Goal: Information Seeking & Learning: Find specific fact

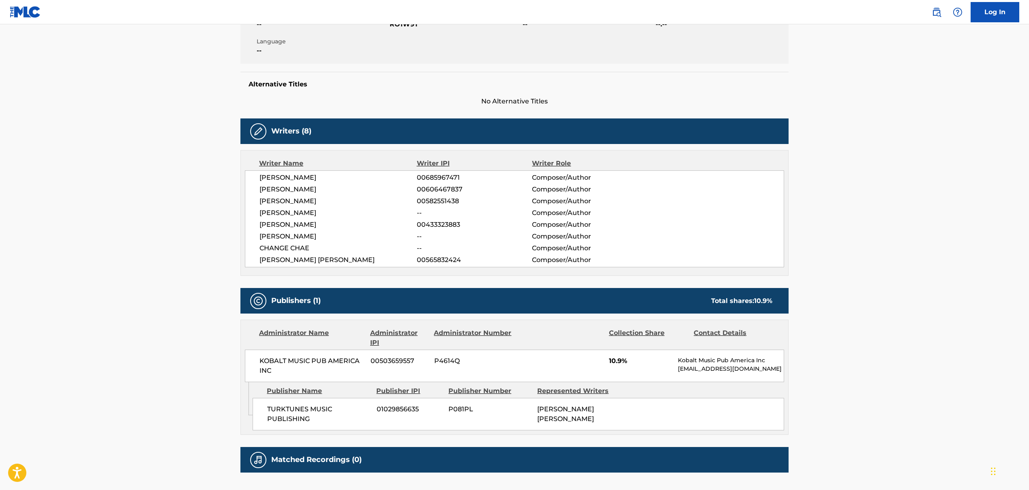
scroll to position [227, 0]
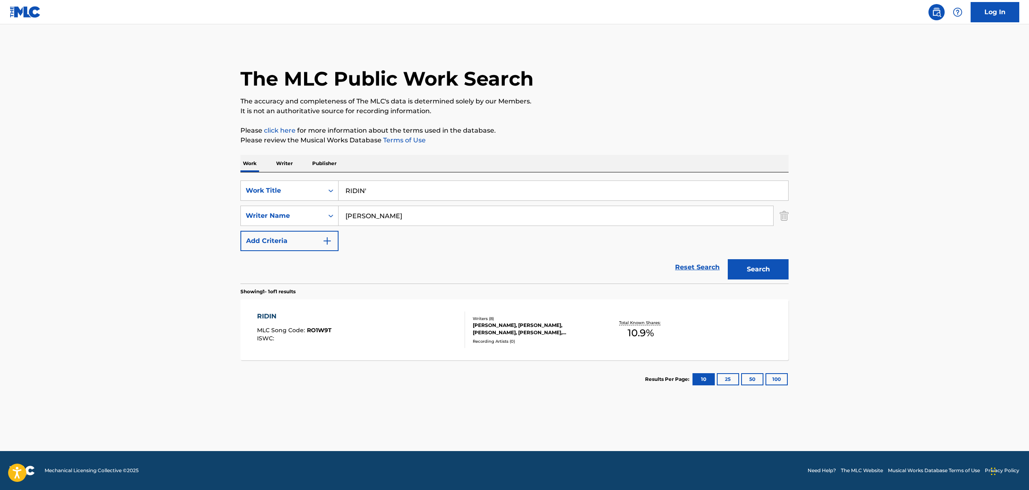
click at [354, 192] on input "RIDIN'" at bounding box center [562, 190] width 449 height 19
paste input "[PERSON_NAME] To Rebel', 'REBORN TO REBEL"
drag, startPoint x: 400, startPoint y: 191, endPoint x: 507, endPoint y: 193, distance: 107.4
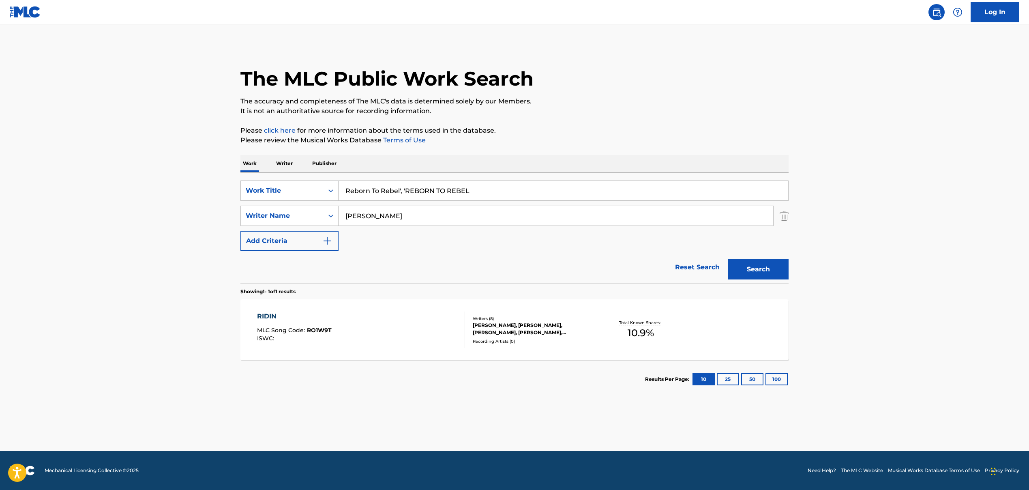
click at [507, 193] on input "Reborn To Rebel', 'REBORN TO REBEL" at bounding box center [562, 190] width 449 height 19
type input "Reborn To Rebel"
click at [395, 265] on div "Reset Search Search" at bounding box center [514, 267] width 548 height 32
click at [376, 217] on input "[PERSON_NAME]" at bounding box center [555, 215] width 434 height 19
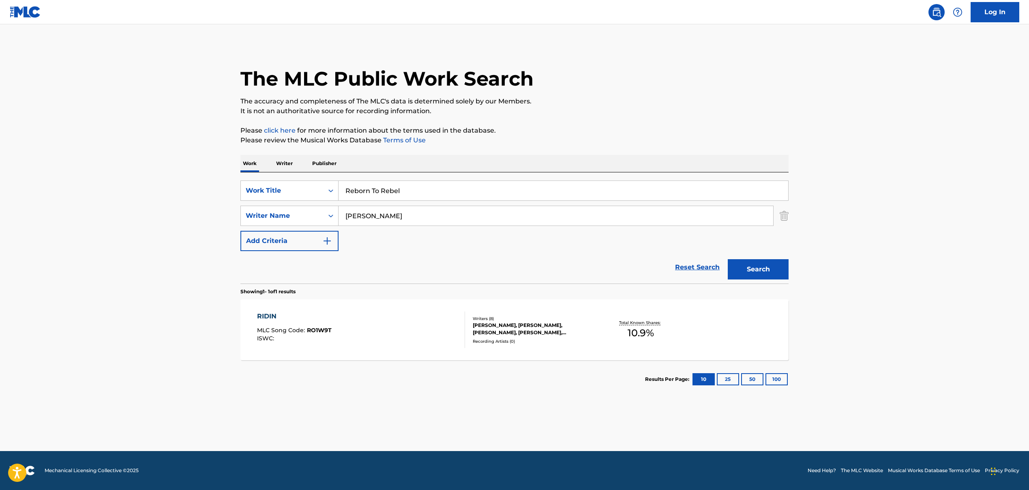
click at [374, 216] on input "[PERSON_NAME]" at bounding box center [555, 215] width 434 height 19
paste input "[PERSON_NAME] [PERSON_NAME] [PERSON_NAME], [PERSON_NAME]"
drag, startPoint x: 414, startPoint y: 217, endPoint x: 584, endPoint y: 238, distance: 171.1
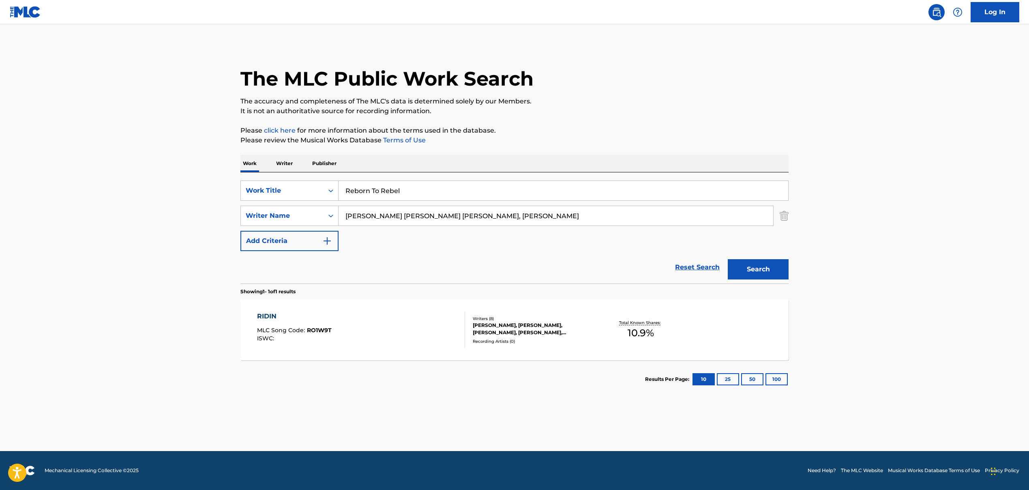
click at [584, 238] on div "SearchWithCriteriaa1e97277-a663-44e5-b9bf-726e9b3d4c83 Work Title Reborn To Reb…" at bounding box center [514, 215] width 548 height 71
type input "[PERSON_NAME]"
click at [446, 246] on div "SearchWithCriteriaa1e97277-a663-44e5-b9bf-726e9b3d4c83 Work Title Reborn To Reb…" at bounding box center [514, 215] width 548 height 71
drag, startPoint x: 756, startPoint y: 272, endPoint x: 757, endPoint y: 279, distance: 7.4
click at [757, 275] on button "Search" at bounding box center [758, 269] width 61 height 20
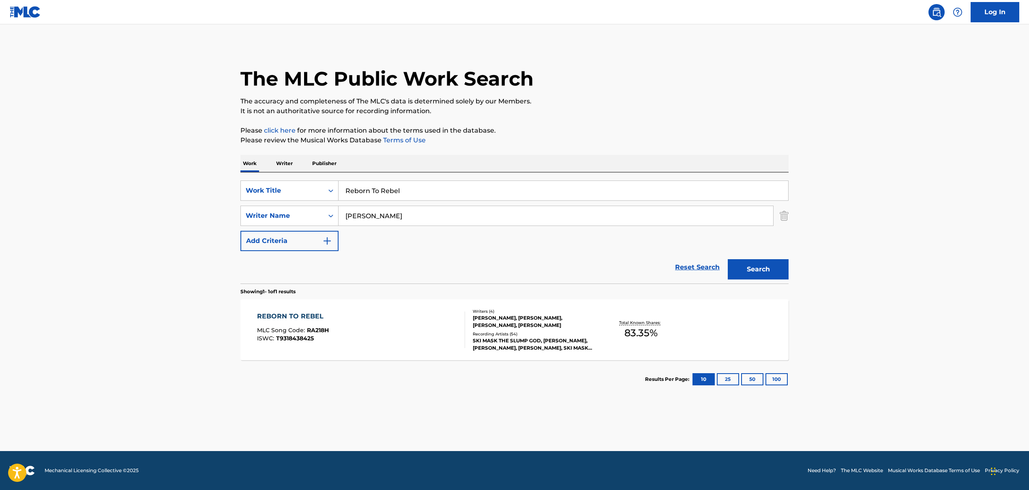
click at [539, 329] on div "Writers ( 4 ) [PERSON_NAME], [PERSON_NAME], [PERSON_NAME], [PERSON_NAME] Record…" at bounding box center [530, 329] width 130 height 43
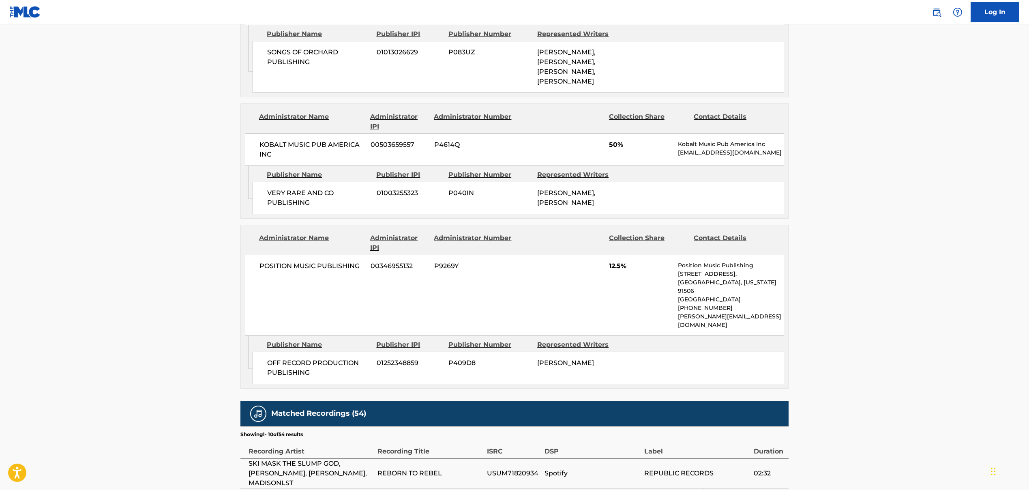
scroll to position [569, 0]
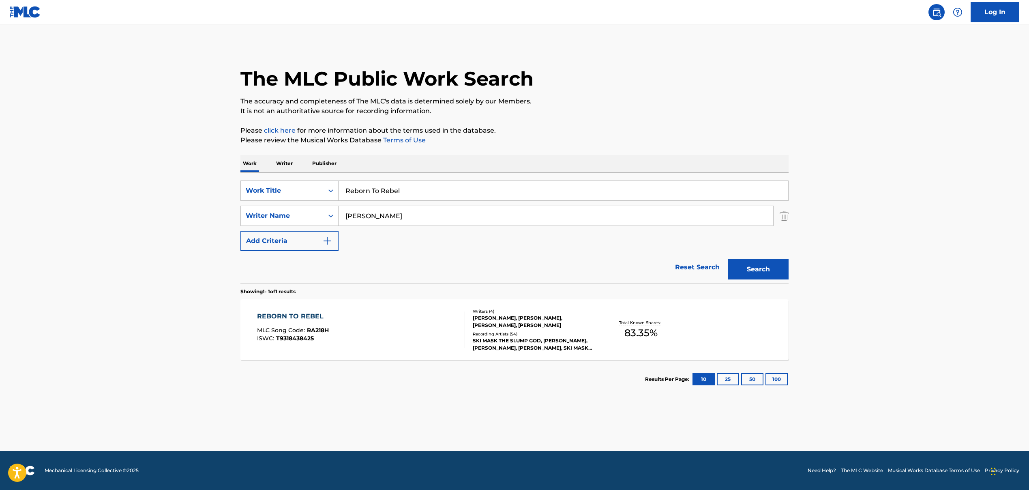
click at [360, 190] on input "Reborn To Rebel" at bounding box center [562, 190] width 449 height 19
paste input "Hang On Sloopy"
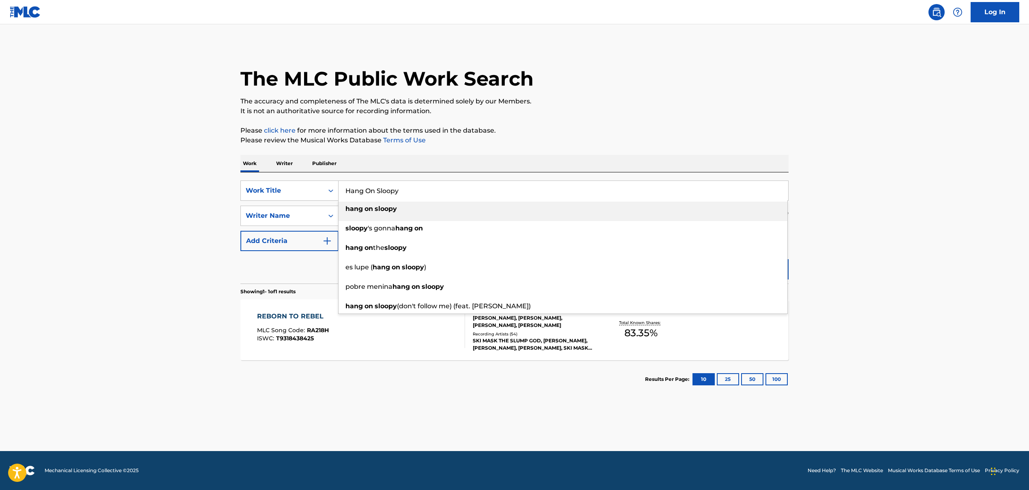
type input "Hang On Sloopy"
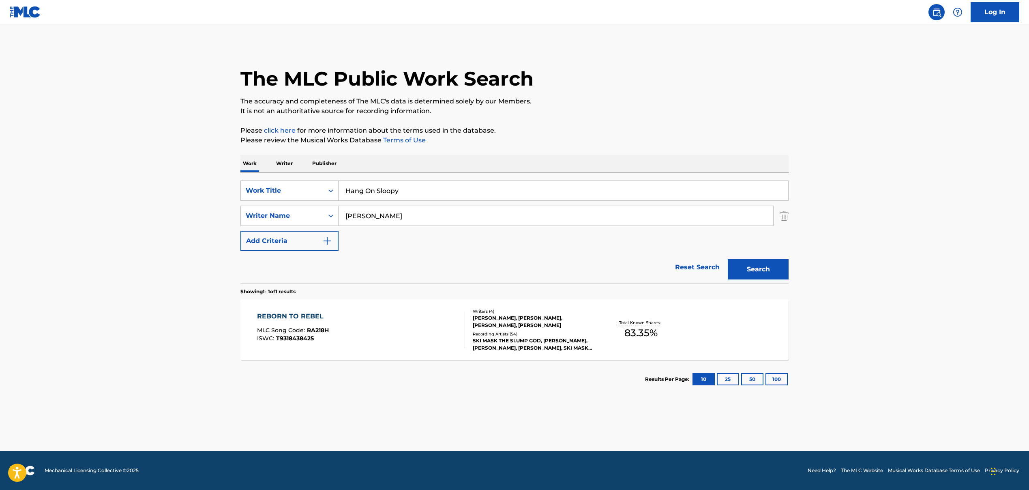
click at [377, 215] on input "[PERSON_NAME]" at bounding box center [555, 215] width 434 height 19
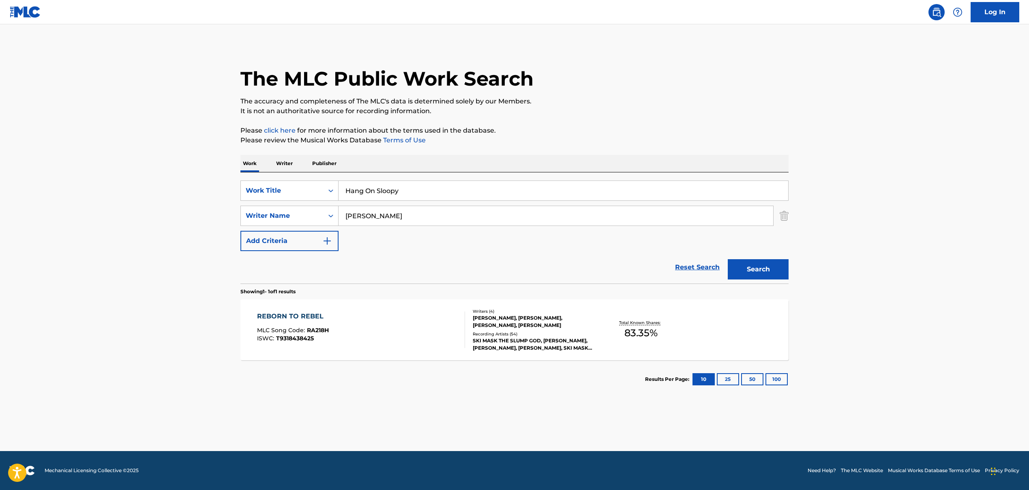
paste input "[PERSON_NAME], [PERSON_NAME]"
drag, startPoint x: 393, startPoint y: 216, endPoint x: 499, endPoint y: 223, distance: 106.0
click at [499, 223] on input "[PERSON_NAME]" at bounding box center [555, 215] width 434 height 19
type input "[PERSON_NAME]"
click at [754, 270] on button "Search" at bounding box center [758, 269] width 61 height 20
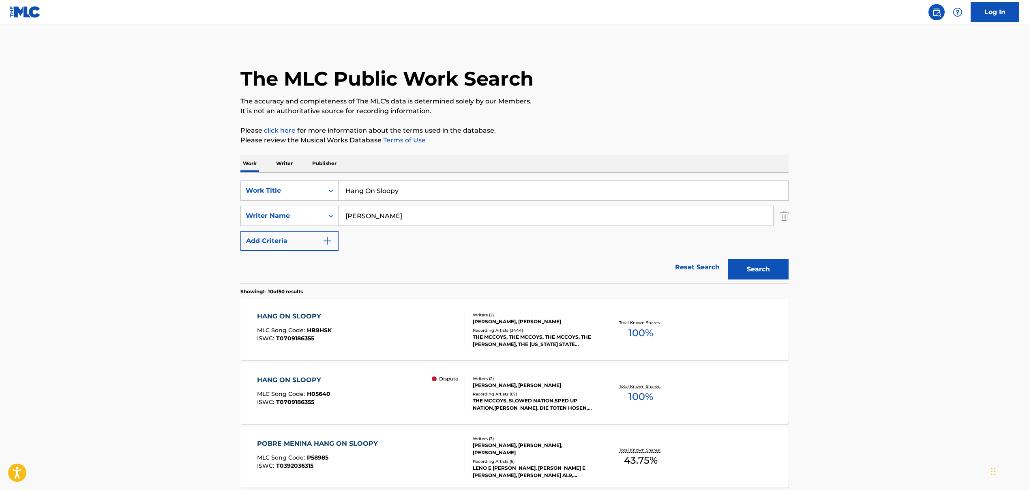
click at [402, 323] on div "HANG ON SLOOPY MLC Song Code : HB9HSK ISWC : T0709186355" at bounding box center [361, 329] width 208 height 36
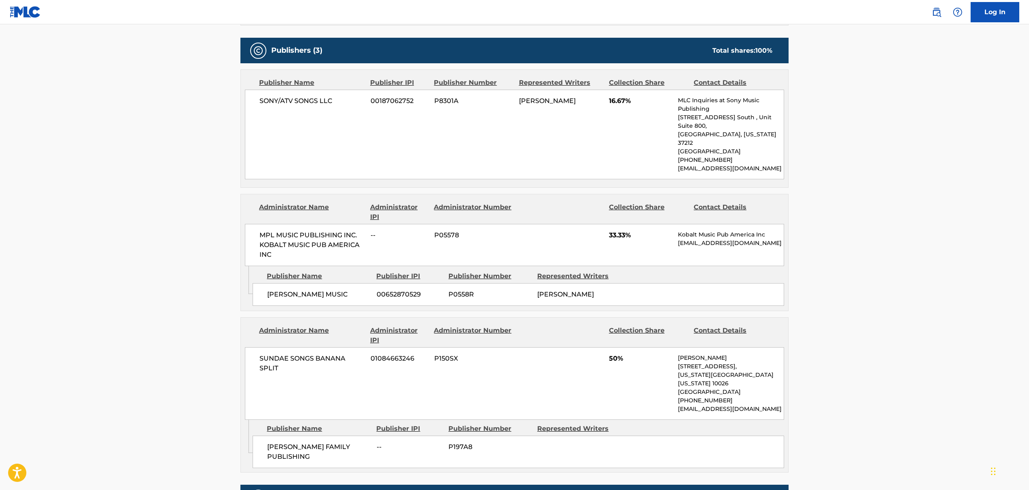
scroll to position [342, 0]
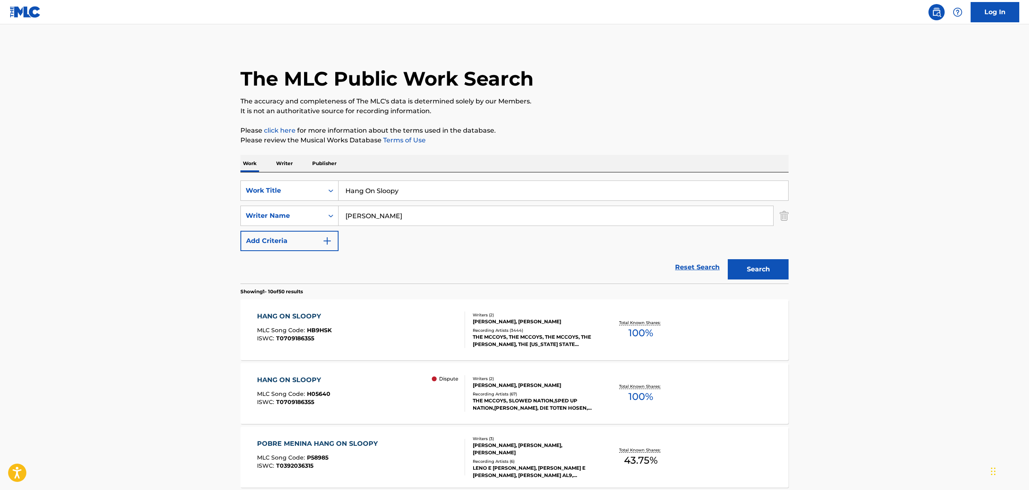
click at [384, 195] on input "Hang On Sloopy" at bounding box center [562, 190] width 449 height 19
paste input "Undisputed"
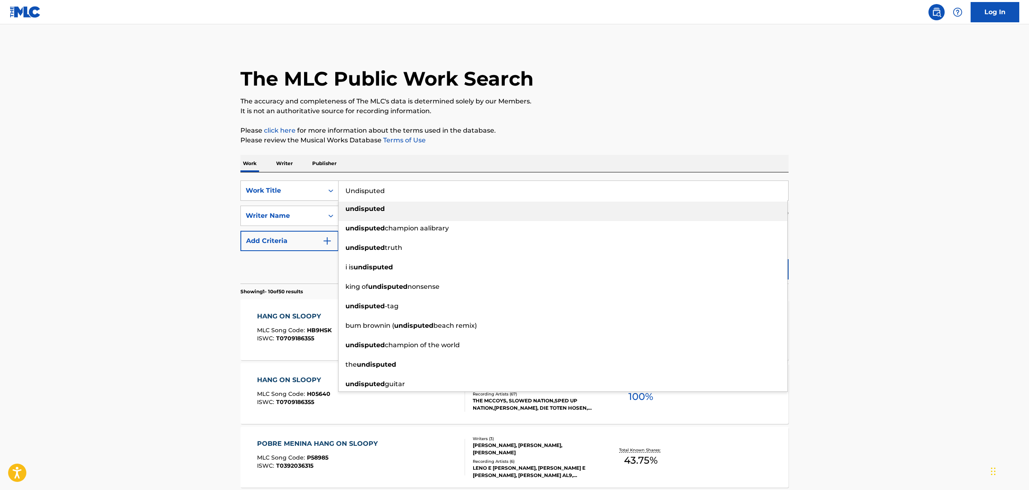
type input "Undisputed"
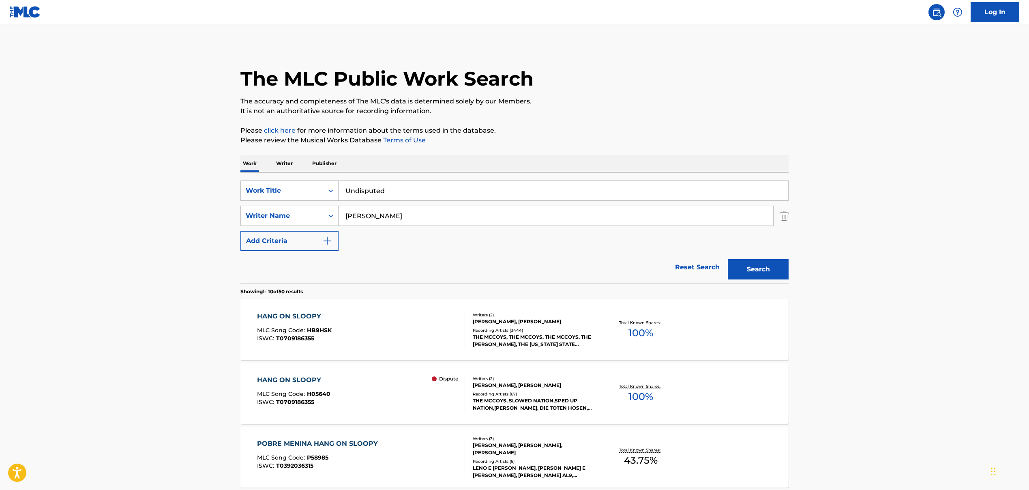
click at [380, 214] on input "[PERSON_NAME]" at bounding box center [555, 215] width 434 height 19
paste input "[PERSON_NAME][DEMOGRAPHIC_DATA], ABAGA [PERSON_NAME], [PERSON_NAME] PANSHAK"
drag, startPoint x: 389, startPoint y: 218, endPoint x: 618, endPoint y: 230, distance: 229.7
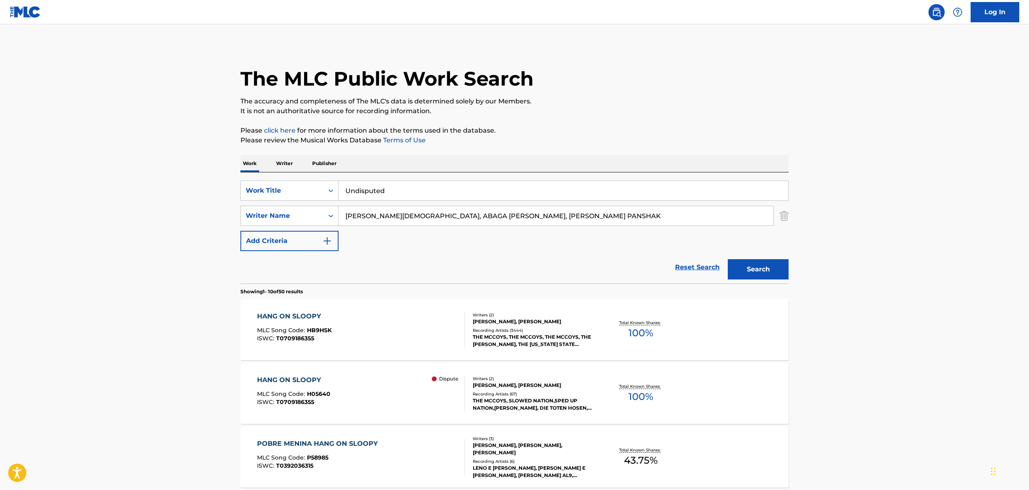
click at [618, 230] on div "SearchWithCriteriaa1e97277-a663-44e5-b9bf-726e9b3d4c83 Work Title Undisputed Se…" at bounding box center [514, 215] width 548 height 71
type input "[PERSON_NAME]"
click at [755, 269] on button "Search" at bounding box center [758, 269] width 61 height 20
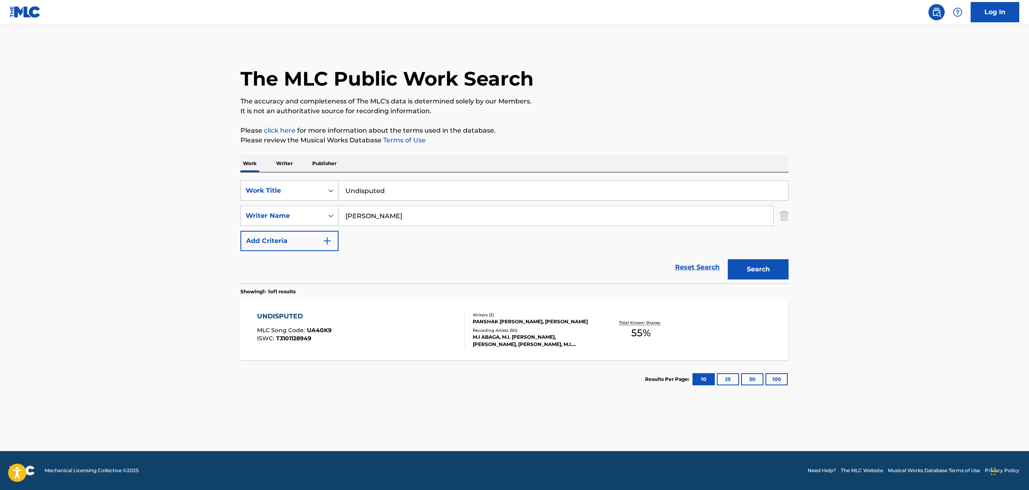
click at [378, 309] on div "UNDISPUTED MLC Song Code : UA40K9 ISWC : T3101128949 Writers ( 3 ) [PERSON_NAME…" at bounding box center [514, 329] width 548 height 61
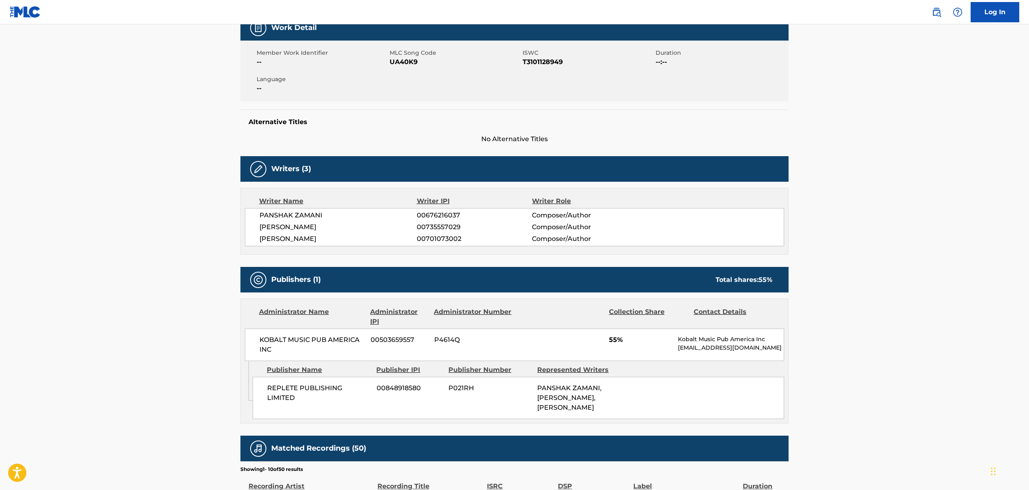
scroll to position [139, 0]
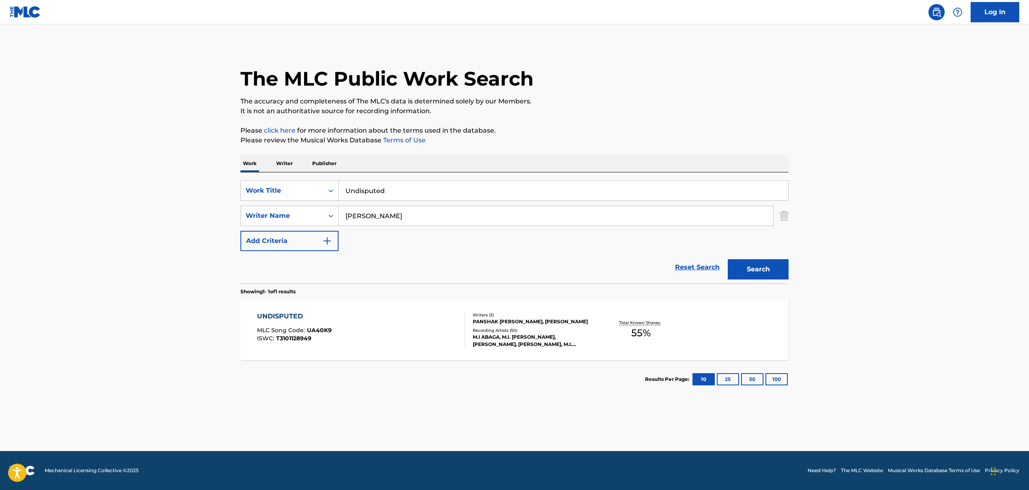
click at [364, 189] on input "Undisputed" at bounding box center [562, 190] width 449 height 19
paste input "DAISY"
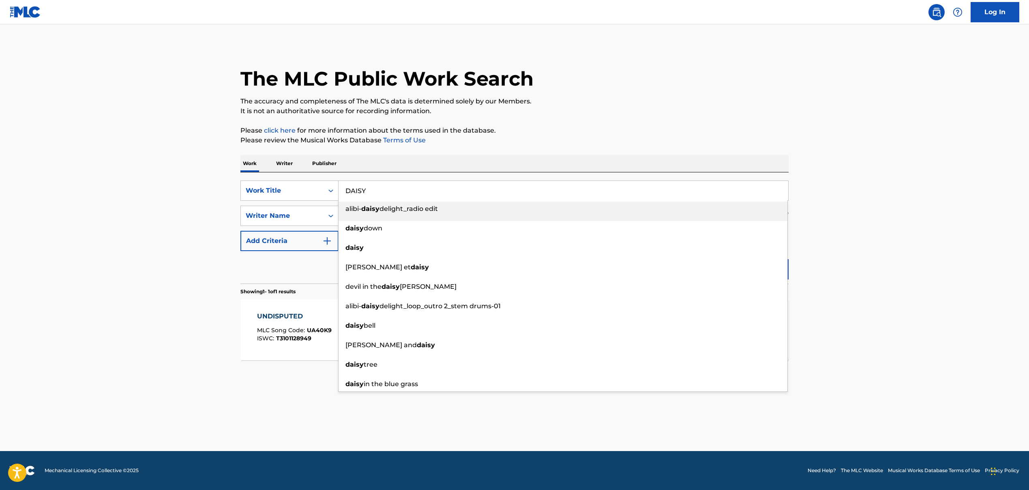
type input "DAISY"
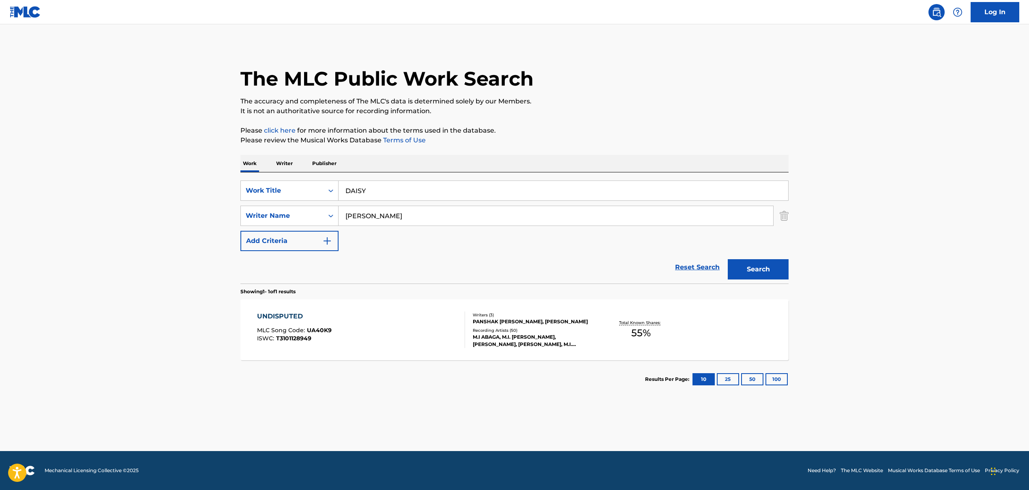
click at [357, 214] on input "[PERSON_NAME]" at bounding box center [555, 215] width 434 height 19
paste input "[PERSON_NAME], [PERSON_NAME] [PERSON_NAME], [PERSON_NAME], UNKNOWN WRITER"
drag, startPoint x: 397, startPoint y: 217, endPoint x: 686, endPoint y: 270, distance: 294.2
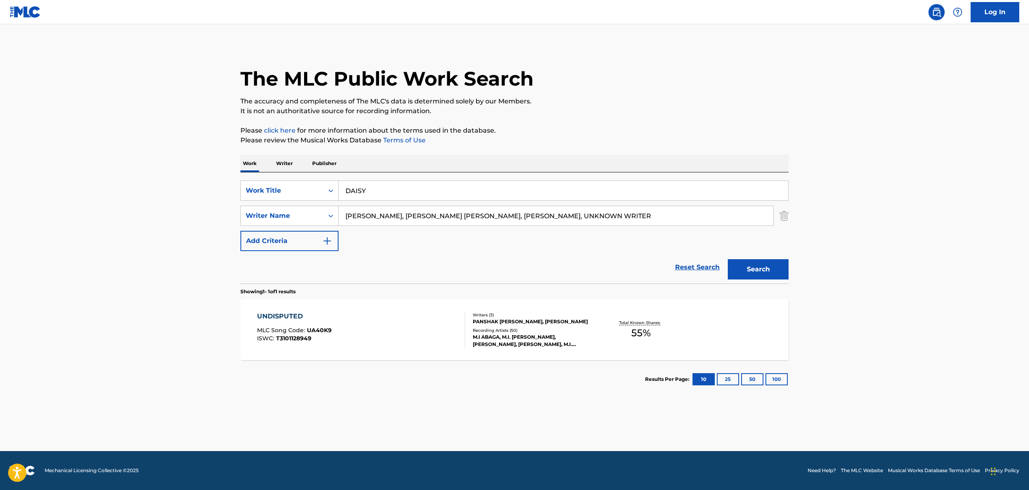
click at [686, 270] on form "SearchWithCriteriaa1e97277-a663-44e5-b9bf-726e9b3d4c83 Work Title DAISY SearchW…" at bounding box center [514, 231] width 548 height 103
type input "[PERSON_NAME]"
click at [741, 271] on button "Search" at bounding box center [758, 269] width 61 height 20
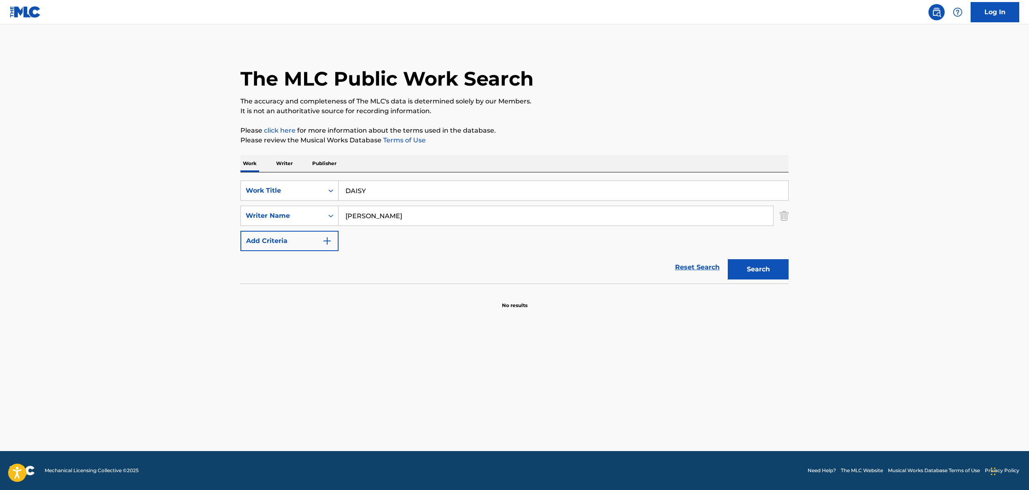
click at [742, 270] on button "Search" at bounding box center [758, 269] width 61 height 20
click at [751, 271] on button "Search" at bounding box center [758, 269] width 61 height 20
click at [328, 189] on icon "Search Form" at bounding box center [331, 190] width 8 height 8
click at [385, 328] on main "The MLC Public Work Search The accuracy and completeness of The MLC's data is d…" at bounding box center [514, 237] width 1029 height 426
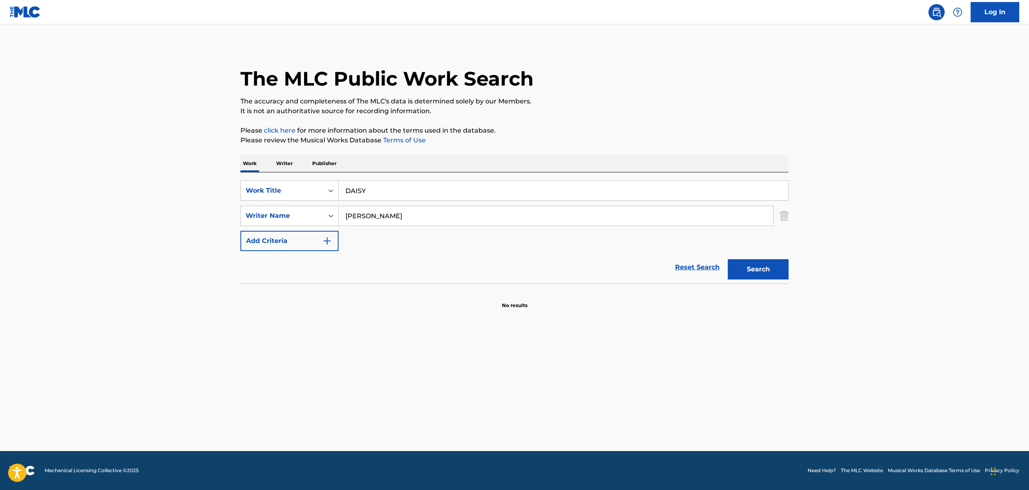
click at [355, 191] on input "DAISY" at bounding box center [562, 190] width 449 height 19
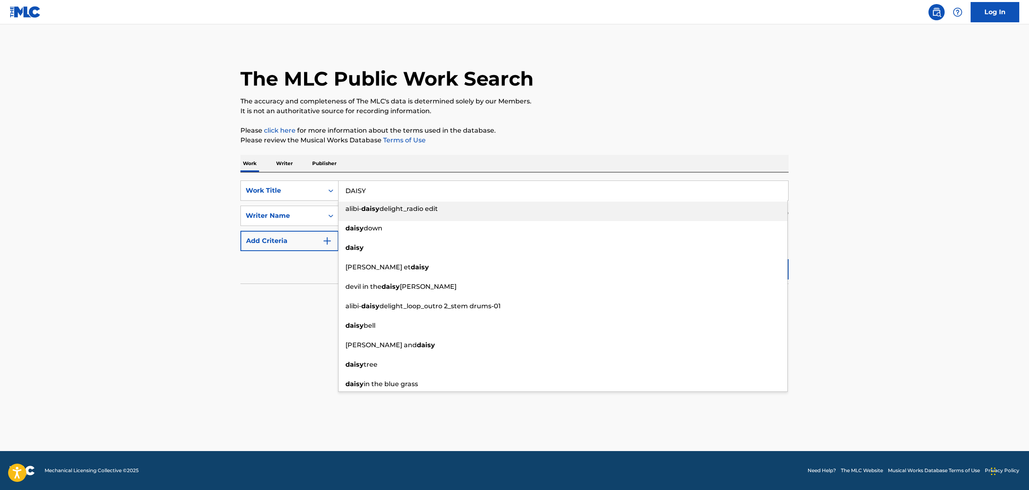
click at [355, 191] on input "DAISY" at bounding box center [562, 190] width 449 height 19
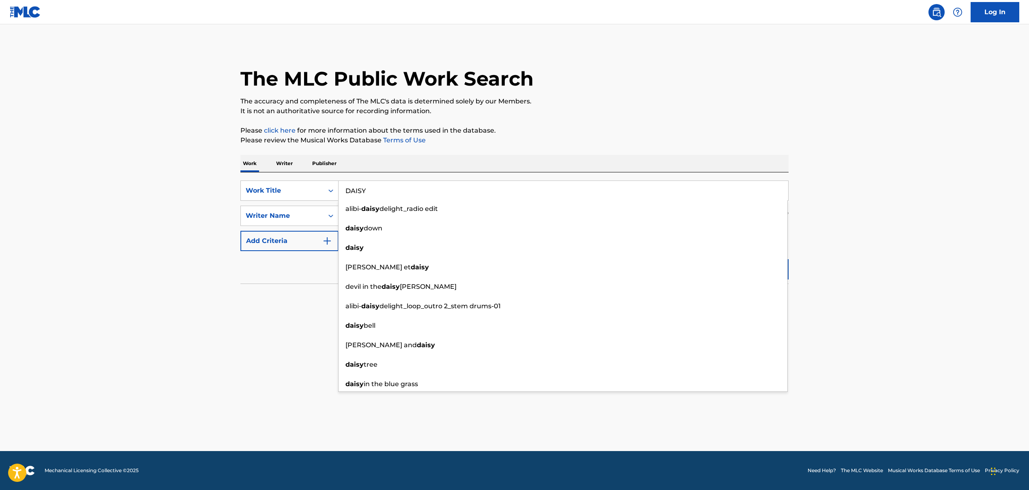
click at [314, 291] on section "No results" at bounding box center [514, 298] width 548 height 21
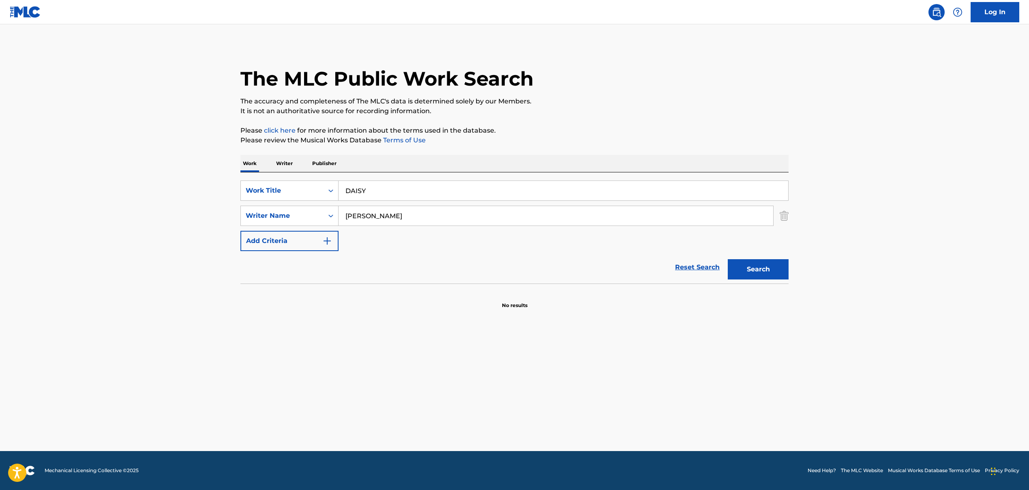
click at [374, 219] on input "[PERSON_NAME]" at bounding box center [555, 215] width 434 height 19
click at [333, 191] on icon "Search Form" at bounding box center [331, 190] width 8 height 8
click at [441, 291] on section "No results" at bounding box center [514, 298] width 548 height 21
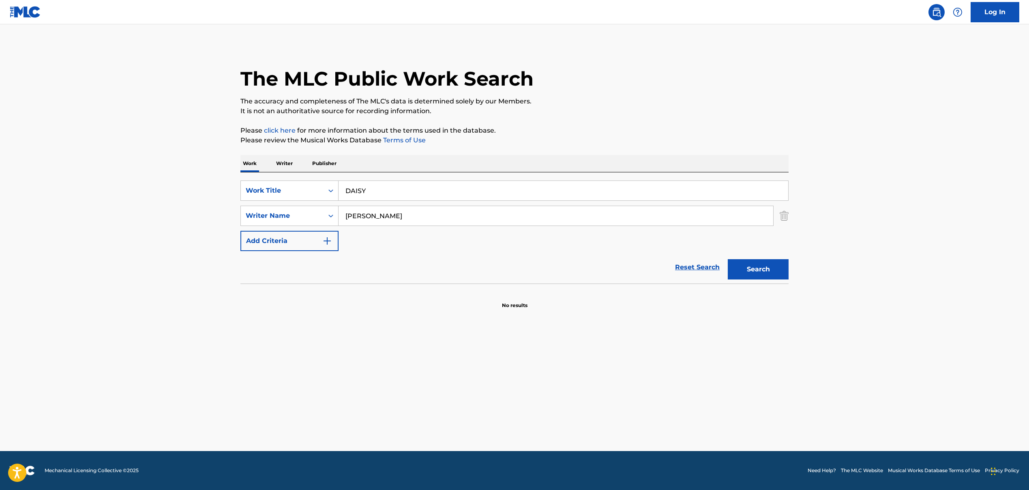
click at [359, 186] on input "DAISY" at bounding box center [562, 190] width 449 height 19
click at [359, 187] on input "DAISY" at bounding box center [562, 190] width 449 height 19
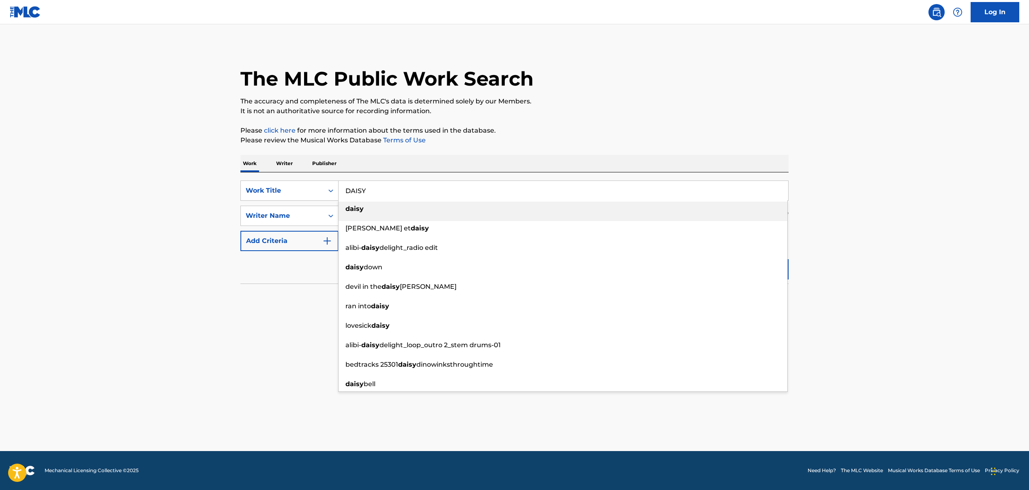
paste input "RAW"
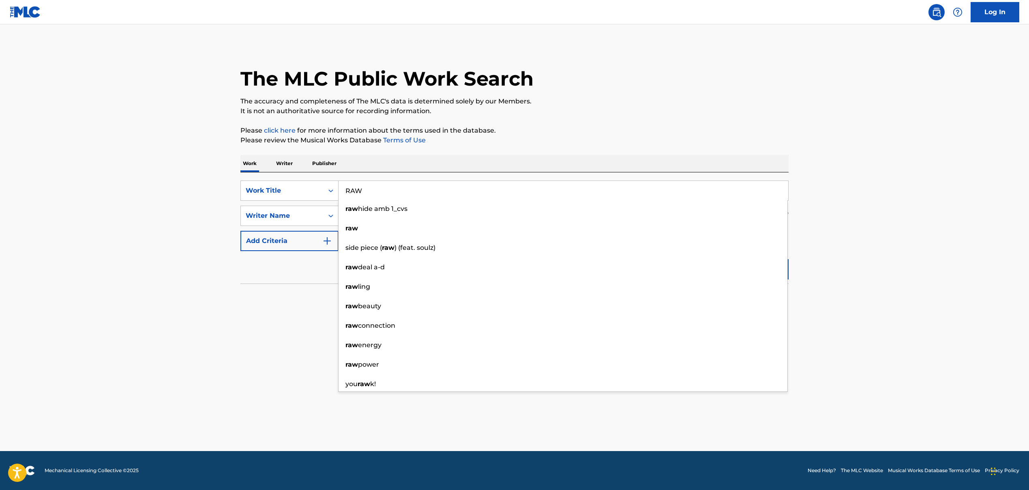
type input "RAW"
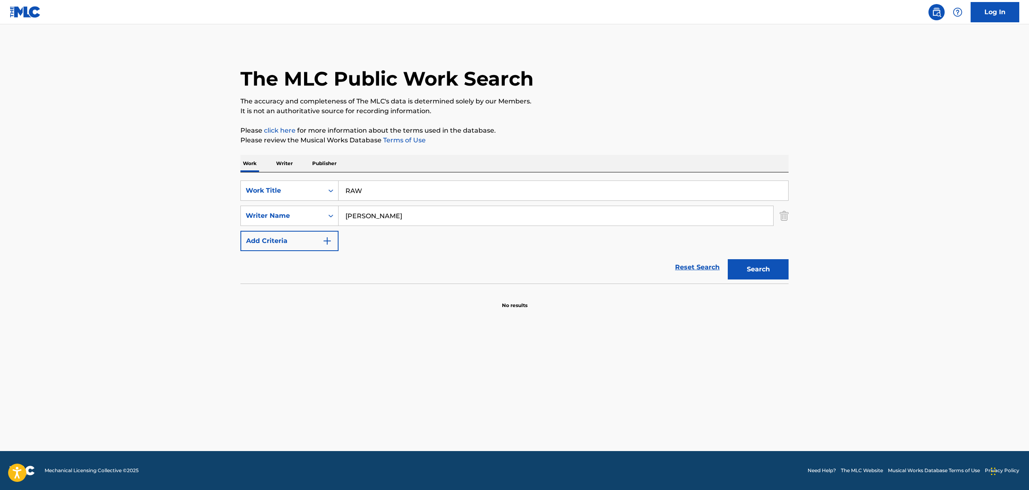
click at [353, 211] on input "[PERSON_NAME]" at bounding box center [555, 215] width 434 height 19
click at [354, 216] on input "[PERSON_NAME]" at bounding box center [555, 215] width 434 height 19
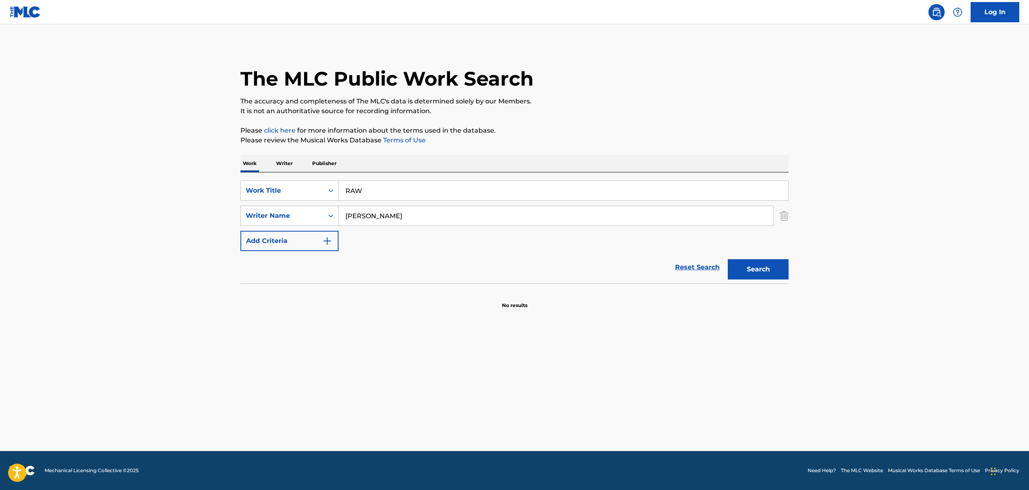
paste input "Big Daddy [PERSON_NAME]"
type input "Big Daddy [PERSON_NAME]"
drag, startPoint x: 764, startPoint y: 266, endPoint x: 760, endPoint y: 274, distance: 9.8
click at [764, 265] on button "Search" at bounding box center [758, 269] width 61 height 20
click at [749, 274] on button "Search" at bounding box center [758, 269] width 61 height 20
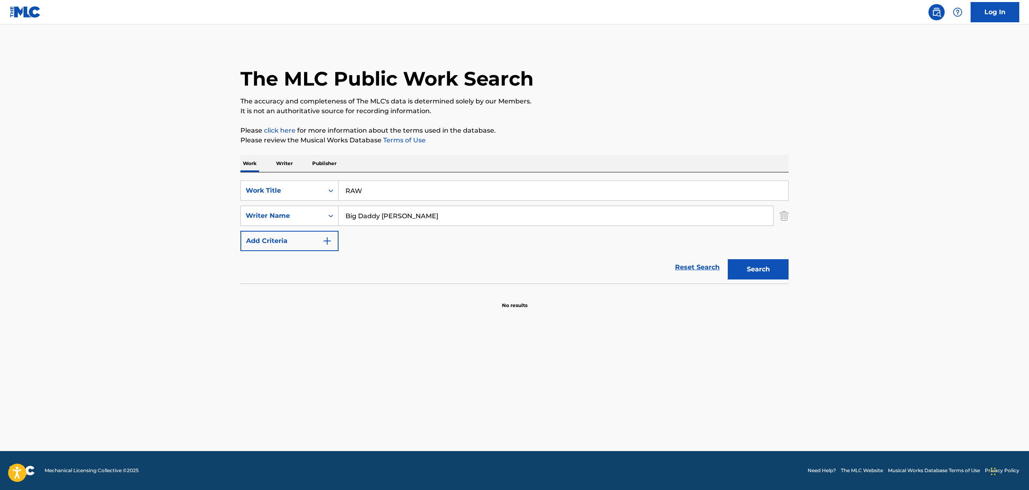
click at [353, 190] on input "RAW" at bounding box center [562, 190] width 449 height 19
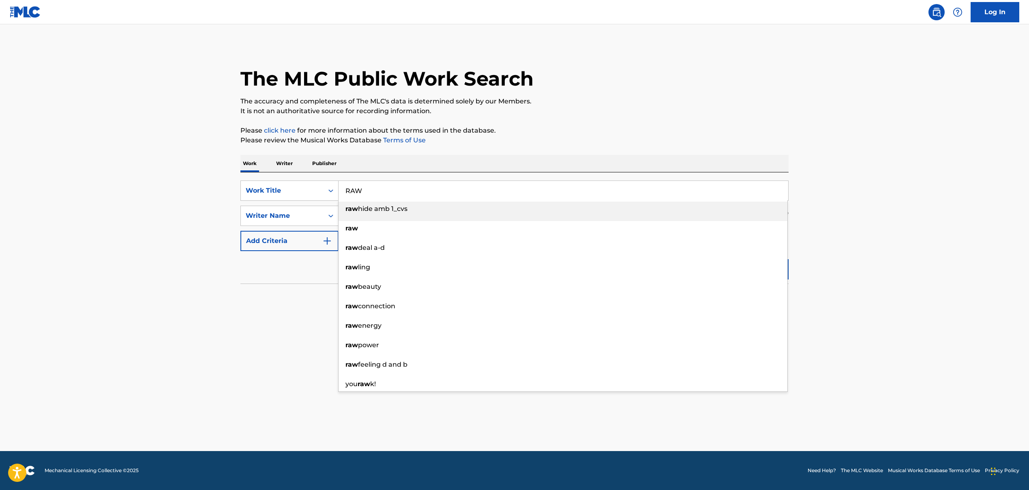
click at [353, 190] on input "RAW" at bounding box center [562, 190] width 449 height 19
paste input "SOME KIND OF MONSTER"
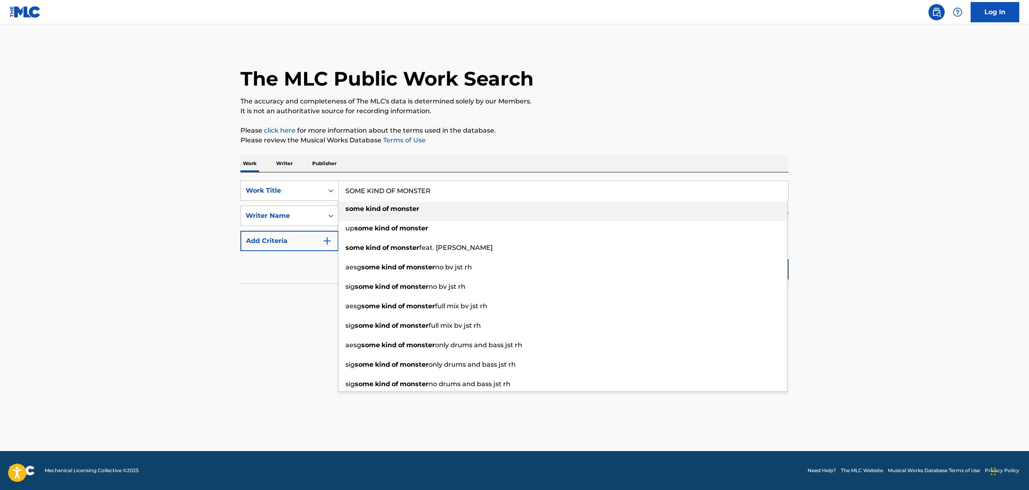
type input "SOME KIND OF MONSTER"
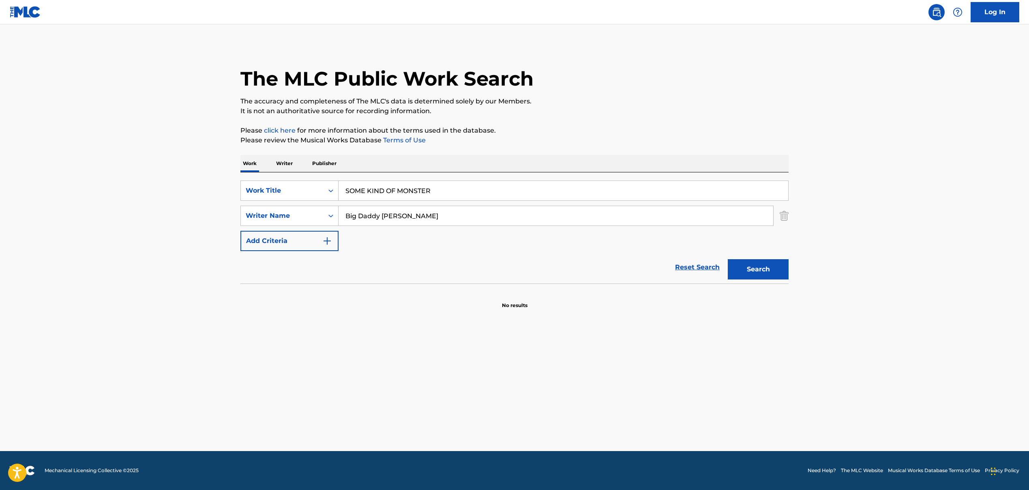
click at [358, 216] on input "Big Daddy [PERSON_NAME]" at bounding box center [555, 215] width 434 height 19
paste input "OB ROCK, [PERSON_NAME], [PERSON_NAME], [PERSON_NAME]"
drag, startPoint x: 381, startPoint y: 216, endPoint x: 564, endPoint y: 223, distance: 183.3
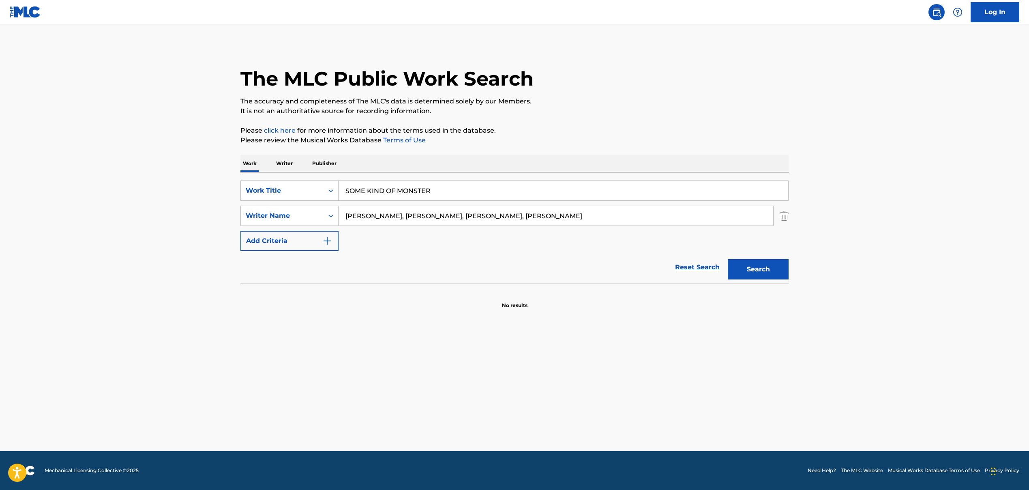
click at [564, 223] on input "[PERSON_NAME], [PERSON_NAME], [PERSON_NAME], [PERSON_NAME]" at bounding box center [555, 215] width 434 height 19
type input "[PERSON_NAME]"
click at [748, 272] on button "Search" at bounding box center [758, 269] width 61 height 20
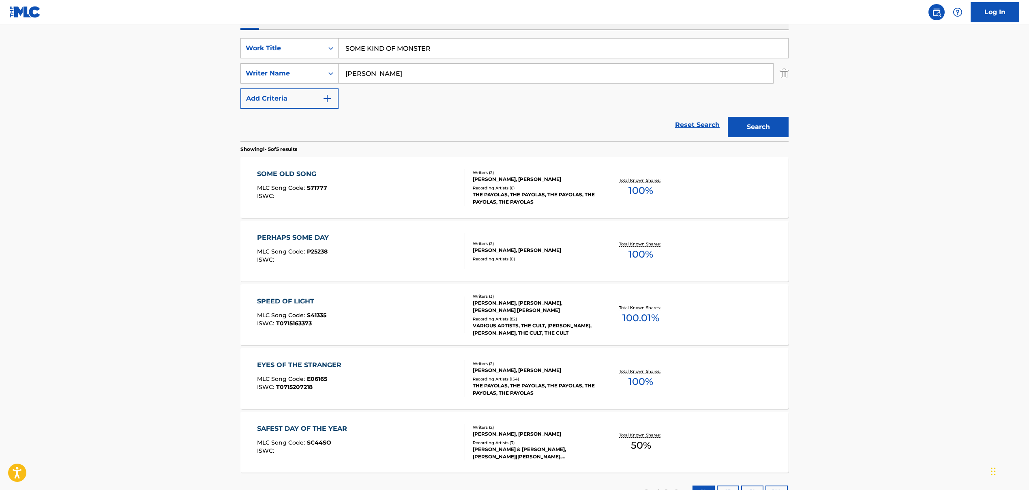
scroll to position [206, 0]
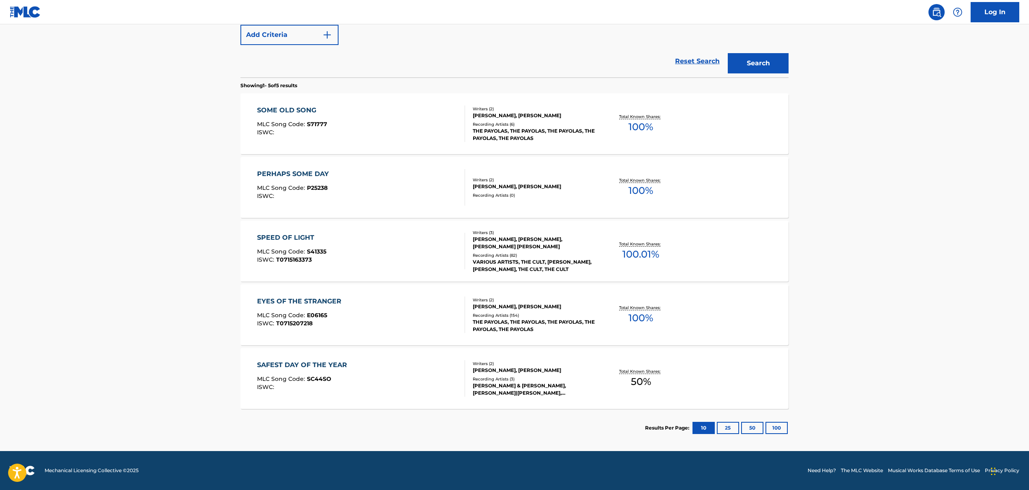
click at [732, 430] on button "25" at bounding box center [728, 428] width 22 height 12
click at [756, 431] on button "50" at bounding box center [752, 428] width 22 height 12
click at [768, 429] on button "100" at bounding box center [776, 428] width 22 height 12
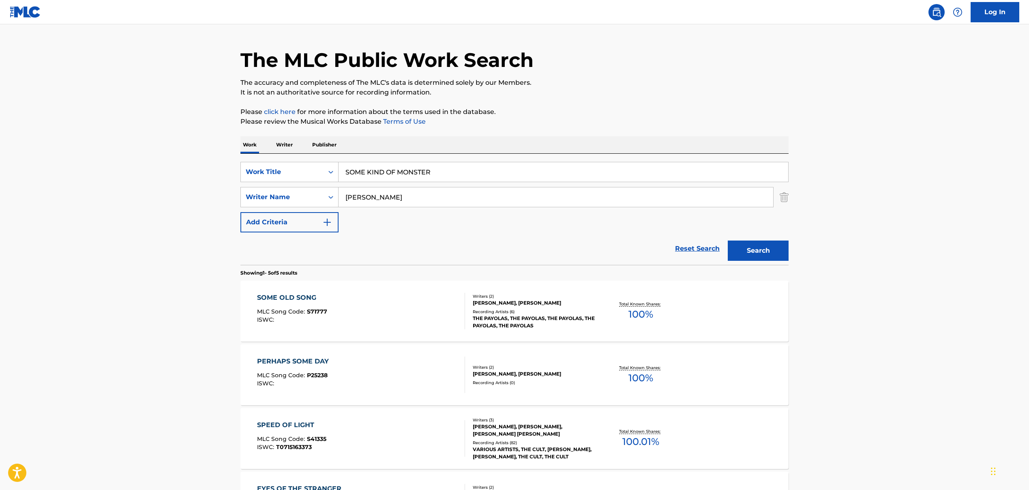
scroll to position [0, 0]
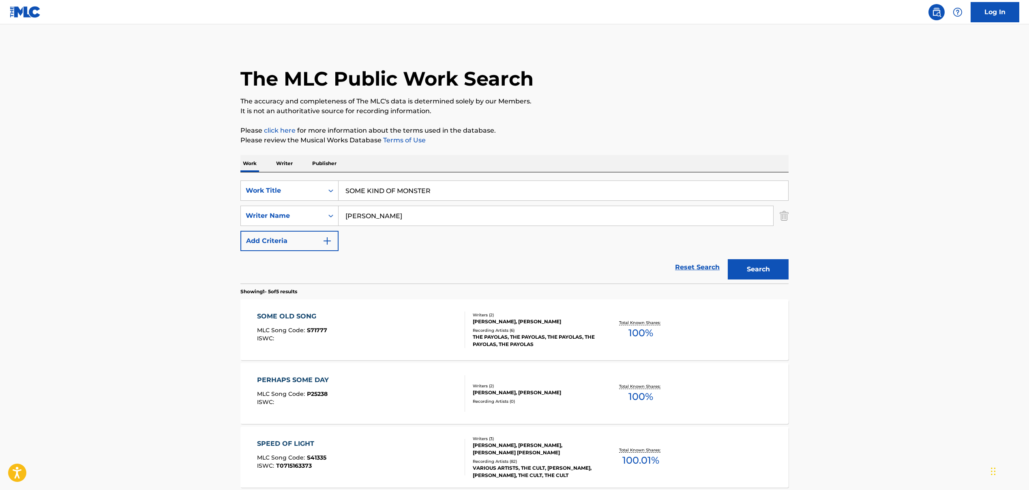
click at [364, 189] on input "SOME KIND OF MONSTER" at bounding box center [562, 190] width 449 height 19
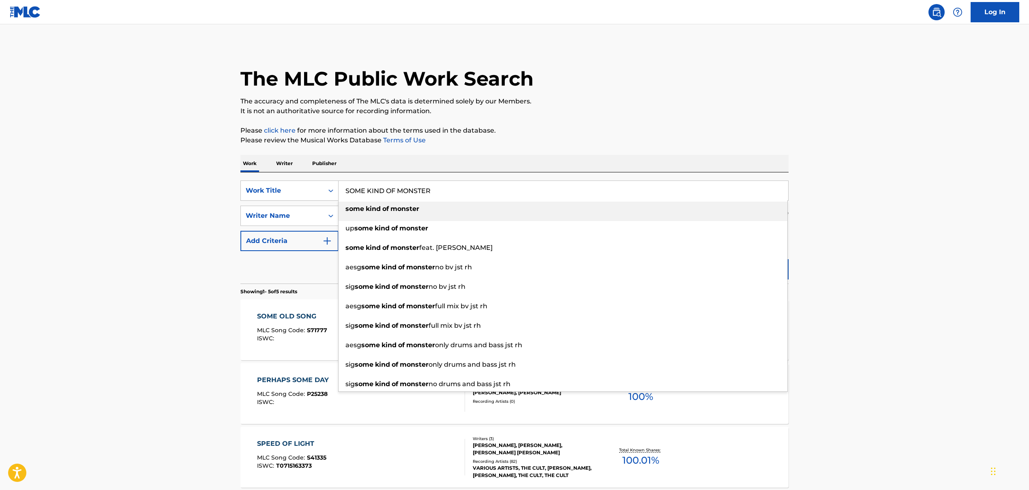
click at [364, 189] on input "SOME KIND OF MONSTER" at bounding box center [562, 190] width 449 height 19
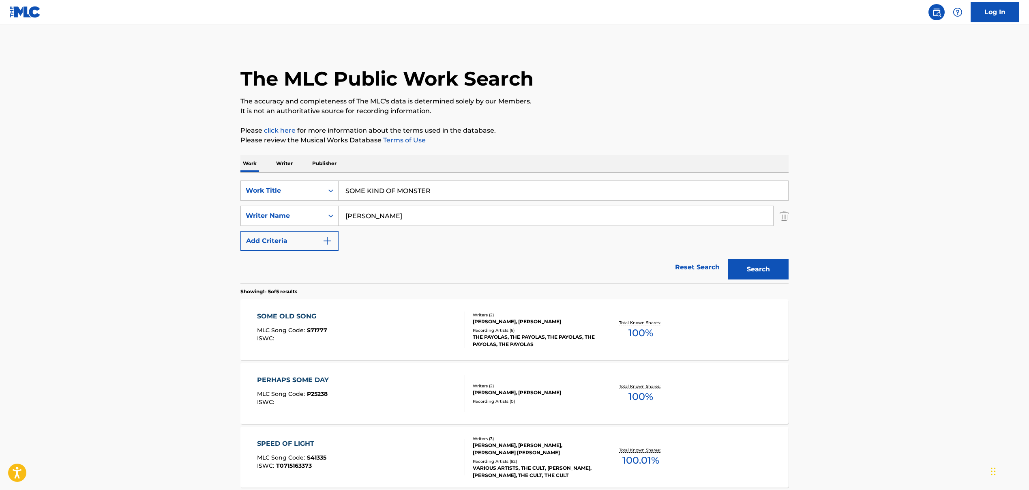
click at [377, 214] on input "[PERSON_NAME]" at bounding box center [555, 215] width 434 height 19
click at [378, 215] on input "[PERSON_NAME]" at bounding box center [555, 215] width 434 height 19
click at [378, 214] on input "[PERSON_NAME]" at bounding box center [555, 215] width 434 height 19
click at [750, 265] on button "Search" at bounding box center [758, 269] width 61 height 20
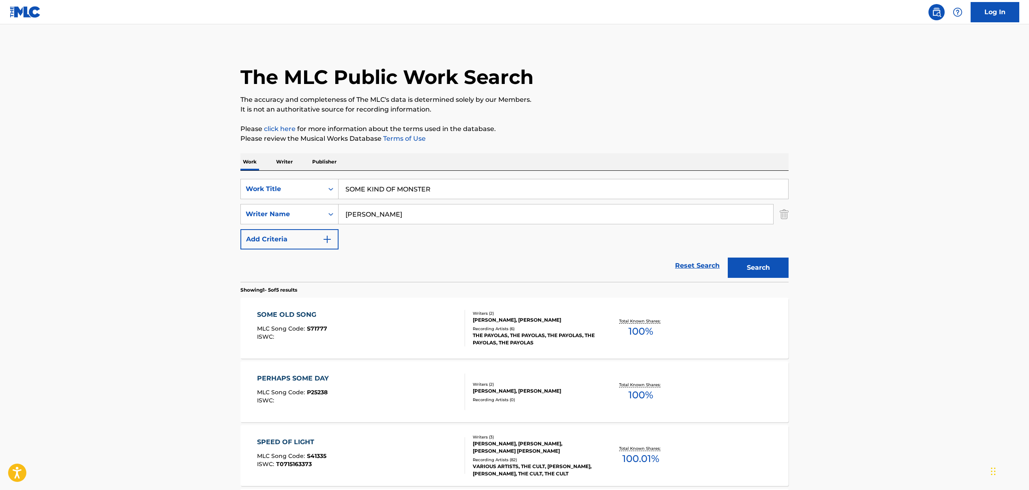
click at [383, 188] on input "SOME KIND OF MONSTER" at bounding box center [562, 188] width 449 height 19
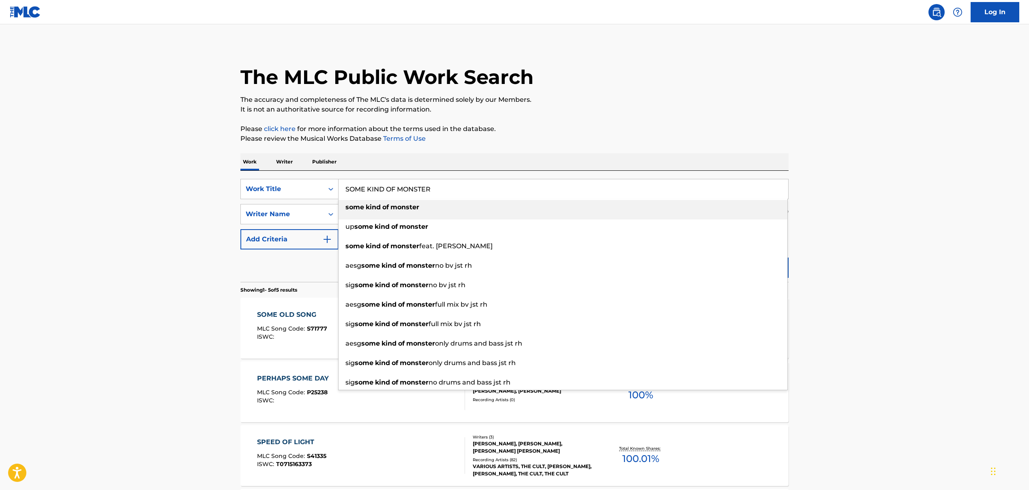
click at [383, 188] on input "SOME KIND OF MONSTER" at bounding box center [562, 188] width 449 height 19
paste input "cared To Be Lonely', 'SCARED TO BE LONELY"
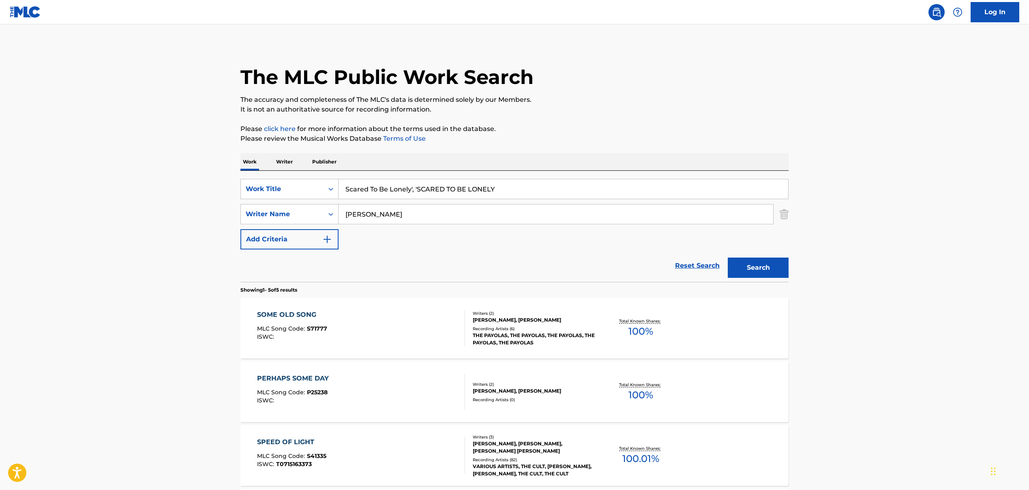
drag, startPoint x: 412, startPoint y: 190, endPoint x: 422, endPoint y: 188, distance: 9.9
click at [422, 188] on input "Scared To Be Lonely', 'SCARED TO BE LONELY" at bounding box center [562, 188] width 449 height 19
drag, startPoint x: 411, startPoint y: 190, endPoint x: 510, endPoint y: 188, distance: 99.7
click at [510, 188] on input "Scared To Be Lonely', 'SCARED TO BE LONELY" at bounding box center [562, 188] width 449 height 19
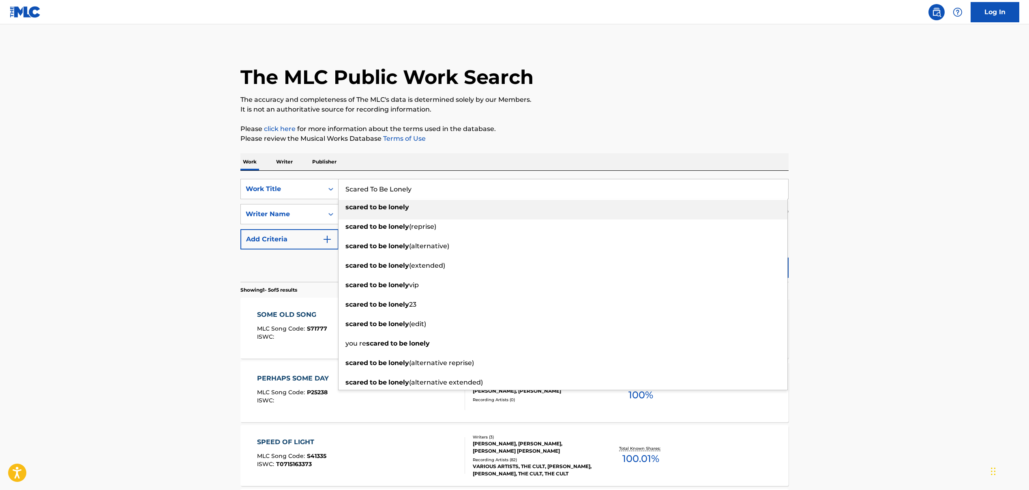
type input "Scared To Be Lonely"
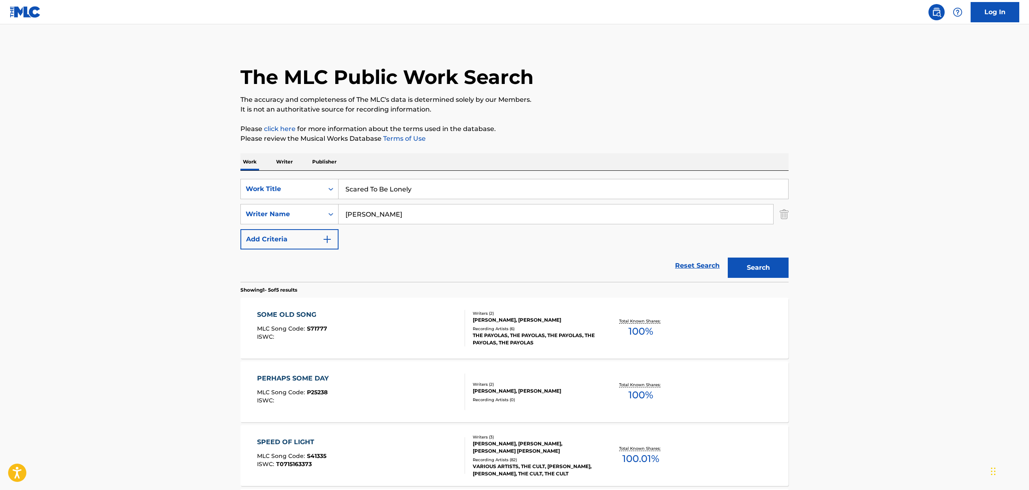
click at [363, 213] on input "[PERSON_NAME]" at bounding box center [555, 213] width 434 height 19
paste input "[PERSON_NAME], [PERSON_NAME], [PERSON_NAME], [PERSON_NAME], [PERSON_NAME] [US_S…"
drag, startPoint x: 386, startPoint y: 216, endPoint x: 614, endPoint y: 227, distance: 227.6
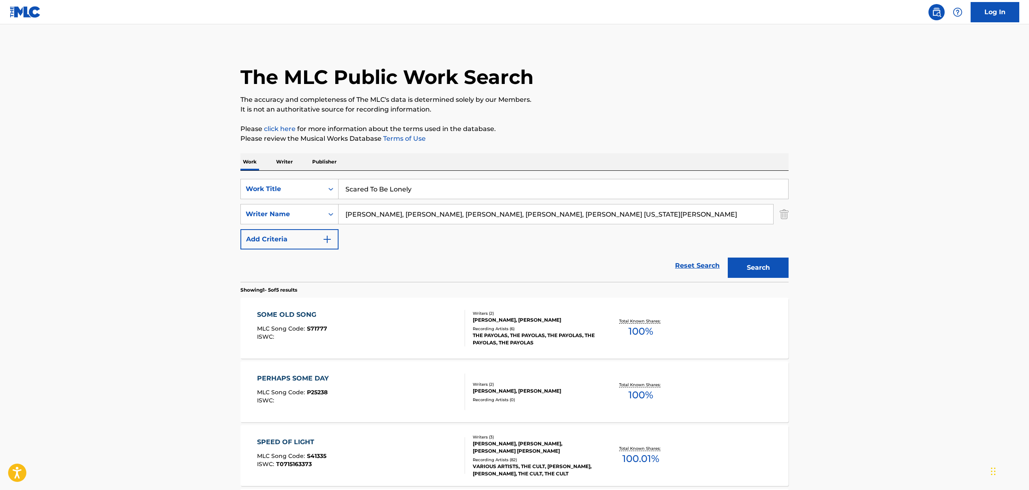
click at [614, 227] on div "SearchWithCriteriaa1e97277-a663-44e5-b9bf-726e9b3d4c83 Work Title Scared To Be …" at bounding box center [514, 214] width 548 height 71
type input "[PERSON_NAME]"
click at [751, 263] on button "Search" at bounding box center [758, 267] width 61 height 20
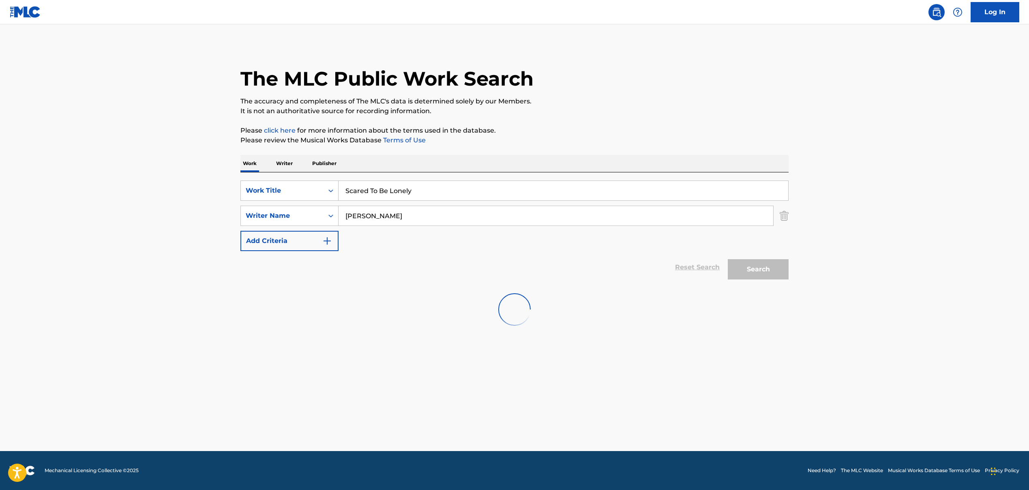
scroll to position [0, 0]
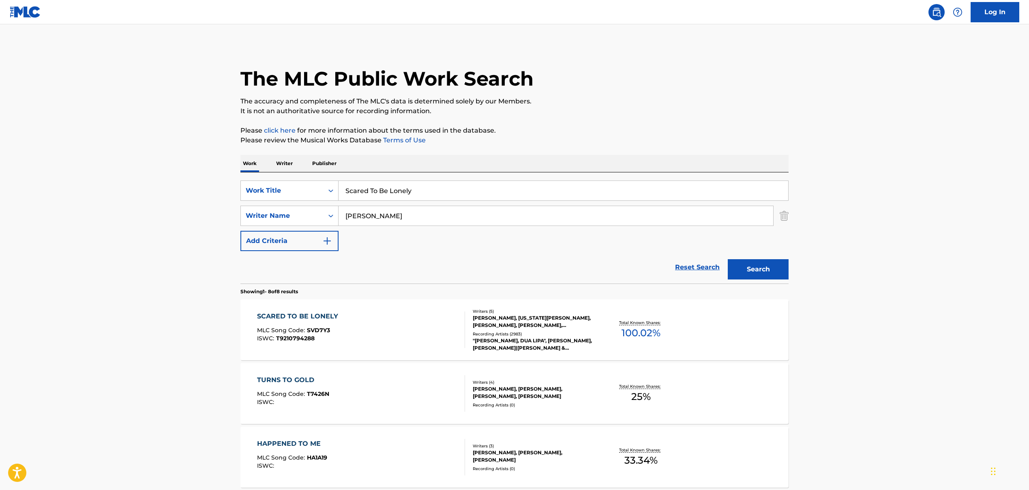
click at [306, 317] on div "SCARED TO BE LONELY" at bounding box center [299, 316] width 85 height 10
click at [362, 193] on input "Scared To Be Lonely" at bounding box center [562, 190] width 449 height 19
paste input "UELTALA REMIX"
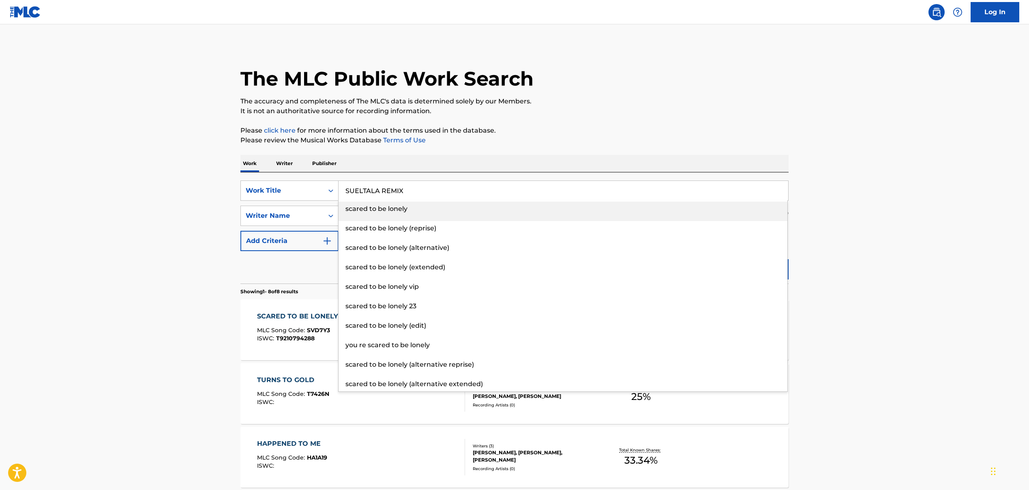
type input "SUELTALA REMIX"
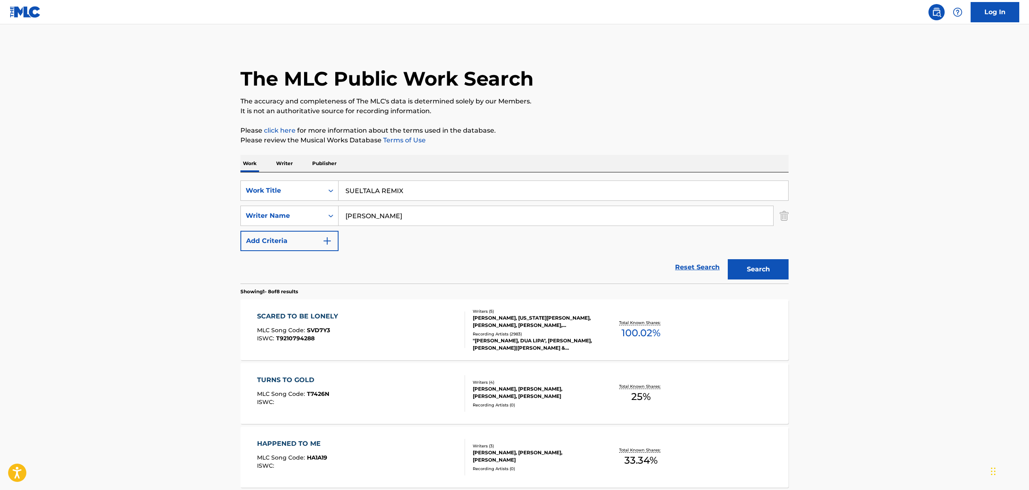
click at [384, 218] on input "[PERSON_NAME]" at bounding box center [555, 215] width 434 height 19
click at [378, 219] on input "[PERSON_NAME]" at bounding box center [555, 215] width 434 height 19
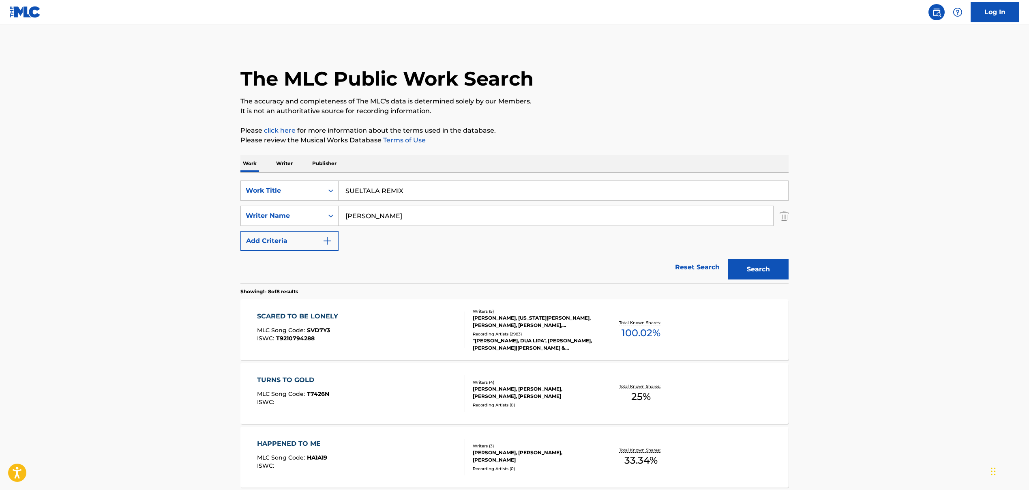
paste input "RANFIS [PERSON_NAME]"
drag, startPoint x: 408, startPoint y: 213, endPoint x: 320, endPoint y: 214, distance: 88.0
click at [320, 214] on div "SearchWithCriteria587dcab0-c55a-44c0-a22a-3e2cd8445715 Writer Name [PERSON_NAME]" at bounding box center [514, 215] width 548 height 20
drag, startPoint x: 374, startPoint y: 216, endPoint x: 335, endPoint y: 220, distance: 39.4
click at [335, 220] on div "SearchWithCriteria587dcab0-c55a-44c0-a22a-3e2cd8445715 Writer Name [PERSON_NAME]" at bounding box center [514, 215] width 548 height 20
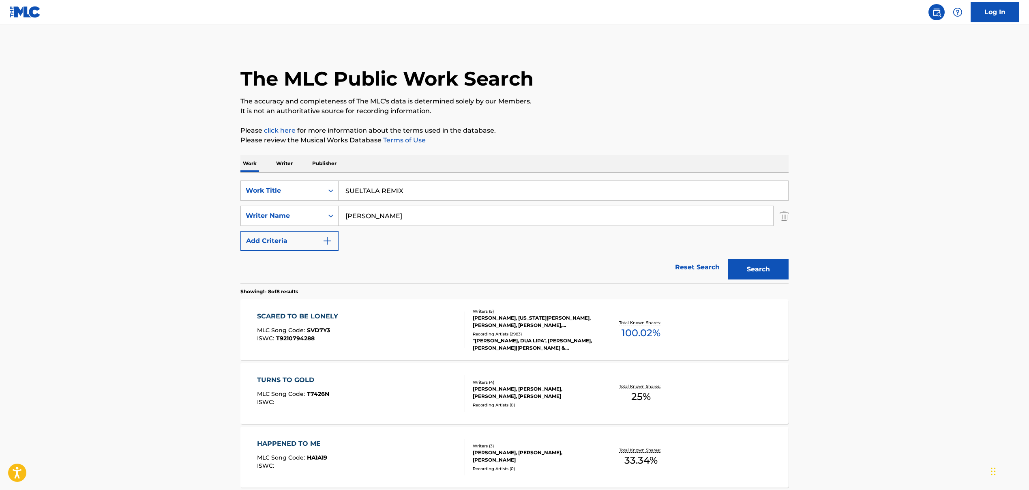
drag, startPoint x: 363, startPoint y: 218, endPoint x: 338, endPoint y: 218, distance: 24.7
click at [338, 218] on input "[PERSON_NAME]" at bounding box center [555, 215] width 434 height 19
paste input "RANFIS LEURY"
drag, startPoint x: 398, startPoint y: 217, endPoint x: 463, endPoint y: 223, distance: 65.1
click at [463, 223] on input "RANFIS [PERSON_NAME]" at bounding box center [555, 215] width 434 height 19
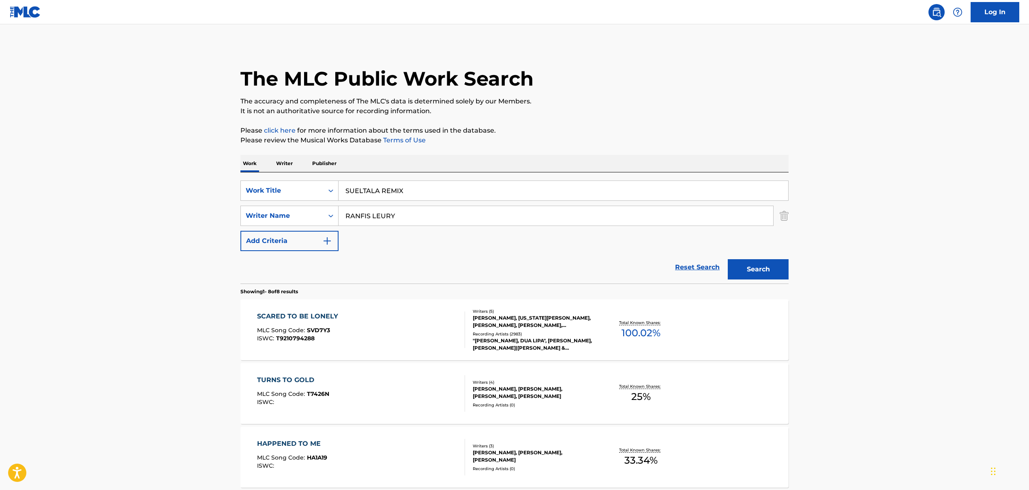
click at [753, 271] on button "Search" at bounding box center [758, 269] width 61 height 20
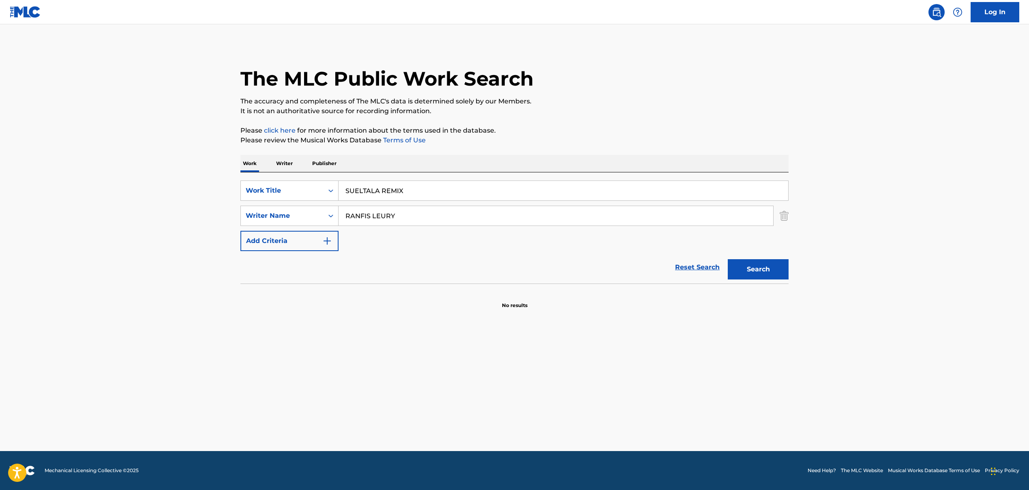
drag, startPoint x: 372, startPoint y: 216, endPoint x: 418, endPoint y: 215, distance: 46.2
click at [418, 215] on input "RANFIS LEURY" at bounding box center [555, 215] width 434 height 19
type input "RANFIS"
click at [741, 269] on button "Search" at bounding box center [758, 269] width 61 height 20
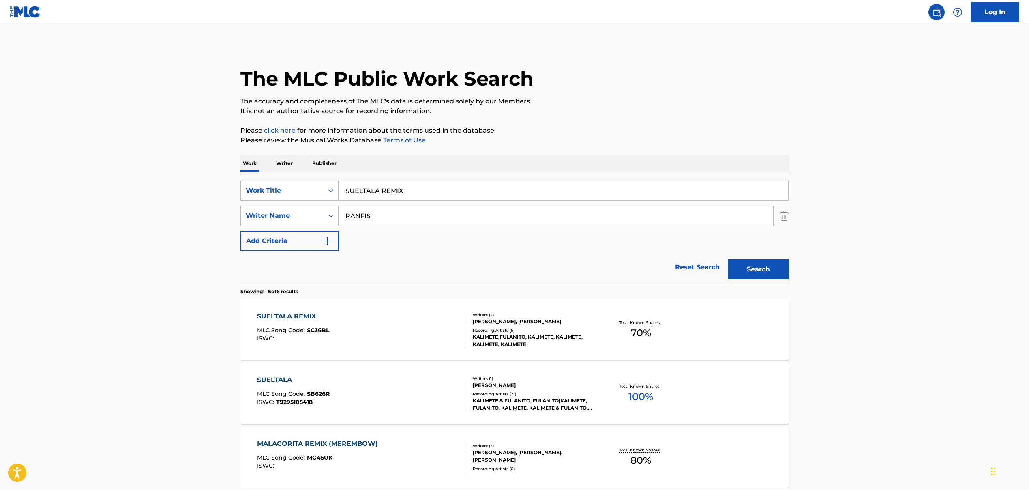
click at [366, 338] on div "SUELTALA REMIX MLC Song Code : SC36BL ISWC :" at bounding box center [361, 329] width 208 height 36
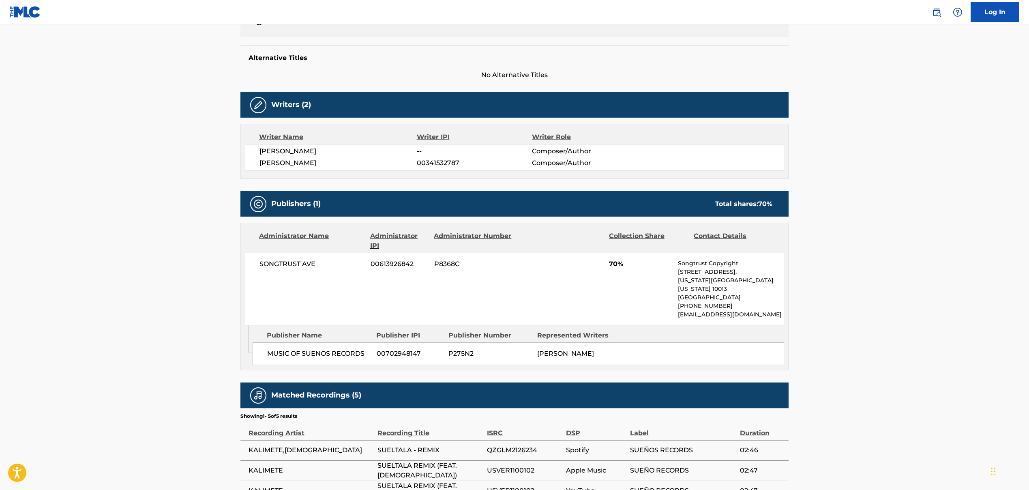
scroll to position [245, 0]
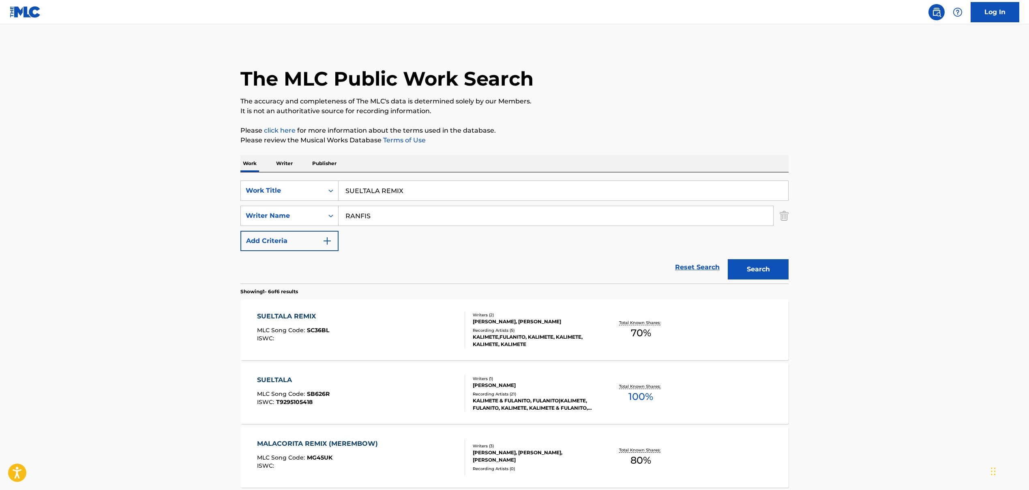
click at [355, 192] on input "SUELTALA REMIX" at bounding box center [562, 190] width 449 height 19
paste input "ADIOS, TORNADO'S EFFECT"
type input "ADIOS, TORNADO'S EFFECT"
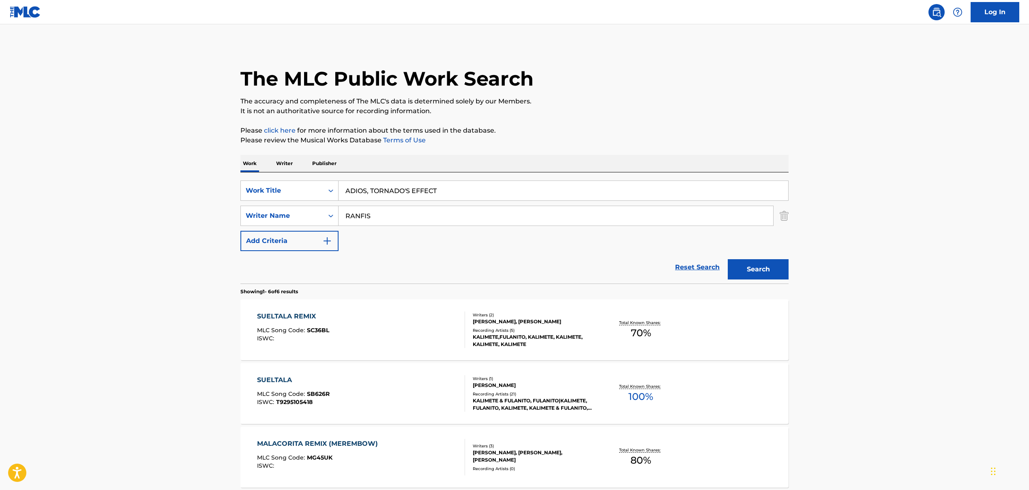
click at [356, 215] on input "RANFIS" at bounding box center [555, 215] width 434 height 19
click at [356, 214] on input "RANFIS" at bounding box center [555, 215] width 434 height 19
paste input "MBISI JEPHTE"
type input "MBISI JEPHTE"
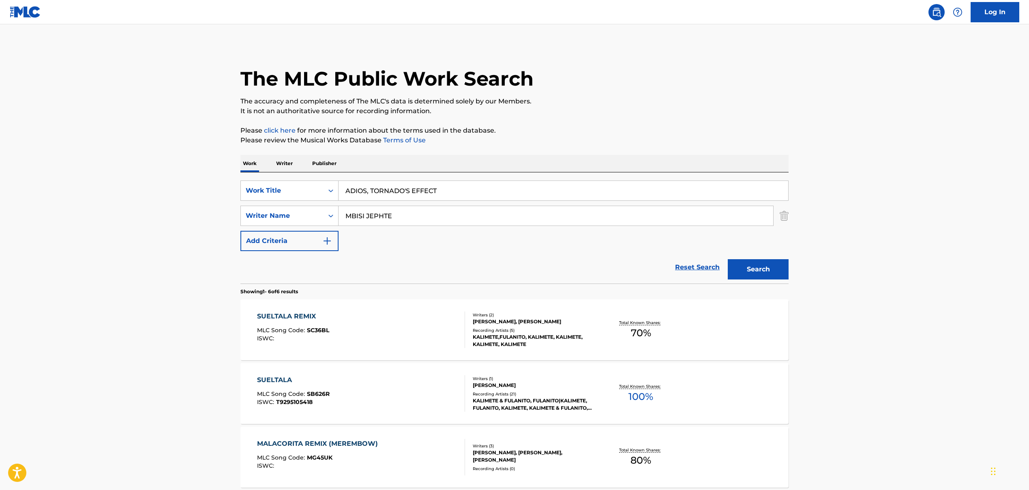
click at [757, 272] on button "Search" at bounding box center [758, 269] width 61 height 20
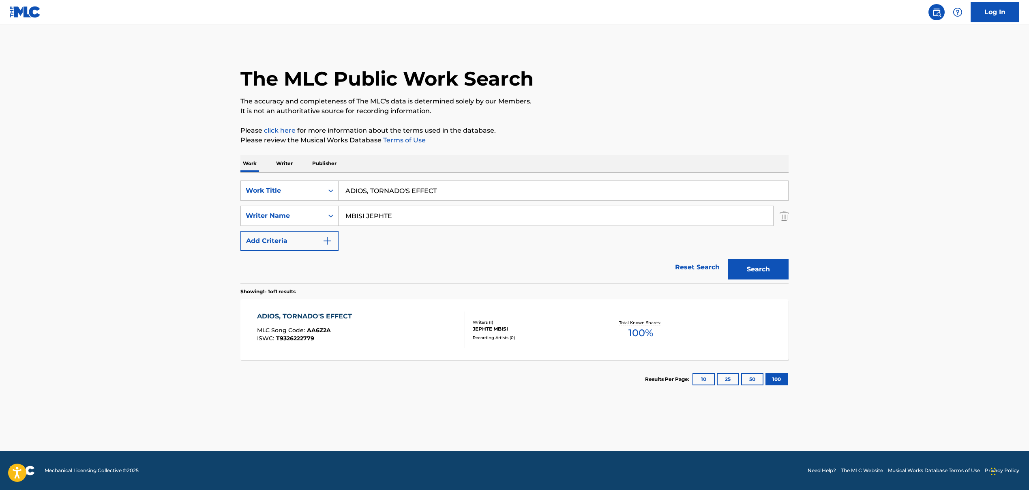
click at [401, 331] on div "ADIOS, TORNADO'S EFFECT MLC Song Code : AA6Z2A ISWC : T9326222779" at bounding box center [361, 329] width 208 height 36
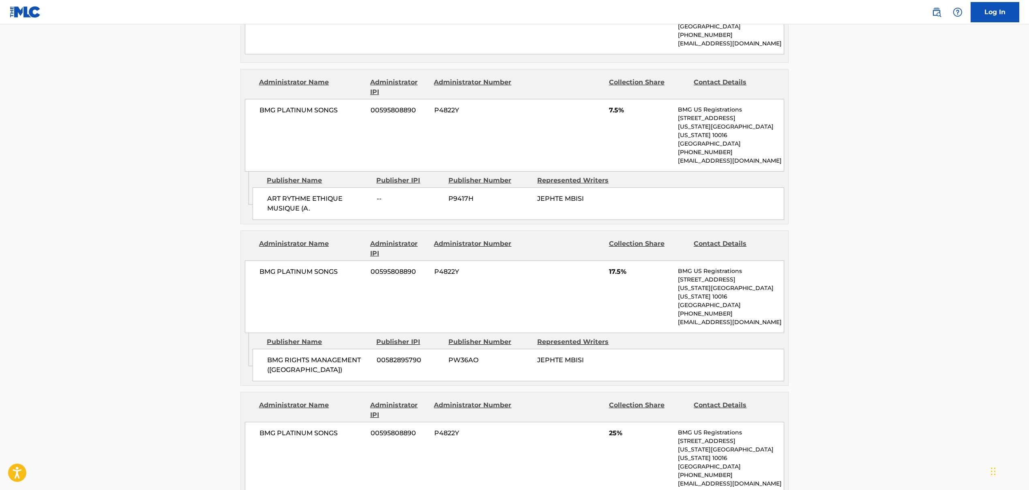
scroll to position [352, 0]
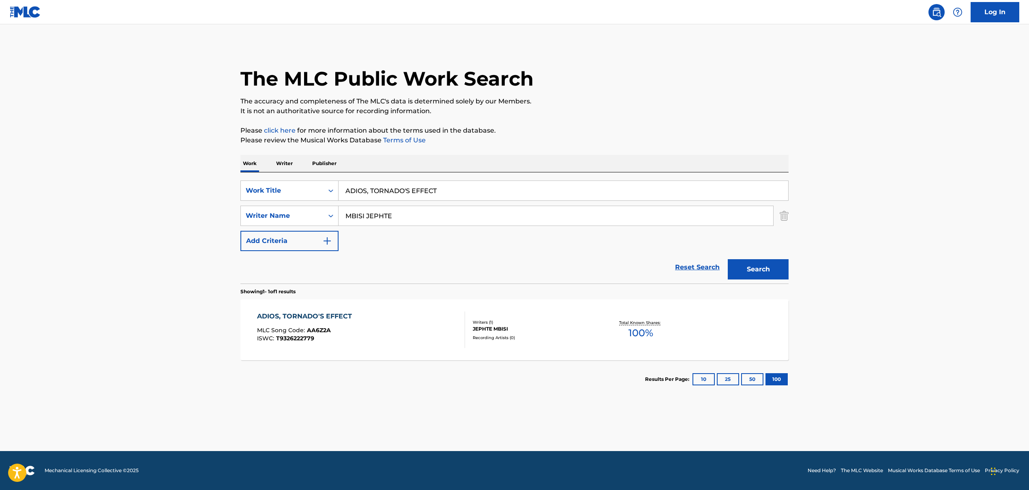
click at [349, 189] on input "ADIOS, TORNADO'S EFFECT" at bounding box center [562, 190] width 449 height 19
paste input "BABA"
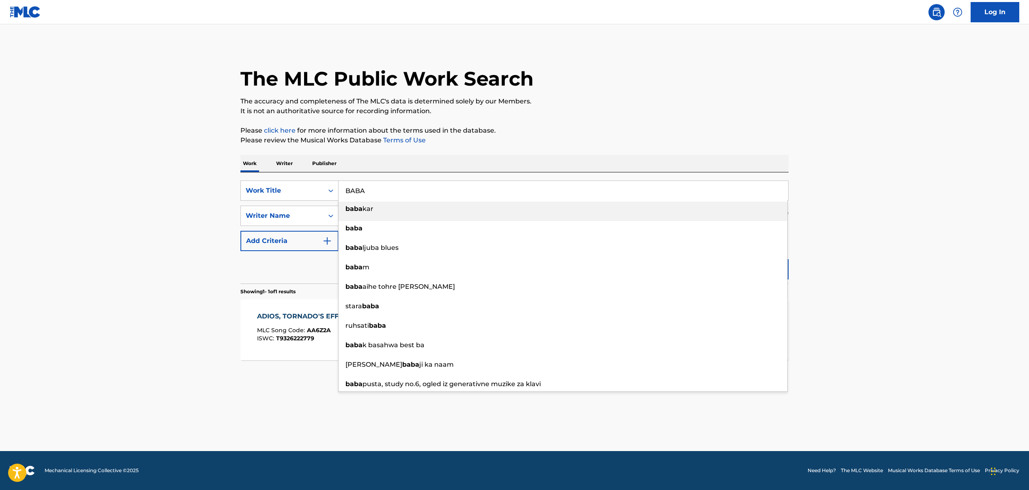
type input "BABA"
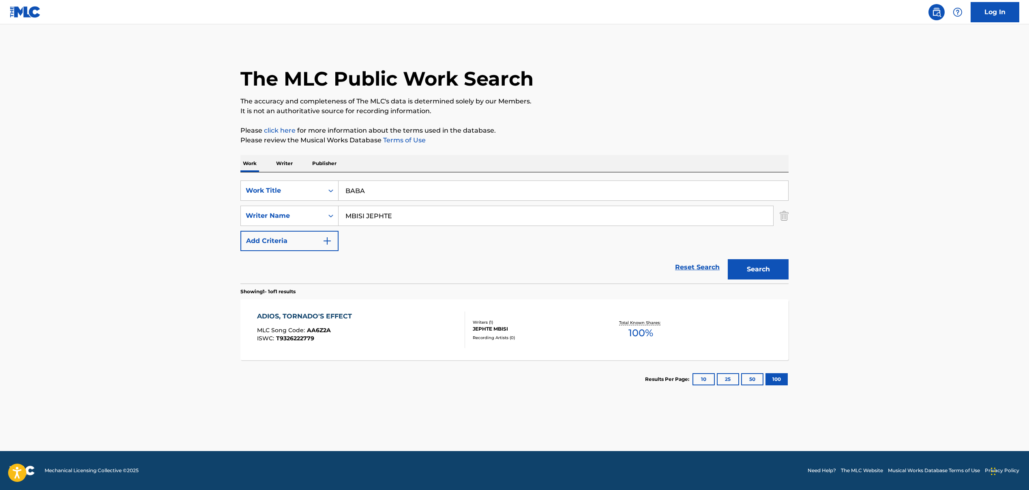
click at [365, 216] on input "MBISI JEPHTE" at bounding box center [555, 215] width 434 height 19
paste input "[PERSON_NAME], [PERSON_NAME], [PERSON_NAME], [PERSON_NAME], [GEOGRAPHIC_DATA][P…"
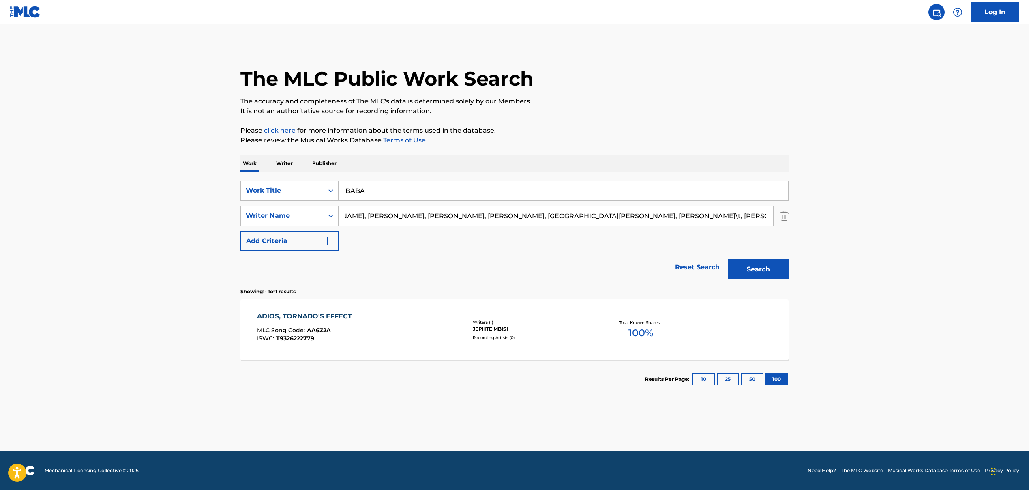
scroll to position [0, 496]
drag, startPoint x: 361, startPoint y: 216, endPoint x: 629, endPoint y: 235, distance: 268.5
click at [629, 235] on div "SearchWithCriteriaa1e97277-a663-44e5-b9bf-726e9b3d4c83 Work Title BABA SearchWi…" at bounding box center [514, 215] width 548 height 71
drag, startPoint x: 399, startPoint y: 222, endPoint x: 359, endPoint y: 220, distance: 39.8
click at [398, 222] on input "[PERSON_NAME], [PERSON_NAME], [PERSON_NAME], [PERSON_NAME], [GEOGRAPHIC_DATA][P…" at bounding box center [555, 215] width 434 height 19
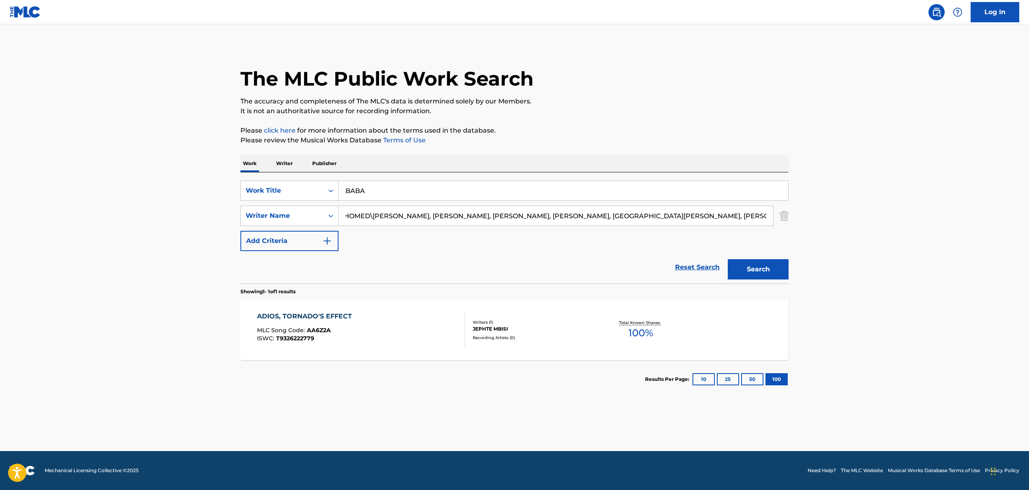
click at [354, 217] on input "[PERSON_NAME], [PERSON_NAME], [PERSON_NAME], [PERSON_NAME], [GEOGRAPHIC_DATA][P…" at bounding box center [555, 215] width 434 height 19
click at [354, 216] on input "[PERSON_NAME], [PERSON_NAME], [PERSON_NAME], [PERSON_NAME], [GEOGRAPHIC_DATA][P…" at bounding box center [555, 215] width 434 height 19
click at [413, 240] on div "SearchWithCriteriaa1e97277-a663-44e5-b9bf-726e9b3d4c83 Work Title BABA SearchWi…" at bounding box center [514, 215] width 548 height 71
click at [367, 217] on input "[PERSON_NAME], [PERSON_NAME], [PERSON_NAME], [PERSON_NAME], [GEOGRAPHIC_DATA][P…" at bounding box center [555, 215] width 434 height 19
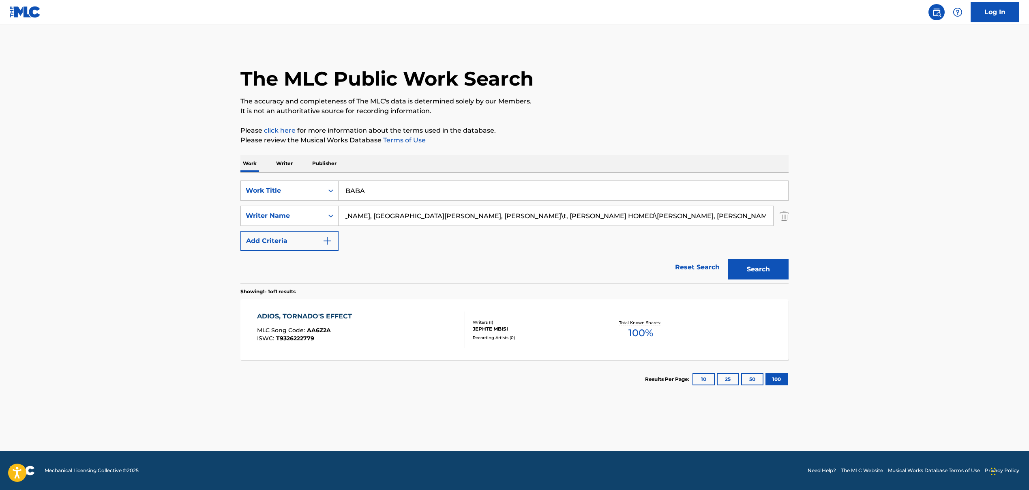
scroll to position [0, 496]
drag, startPoint x: 397, startPoint y: 217, endPoint x: 779, endPoint y: 246, distance: 382.9
click at [779, 246] on div "SearchWithCriteriaa1e97277-a663-44e5-b9bf-726e9b3d4c83 Work Title BABA SearchWi…" at bounding box center [514, 215] width 548 height 71
type input "PINDI AQUILAS"
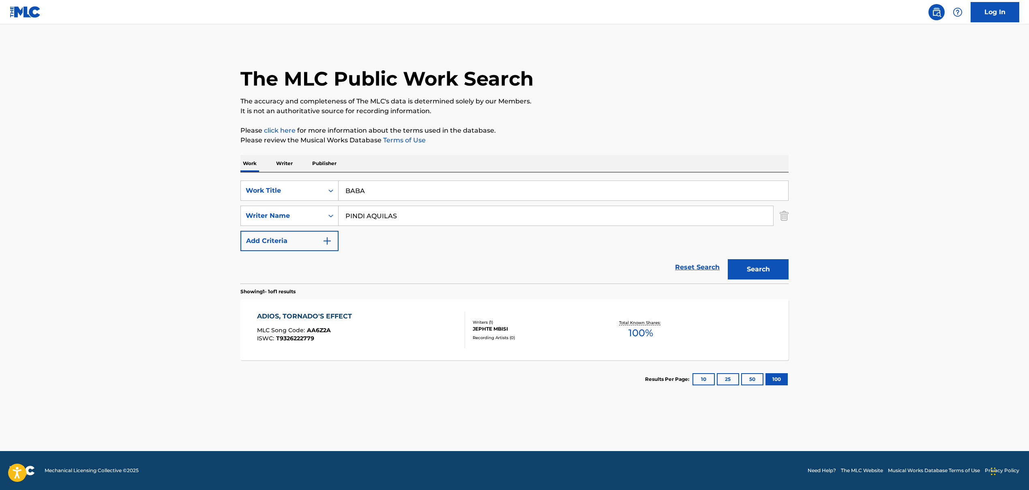
click at [753, 269] on button "Search" at bounding box center [758, 269] width 61 height 20
click at [409, 333] on div "BABA MLC Song Code : BE38MZ ISWC :" at bounding box center [361, 329] width 208 height 36
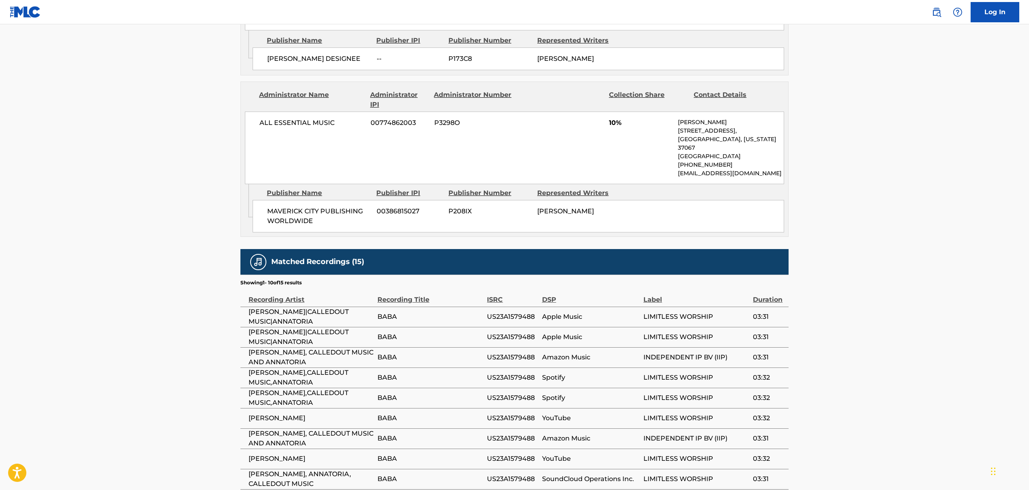
scroll to position [774, 0]
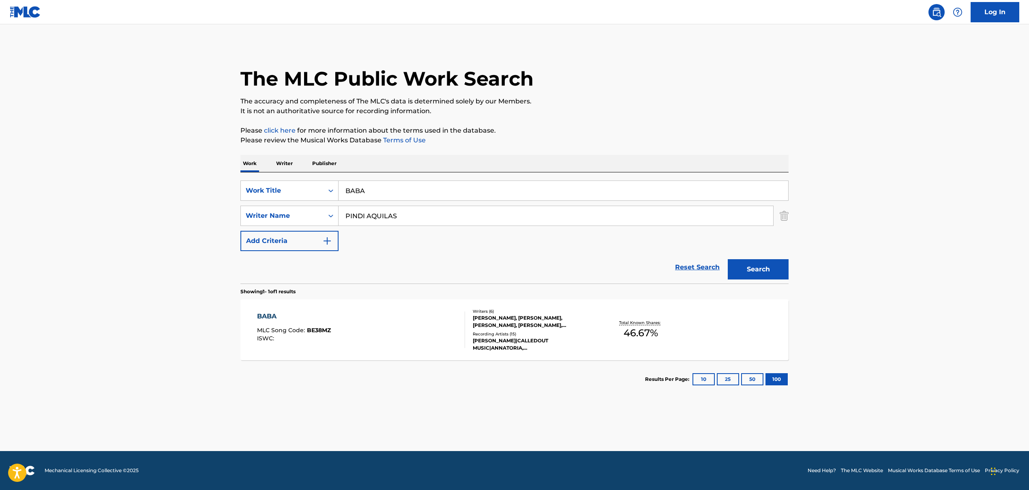
click at [355, 190] on input "BABA" at bounding box center [562, 190] width 449 height 19
paste input "GIRLS LIKE YOU', 'Girls Like You"
drag, startPoint x: 397, startPoint y: 190, endPoint x: 520, endPoint y: 200, distance: 124.0
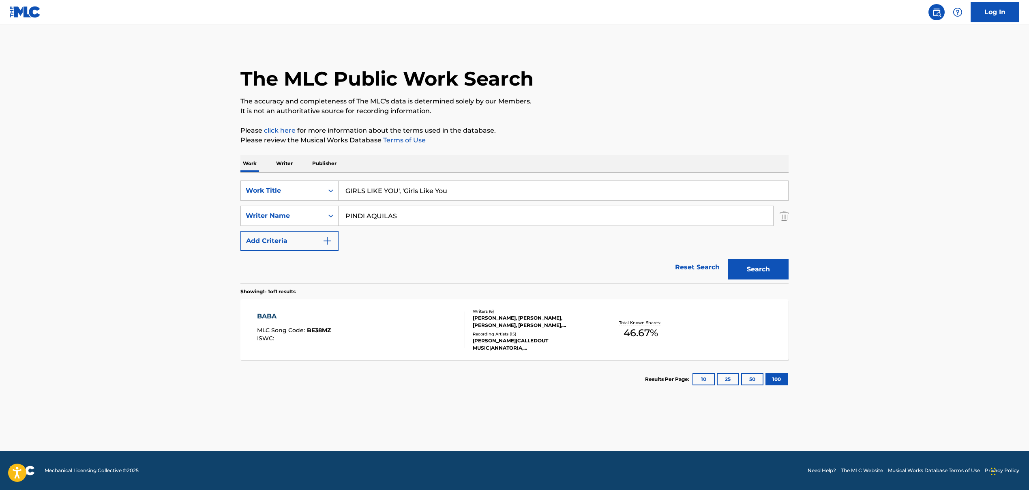
click at [520, 200] on div "GIRLS LIKE YOU', 'Girls Like You" at bounding box center [563, 190] width 450 height 20
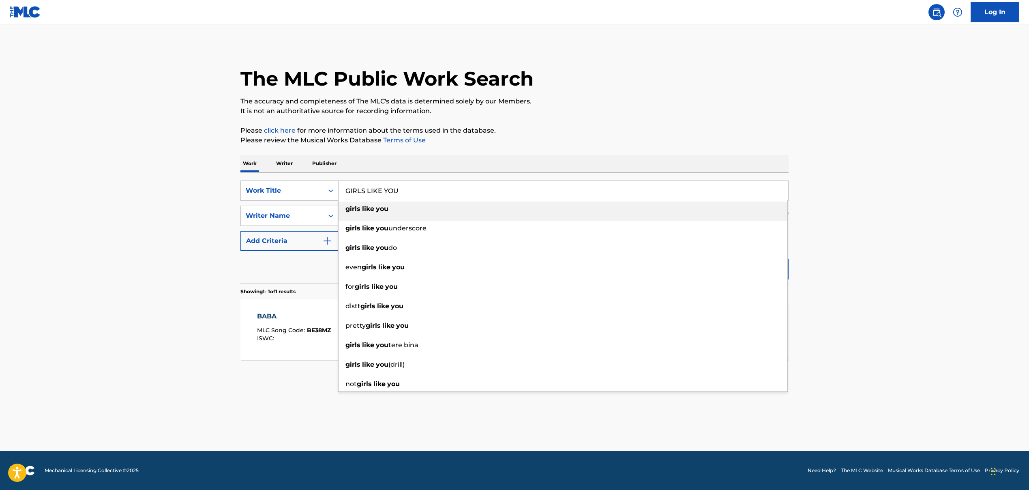
type input "GIRLS LIKE YOU"
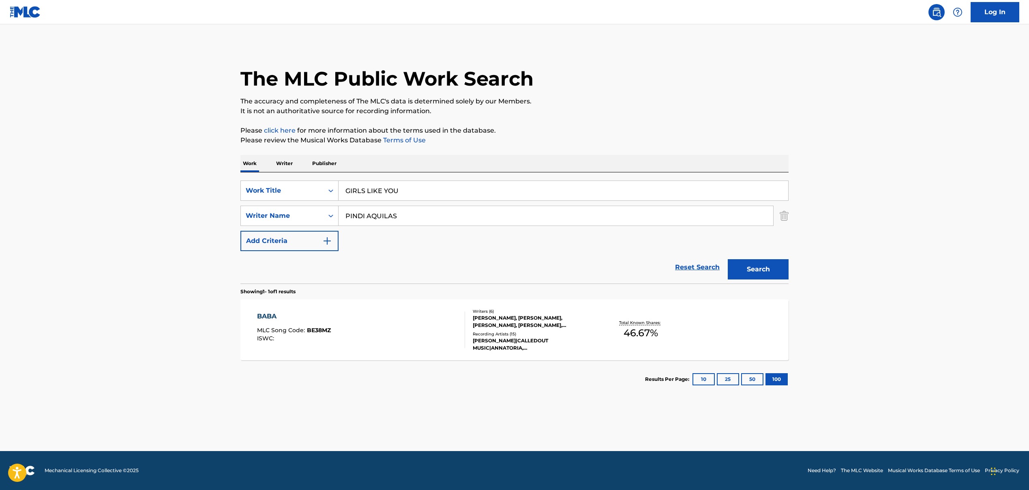
click at [381, 217] on input "PINDI AQUILAS" at bounding box center [555, 215] width 434 height 19
paste input "[PERSON_NAME], [PERSON_NAME], [PERSON_NAME], [PERSON_NAME] [PERSON_NAME], [PERS…"
drag, startPoint x: 387, startPoint y: 216, endPoint x: 666, endPoint y: 245, distance: 280.3
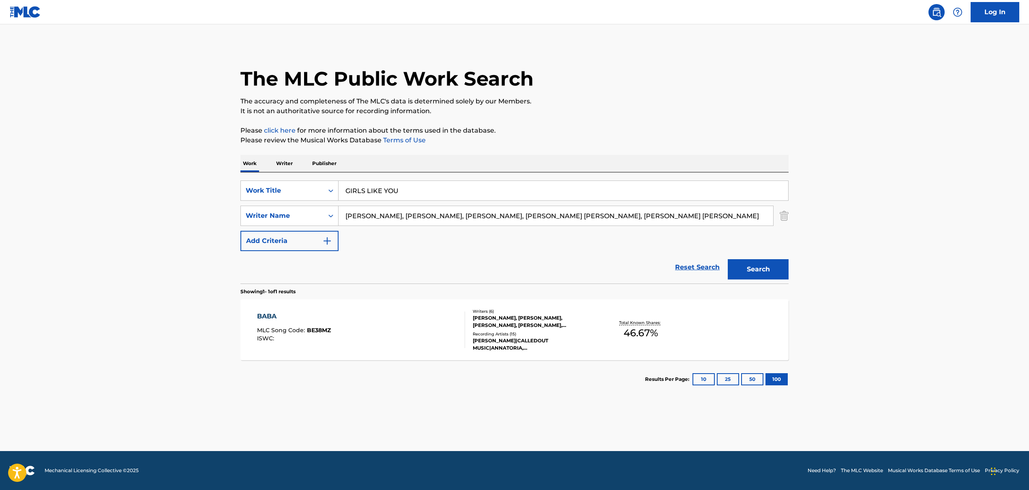
click at [685, 224] on input "[PERSON_NAME], [PERSON_NAME], [PERSON_NAME], [PERSON_NAME] [PERSON_NAME], [PERS…" at bounding box center [555, 215] width 434 height 19
type input "[PERSON_NAME]"
click at [753, 265] on button "Search" at bounding box center [758, 269] width 61 height 20
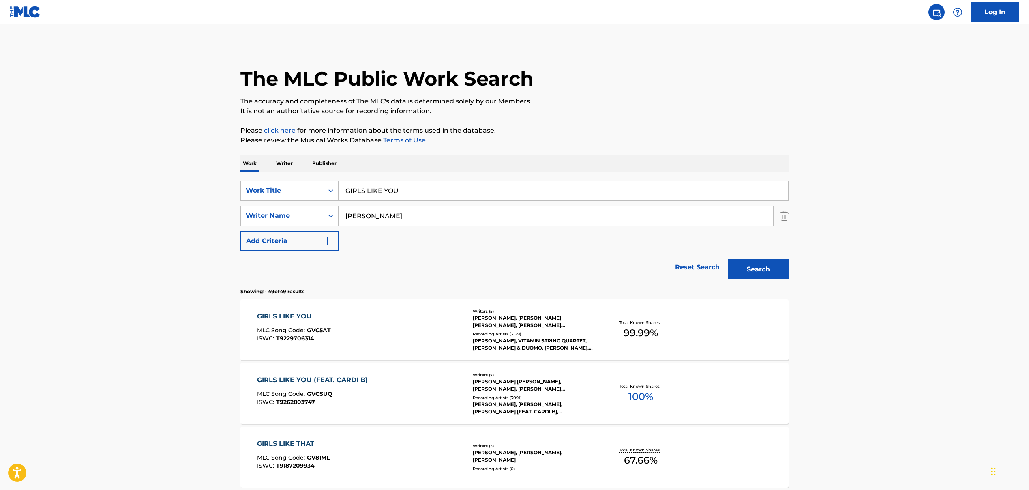
click at [359, 318] on div "GIRLS LIKE YOU MLC Song Code : GVC5AT ISWC : T9229706314" at bounding box center [361, 329] width 208 height 36
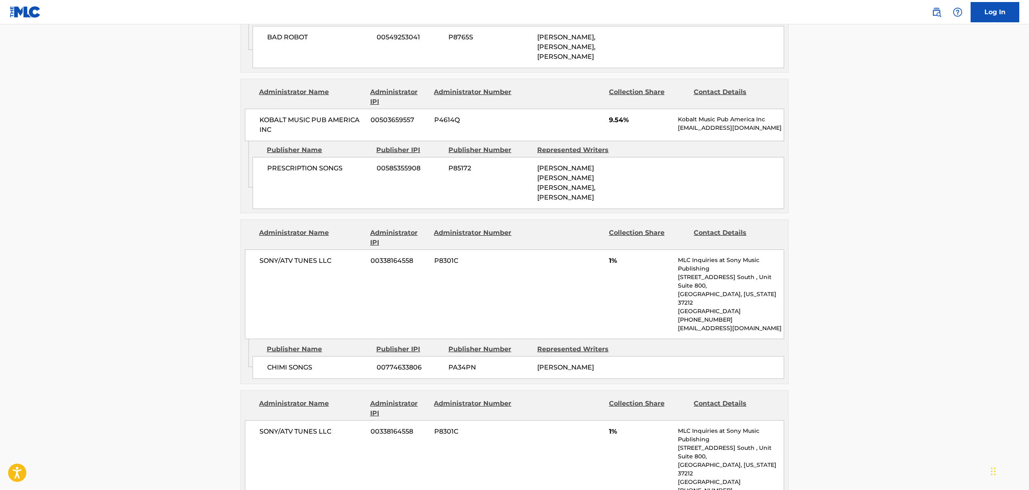
scroll to position [935, 0]
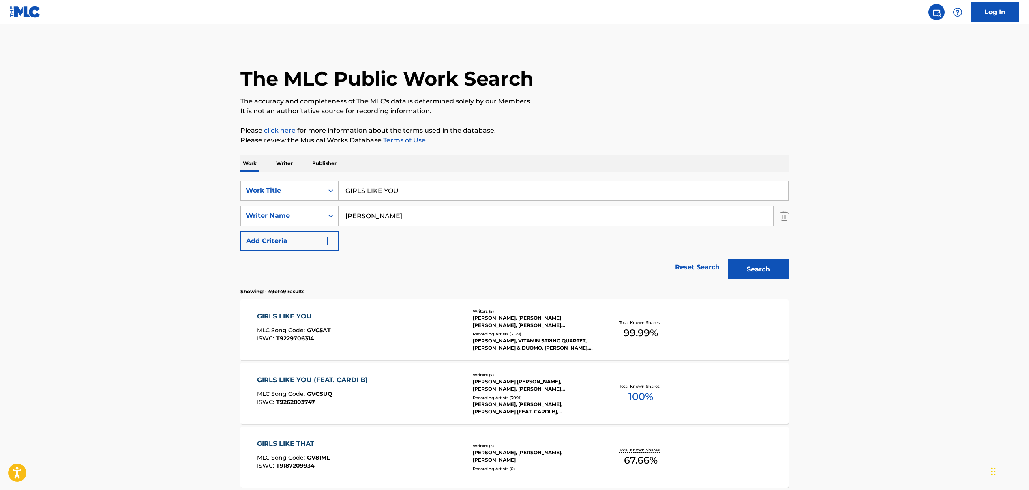
click at [375, 188] on input "GIRLS LIKE YOU" at bounding box center [562, 190] width 449 height 19
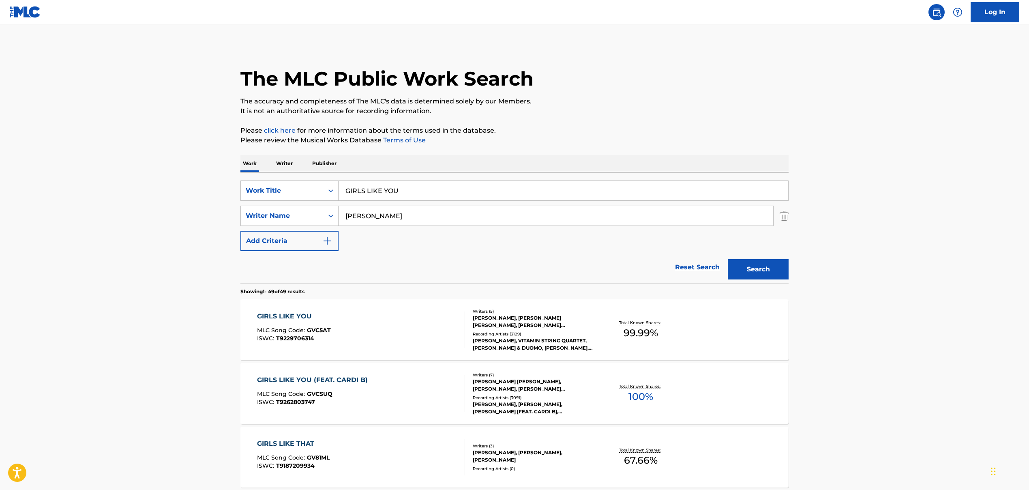
click at [364, 218] on input "[PERSON_NAME]" at bounding box center [555, 215] width 434 height 19
click at [370, 192] on input "GIRLS LIKE YOU" at bounding box center [562, 190] width 449 height 19
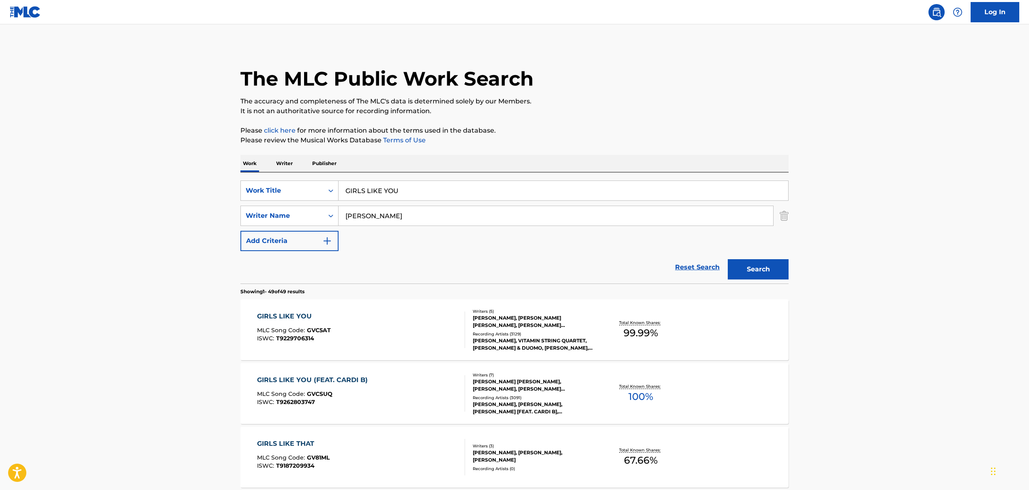
click at [370, 192] on input "GIRLS LIKE YOU" at bounding box center [562, 190] width 449 height 19
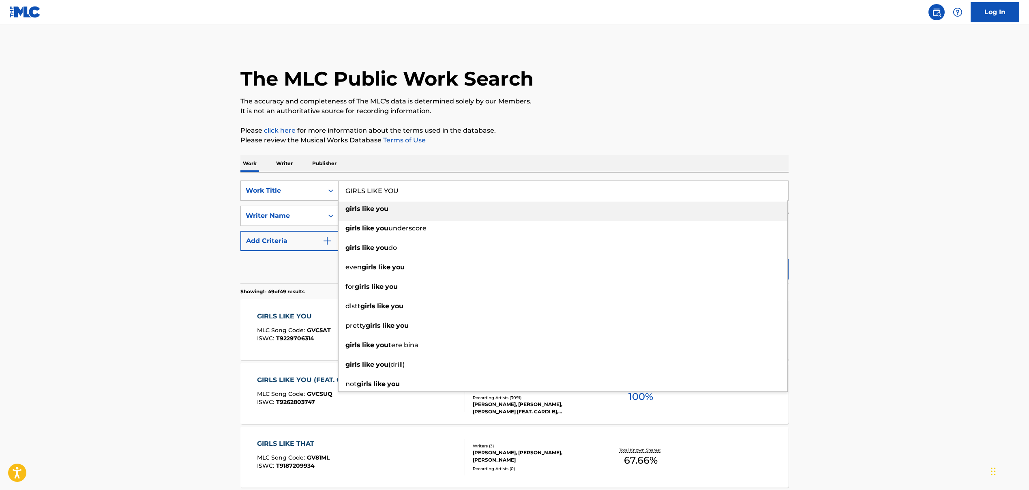
paste input "NO WEAPON"
type input "NO WEAPON"
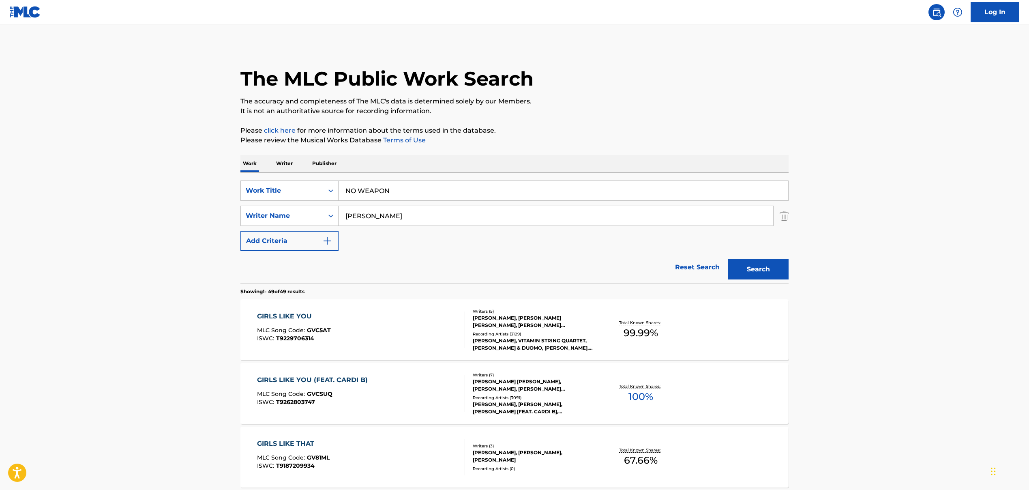
click at [361, 214] on input "[PERSON_NAME]" at bounding box center [555, 215] width 434 height 19
paste input "[PERSON_NAME] [PERSON_NAME], [PERSON_NAME]\t, [PERSON_NAME], [PERSON_NAME], [PE…"
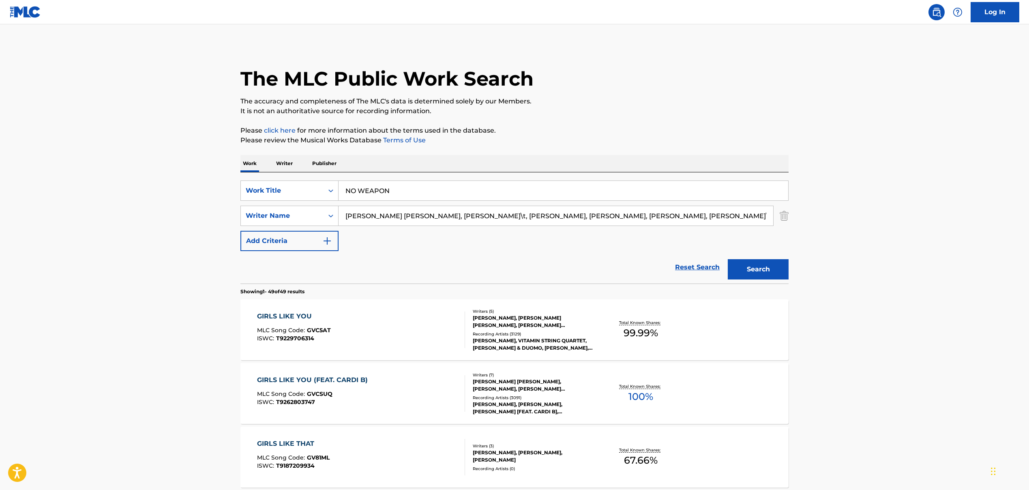
scroll to position [0, 275]
drag, startPoint x: 353, startPoint y: 216, endPoint x: 824, endPoint y: 249, distance: 472.1
drag, startPoint x: 465, startPoint y: 216, endPoint x: 672, endPoint y: 233, distance: 207.0
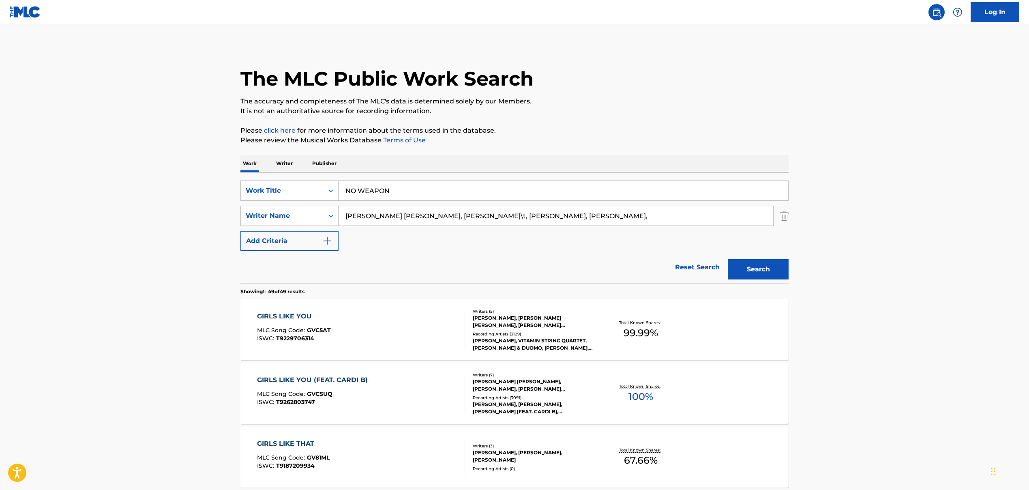
click at [672, 233] on div "SearchWithCriteriaa1e97277-a663-44e5-b9bf-726e9b3d4c83 Work Title NO WEAPON Sea…" at bounding box center [514, 215] width 548 height 71
type input "[PERSON_NAME] [PERSON_NAME]"
click at [746, 270] on button "Search" at bounding box center [758, 269] width 61 height 20
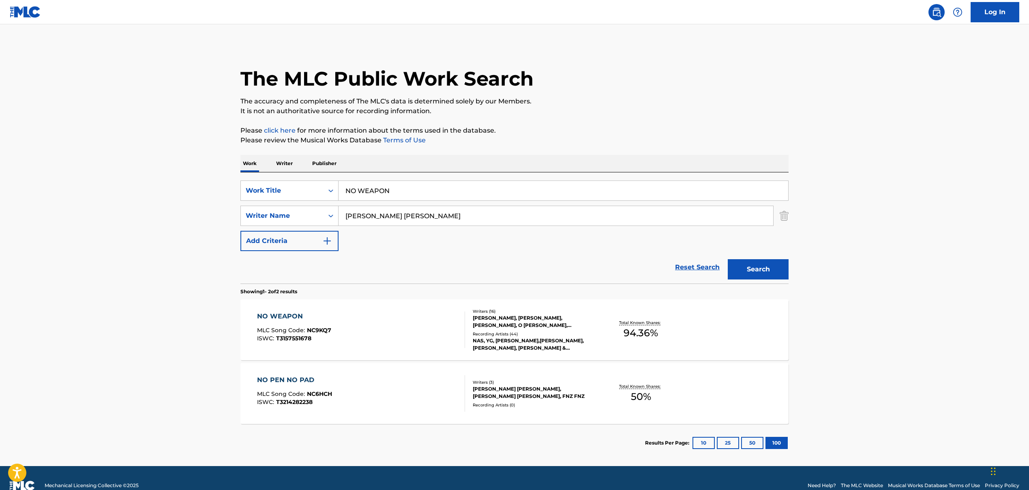
click at [371, 337] on div "NO WEAPON MLC Song Code : NC9KQ7 ISWC : T3157551678" at bounding box center [361, 329] width 208 height 36
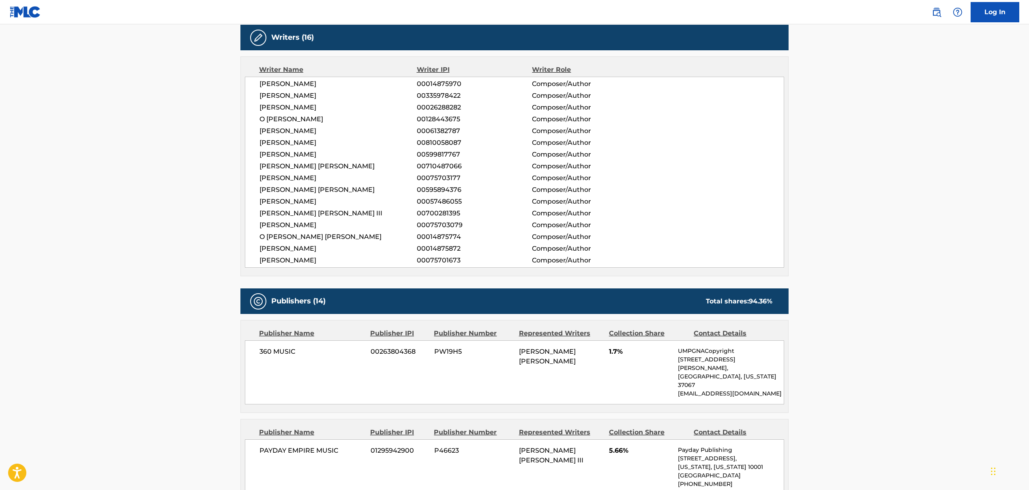
scroll to position [94, 0]
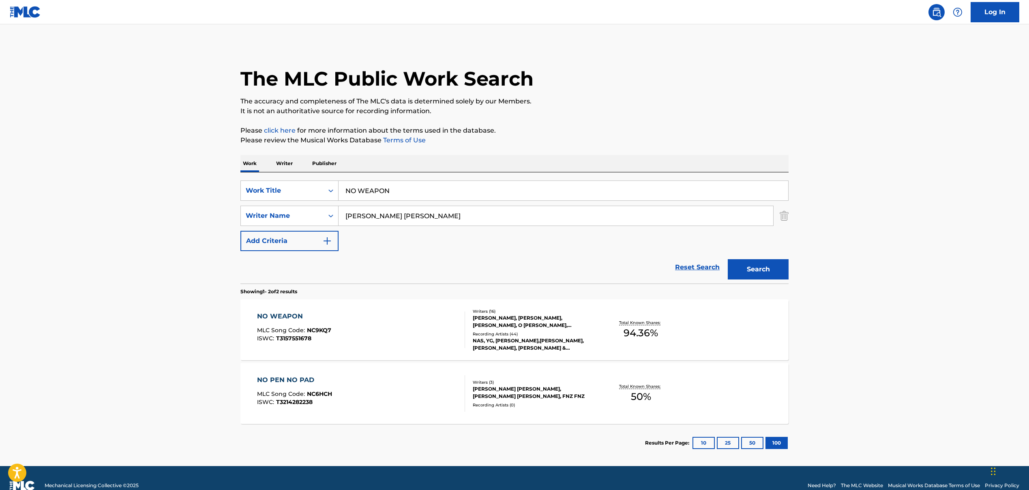
click at [369, 191] on input "NO WEAPON" at bounding box center [562, 190] width 449 height 19
click at [403, 214] on input "[PERSON_NAME] [PERSON_NAME]" at bounding box center [555, 215] width 434 height 19
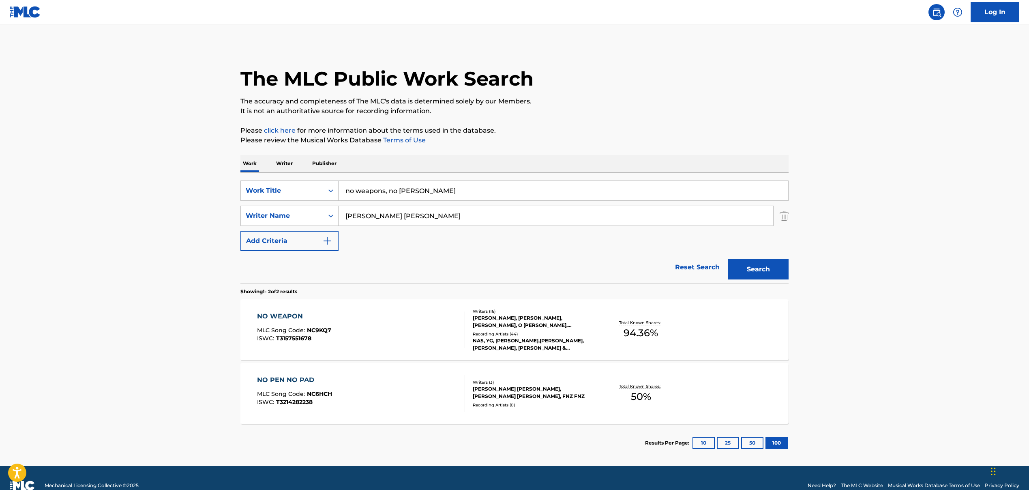
click at [403, 214] on input "[PERSON_NAME] [PERSON_NAME]" at bounding box center [555, 215] width 434 height 19
click at [362, 195] on input "no weapons, no [PERSON_NAME]" at bounding box center [562, 190] width 449 height 19
paste input "E SAMBA"
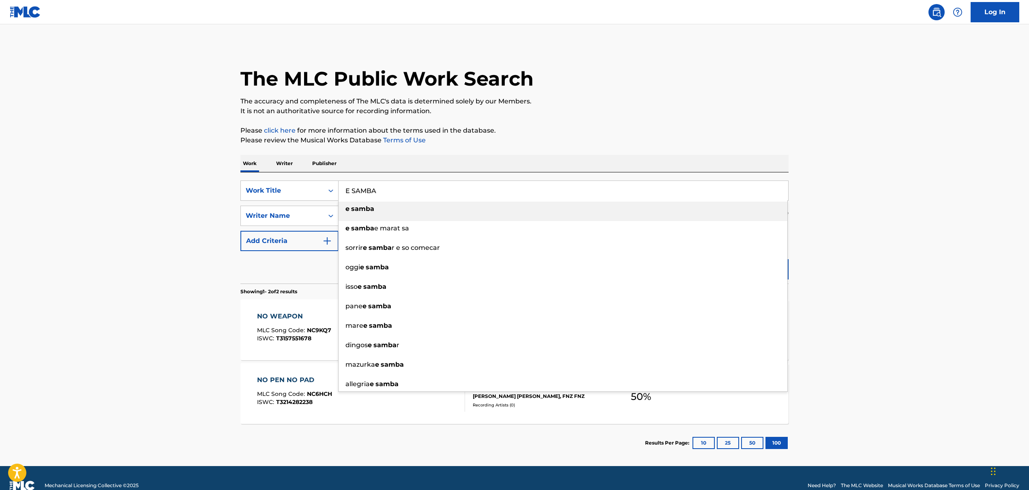
type input "E SAMBA"
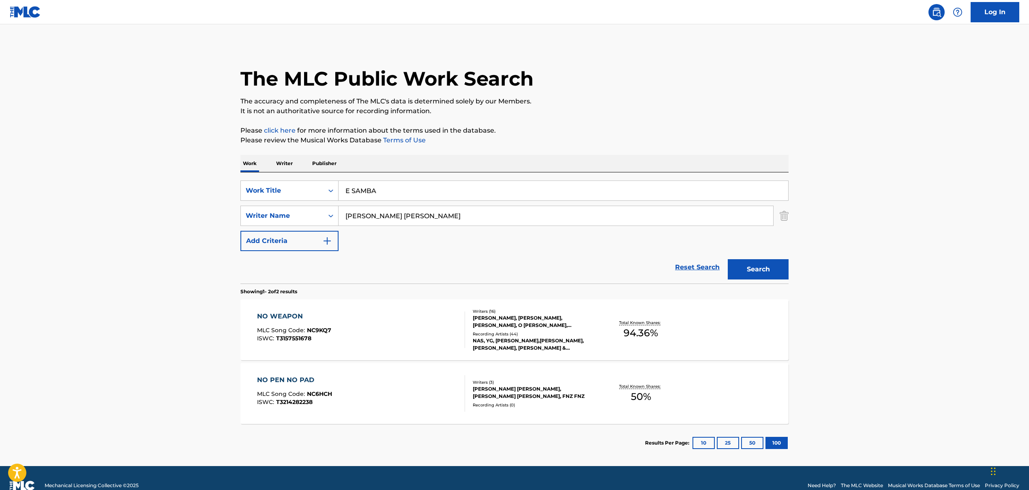
click at [354, 217] on input "[PERSON_NAME] [PERSON_NAME]" at bounding box center [555, 215] width 434 height 19
paste input "[PERSON_NAME], [PERSON_NAME] DE [PERSON_NAME], VELHO CACO, [PERSON_NAME]"
drag, startPoint x: 387, startPoint y: 216, endPoint x: 599, endPoint y: 222, distance: 212.0
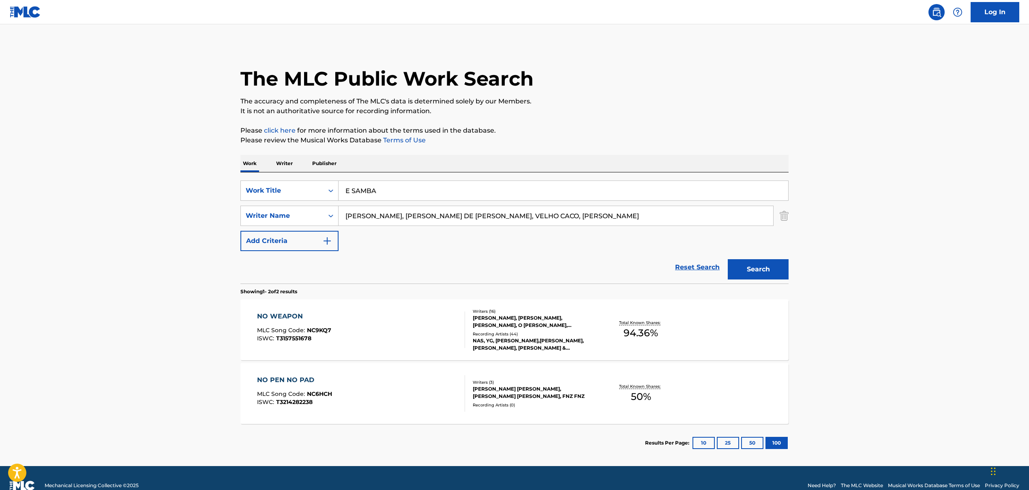
click at [599, 222] on input "[PERSON_NAME], [PERSON_NAME] DE [PERSON_NAME], VELHO CACO, [PERSON_NAME]" at bounding box center [555, 215] width 434 height 19
drag, startPoint x: 601, startPoint y: 214, endPoint x: 387, endPoint y: 218, distance: 214.4
click at [387, 218] on input "[PERSON_NAME], [PERSON_NAME] DE [PERSON_NAME], VELHO CACO, [PERSON_NAME]" at bounding box center [555, 215] width 434 height 19
type input "[PERSON_NAME]"
click at [758, 265] on button "Search" at bounding box center [758, 269] width 61 height 20
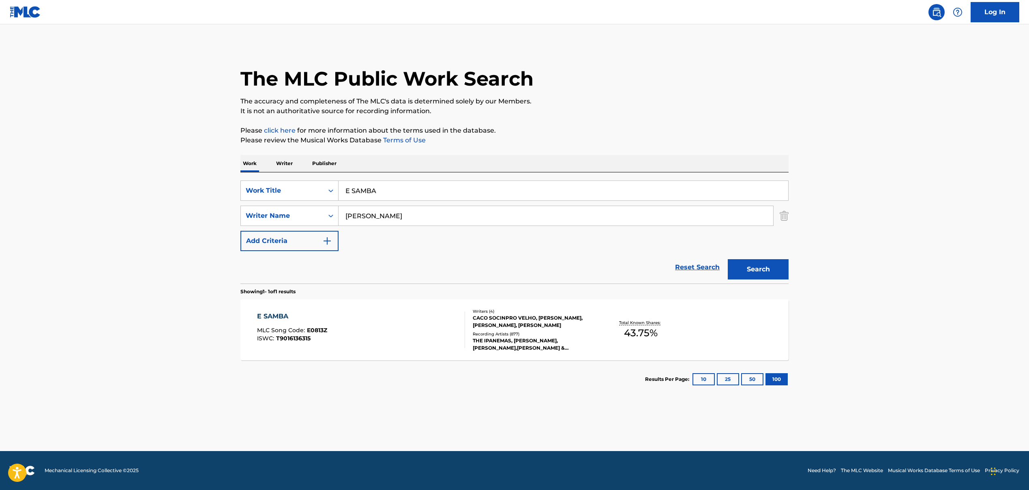
click at [343, 304] on div "E SAMBA MLC Song Code : E0813Z ISWC : T9016136315 Writers ( 4 ) CACO SOCINPRO V…" at bounding box center [514, 329] width 548 height 61
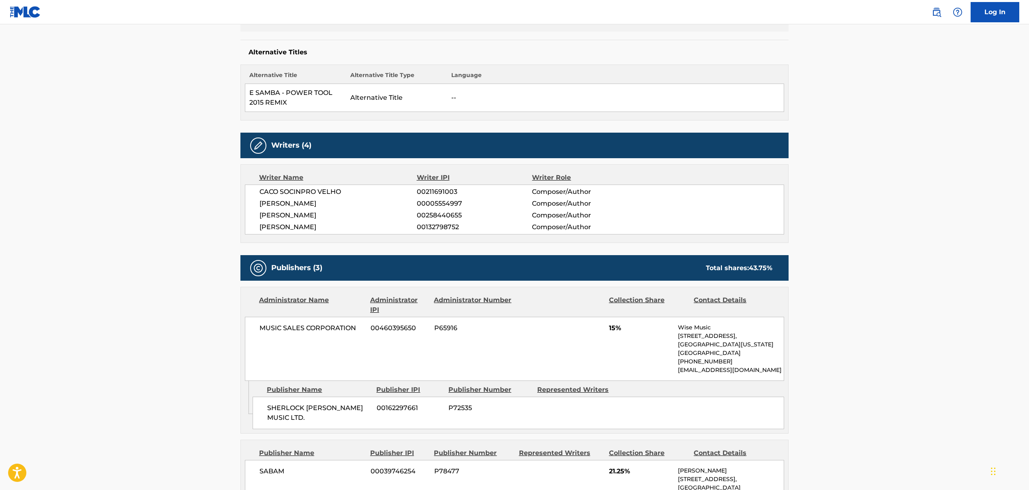
scroll to position [158, 0]
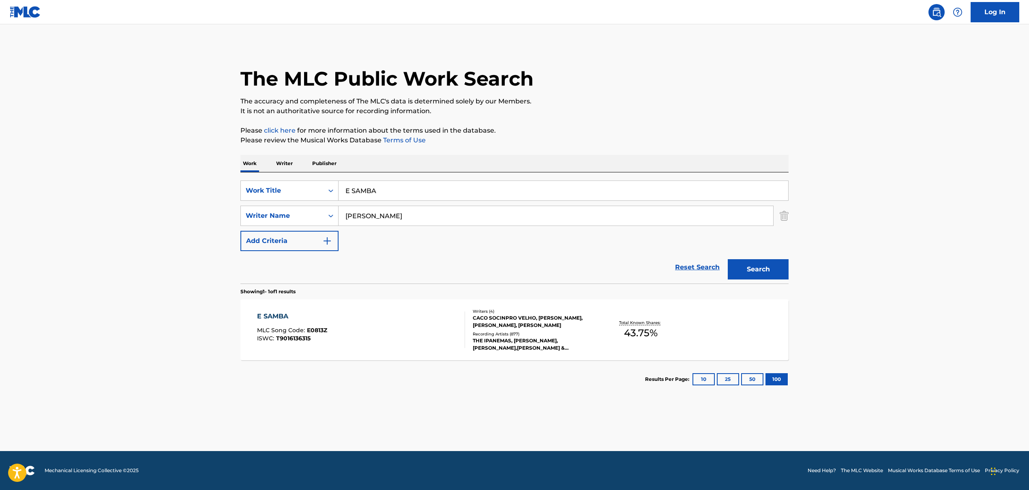
click at [377, 195] on input "E SAMBA" at bounding box center [562, 190] width 449 height 19
paste input "BUTTONS"
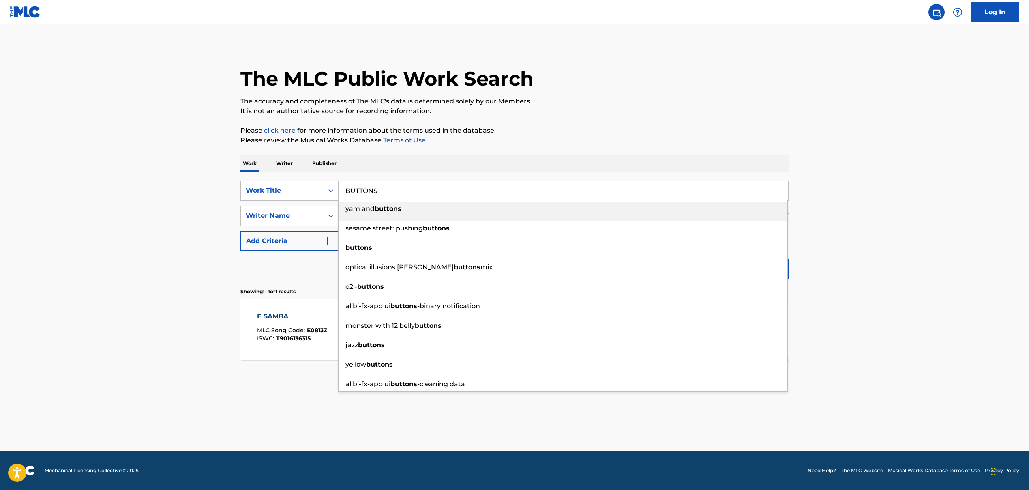
type input "BUTTONS"
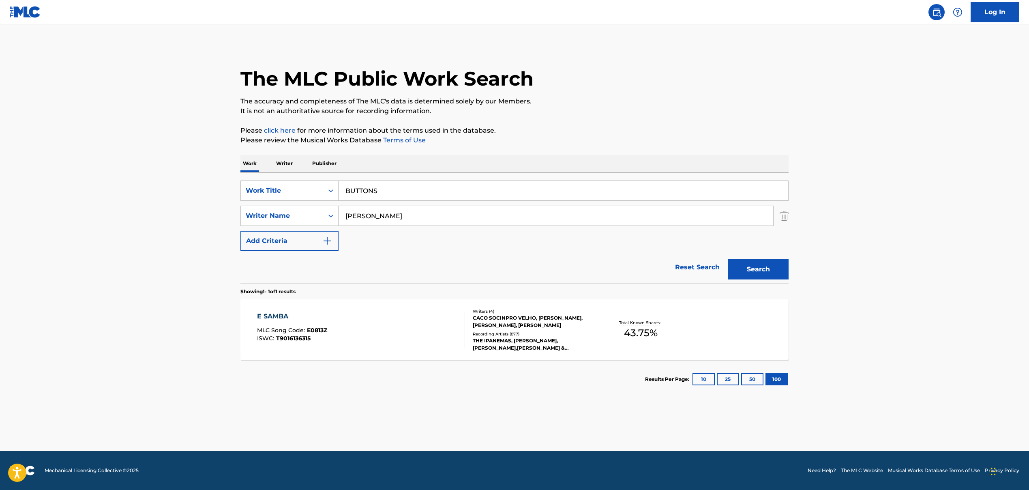
click at [371, 217] on input "[PERSON_NAME]" at bounding box center [555, 215] width 434 height 19
paste input "SCLAVER [PERSON_NAME], [PERSON_NAME], [PERSON_NAME], [PERSON_NAME] [PERSON_NAME]"
drag, startPoint x: 428, startPoint y: 217, endPoint x: 460, endPoint y: 216, distance: 31.2
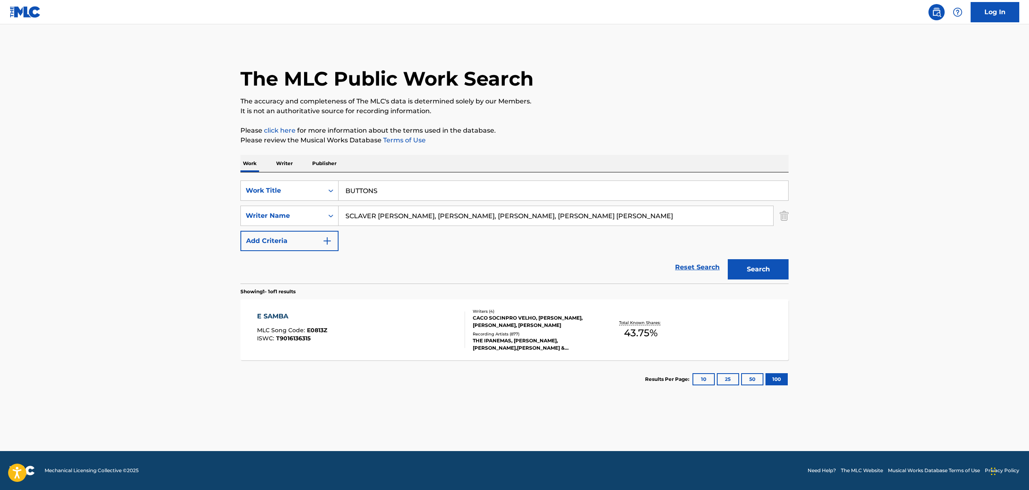
click at [543, 216] on input "SCLAVER [PERSON_NAME], [PERSON_NAME], [PERSON_NAME], [PERSON_NAME] [PERSON_NAME]" at bounding box center [555, 215] width 434 height 19
drag, startPoint x: 427, startPoint y: 215, endPoint x: 763, endPoint y: 225, distance: 336.1
click at [744, 218] on input "SCLAVER [PERSON_NAME], [PERSON_NAME], [PERSON_NAME], [PERSON_NAME] [PERSON_NAME]" at bounding box center [555, 215] width 434 height 19
type input "SCLAVER [PERSON_NAME]"
click at [759, 261] on button "Search" at bounding box center [758, 269] width 61 height 20
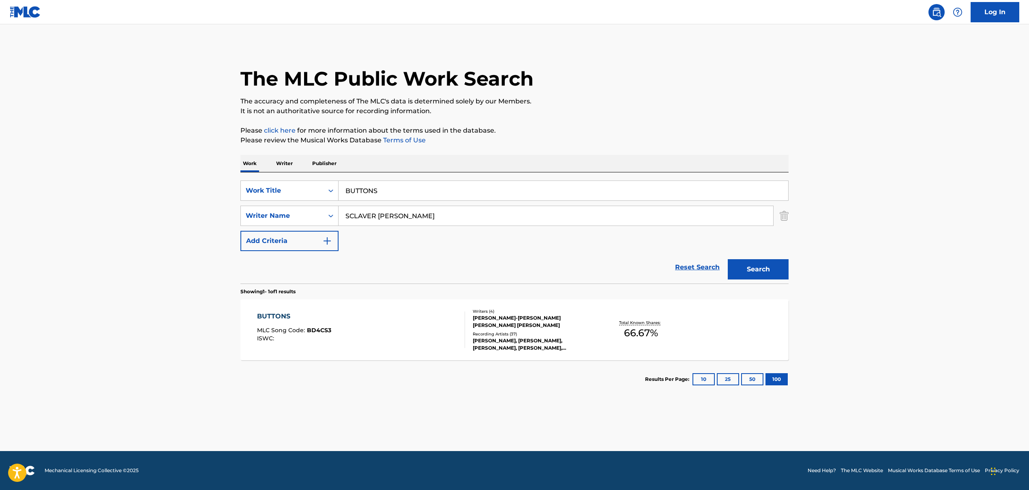
click at [359, 339] on div "BUTTONS MLC Song Code : BD4CS3 ISWC :" at bounding box center [361, 329] width 208 height 36
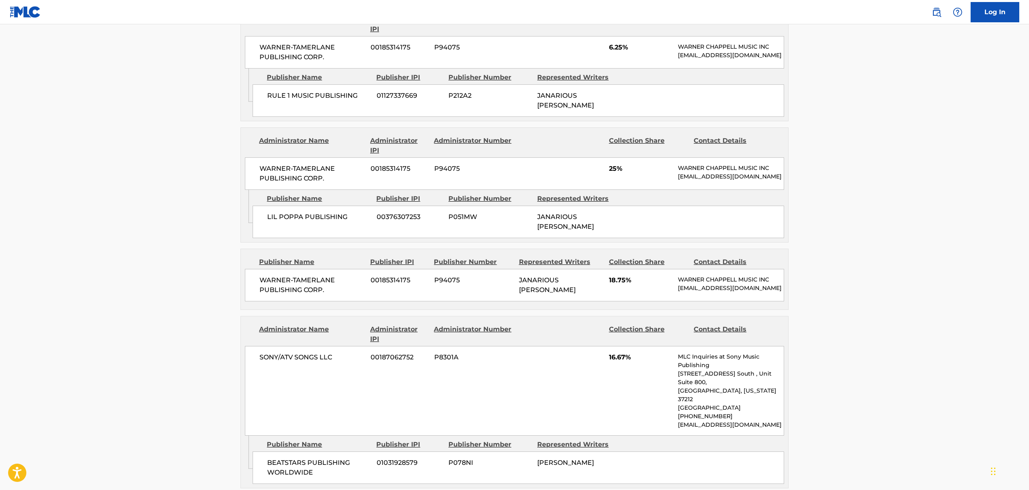
scroll to position [382, 0]
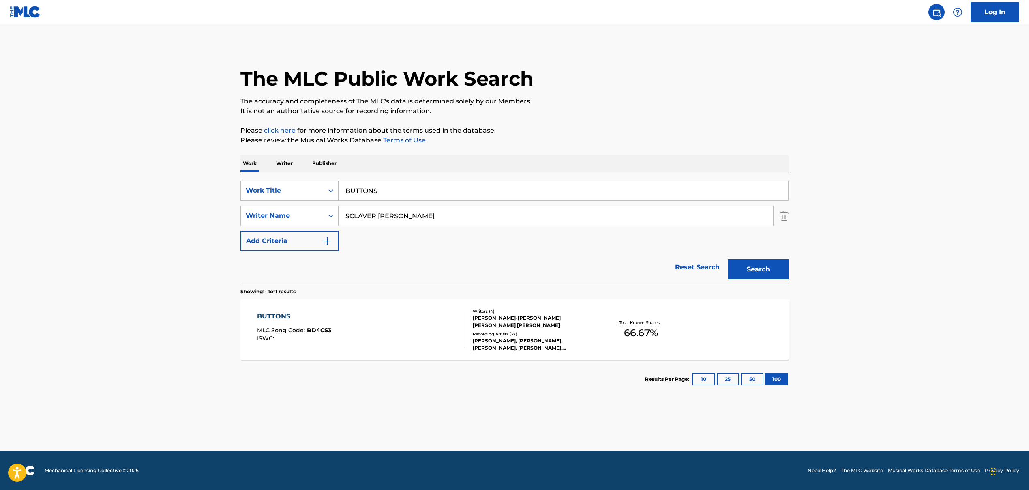
click at [365, 190] on input "BUTTONS" at bounding box center [562, 190] width 449 height 19
paste input "OTTLE ACTION"
type input "BOTTLE ACTION"
click at [185, 207] on main "The MLC Public Work Search The accuracy and completeness of The MLC's data is d…" at bounding box center [514, 237] width 1029 height 426
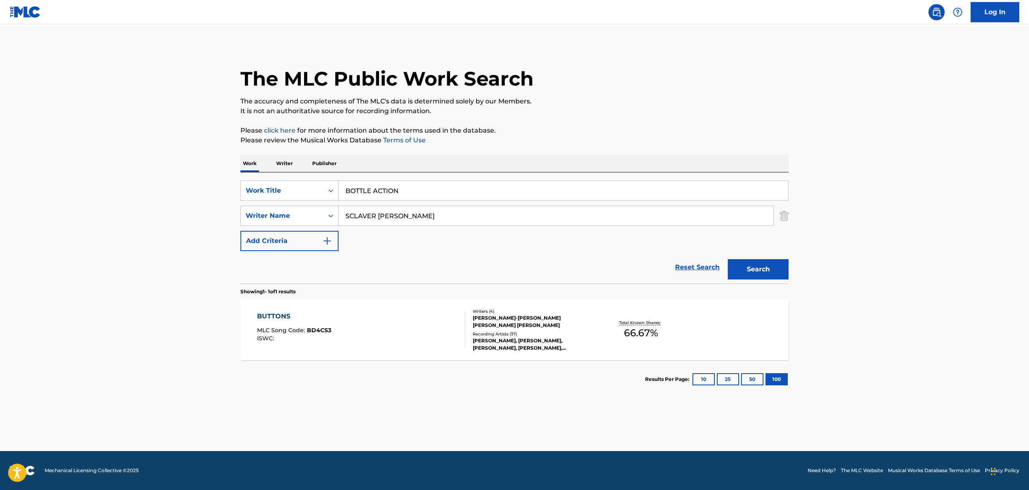
click at [364, 214] on input "SCLAVER [PERSON_NAME]" at bounding box center [555, 215] width 434 height 19
paste input "[PERSON_NAME], [PERSON_NAME]"
drag, startPoint x: 408, startPoint y: 215, endPoint x: 614, endPoint y: 225, distance: 206.5
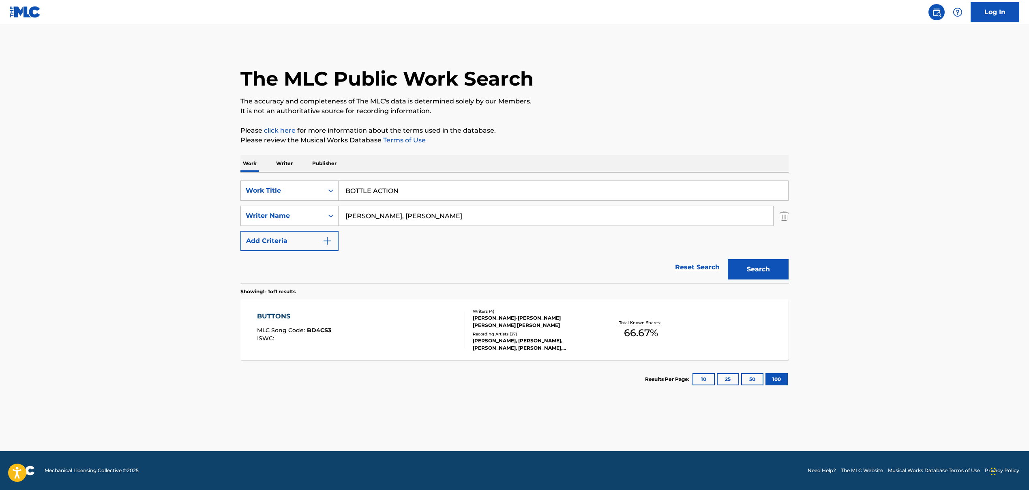
click at [615, 224] on input "[PERSON_NAME], [PERSON_NAME]" at bounding box center [555, 215] width 434 height 19
type input "[PERSON_NAME]"
click at [765, 269] on button "Search" at bounding box center [758, 269] width 61 height 20
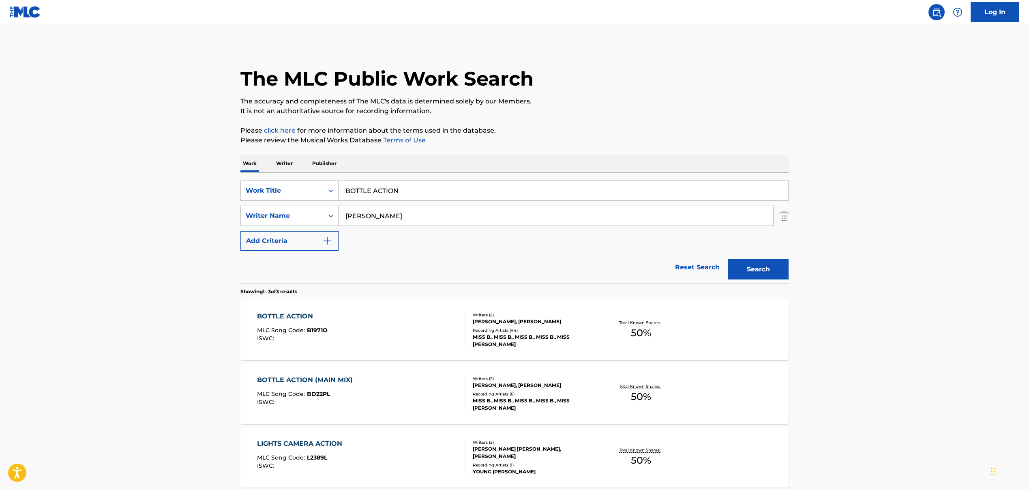
click at [327, 320] on div "BOTTLE ACTION MLC Song Code : B1971O ISWC :" at bounding box center [361, 329] width 208 height 36
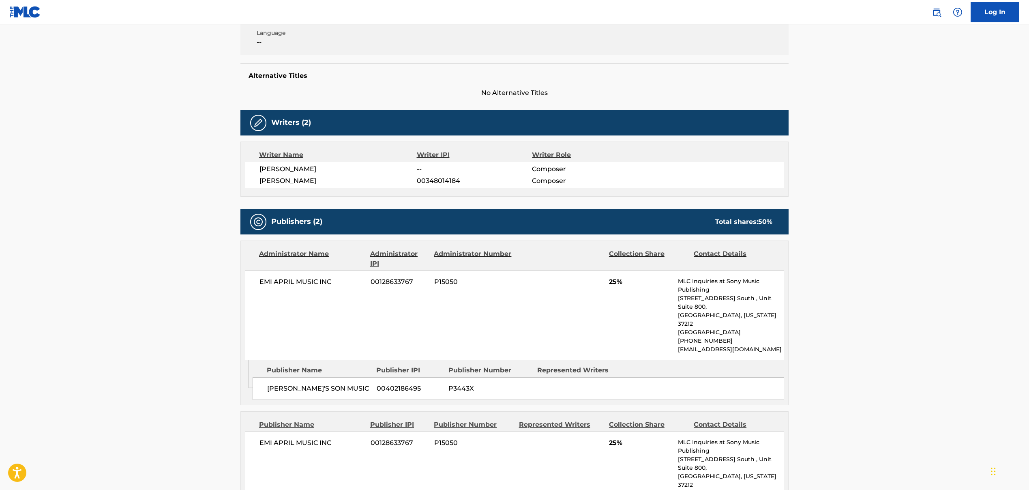
scroll to position [175, 0]
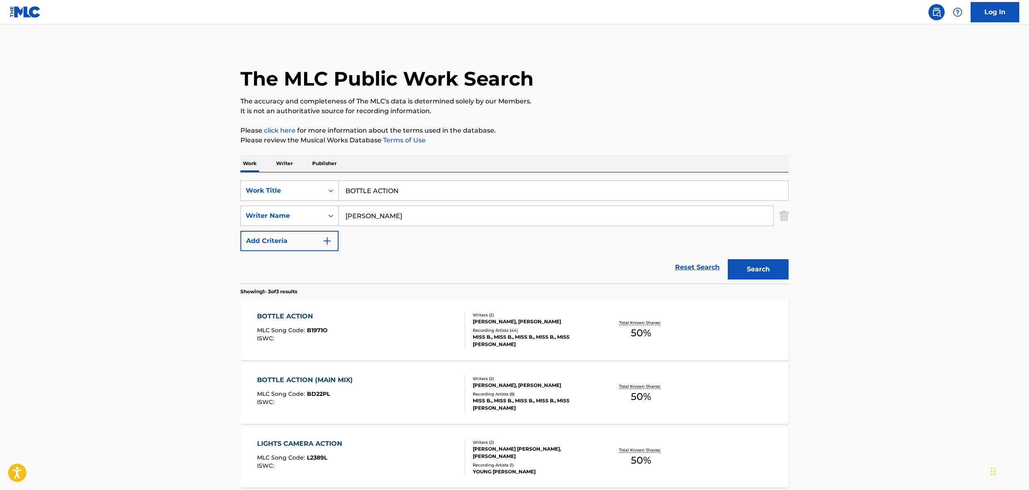
click at [374, 193] on input "BOTTLE ACTION" at bounding box center [562, 190] width 449 height 19
click at [374, 192] on input "BOTTLE ACTION" at bounding box center [562, 190] width 449 height 19
paste input "LIF3"
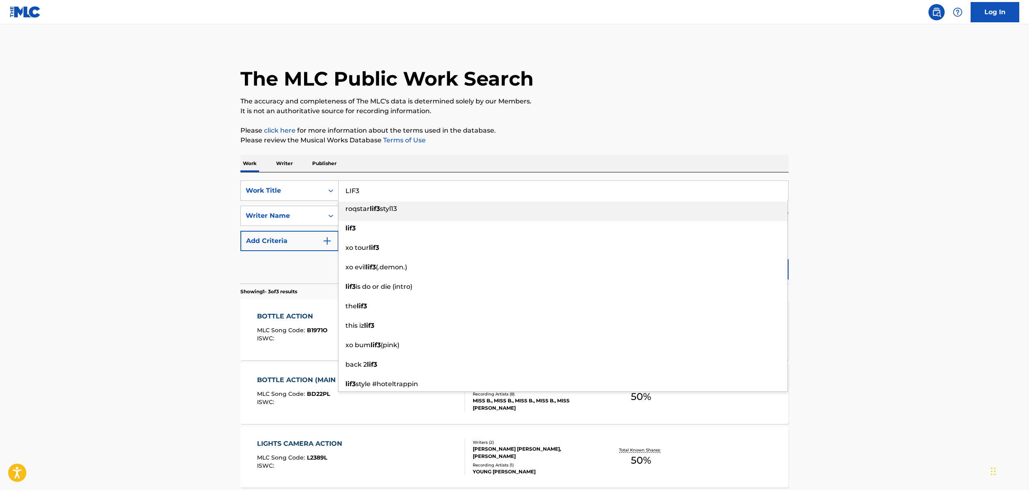
type input "LIF3"
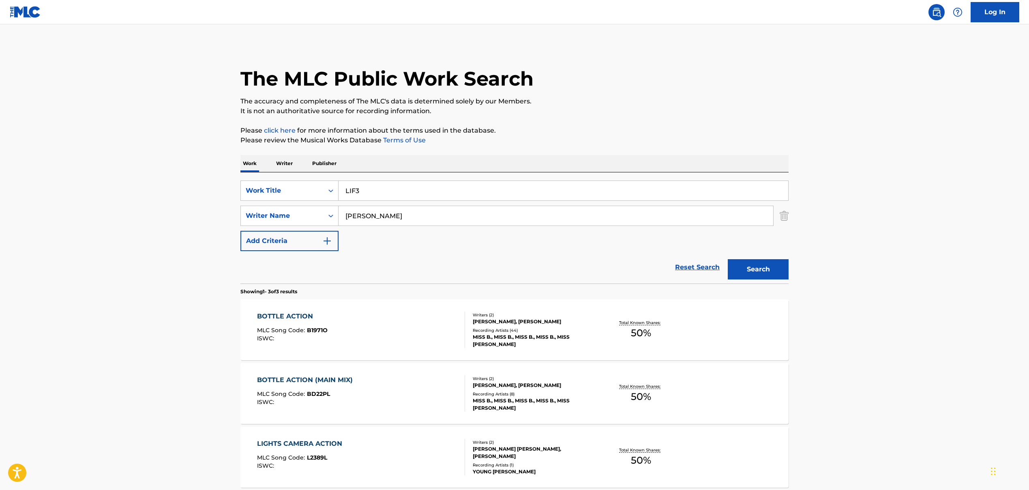
click at [377, 214] on input "[PERSON_NAME]" at bounding box center [555, 215] width 434 height 19
paste input "[PERSON_NAME], [PERSON_NAME] [PERSON_NAME]\t, [PERSON_NAME], [PERSON_NAME], [PE…"
drag, startPoint x: 385, startPoint y: 215, endPoint x: 732, endPoint y: 232, distance: 347.4
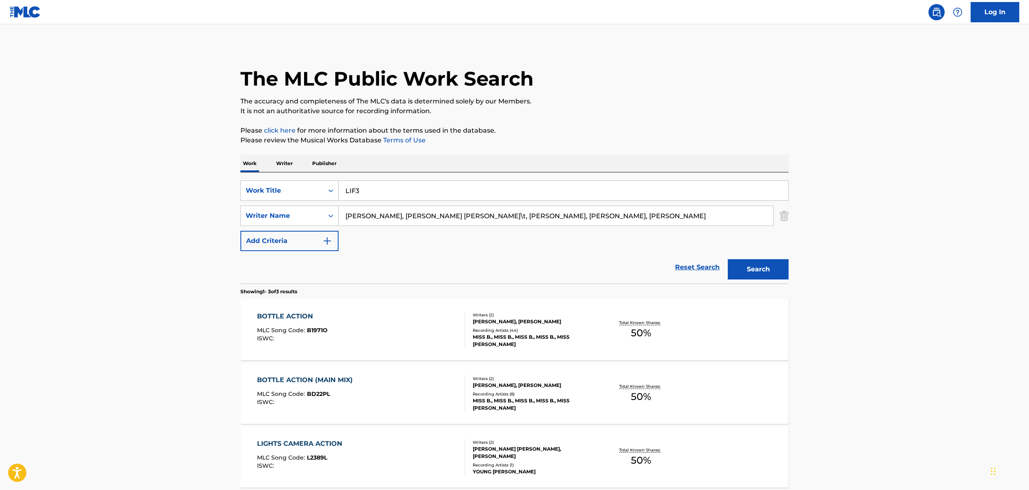
click at [732, 233] on div "SearchWithCriteriaa1e97277-a663-44e5-b9bf-726e9b3d4c83 Work Title LIF3 SearchWi…" at bounding box center [514, 215] width 548 height 71
type input "[PERSON_NAME]"
click at [759, 271] on button "Search" at bounding box center [758, 269] width 61 height 20
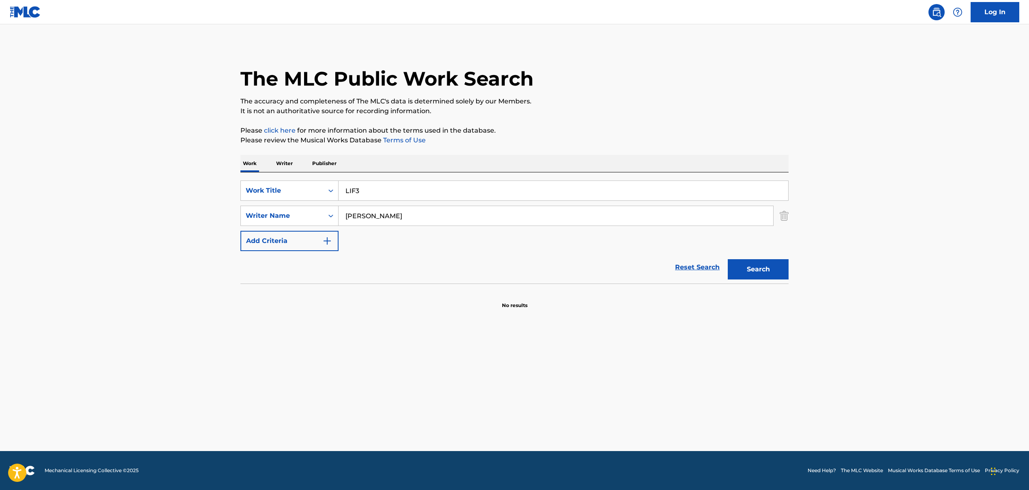
click at [739, 271] on button "Search" at bounding box center [758, 269] width 61 height 20
click at [328, 190] on icon "Search Form" at bounding box center [331, 190] width 8 height 8
click at [415, 257] on div "Reset Search Search" at bounding box center [514, 267] width 548 height 32
click at [353, 193] on input "LIF3" at bounding box center [562, 190] width 449 height 19
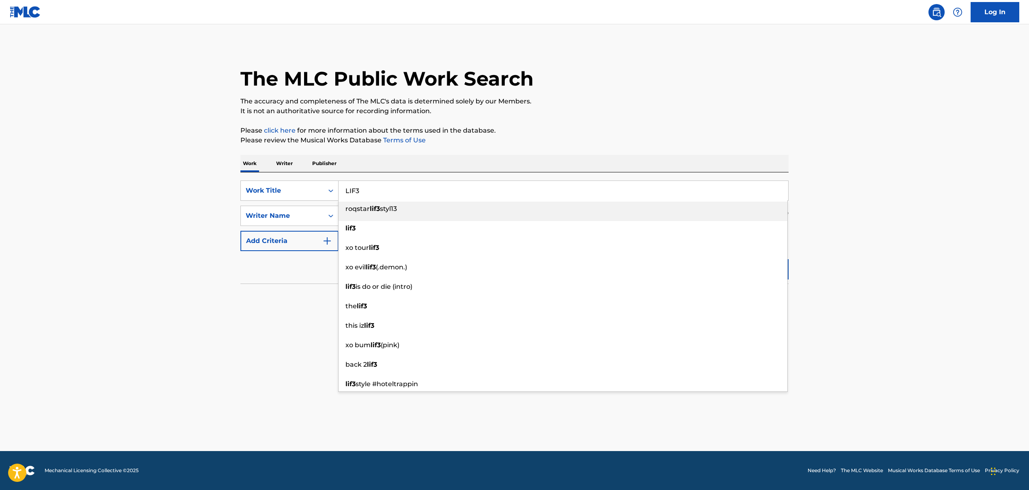
click at [353, 193] on input "LIF3" at bounding box center [562, 190] width 449 height 19
paste input "BANDIDO"
type input "BANDIDO"
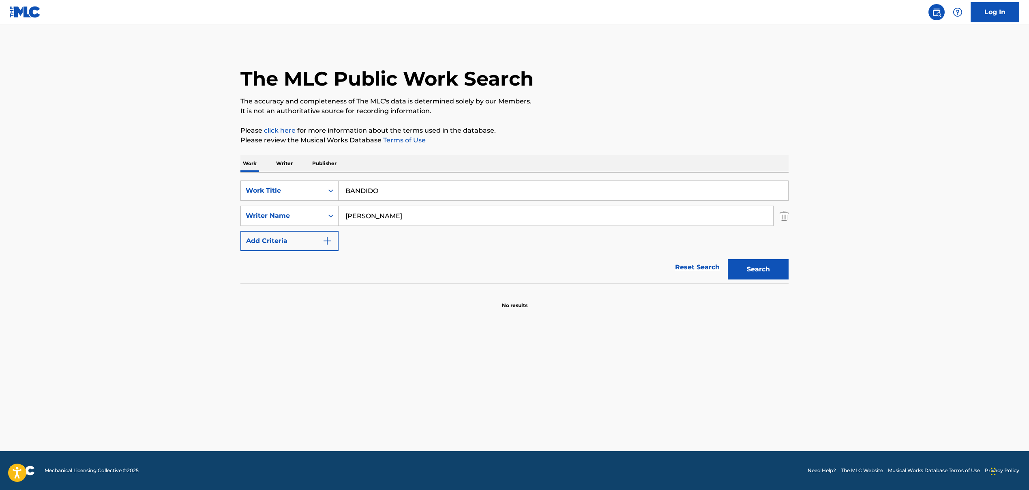
click at [360, 214] on input "[PERSON_NAME]" at bounding box center [555, 215] width 434 height 19
paste input "[PERSON_NAME], [PERSON_NAME] [PERSON_NAME], [PERSON_NAME] [PERSON_NAME], [PERSO…"
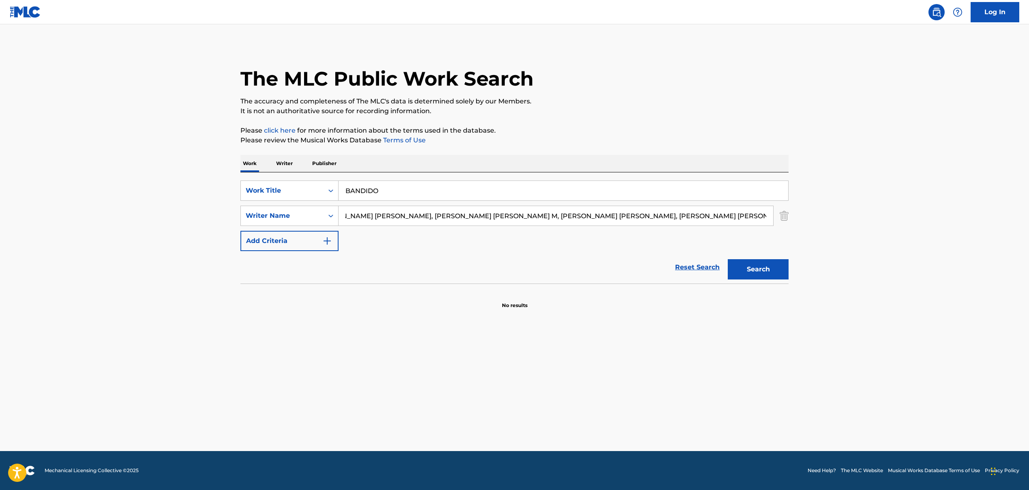
drag, startPoint x: 391, startPoint y: 215, endPoint x: 456, endPoint y: 214, distance: 64.9
click at [456, 214] on input "[PERSON_NAME], [PERSON_NAME] [PERSON_NAME], [PERSON_NAME] [PERSON_NAME], [PERSO…" at bounding box center [555, 215] width 434 height 19
drag, startPoint x: 388, startPoint y: 217, endPoint x: 916, endPoint y: 259, distance: 529.8
click at [916, 259] on main "The MLC Public Work Search The accuracy and completeness of The MLC's data is d…" at bounding box center [514, 237] width 1029 height 426
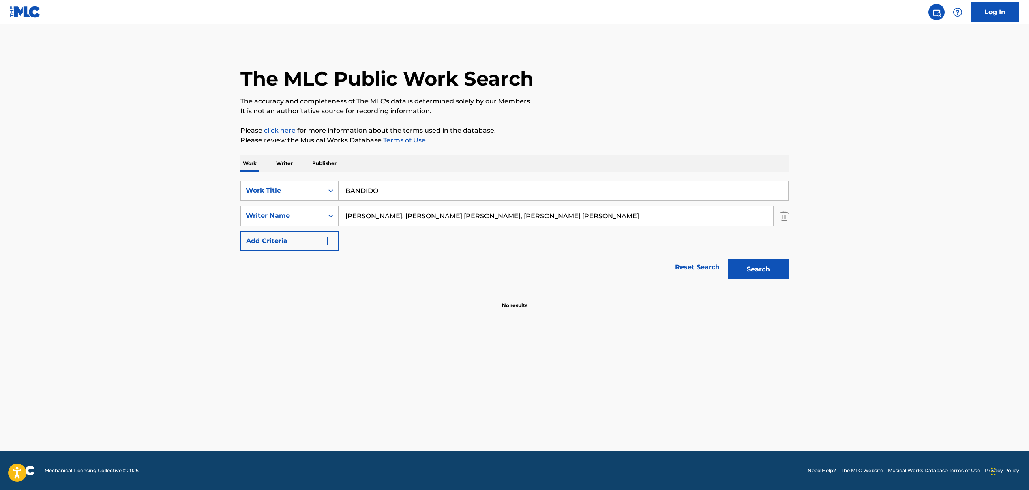
drag, startPoint x: 424, startPoint y: 218, endPoint x: 689, endPoint y: 228, distance: 265.6
click at [689, 228] on div "SearchWithCriteriaa1e97277-a663-44e5-b9bf-726e9b3d4c83 Work Title BANDIDO Searc…" at bounding box center [514, 215] width 548 height 71
click at [382, 234] on div "SearchWithCriteriaa1e97277-a663-44e5-b9bf-726e9b3d4c83 Work Title BANDIDO Searc…" at bounding box center [514, 215] width 548 height 71
click at [390, 218] on input "[PERSON_NAME]" at bounding box center [555, 215] width 434 height 19
type input "[PERSON_NAME]"
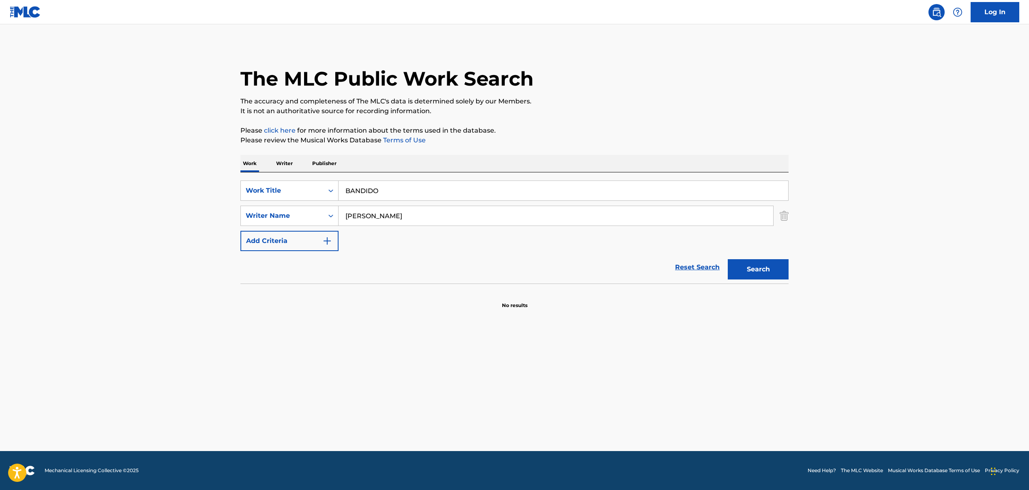
click at [748, 269] on button "Search" at bounding box center [758, 269] width 61 height 20
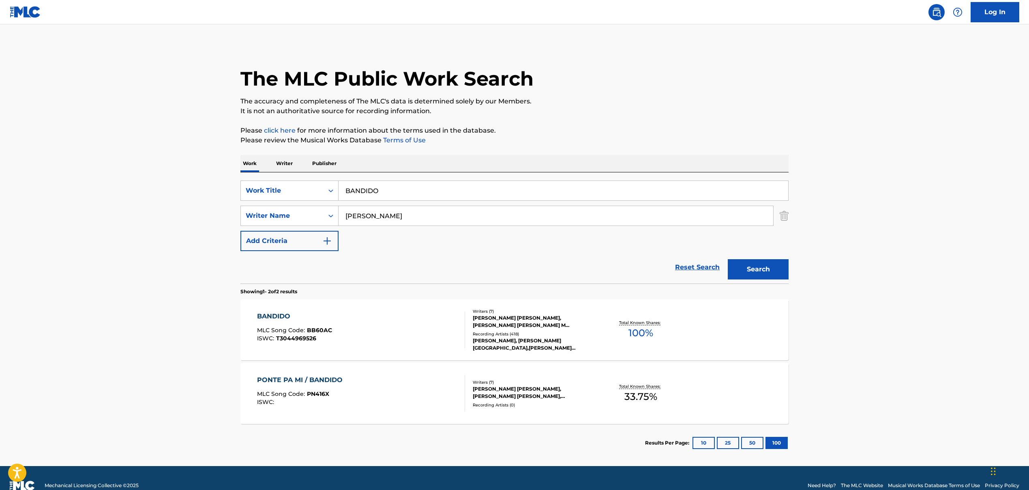
click at [327, 309] on div "BANDIDO MLC Song Code : BB60AC ISWC : T3044969526 Writers ( 7 ) [PERSON_NAME] […" at bounding box center [514, 329] width 548 height 61
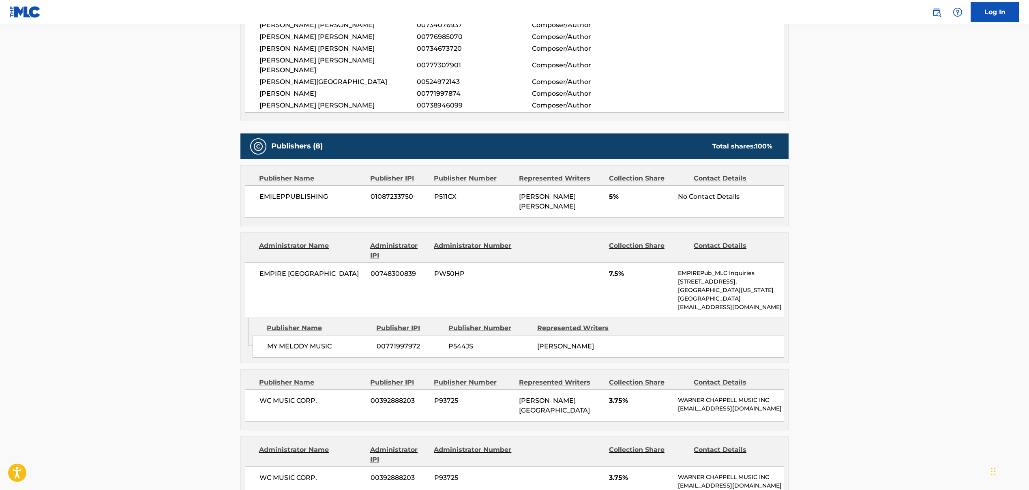
scroll to position [304, 0]
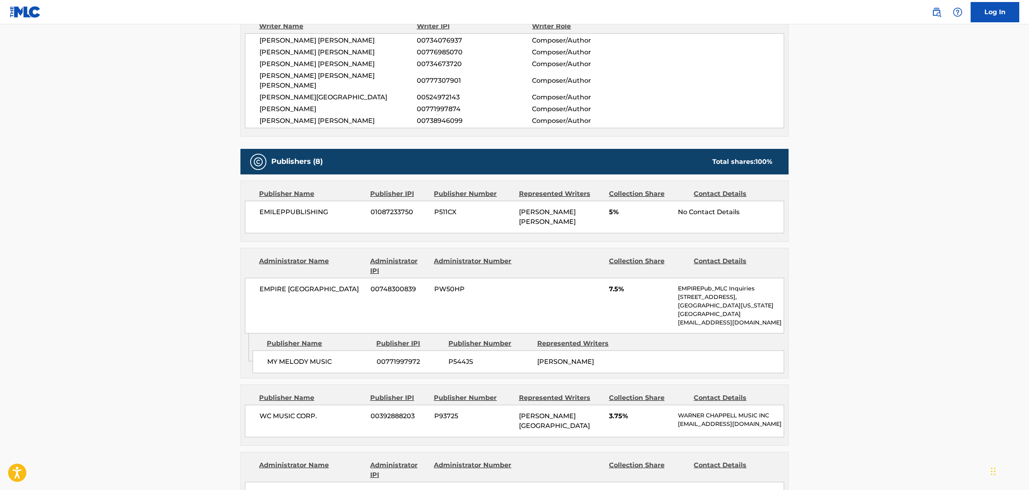
click at [507, 207] on span "P511CX" at bounding box center [473, 212] width 79 height 10
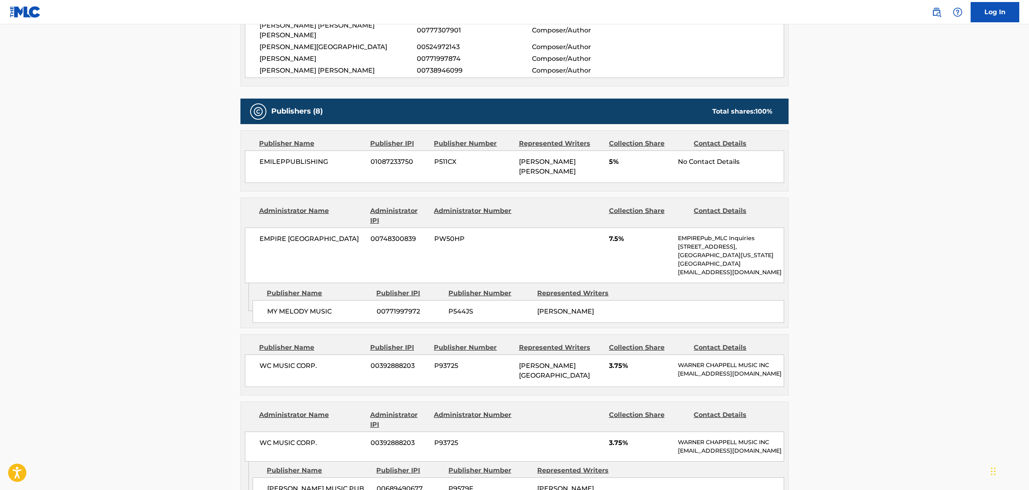
scroll to position [351, 0]
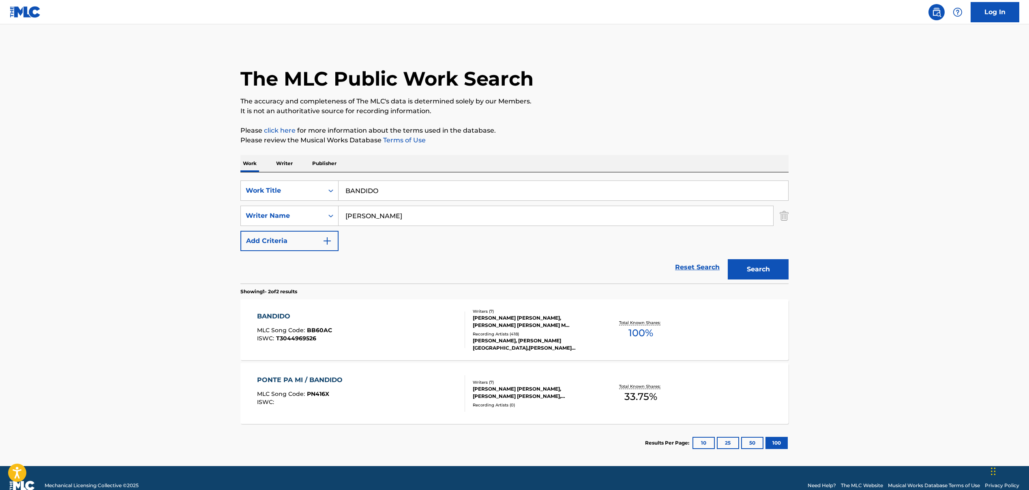
click at [371, 190] on input "BANDIDO" at bounding box center [562, 190] width 449 height 19
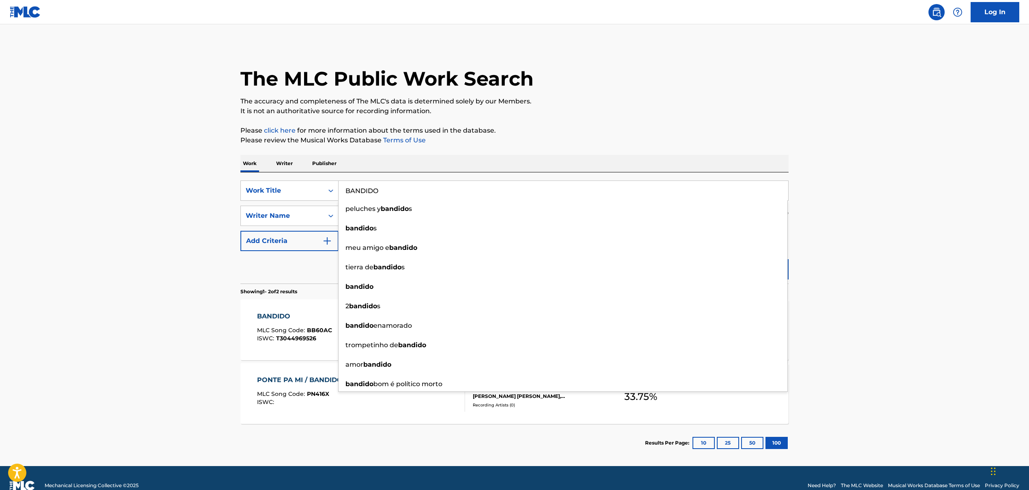
click at [544, 72] on div "The MLC Public Work Search" at bounding box center [514, 74] width 548 height 59
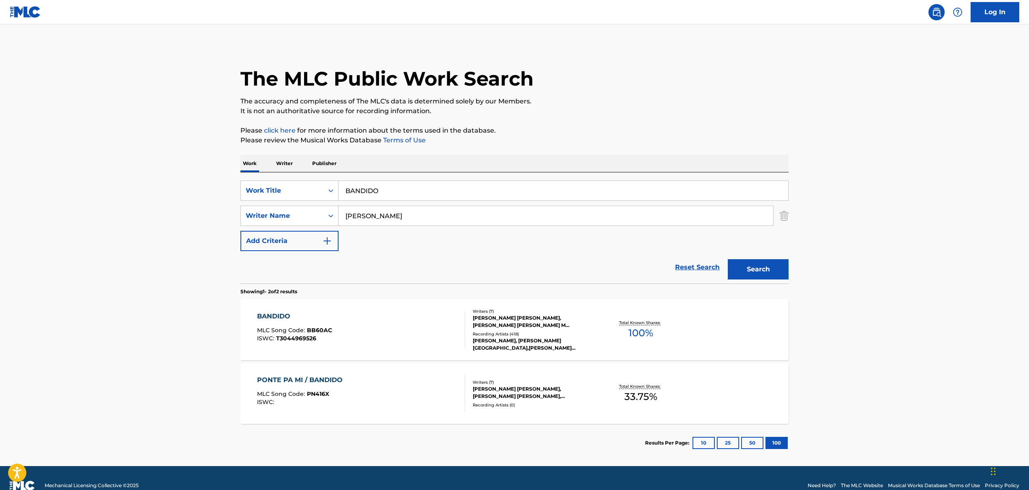
click at [386, 217] on input "[PERSON_NAME]" at bounding box center [555, 215] width 434 height 19
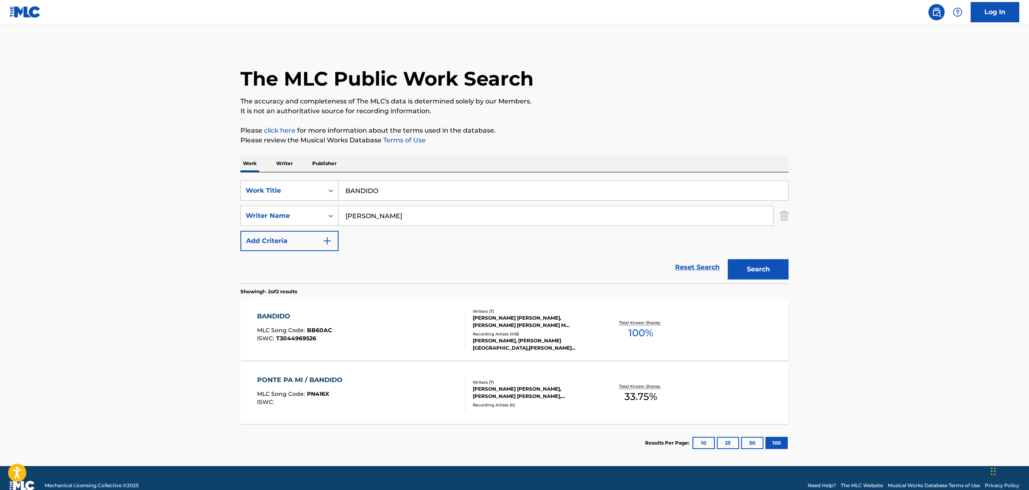
click at [355, 190] on input "BANDIDO" at bounding box center [562, 190] width 449 height 19
click at [352, 189] on input "BANDIDO" at bounding box center [562, 190] width 449 height 19
paste input "[PERSON_NAME]"
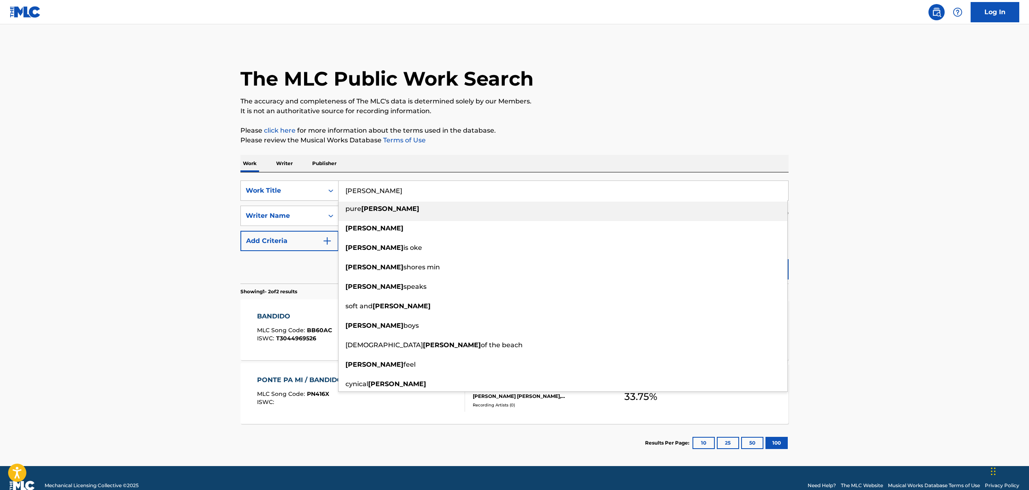
type input "[PERSON_NAME]"
click at [218, 171] on main "The MLC Public Work Search The accuracy and completeness of The MLC's data is d…" at bounding box center [514, 244] width 1029 height 441
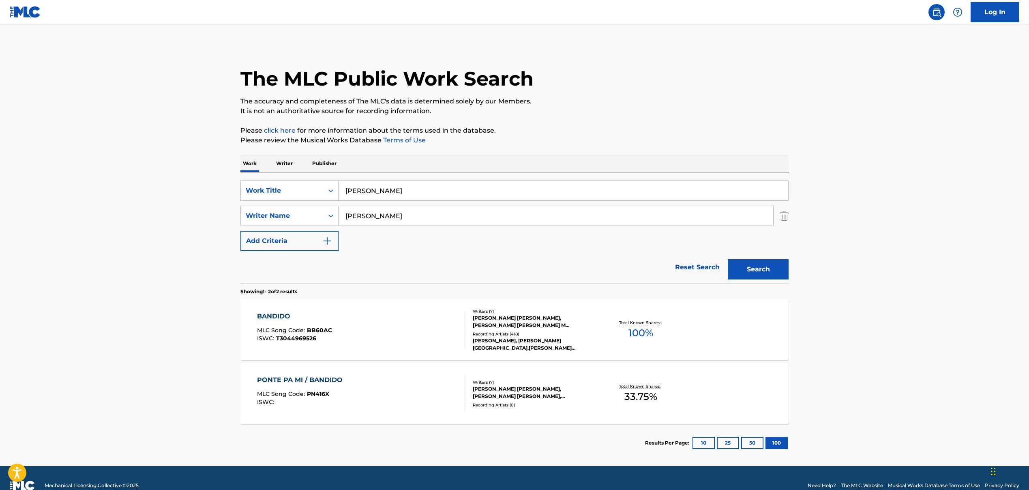
click at [356, 214] on input "[PERSON_NAME]" at bounding box center [555, 215] width 434 height 19
paste input "RAMASSAMY [PERSON_NAME]"
type input "RAMASSAMY [PERSON_NAME]"
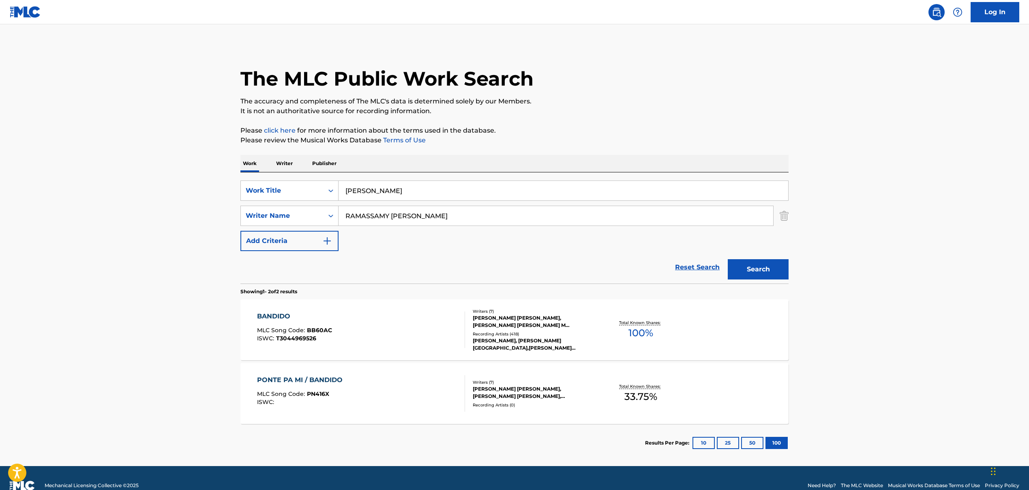
click at [743, 269] on button "Search" at bounding box center [758, 269] width 61 height 20
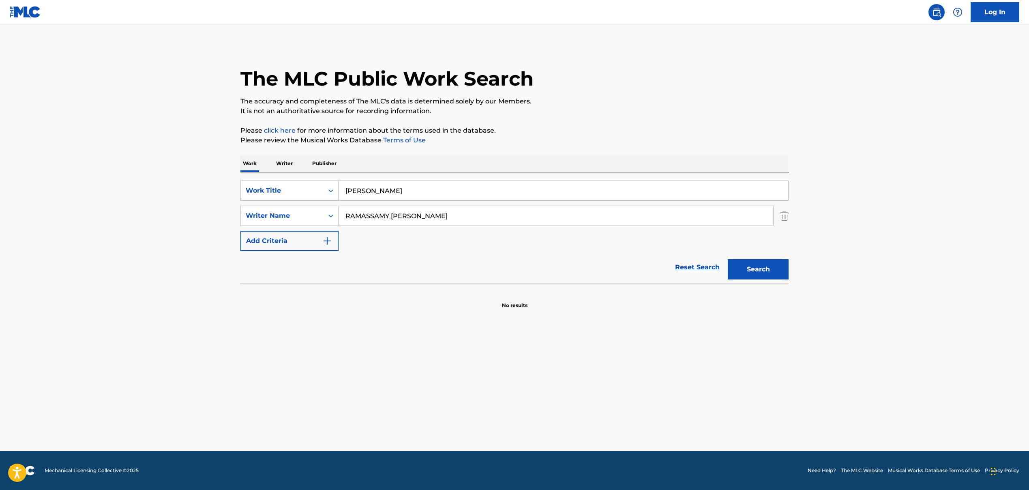
click at [751, 271] on button "Search" at bounding box center [758, 269] width 61 height 20
click at [353, 193] on input "[PERSON_NAME]" at bounding box center [562, 190] width 449 height 19
click at [358, 193] on input "[PERSON_NAME]" at bounding box center [562, 190] width 449 height 19
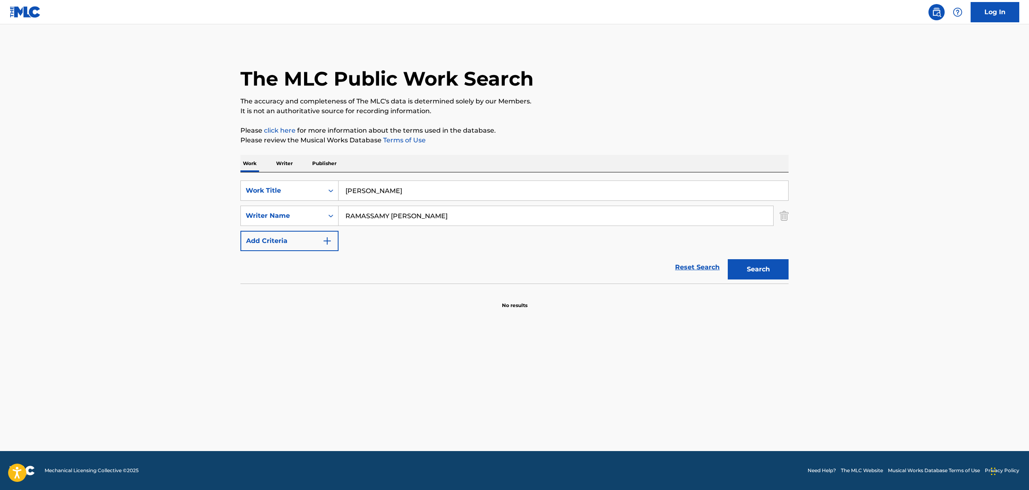
click at [358, 193] on input "[PERSON_NAME]" at bounding box center [562, 190] width 449 height 19
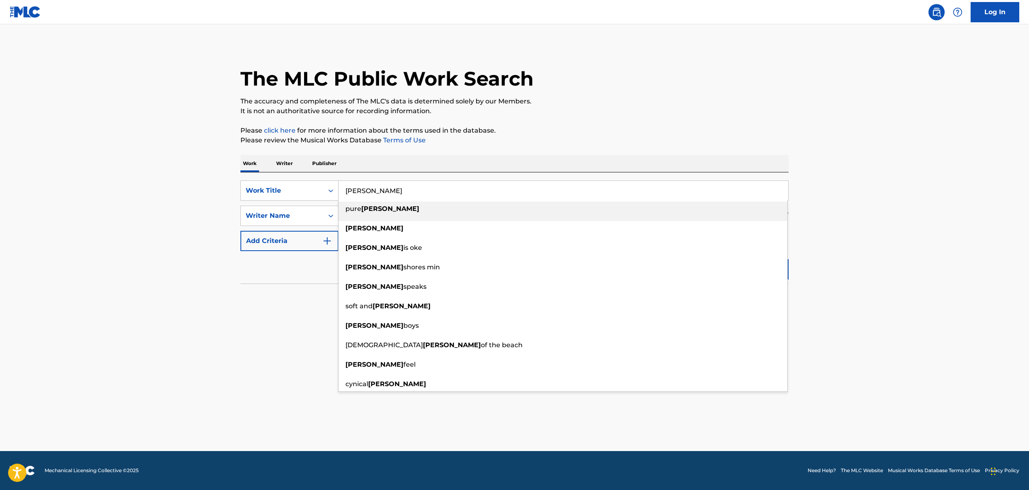
paste input "TALKING TO THE MOON (ALBUM VERSION)', 'TALKING TO THE MOON"
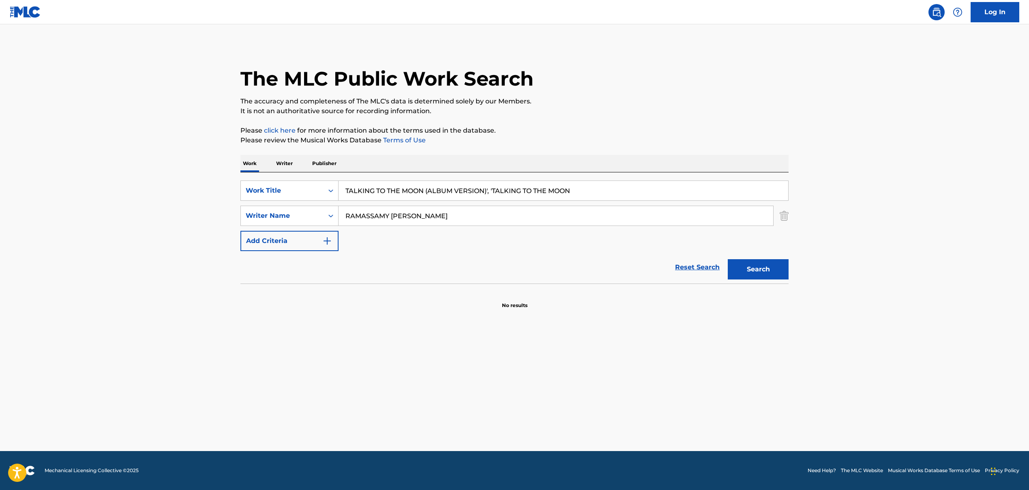
drag, startPoint x: 426, startPoint y: 191, endPoint x: 608, endPoint y: 201, distance: 181.8
click at [608, 201] on div "SearchWithCriteriaa1e97277-a663-44e5-b9bf-726e9b3d4c83 Work Title TALKING TO TH…" at bounding box center [514, 215] width 548 height 71
type input "TALKING TO THE MOON"
click at [389, 217] on input "RAMASSAMY [PERSON_NAME]" at bounding box center [555, 215] width 434 height 19
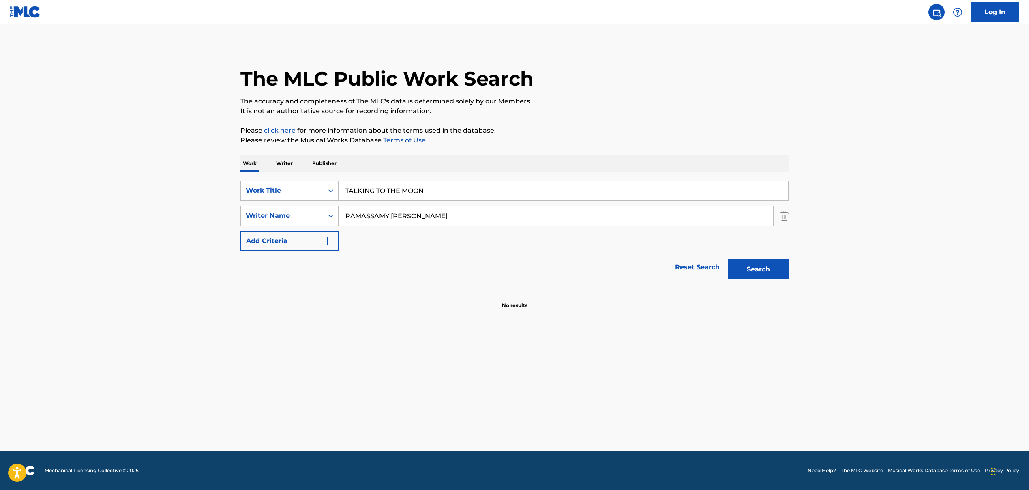
click at [389, 217] on input "RAMASSAMY [PERSON_NAME]" at bounding box center [555, 215] width 434 height 19
paste input "[PERSON_NAME], [PERSON_NAME] [PERSON_NAME], [PERSON_NAME], [PERSON_NAME] [PERSO…"
drag, startPoint x: 379, startPoint y: 216, endPoint x: 762, endPoint y: 259, distance: 384.6
click at [762, 259] on form "SearchWithCriteriaa1e97277-a663-44e5-b9bf-726e9b3d4c83 Work Title TALKING TO TH…" at bounding box center [514, 231] width 548 height 103
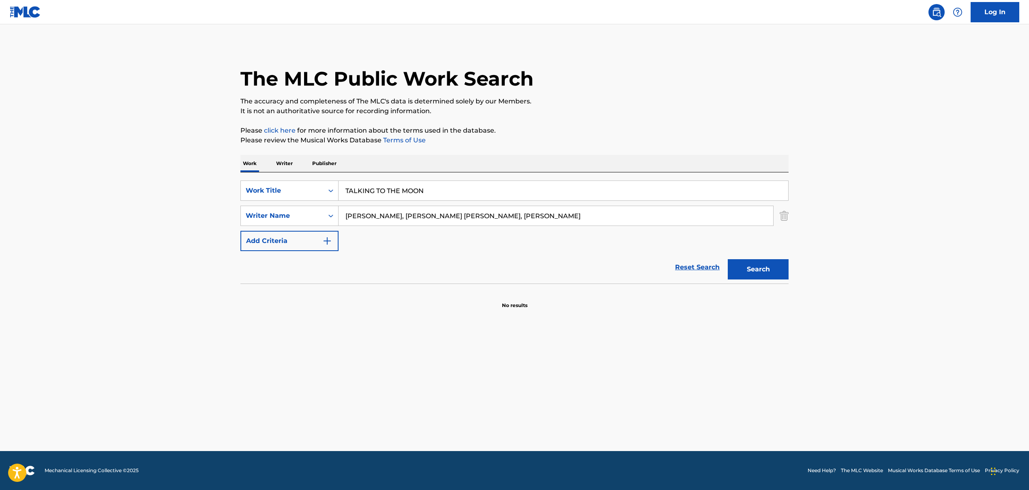
scroll to position [0, 0]
drag, startPoint x: 405, startPoint y: 216, endPoint x: 599, endPoint y: 225, distance: 194.3
click at [599, 225] on input "[PERSON_NAME], [PERSON_NAME] [PERSON_NAME], [PERSON_NAME]" at bounding box center [555, 215] width 434 height 19
type input "[PERSON_NAME]"
drag, startPoint x: 766, startPoint y: 272, endPoint x: 762, endPoint y: 273, distance: 4.4
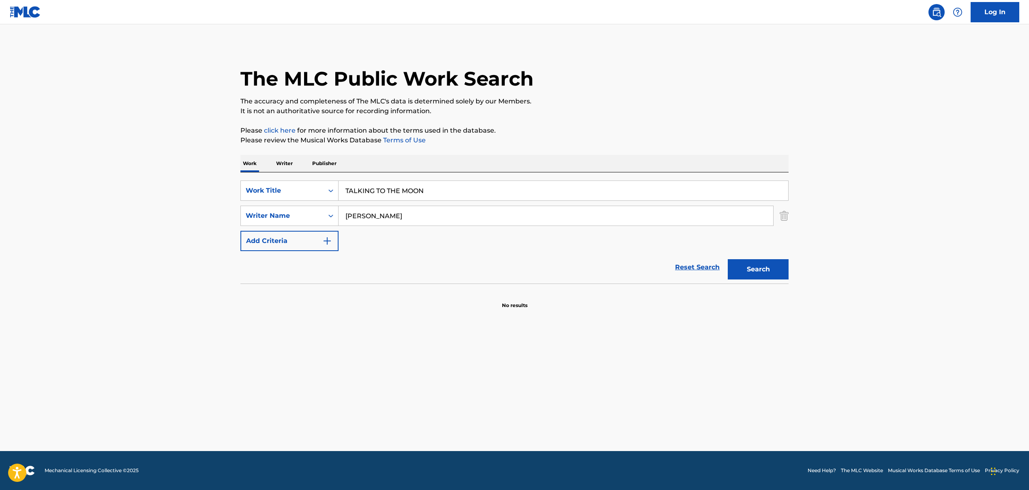
click at [765, 272] on button "Search" at bounding box center [758, 269] width 61 height 20
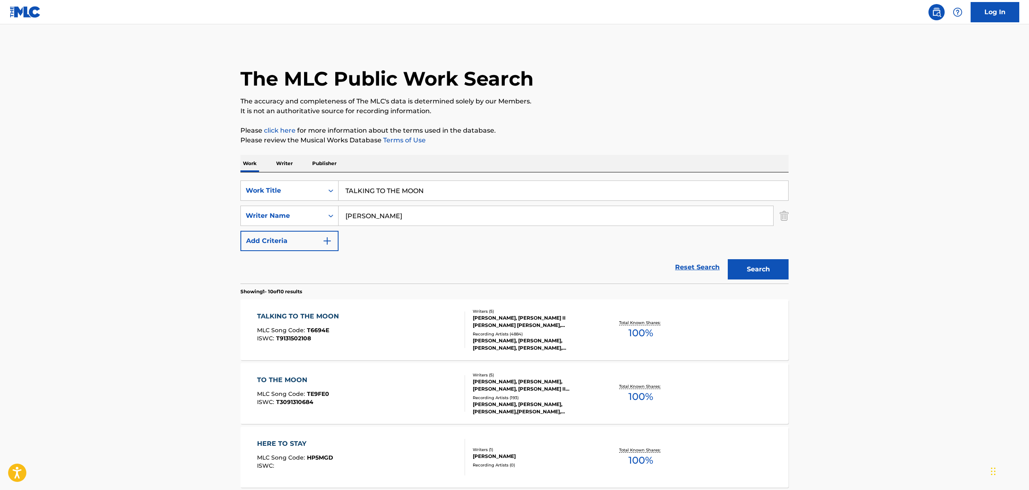
click at [365, 331] on div "TALKING TO THE MOON MLC Song Code : T6694E ISWC : T9131502108" at bounding box center [361, 329] width 208 height 36
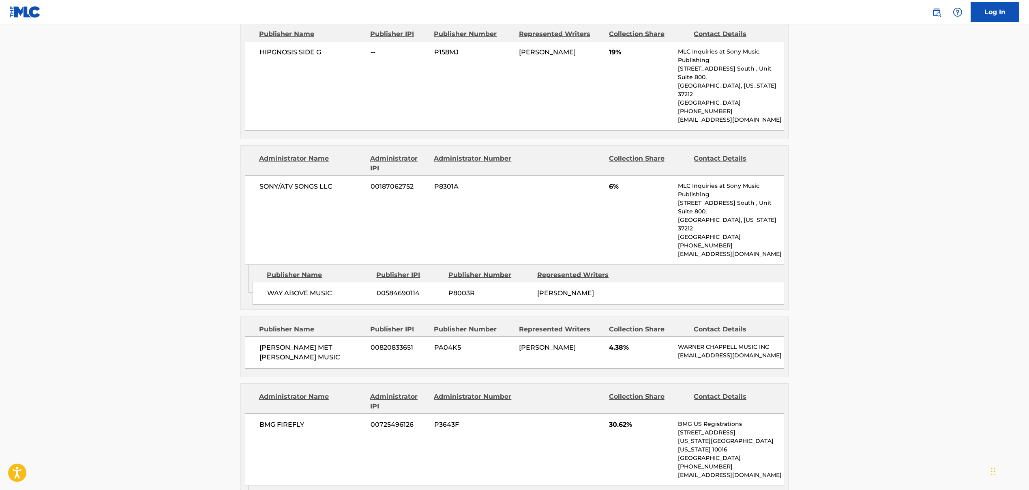
scroll to position [569, 0]
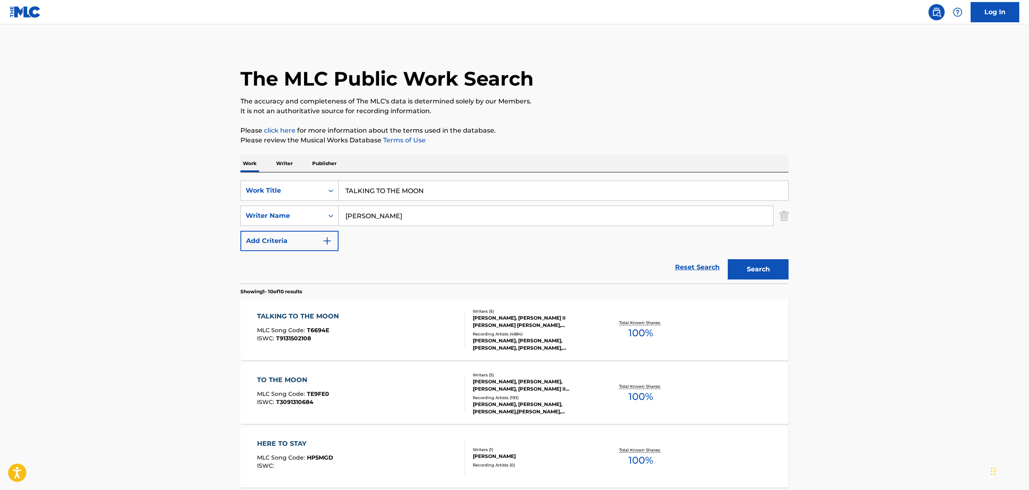
click at [357, 190] on input "TALKING TO THE MOON" at bounding box center [562, 190] width 449 height 19
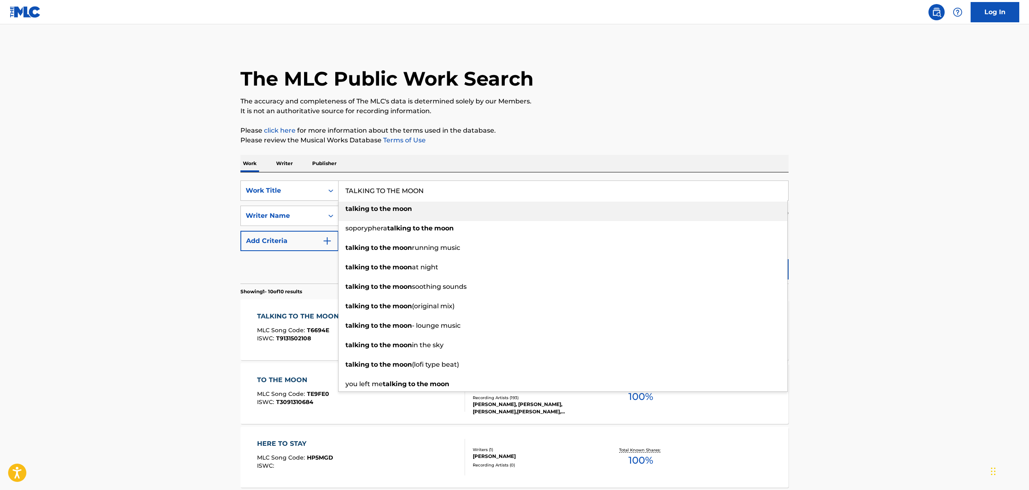
click at [383, 216] on li "talking to the moon" at bounding box center [562, 210] width 449 height 19
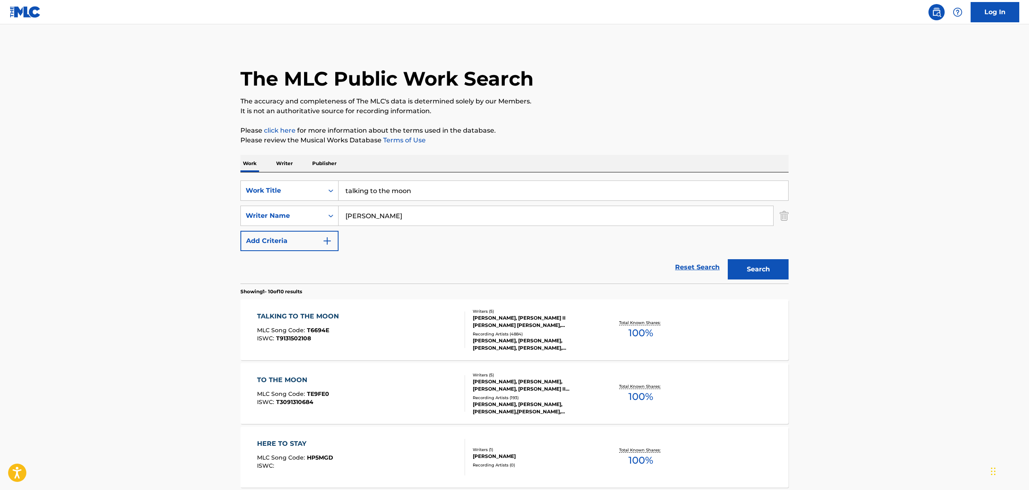
click at [352, 214] on input "[PERSON_NAME]" at bounding box center [555, 215] width 434 height 19
click at [361, 193] on input "talking to the moon" at bounding box center [562, 190] width 449 height 19
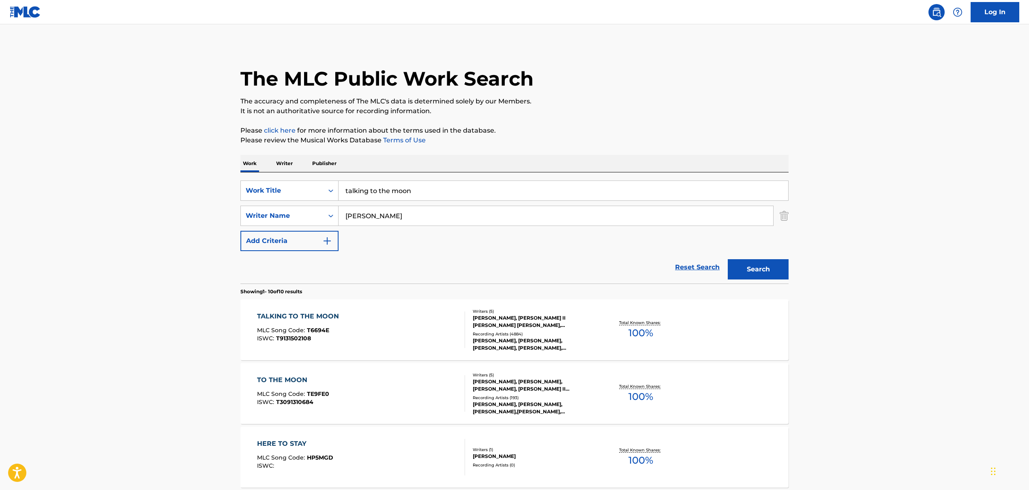
click at [361, 193] on input "talking to the moon" at bounding box center [562, 190] width 449 height 19
paste input "LETTER TO BIG"
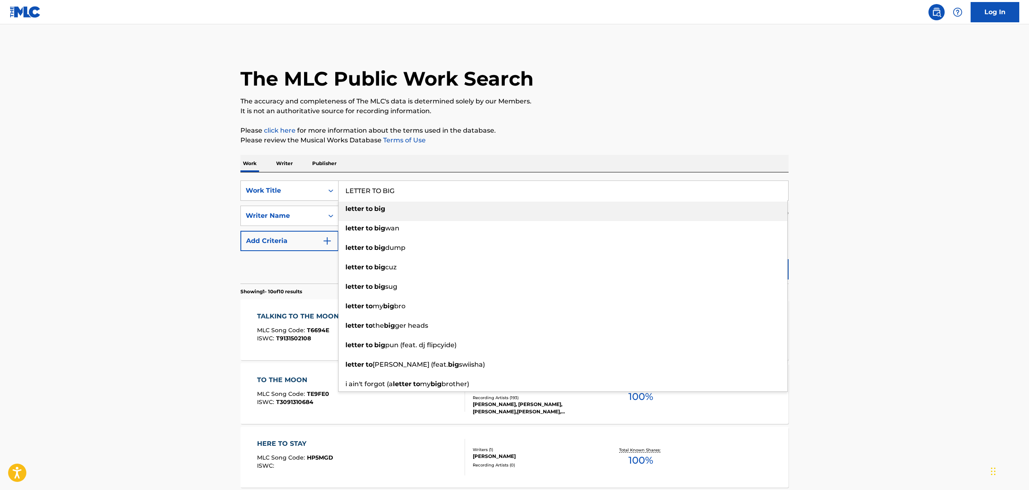
type input "LETTER TO BIG"
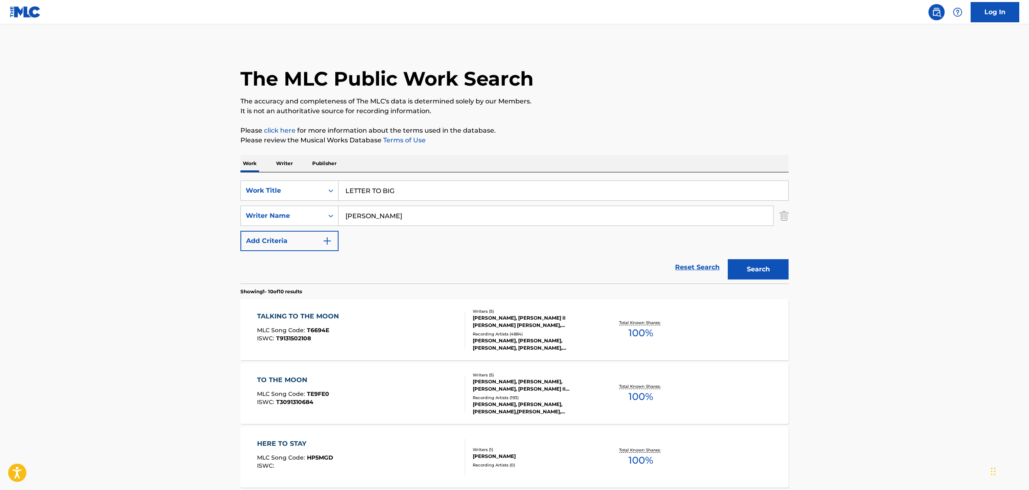
click at [350, 218] on input "[PERSON_NAME]" at bounding box center [555, 215] width 434 height 19
paste input "[PERSON_NAME], [PERSON_NAME], [PERSON_NAME], [PERSON_NAME], [PERSON_NAME], [PER…"
click at [370, 216] on input "[PERSON_NAME], [PERSON_NAME], [PERSON_NAME], [PERSON_NAME], [PERSON_NAME], [PER…" at bounding box center [555, 215] width 434 height 19
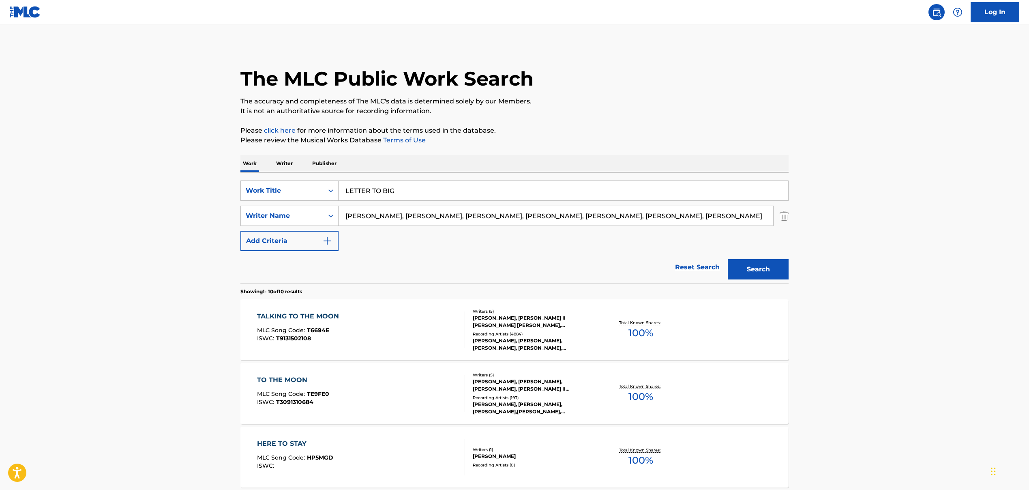
drag, startPoint x: 397, startPoint y: 217, endPoint x: 747, endPoint y: 238, distance: 350.0
click at [747, 238] on div "SearchWithCriteriaa1e97277-a663-44e5-b9bf-726e9b3d4c83 Work Title LETTER TO BIG…" at bounding box center [514, 215] width 548 height 71
type input "[PERSON_NAME]"
click at [774, 269] on button "Search" at bounding box center [758, 269] width 61 height 20
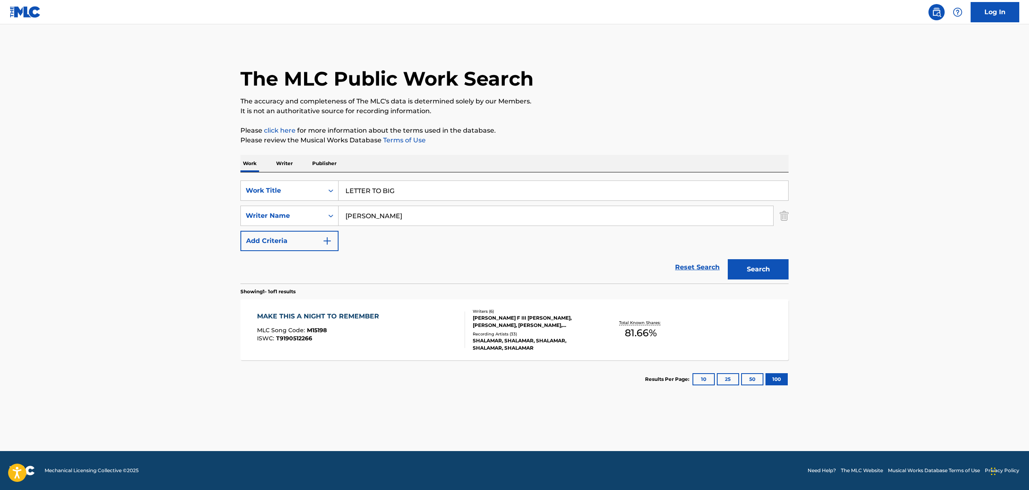
click at [442, 334] on div "MAKE THIS A NIGHT TO REMEMBER MLC Song Code : M15198 ISWC : T9190512266" at bounding box center [361, 329] width 208 height 36
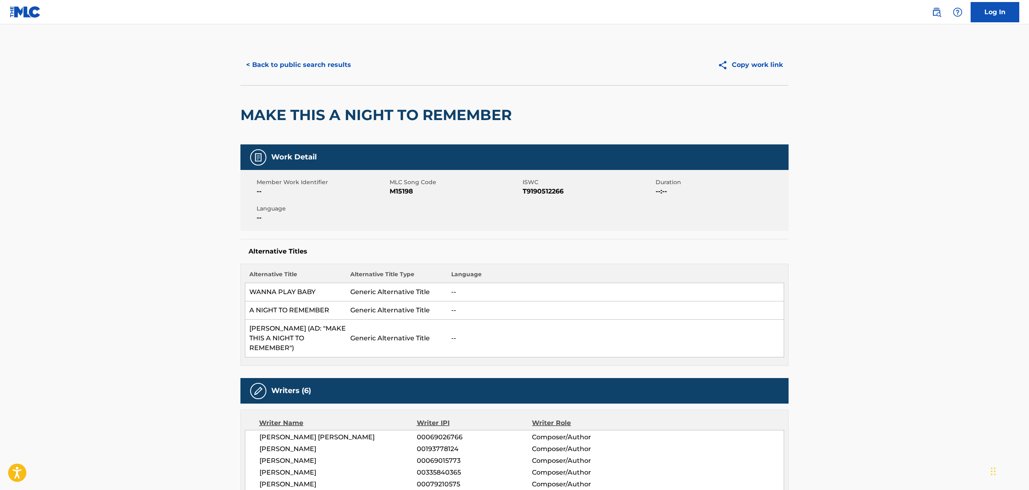
click at [248, 65] on button "< Back to public search results" at bounding box center [298, 65] width 116 height 20
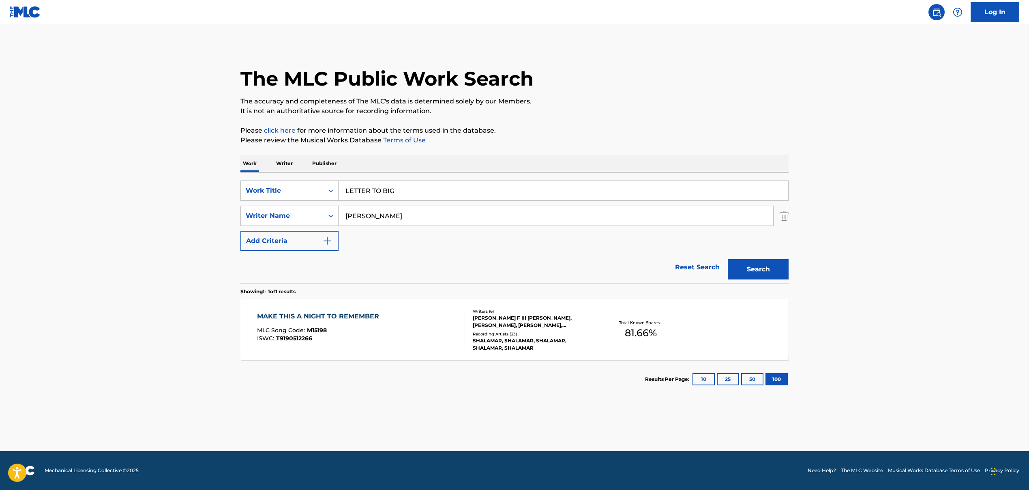
click at [349, 188] on input "LETTER TO BIG" at bounding box center [562, 190] width 449 height 19
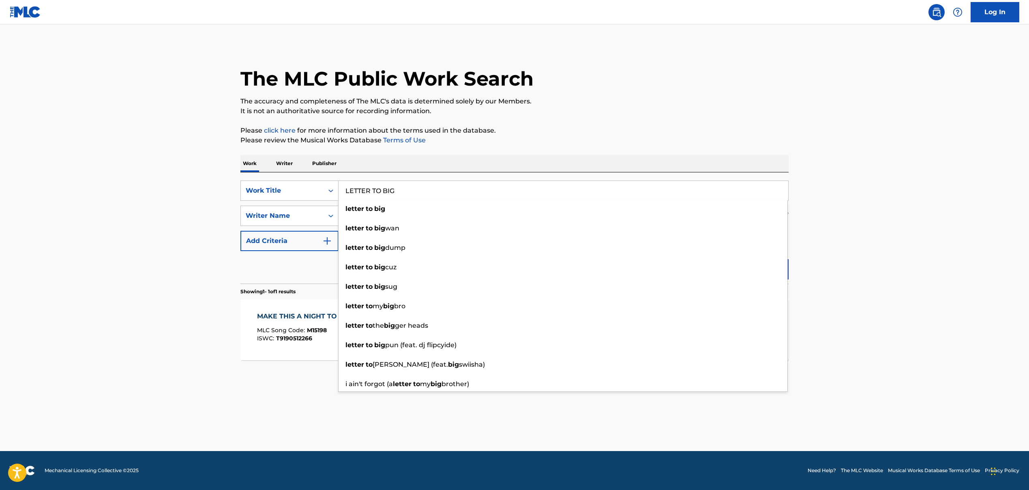
click at [186, 160] on main "The MLC Public Work Search The accuracy and completeness of The MLC's data is d…" at bounding box center [514, 237] width 1029 height 426
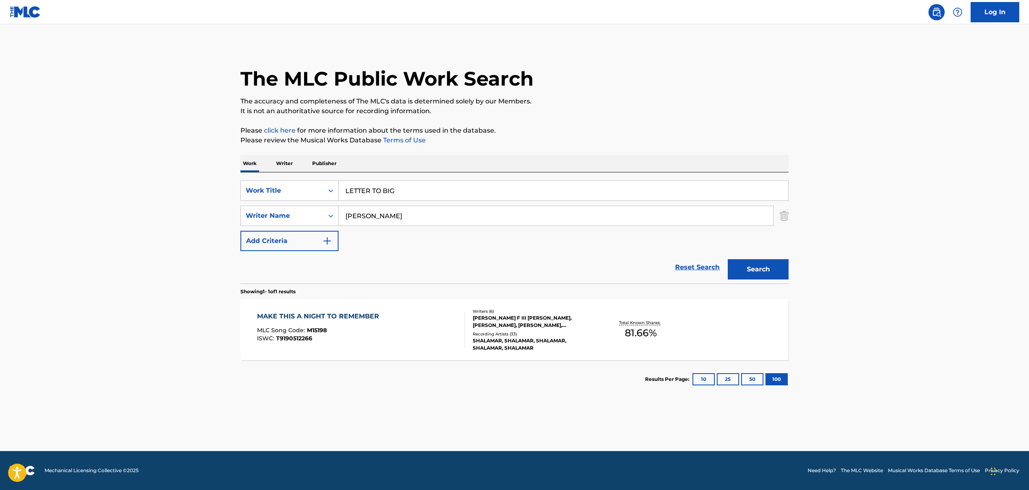
click at [381, 192] on input "LETTER TO BIG" at bounding box center [562, 190] width 449 height 19
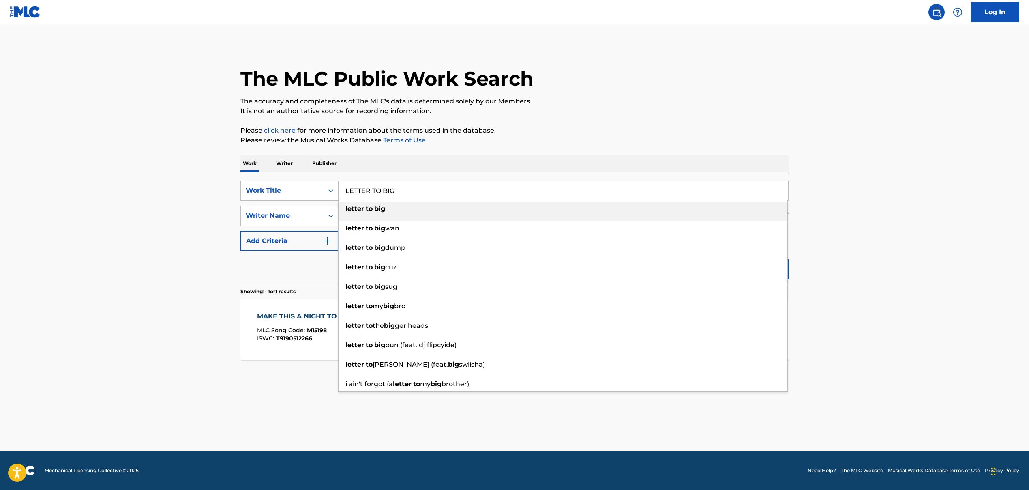
click at [160, 175] on main "The MLC Public Work Search The accuracy and completeness of The MLC's data is d…" at bounding box center [514, 237] width 1029 height 426
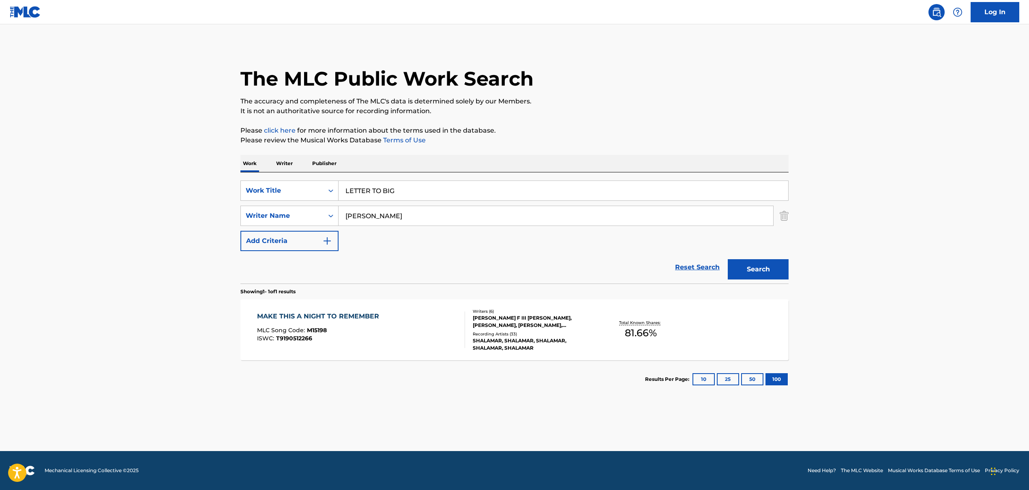
click at [381, 218] on input "[PERSON_NAME]" at bounding box center [555, 215] width 434 height 19
click at [381, 190] on input "LETTER TO BIG" at bounding box center [562, 190] width 449 height 19
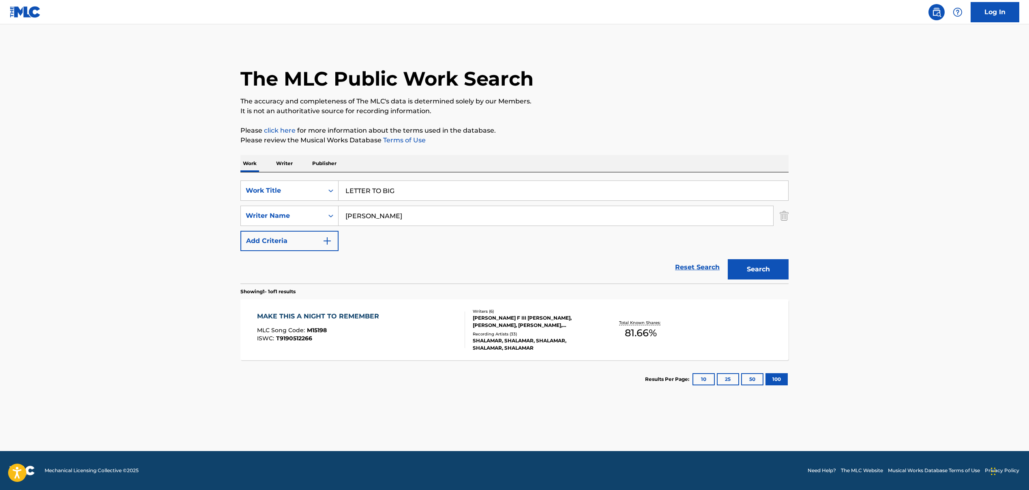
click at [381, 190] on input "LETTER TO BIG" at bounding box center [562, 190] width 449 height 19
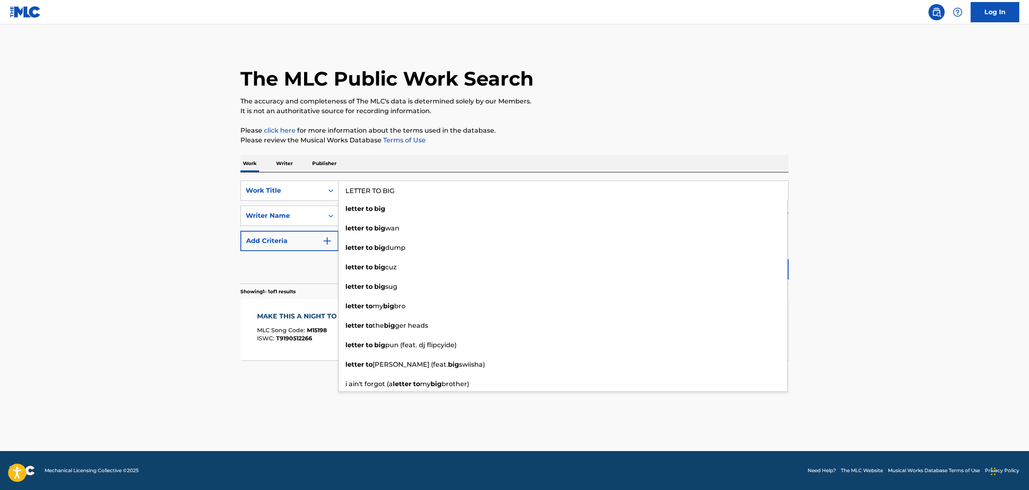
click at [381, 193] on input "LETTER TO BIG" at bounding box center [562, 190] width 449 height 19
paste input "MUD MOTH', 'Mud Mouth"
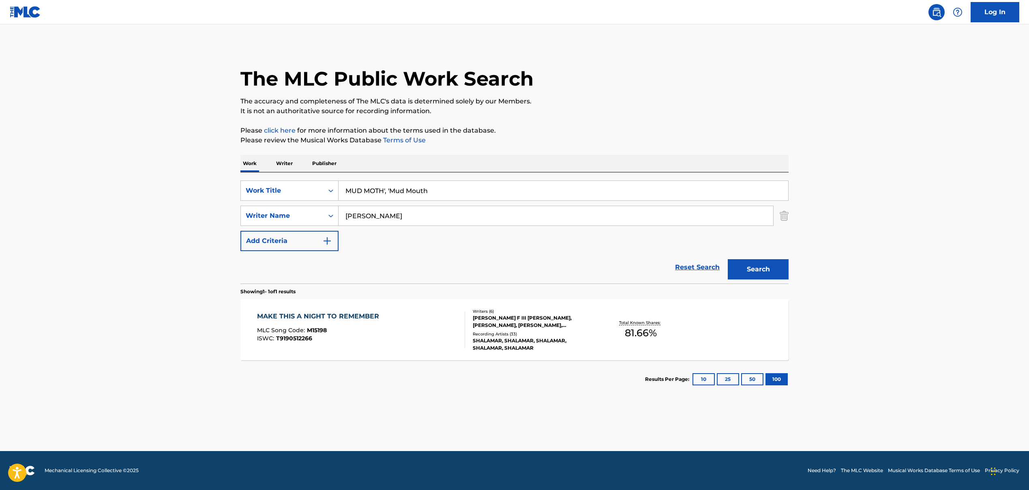
drag, startPoint x: 385, startPoint y: 190, endPoint x: 464, endPoint y: 195, distance: 79.2
click at [464, 195] on input "MUD MOTH', 'Mud Mouth" at bounding box center [562, 190] width 449 height 19
drag, startPoint x: 384, startPoint y: 191, endPoint x: 455, endPoint y: 191, distance: 70.5
click at [455, 191] on input "MUD MOTH', 'Mud Mouth" at bounding box center [562, 190] width 449 height 19
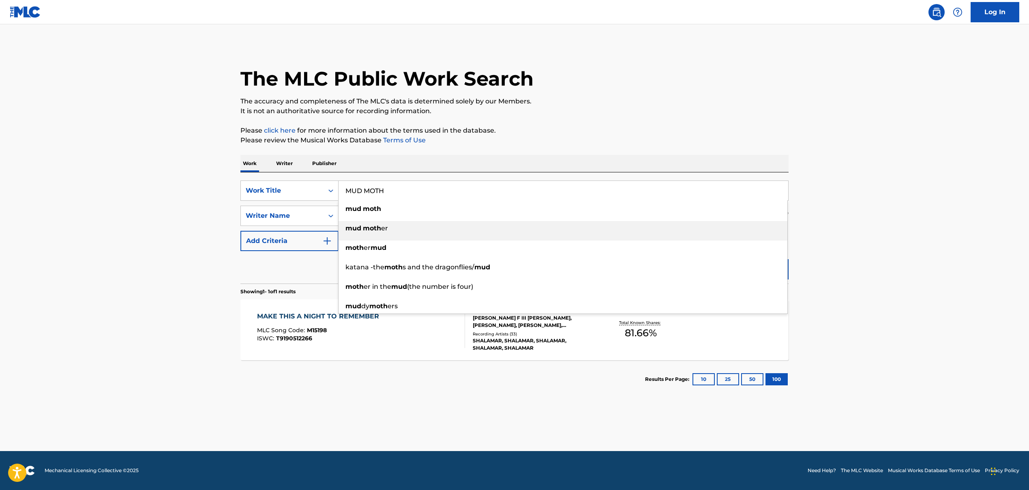
click at [372, 238] on li "mud moth er" at bounding box center [562, 230] width 449 height 19
type input "mud mother"
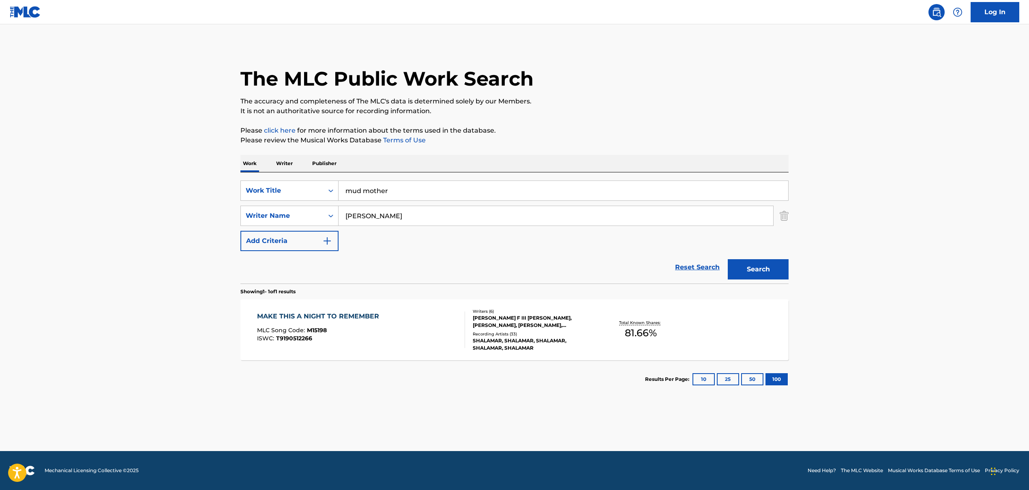
click at [362, 215] on input "[PERSON_NAME]" at bounding box center [555, 215] width 434 height 19
paste input "[PERSON_NAME], [PERSON_NAME], [PERSON_NAME] [PERSON_NAME] [PERSON_NAME]"
drag, startPoint x: 413, startPoint y: 217, endPoint x: 694, endPoint y: 226, distance: 281.0
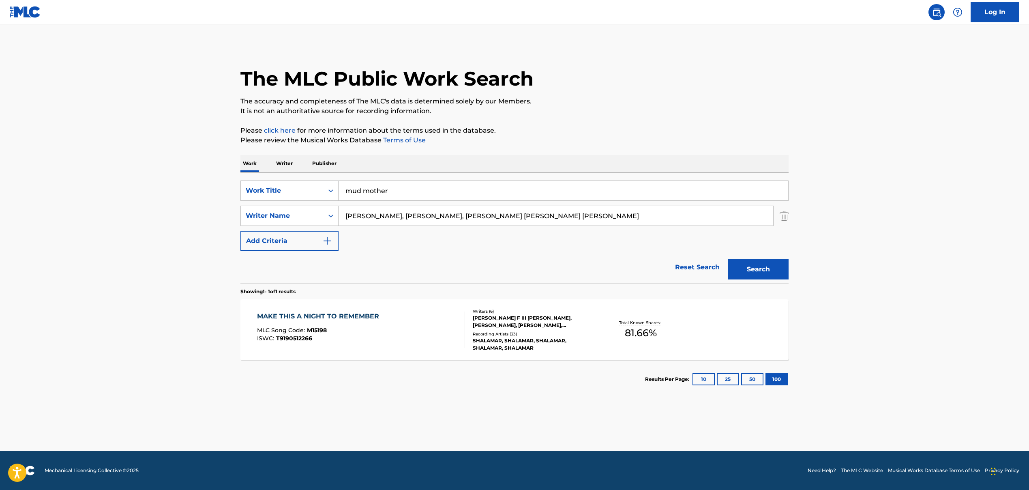
click at [694, 226] on div "SearchWithCriteriaa1e97277-a663-44e5-b9bf-726e9b3d4c83 Work Title mud mother Se…" at bounding box center [514, 215] width 548 height 71
type input "[PERSON_NAME]"
click at [547, 258] on div "Reset Search Search" at bounding box center [514, 267] width 548 height 32
click at [744, 271] on button "Search" at bounding box center [758, 269] width 61 height 20
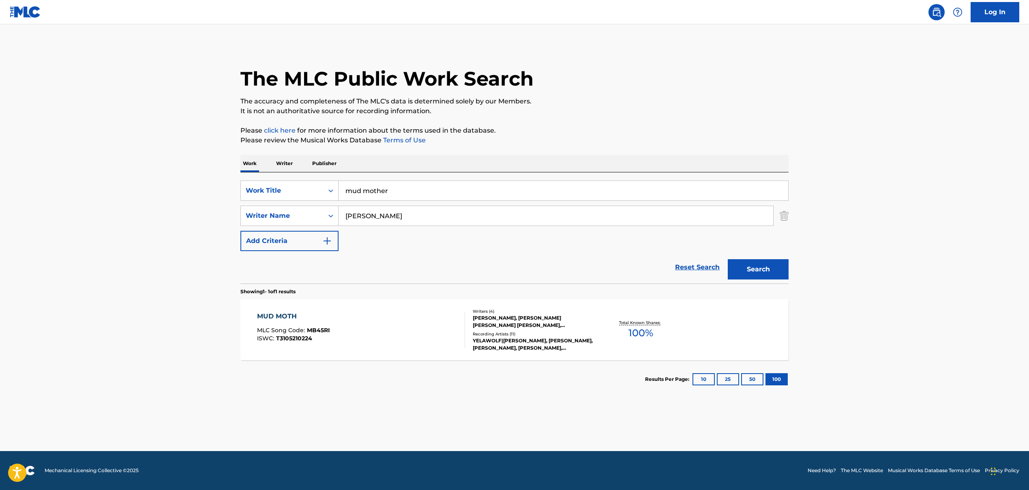
click at [396, 335] on div "MUD MOTH MLC Song Code : MB45RI ISWC : T3105210224" at bounding box center [361, 329] width 208 height 36
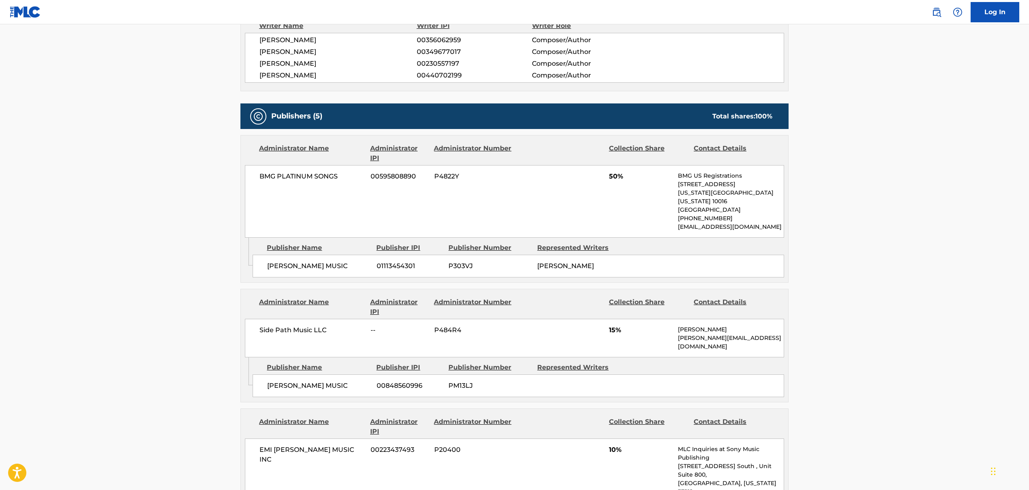
scroll to position [290, 0]
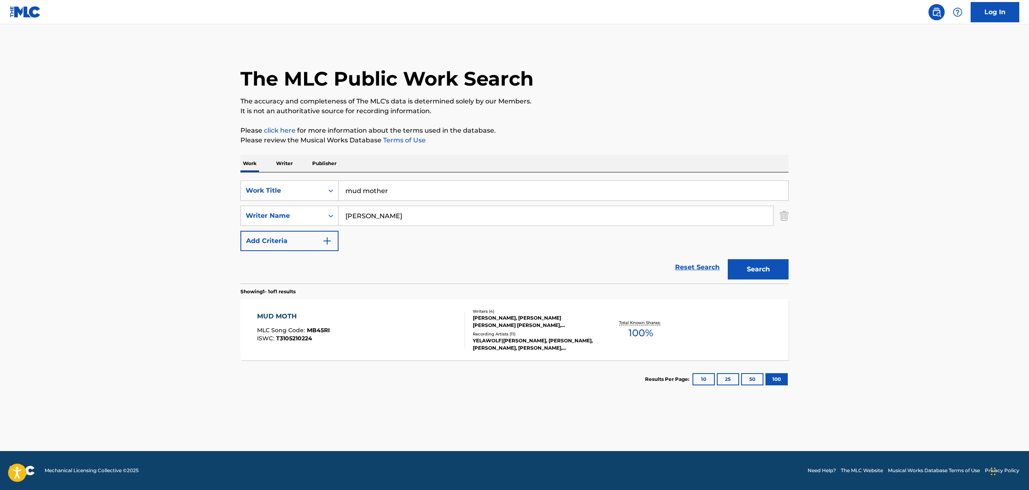
click at [375, 193] on input "mud mother" at bounding box center [562, 190] width 449 height 19
paste input "Don't Be Cruel"
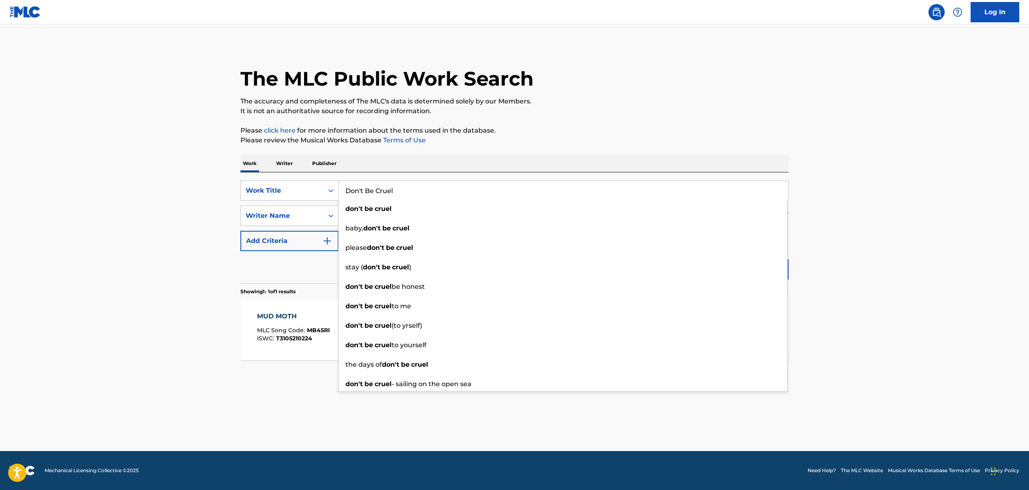
type input "Don't Be Cruel"
click at [293, 265] on div "Reset Search Search" at bounding box center [514, 267] width 548 height 32
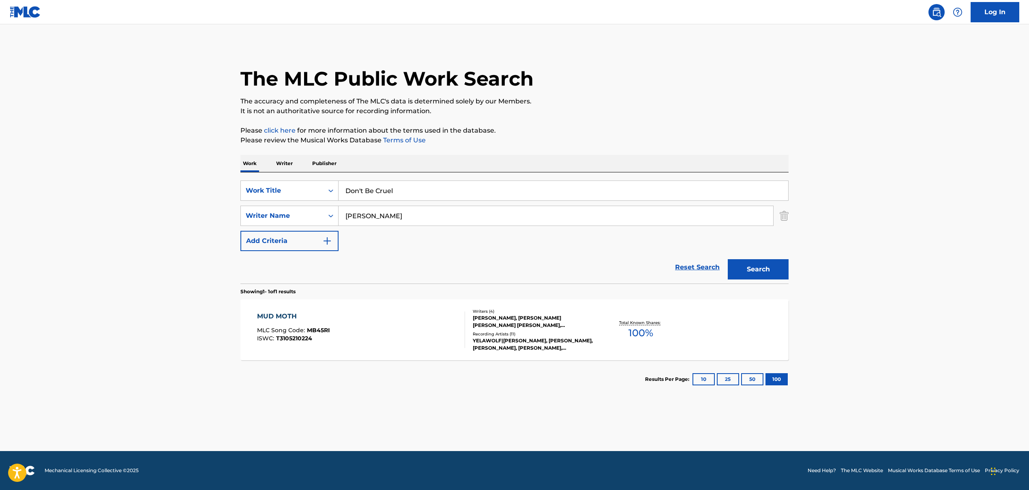
click at [390, 211] on input "[PERSON_NAME]" at bounding box center [555, 215] width 434 height 19
paste input "[PERSON_NAME], [PERSON_NAME]"
drag, startPoint x: 392, startPoint y: 218, endPoint x: 495, endPoint y: 213, distance: 103.4
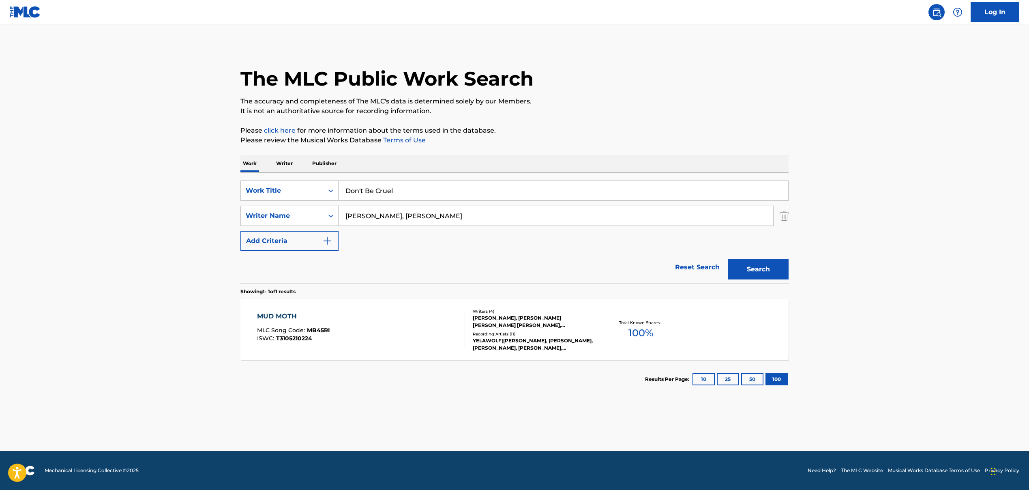
click at [495, 213] on input "[PERSON_NAME], [PERSON_NAME]" at bounding box center [555, 215] width 434 height 19
type input "[PERSON_NAME]"
click at [750, 269] on button "Search" at bounding box center [758, 269] width 61 height 20
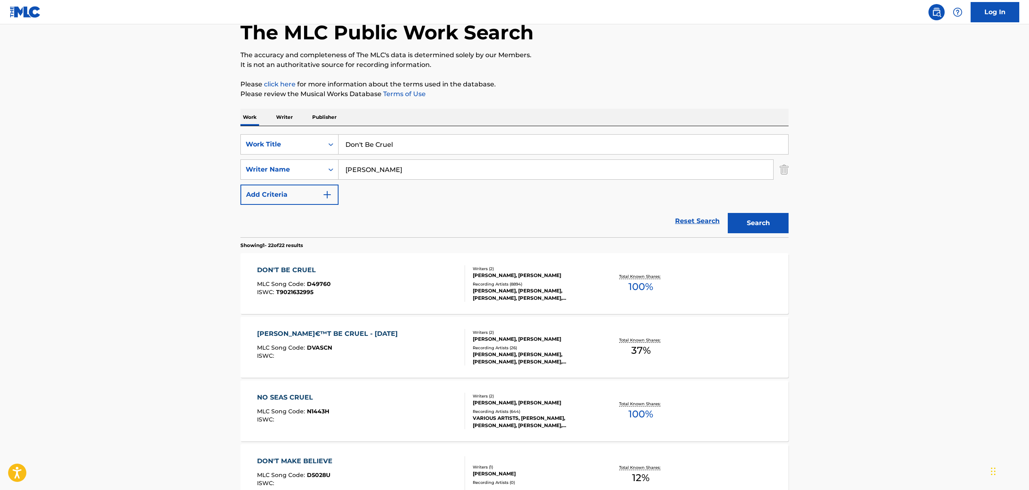
scroll to position [55, 0]
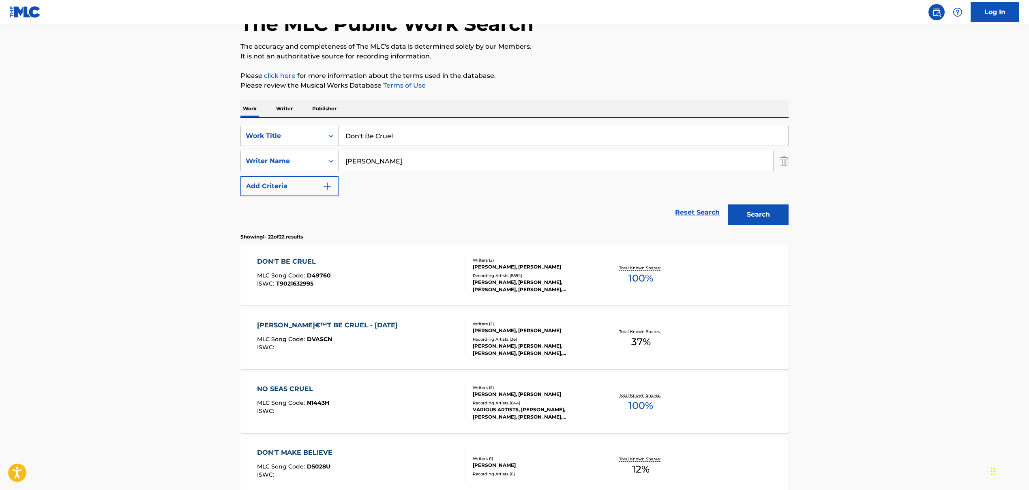
click at [323, 267] on div "DON'T BE CRUEL MLC Song Code : D49760 ISWC : T9021632995" at bounding box center [294, 275] width 74 height 36
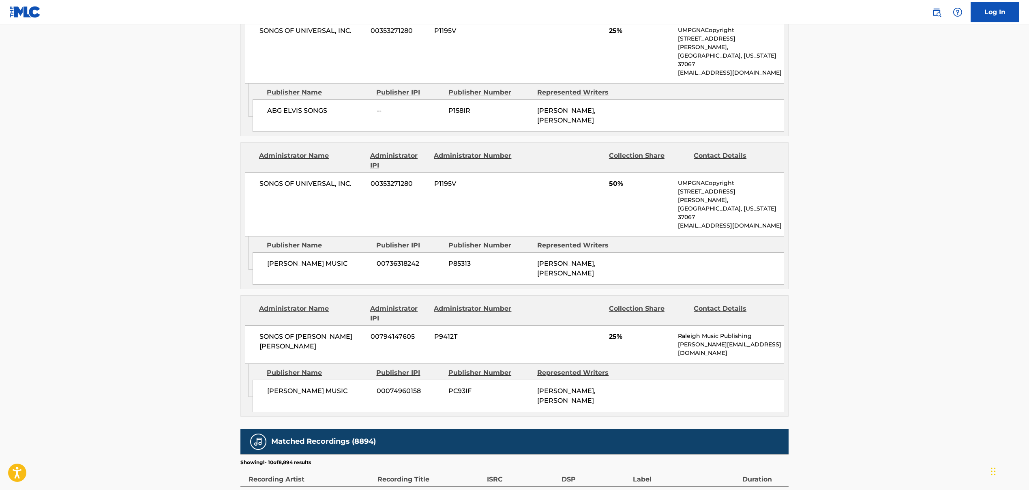
scroll to position [721, 0]
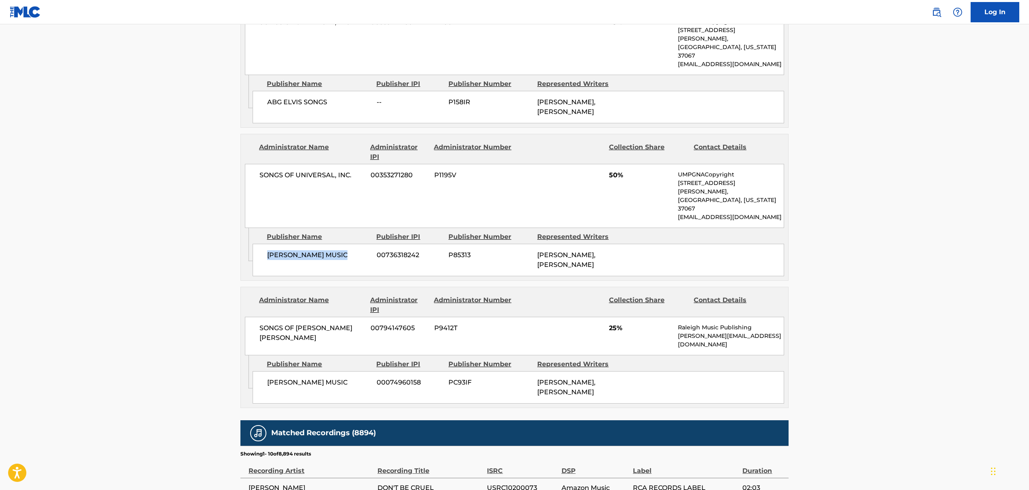
drag, startPoint x: 266, startPoint y: 219, endPoint x: 342, endPoint y: 223, distance: 76.3
click at [342, 244] on div "[PERSON_NAME] MUSIC 00736318242 P85313 [PERSON_NAME], [PERSON_NAME]" at bounding box center [518, 260] width 531 height 32
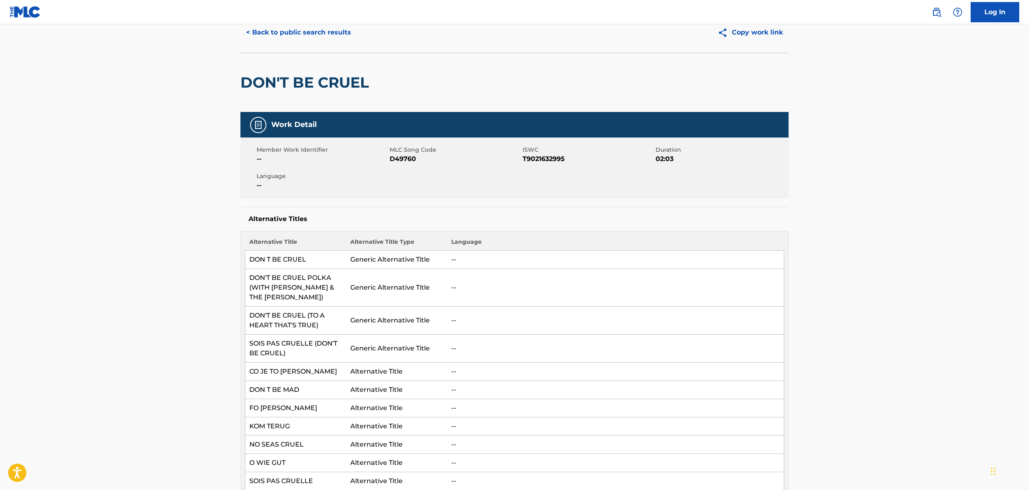
scroll to position [0, 0]
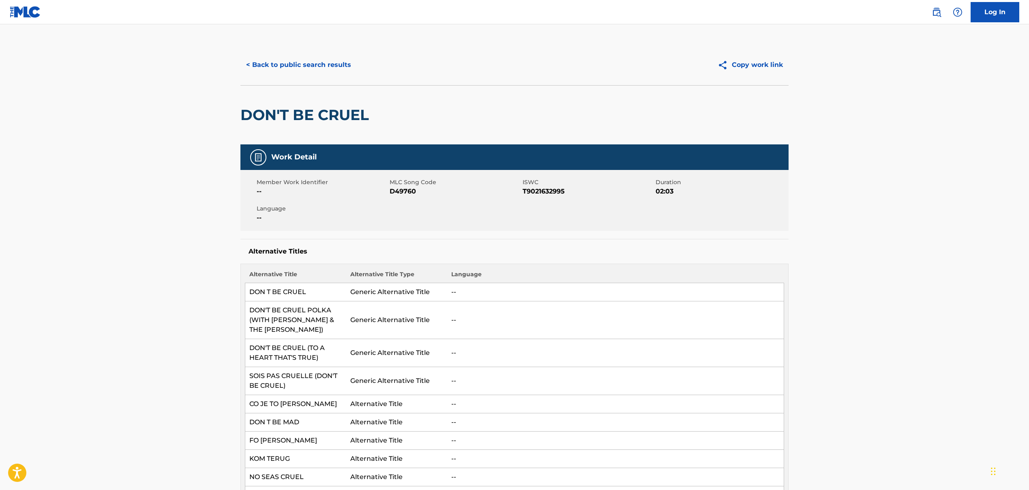
drag, startPoint x: 389, startPoint y: 181, endPoint x: 428, endPoint y: 193, distance: 40.4
click at [428, 193] on div "MLC Song Code D49760" at bounding box center [455, 187] width 133 height 18
drag, startPoint x: 398, startPoint y: 188, endPoint x: 385, endPoint y: 183, distance: 13.1
click at [385, 183] on div "Member Work Identifier -- MLC Song Code D49760 ISWC T9021632995 Duration 02:03 …" at bounding box center [514, 200] width 548 height 61
drag, startPoint x: 400, startPoint y: 188, endPoint x: 404, endPoint y: 189, distance: 4.2
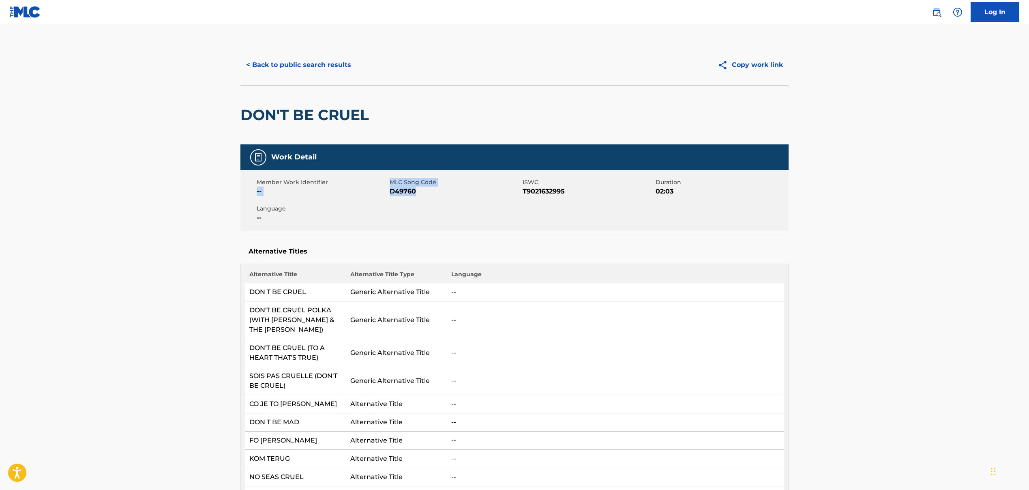
click at [400, 186] on span "D49760" at bounding box center [454, 191] width 131 height 10
click at [400, 191] on span "D49760" at bounding box center [454, 191] width 131 height 10
click at [392, 182] on span "MLC Song Code" at bounding box center [454, 182] width 131 height 9
drag, startPoint x: 390, startPoint y: 182, endPoint x: 416, endPoint y: 191, distance: 27.6
click at [416, 191] on div "MLC Song Code D49760" at bounding box center [455, 187] width 133 height 18
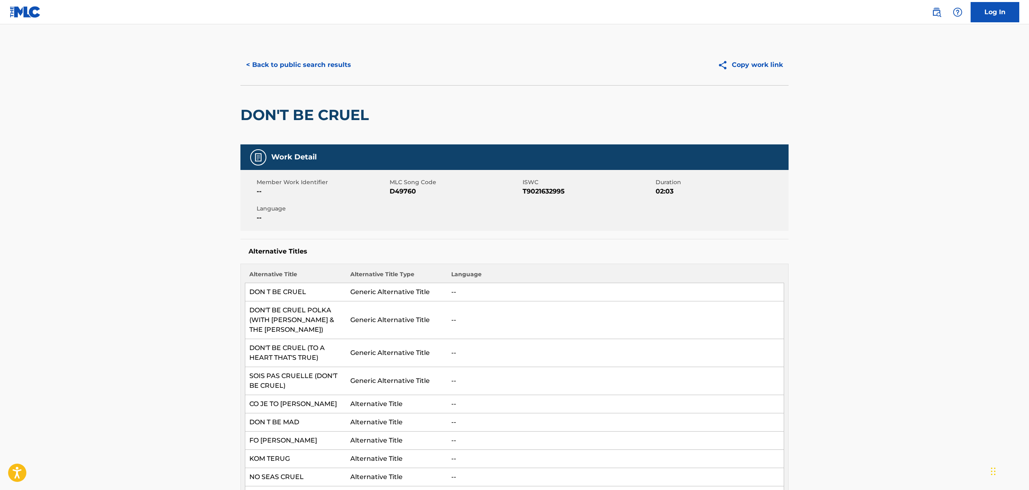
drag, startPoint x: 419, startPoint y: 190, endPoint x: 441, endPoint y: 195, distance: 22.3
click at [441, 209] on div "Member Work Identifier -- MLC Song Code D49760 ISWC T9021632995 Duration 02:03 …" at bounding box center [514, 200] width 548 height 61
drag, startPoint x: 416, startPoint y: 189, endPoint x: 389, endPoint y: 184, distance: 27.2
click at [389, 184] on div "MLC Song Code D49760" at bounding box center [455, 187] width 133 height 18
copy div "MLC Song Code D49760"
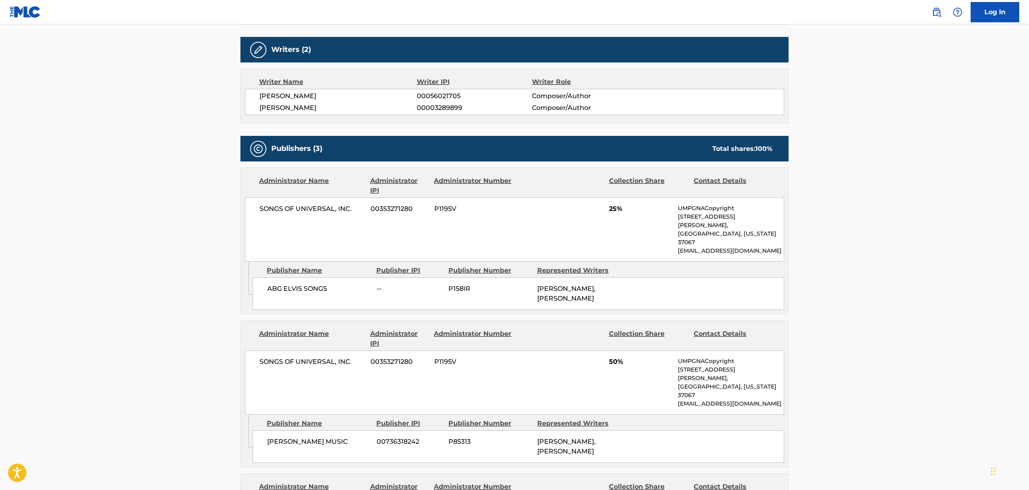
scroll to position [701, 0]
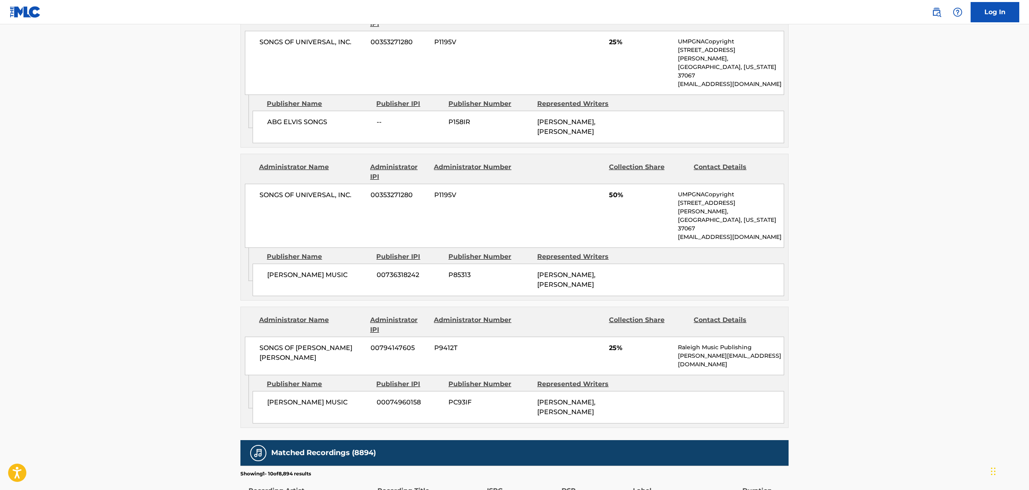
scroll to position [55, 0]
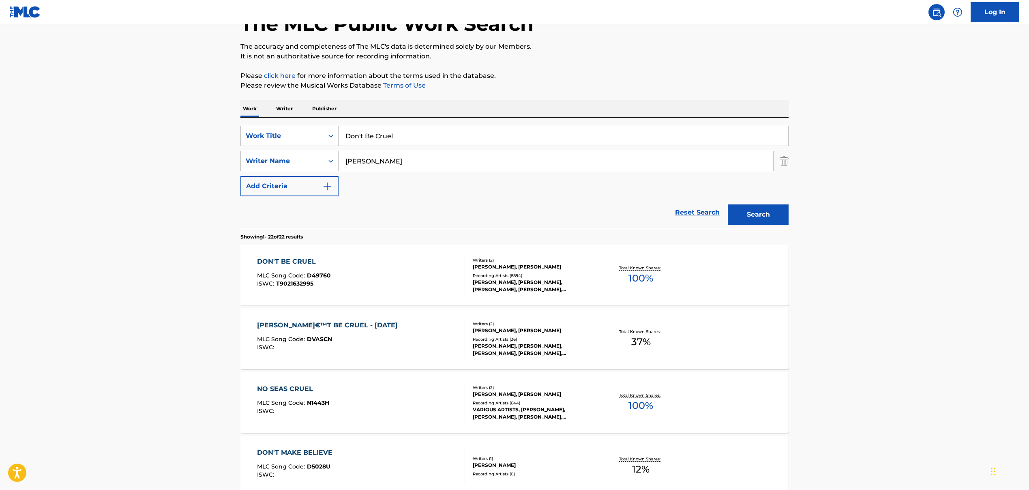
click at [351, 138] on input "Don't Be Cruel" at bounding box center [562, 135] width 449 height 19
paste input "STRETCH"
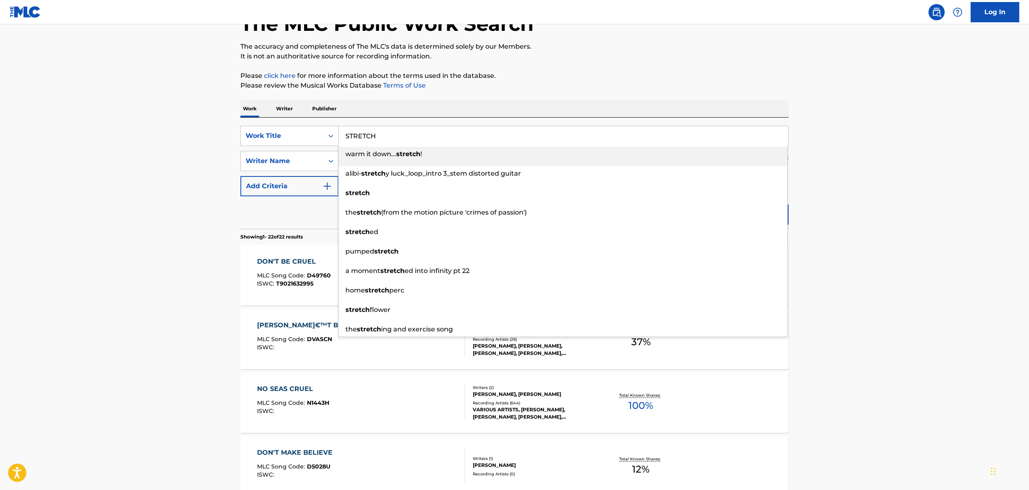
type input "STRETCH"
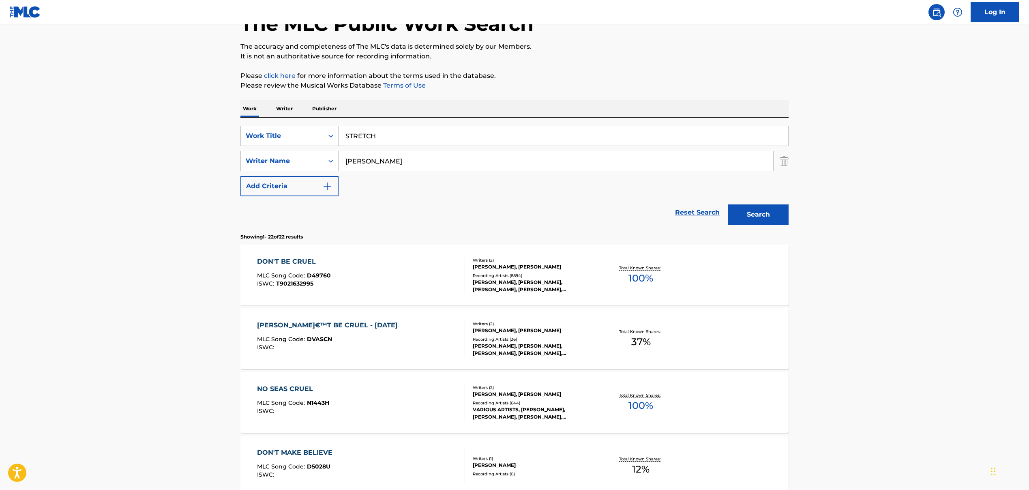
click at [379, 164] on input "[PERSON_NAME]" at bounding box center [555, 160] width 434 height 19
paste input "[PERSON_NAME] [PERSON_NAME], [PERSON_NAME]\t, [PERSON_NAME] [PERSON_NAME], [PER…"
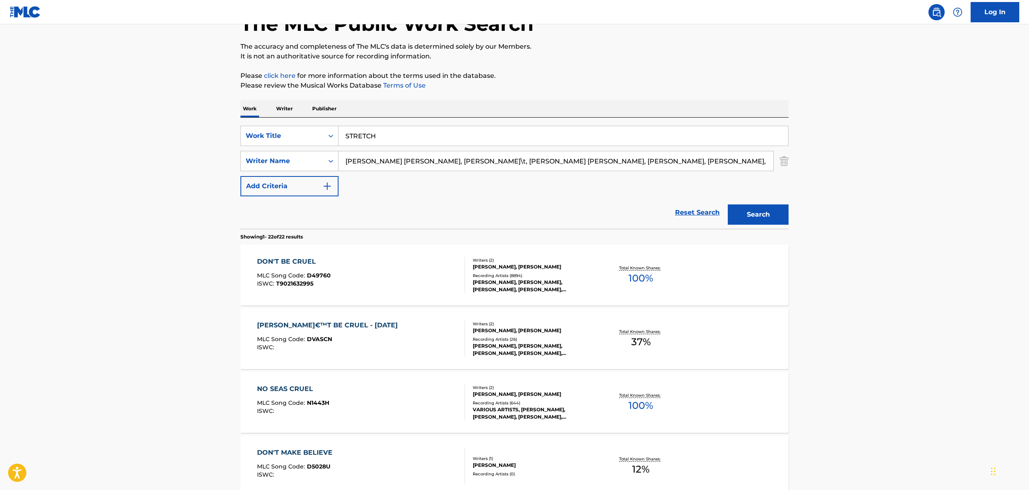
scroll to position [0, 209]
drag, startPoint x: 465, startPoint y: 161, endPoint x: 702, endPoint y: 201, distance: 240.0
click at [702, 201] on form "SearchWithCriteriaa1e97277-a663-44e5-b9bf-726e9b3d4c83 Work Title STRETCH Searc…" at bounding box center [514, 177] width 548 height 103
drag, startPoint x: 434, startPoint y: 163, endPoint x: 728, endPoint y: 159, distance: 293.9
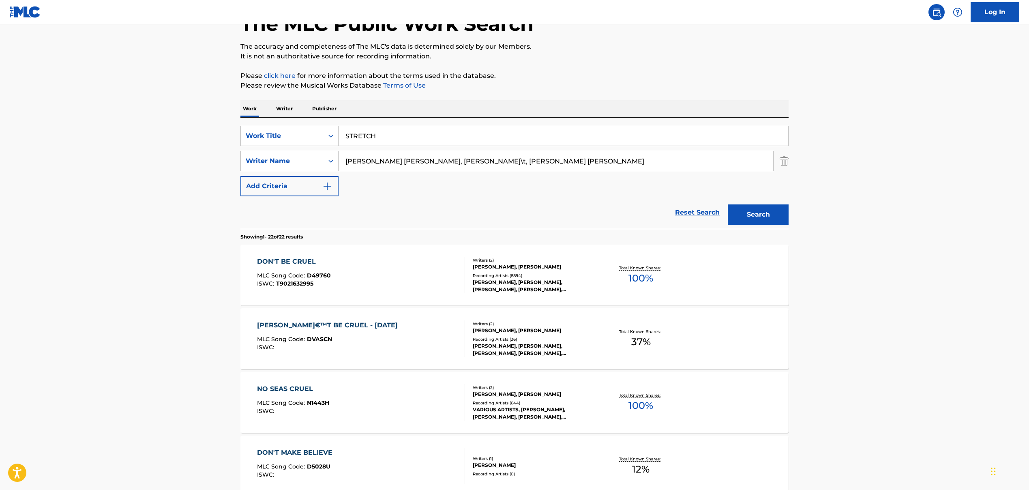
click at [728, 159] on input "[PERSON_NAME] [PERSON_NAME], [PERSON_NAME]\t, [PERSON_NAME] [PERSON_NAME]" at bounding box center [555, 160] width 434 height 19
type input "[PERSON_NAME] [PERSON_NAME]"
click at [503, 191] on div "SearchWithCriteriaa1e97277-a663-44e5-b9bf-726e9b3d4c83 Work Title STRETCH Searc…" at bounding box center [514, 161] width 548 height 71
click at [754, 216] on button "Search" at bounding box center [758, 214] width 61 height 20
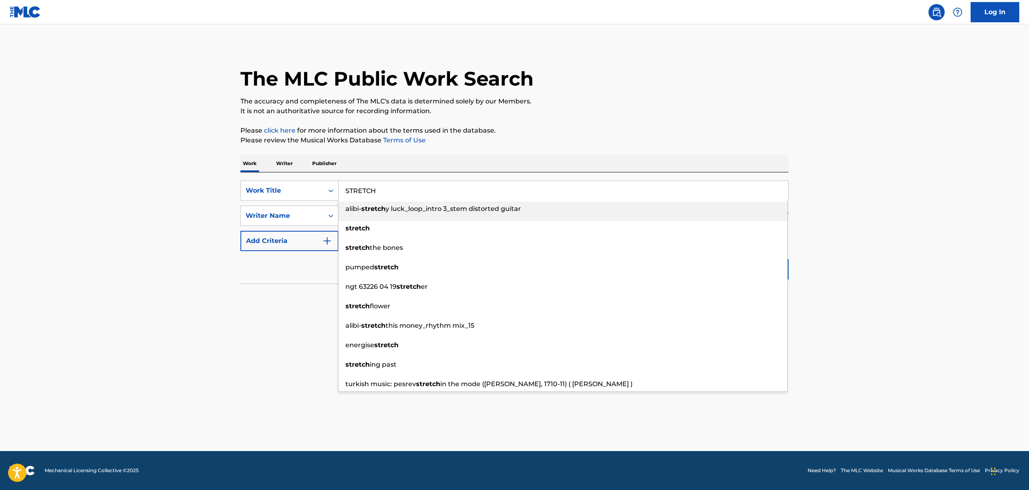
click at [353, 193] on input "STRETCH" at bounding box center [562, 190] width 449 height 19
paste input "DON'T LET ME GO", 'dont let me go"
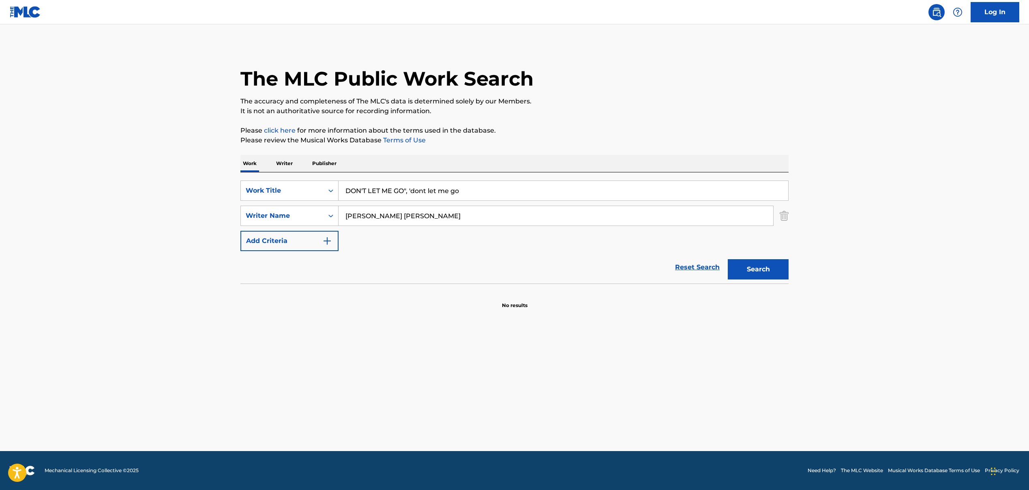
drag, startPoint x: 405, startPoint y: 190, endPoint x: 535, endPoint y: 190, distance: 130.1
click at [535, 190] on input "DON'T LET ME GO", 'dont let me go" at bounding box center [562, 190] width 449 height 19
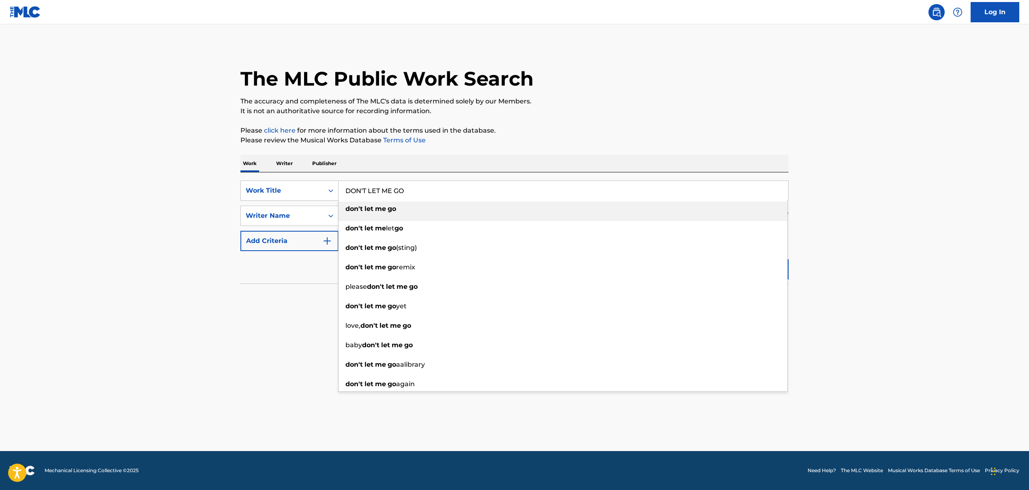
type input "DON'T LET ME GO"
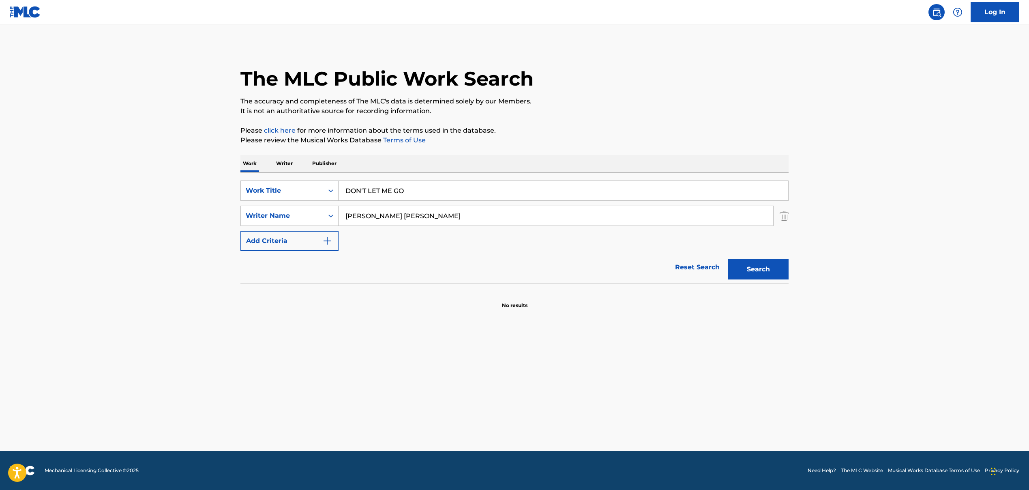
click at [355, 214] on input "[PERSON_NAME] [PERSON_NAME]" at bounding box center [555, 215] width 434 height 19
paste input "[PERSON_NAME] [PERSON_NAME], [PERSON_NAME] [PERSON_NAME] [PERSON_NAME]"
click at [452, 231] on div "SearchWithCriteriaa1e97277-a663-44e5-b9bf-726e9b3d4c83 Work Title DON'T LET ME …" at bounding box center [514, 215] width 548 height 71
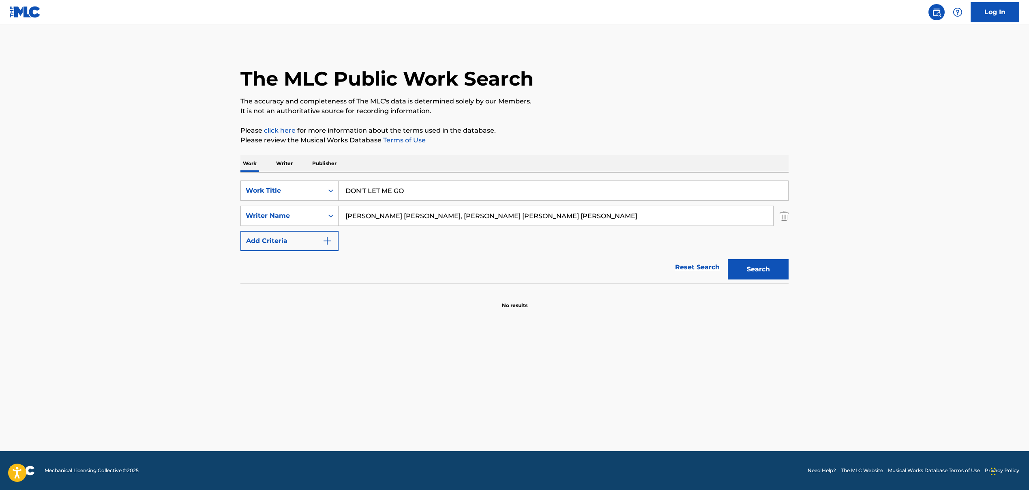
drag, startPoint x: 441, startPoint y: 218, endPoint x: 644, endPoint y: 234, distance: 202.9
click at [643, 234] on div "SearchWithCriteriaa1e97277-a663-44e5-b9bf-726e9b3d4c83 Work Title DON'T LET ME …" at bounding box center [514, 215] width 548 height 71
type input "[PERSON_NAME] [PERSON_NAME]"
click at [484, 241] on div "SearchWithCriteriaa1e97277-a663-44e5-b9bf-726e9b3d4c83 Work Title DON'T LET ME …" at bounding box center [514, 215] width 548 height 71
click at [755, 276] on button "Search" at bounding box center [758, 269] width 61 height 20
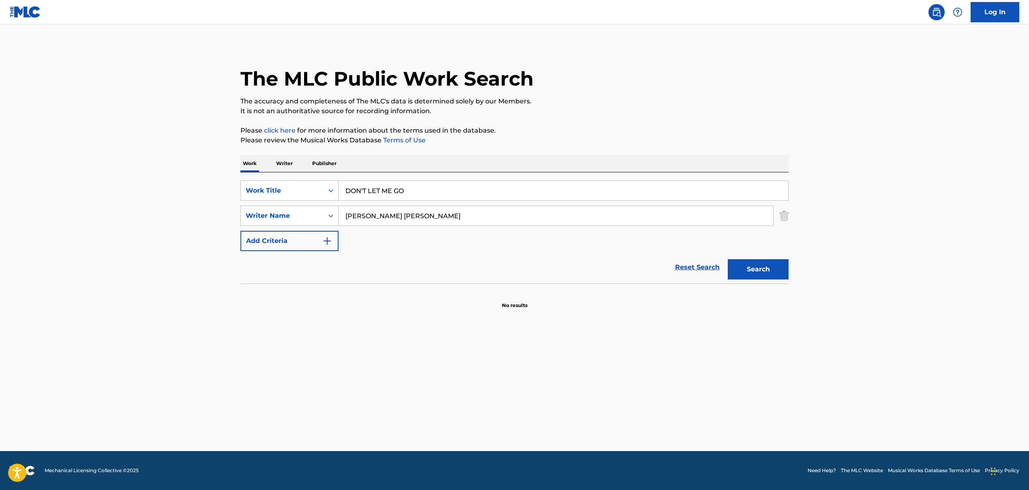
click at [755, 276] on button "Search" at bounding box center [758, 269] width 61 height 20
click at [368, 192] on input "DON'T LET ME GO" at bounding box center [562, 190] width 449 height 19
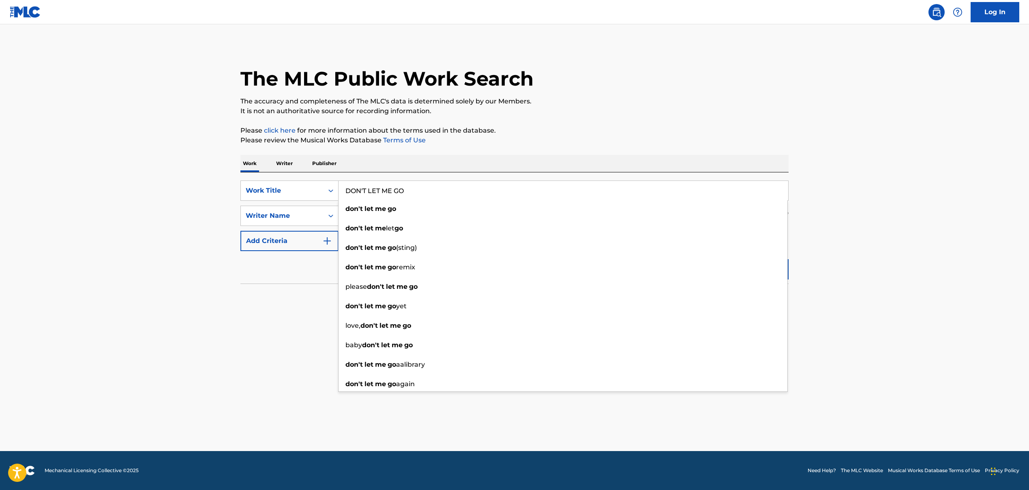
click at [282, 312] on main "The MLC Public Work Search The accuracy and completeness of The MLC's data is d…" at bounding box center [514, 237] width 1029 height 426
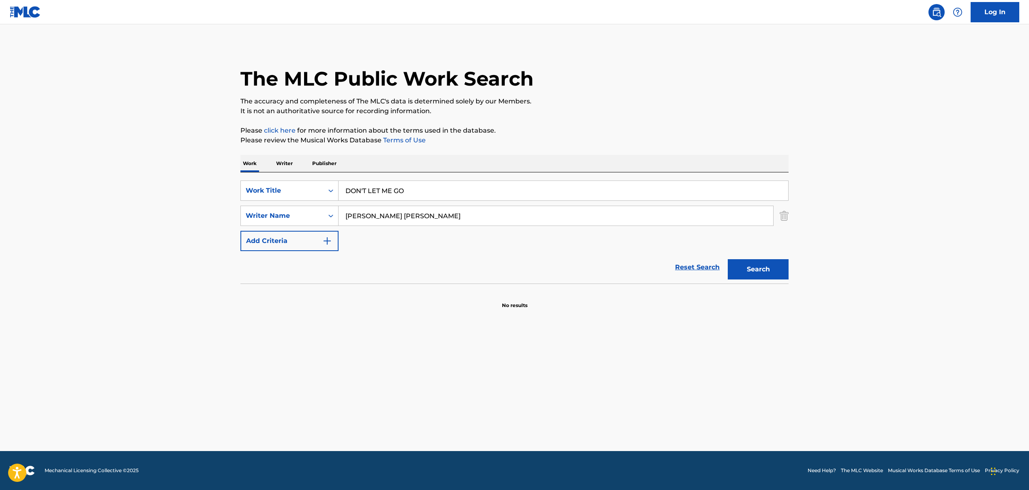
click at [390, 191] on input "DON'T LET ME GO" at bounding box center [562, 190] width 449 height 19
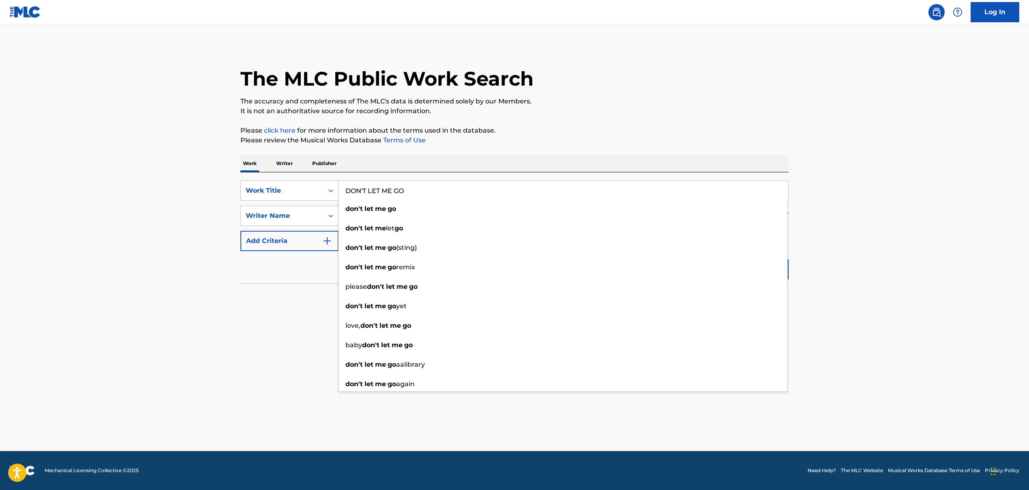
click at [176, 175] on main "The MLC Public Work Search The accuracy and completeness of The MLC's data is d…" at bounding box center [514, 237] width 1029 height 426
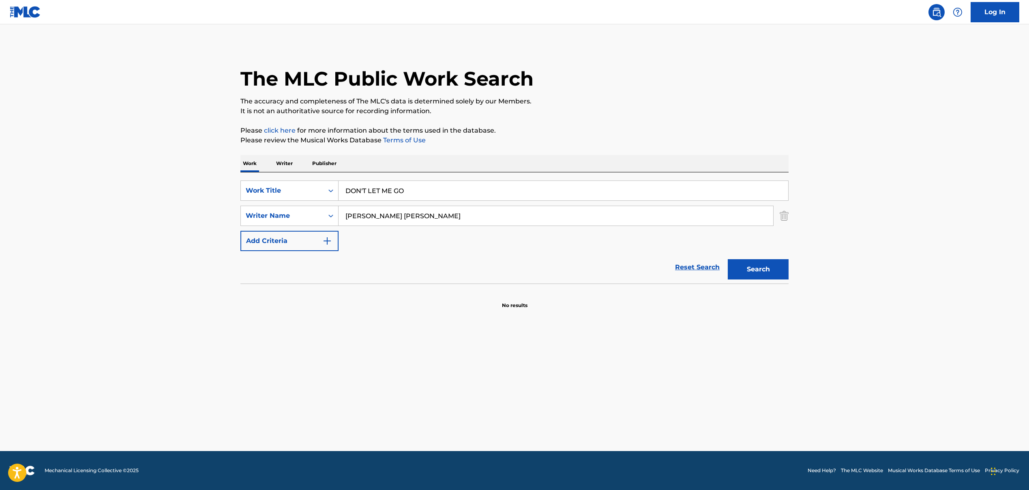
click at [421, 218] on input "[PERSON_NAME] [PERSON_NAME]" at bounding box center [555, 215] width 434 height 19
click at [740, 271] on button "Search" at bounding box center [758, 269] width 61 height 20
click at [388, 192] on input "DON'T LET ME GO" at bounding box center [562, 190] width 449 height 19
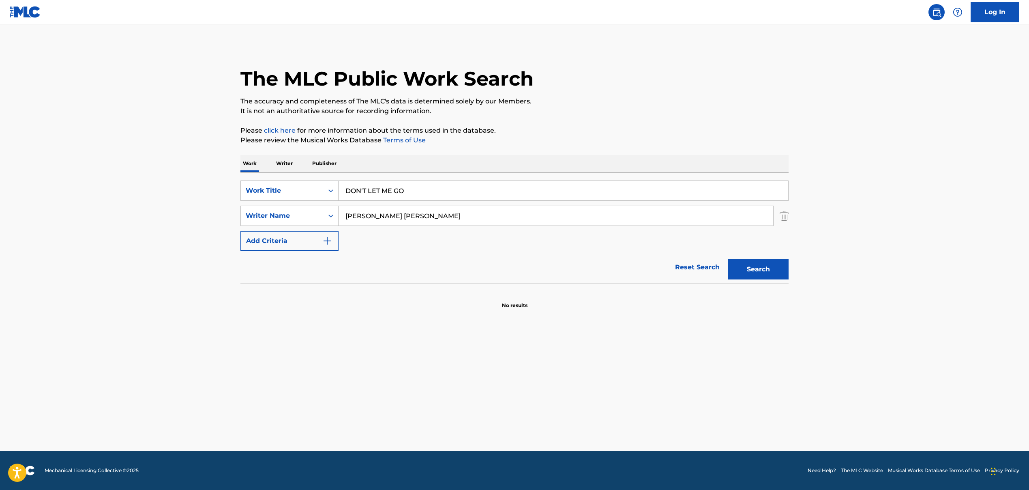
click at [388, 192] on input "DON'T LET ME GO" at bounding box center [562, 190] width 449 height 19
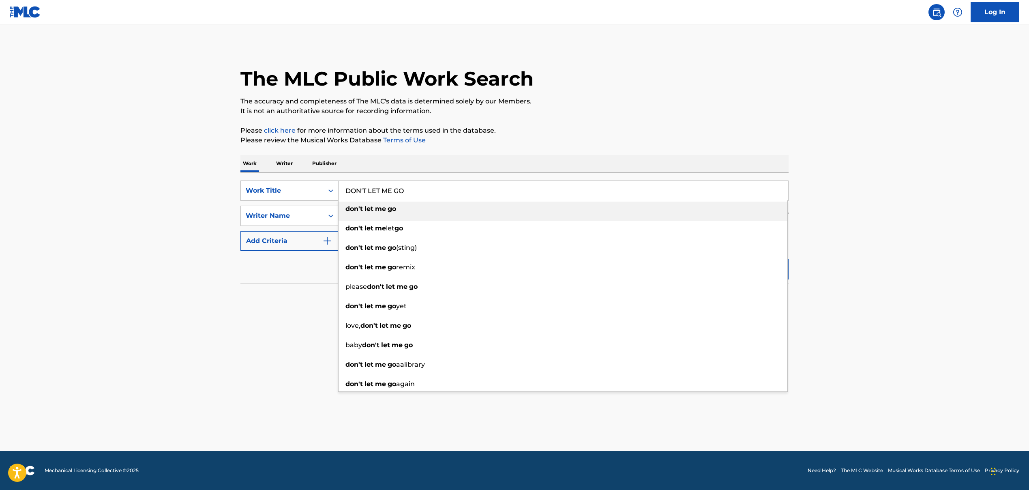
paste input "CALLING MY PHONE"
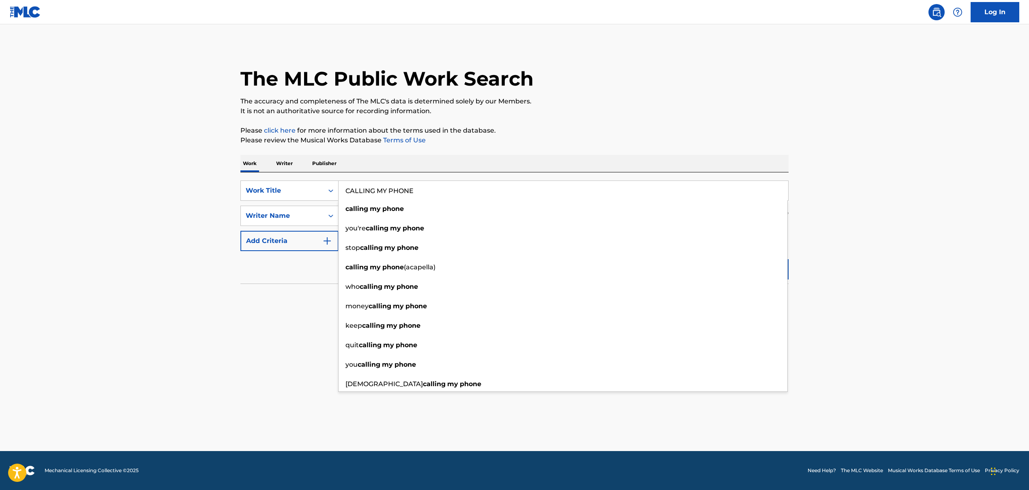
type input "CALLING MY PHONE"
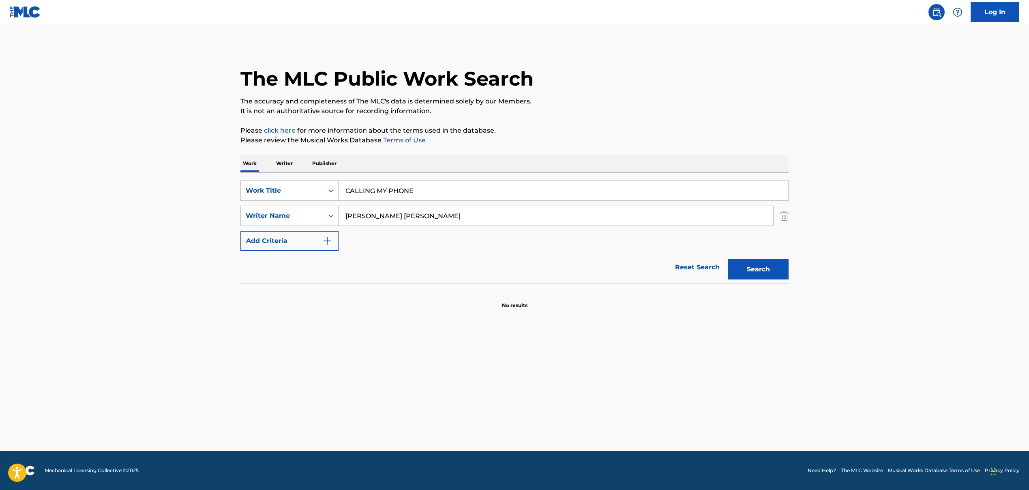
click at [274, 298] on section "No results" at bounding box center [514, 298] width 548 height 21
click at [412, 215] on input "[PERSON_NAME] [PERSON_NAME]" at bounding box center [555, 215] width 434 height 19
paste input "[PERSON_NAME], [PERSON_NAME], [PERSON_NAME] [PERSON_NAME], [PERSON_NAME]"
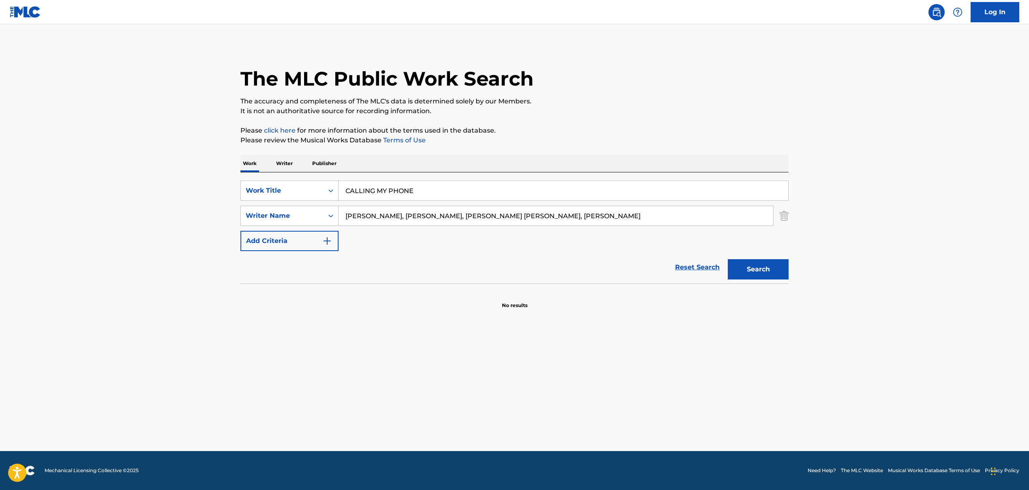
drag, startPoint x: 397, startPoint y: 216, endPoint x: 728, endPoint y: 229, distance: 331.4
click at [728, 229] on div "SearchWithCriteriaa1e97277-a663-44e5-b9bf-726e9b3d4c83 Work Title CALLING MY PH…" at bounding box center [514, 215] width 548 height 71
type input "[PERSON_NAME]"
click at [511, 262] on div "Reset Search Search" at bounding box center [514, 267] width 548 height 32
click at [750, 271] on button "Search" at bounding box center [758, 269] width 61 height 20
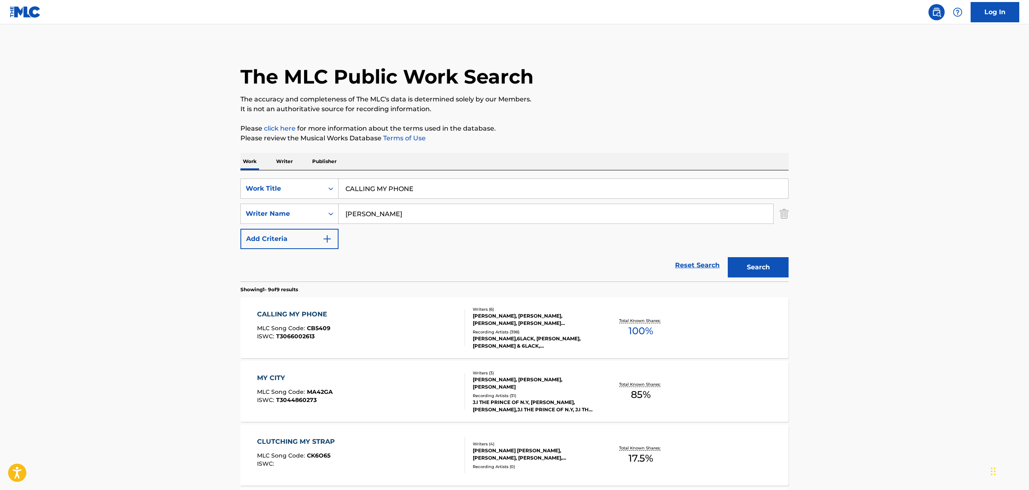
scroll to position [3, 0]
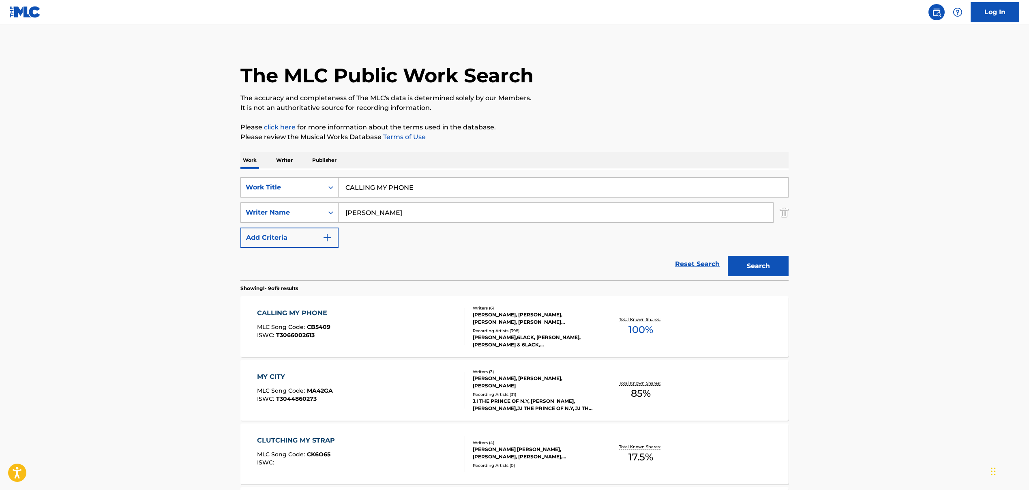
click at [358, 322] on div "CALLING MY PHONE MLC Song Code : CB5409 ISWC : T3066002613" at bounding box center [361, 326] width 208 height 36
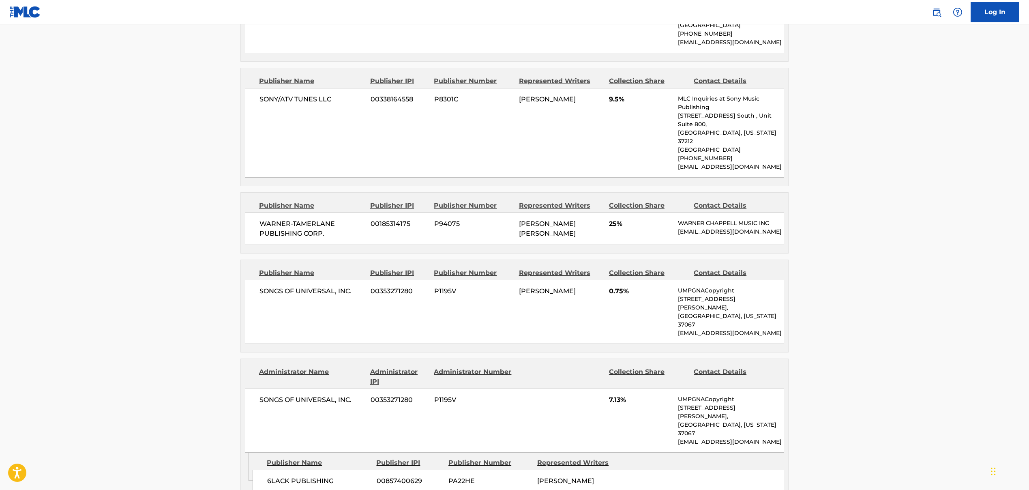
scroll to position [517, 0]
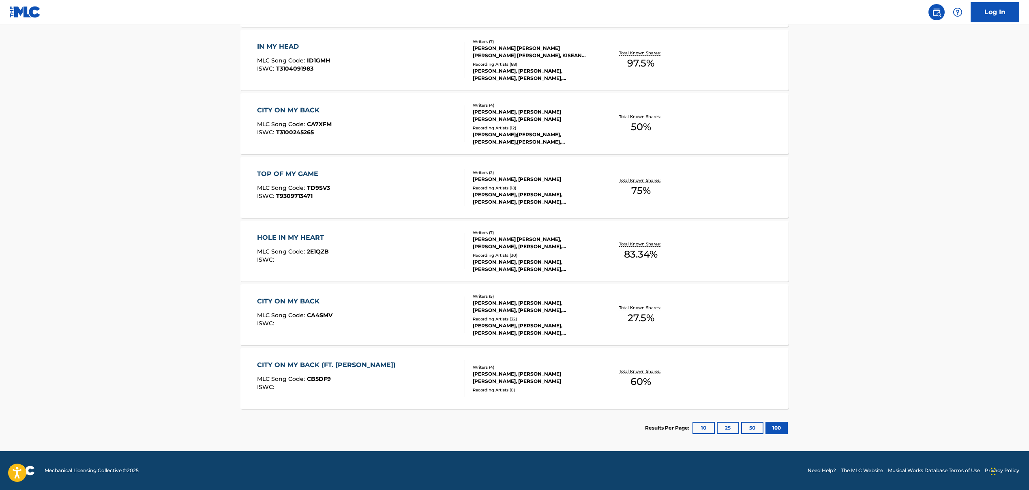
scroll to position [3, 0]
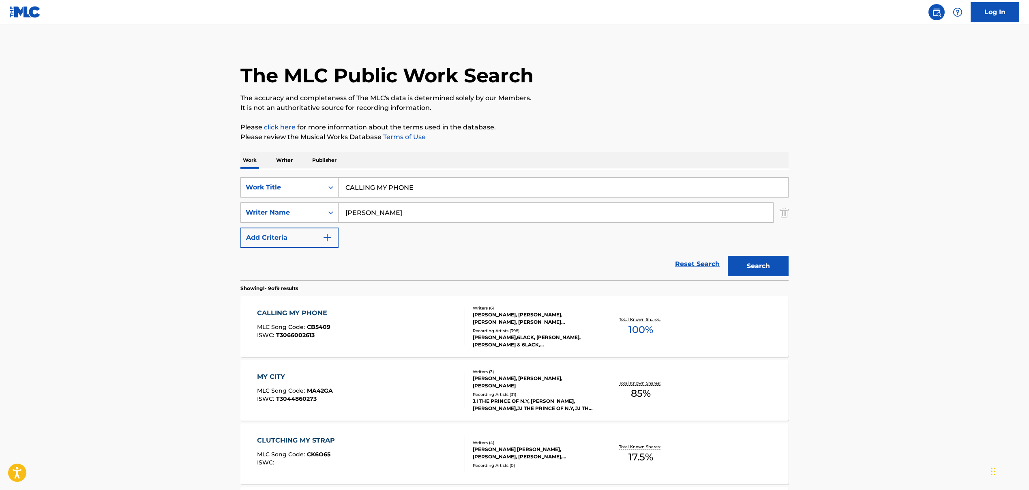
click at [367, 188] on input "CALLING MY PHONE" at bounding box center [562, 187] width 449 height 19
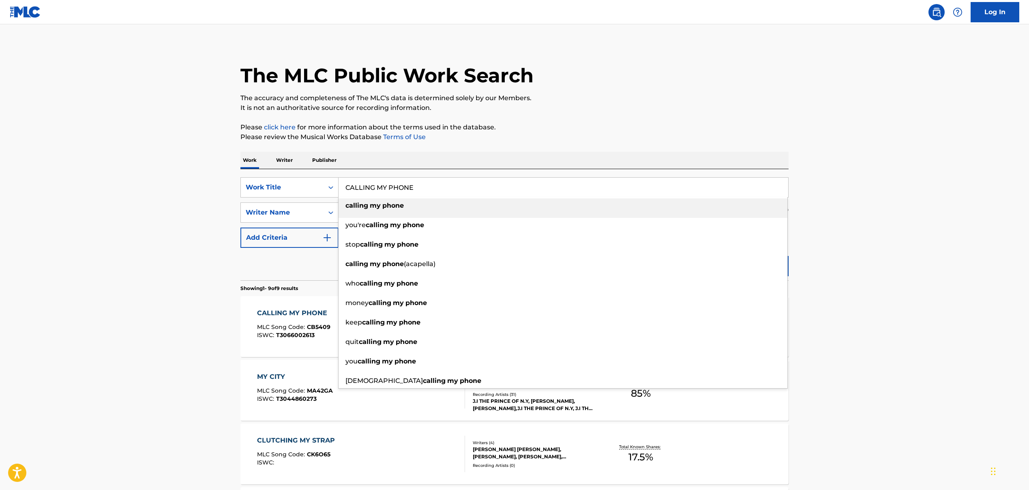
paste input "HEY MAMA', 'Hey Mama"
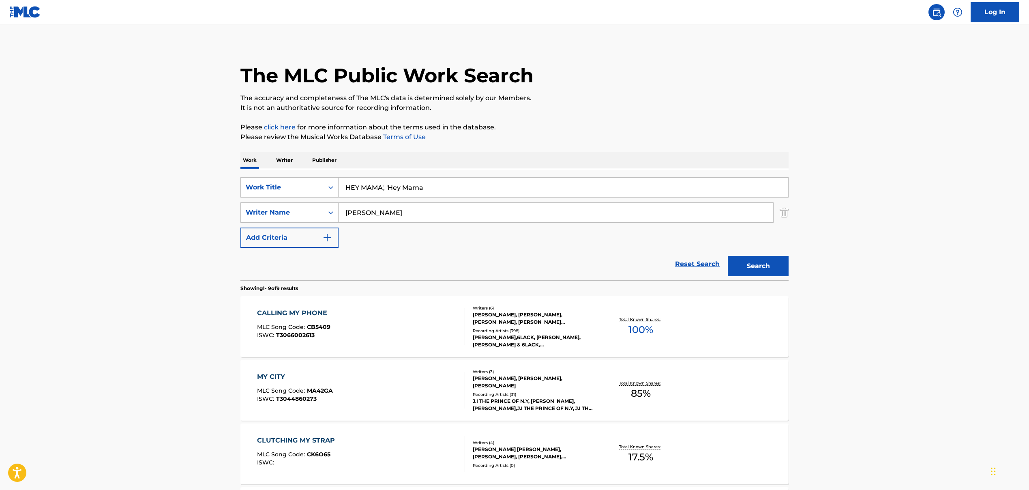
drag, startPoint x: 383, startPoint y: 187, endPoint x: 475, endPoint y: 186, distance: 92.4
click at [475, 186] on input "HEY MAMA', 'Hey Mama" at bounding box center [562, 187] width 449 height 19
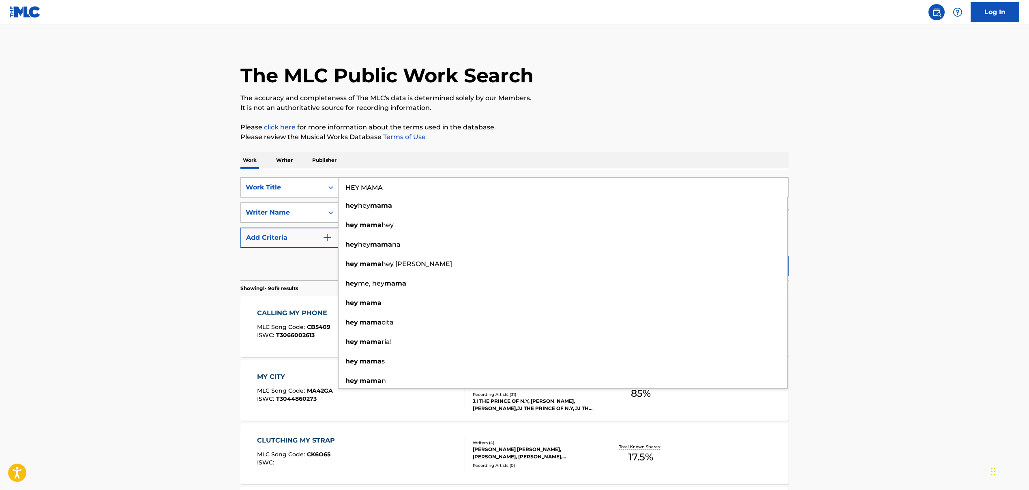
type input "HEY MAMA"
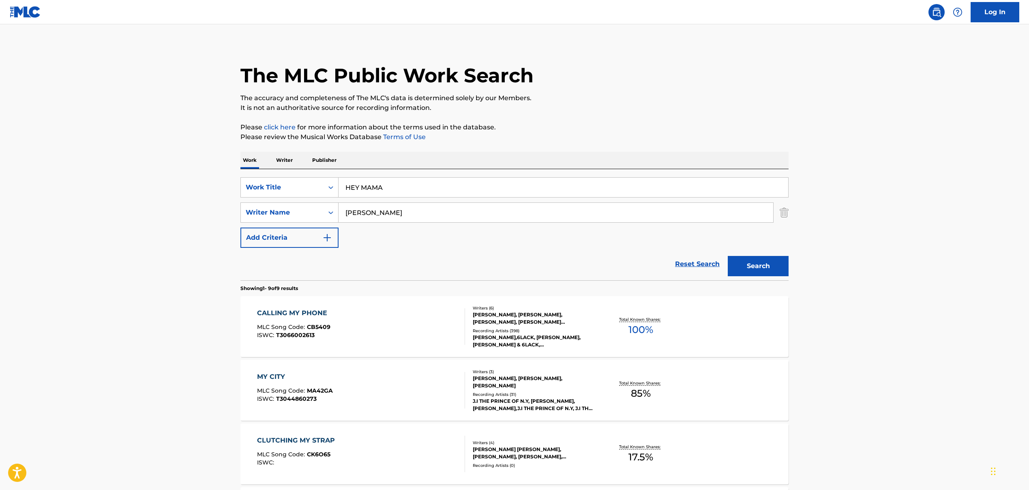
click at [372, 215] on input "[PERSON_NAME]" at bounding box center [555, 212] width 434 height 19
paste input "[PERSON_NAME], [PERSON_NAME] [PERSON_NAME]"
click at [408, 241] on div "SearchWithCriteriaa1e97277-a663-44e5-b9bf-726e9b3d4c83 Work Title HEY MAMA Sear…" at bounding box center [514, 212] width 548 height 71
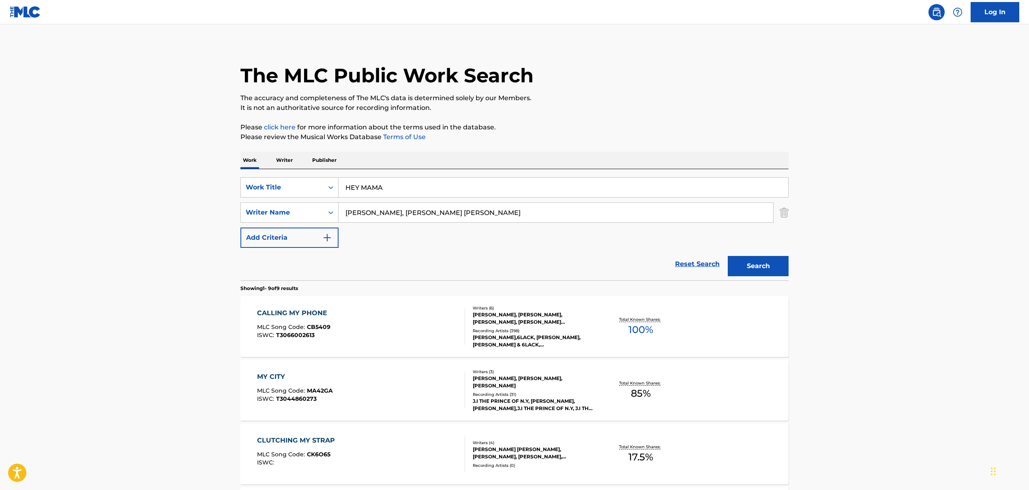
drag, startPoint x: 384, startPoint y: 214, endPoint x: 503, endPoint y: 214, distance: 119.2
click at [503, 214] on input "[PERSON_NAME], [PERSON_NAME] [PERSON_NAME]" at bounding box center [555, 212] width 434 height 19
type input "[PERSON_NAME]"
click at [457, 252] on div "Reset Search Search" at bounding box center [514, 264] width 548 height 32
click at [758, 265] on button "Search" at bounding box center [758, 266] width 61 height 20
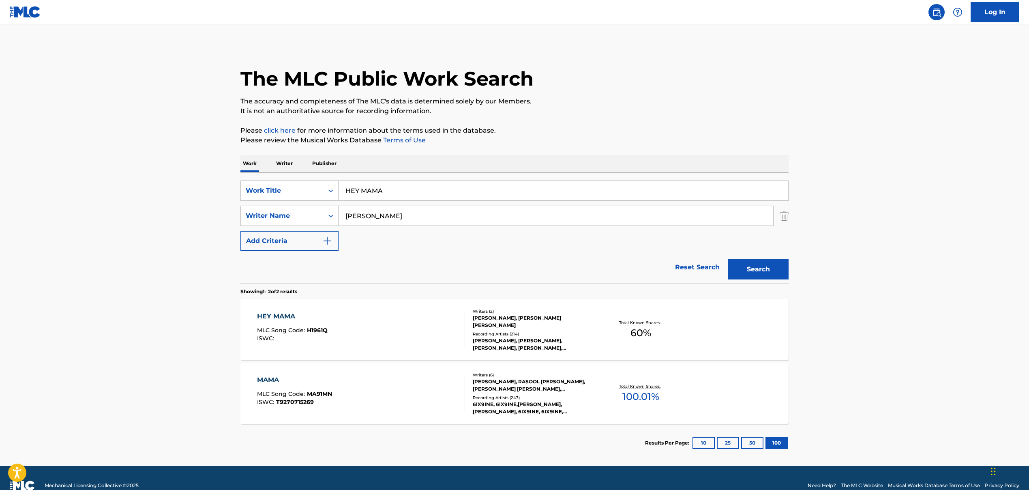
scroll to position [2, 0]
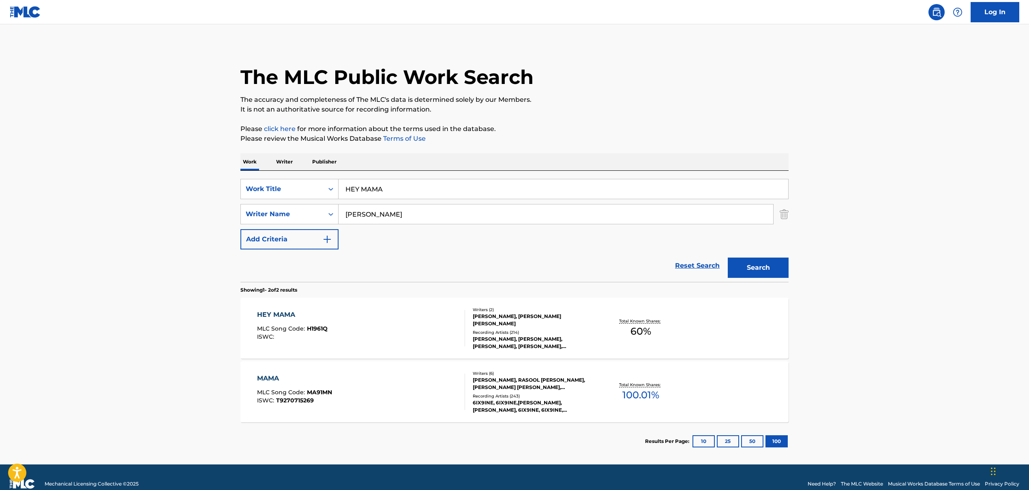
click at [400, 334] on div "HEY MAMA MLC Song Code : H1961Q ISWC :" at bounding box center [361, 328] width 208 height 36
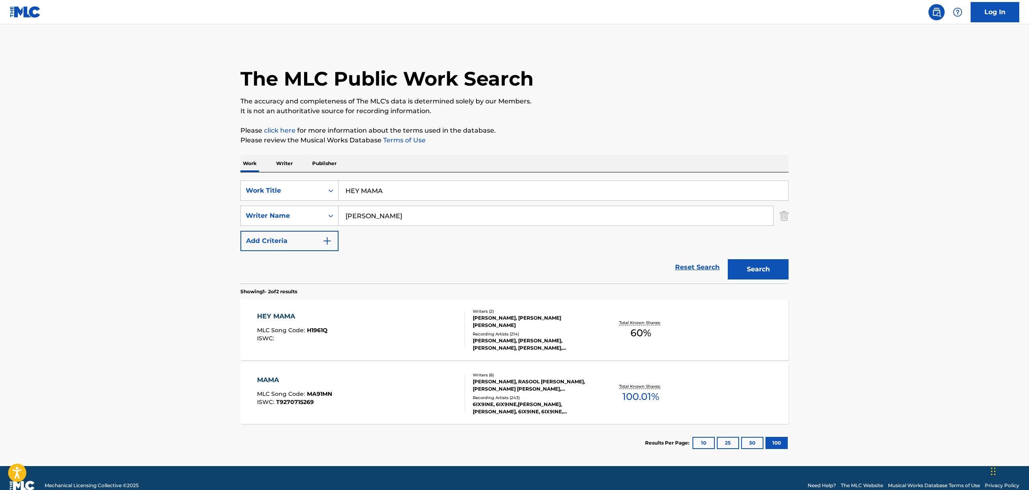
click at [355, 190] on input "HEY MAMA" at bounding box center [562, 190] width 449 height 19
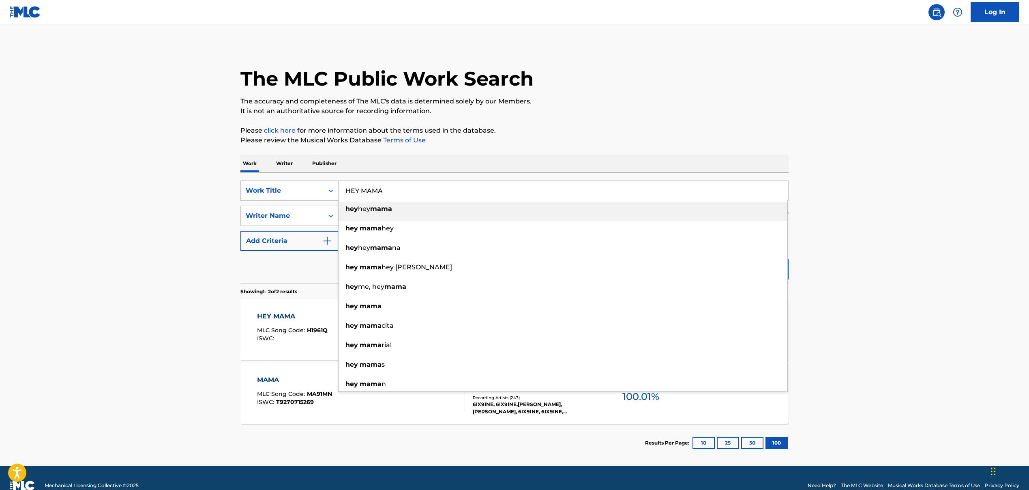
paste input "ICE BOX', 'Ice Box"
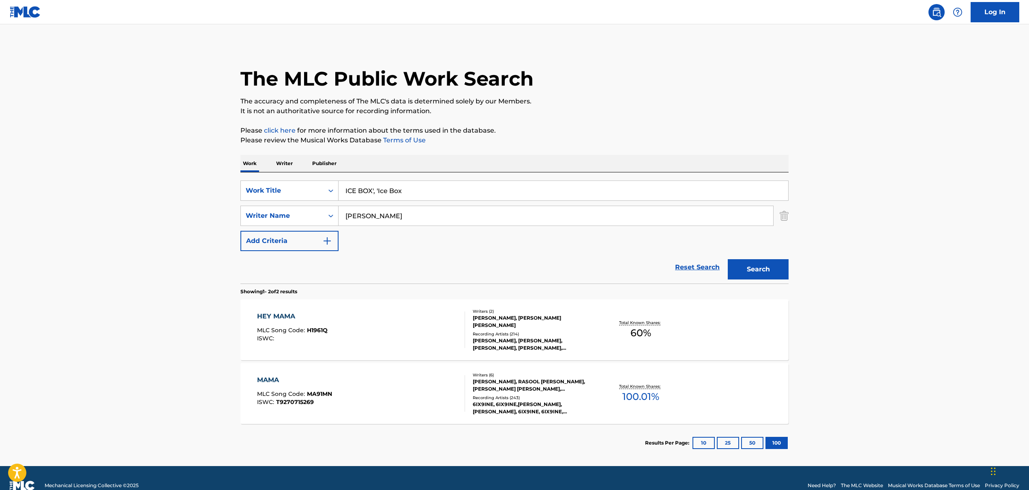
drag, startPoint x: 372, startPoint y: 190, endPoint x: 467, endPoint y: 187, distance: 94.5
click at [466, 187] on input "ICE BOX', 'Ice Box" at bounding box center [562, 190] width 449 height 19
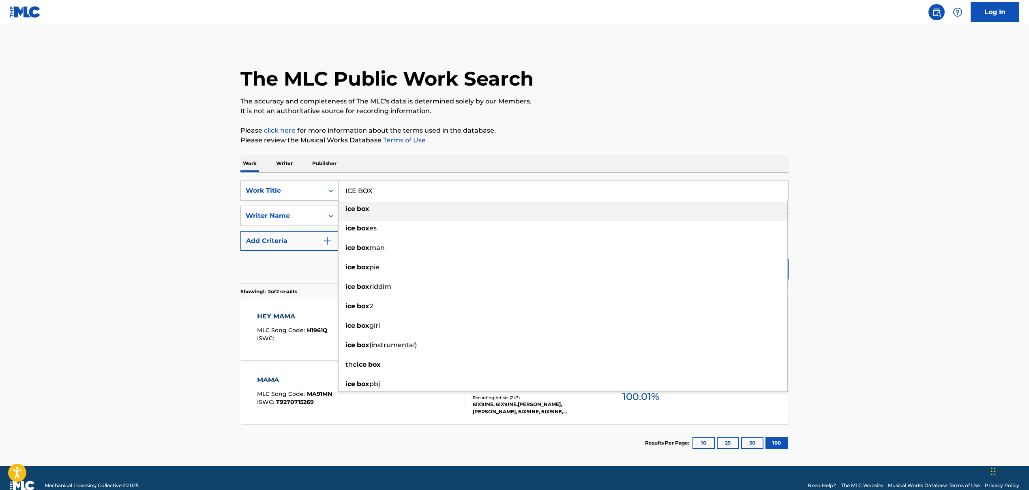
type input "ICE BOX"
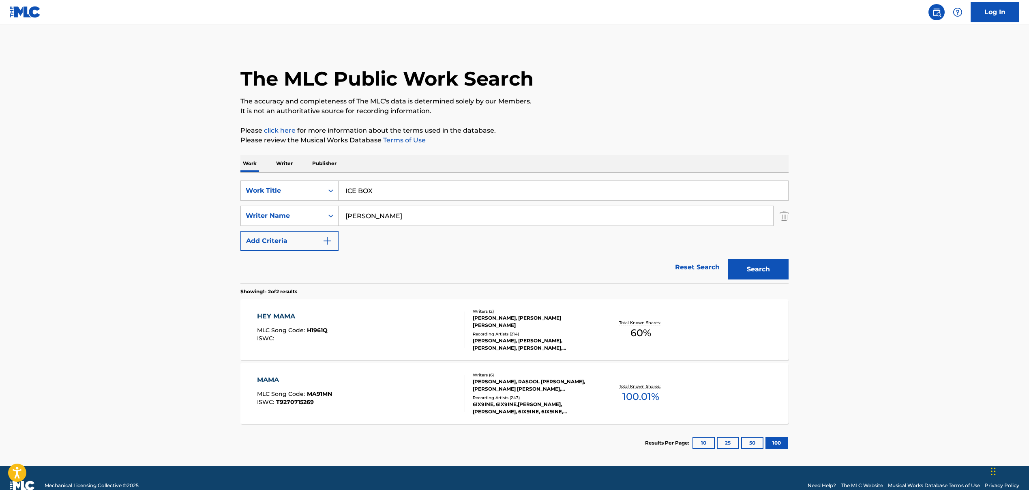
click at [357, 214] on input "[PERSON_NAME]" at bounding box center [555, 215] width 434 height 19
paste input "[PERSON_NAME], [PERSON_NAME], [PERSON_NAME] [PERSON_NAME], [PERSON_NAME] [PERSO…"
drag, startPoint x: 381, startPoint y: 216, endPoint x: 807, endPoint y: 227, distance: 426.1
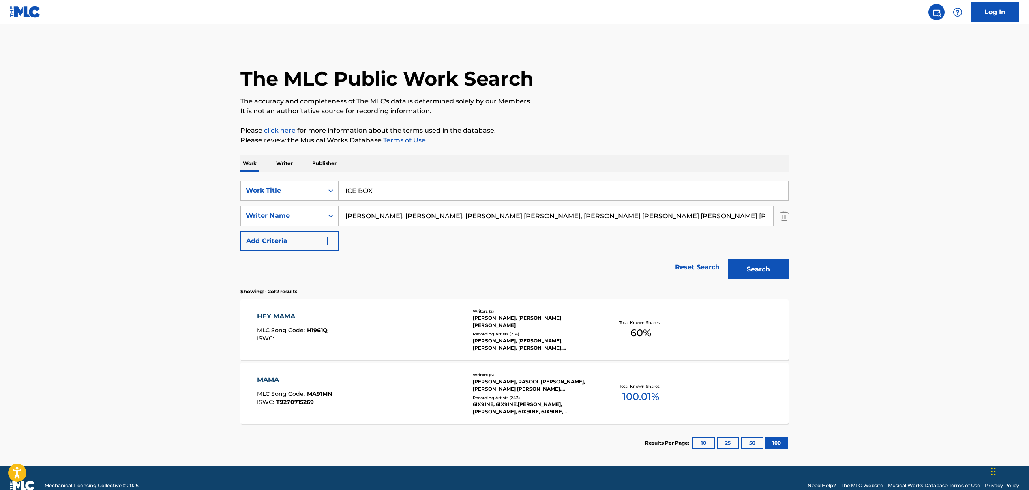
click at [807, 227] on main "The MLC Public Work Search The accuracy and completeness of The MLC's data is d…" at bounding box center [514, 244] width 1029 height 441
type input "[PERSON_NAME]"
click at [460, 250] on div "SearchWithCriteriaa1e97277-a663-44e5-b9bf-726e9b3d4c83 Work Title ICE BOX Searc…" at bounding box center [514, 215] width 548 height 71
drag, startPoint x: 765, startPoint y: 272, endPoint x: 760, endPoint y: 272, distance: 4.9
click at [765, 272] on button "Search" at bounding box center [758, 269] width 61 height 20
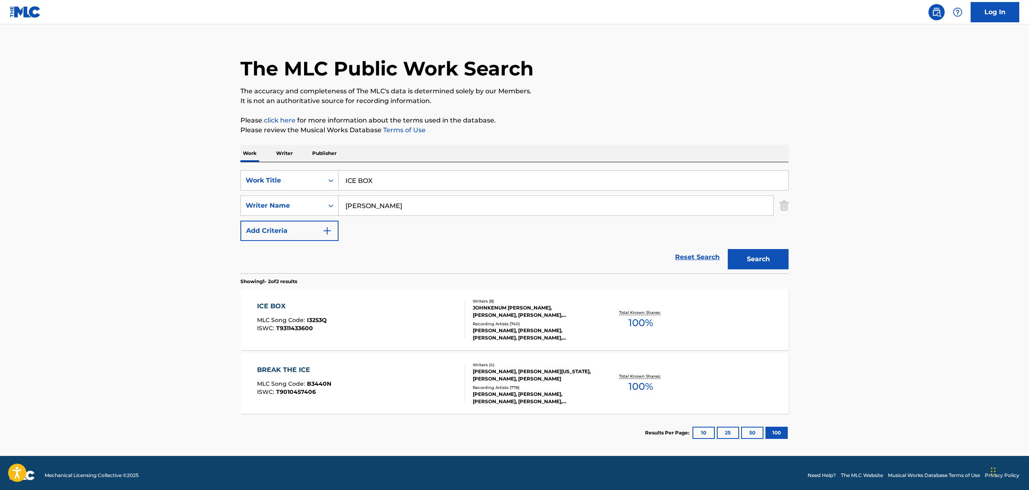
scroll to position [15, 0]
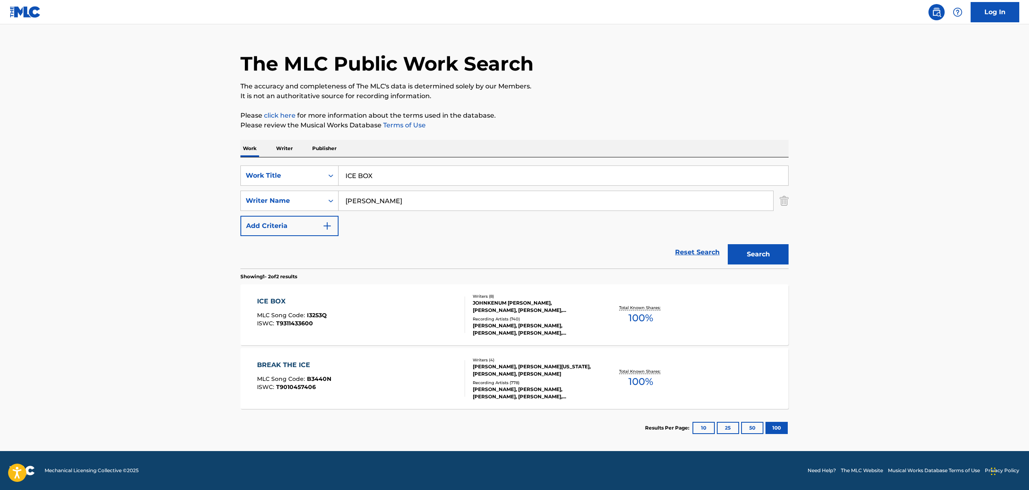
click at [362, 302] on div "ICE BOX MLC Song Code : I3253Q ISWC : T9311433600" at bounding box center [361, 314] width 208 height 36
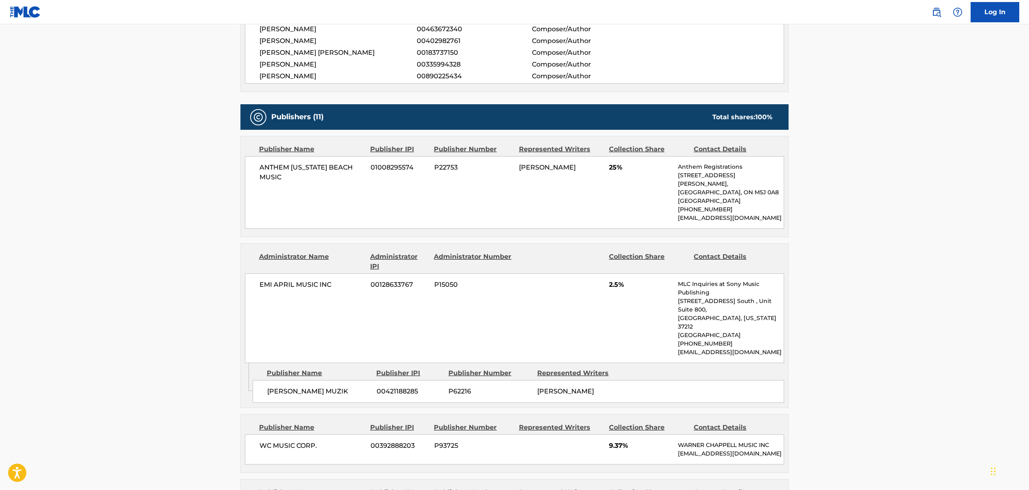
scroll to position [432, 0]
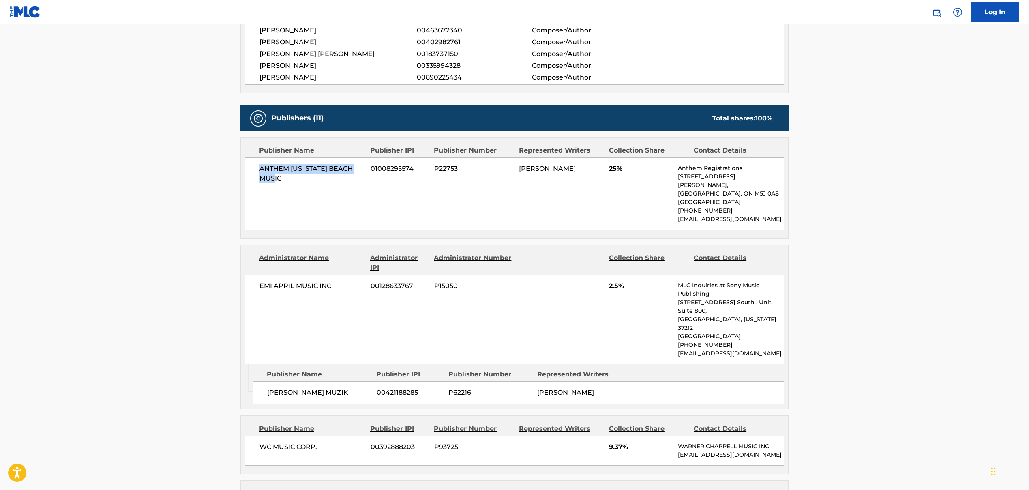
drag, startPoint x: 259, startPoint y: 167, endPoint x: 283, endPoint y: 180, distance: 27.7
click at [283, 180] on div "ANTHEM [US_STATE] BEACH MUSIC 01008295574 P22753 [PERSON_NAME] 25% Anthem Regis…" at bounding box center [514, 193] width 539 height 73
copy span "ANTHEM [US_STATE] BEACH MUSIC"
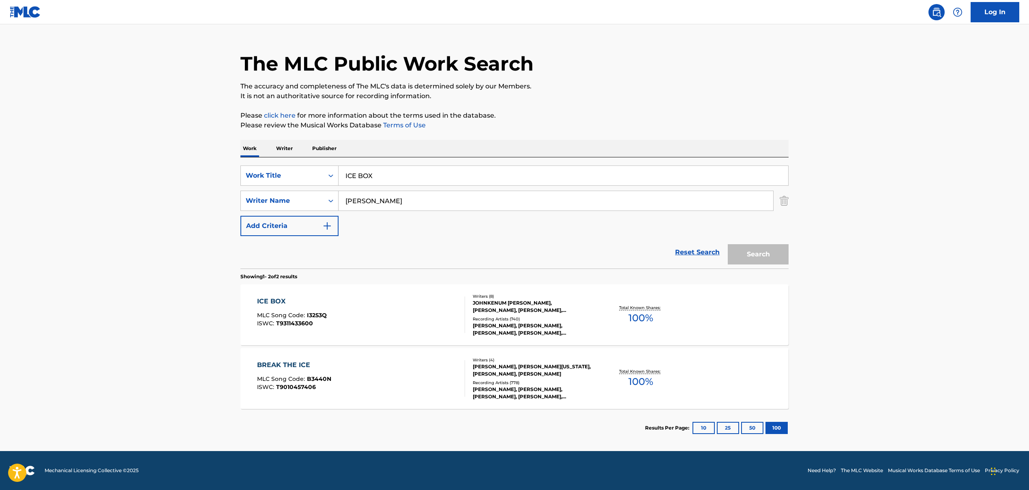
scroll to position [15, 0]
click at [364, 178] on input "ICE BOX" at bounding box center [562, 175] width 449 height 19
paste input "21ST CENTURY VAMPIRE', '21st Century Vampire"
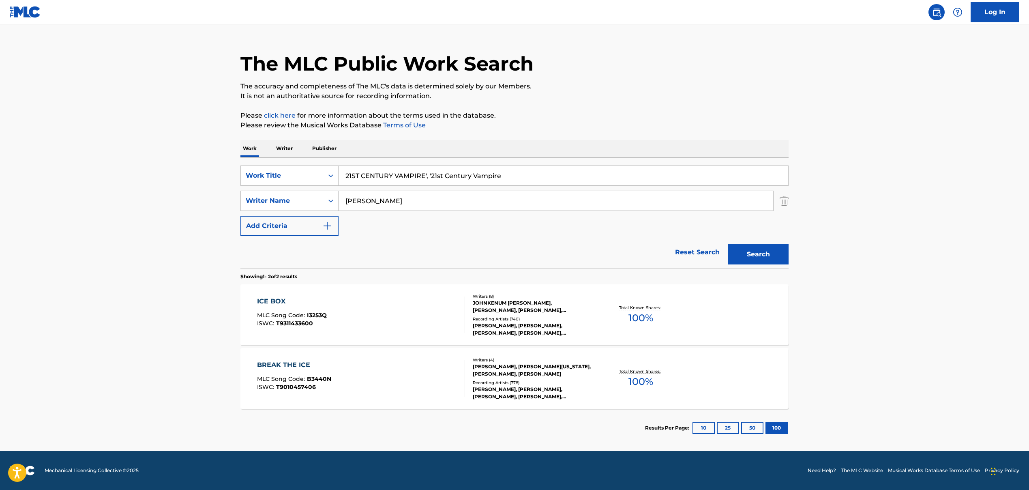
drag, startPoint x: 426, startPoint y: 175, endPoint x: 590, endPoint y: 188, distance: 164.6
click at [590, 188] on div "SearchWithCriteriaa1e97277-a663-44e5-b9bf-726e9b3d4c83 Work Title 21ST CENTURY …" at bounding box center [514, 200] width 548 height 71
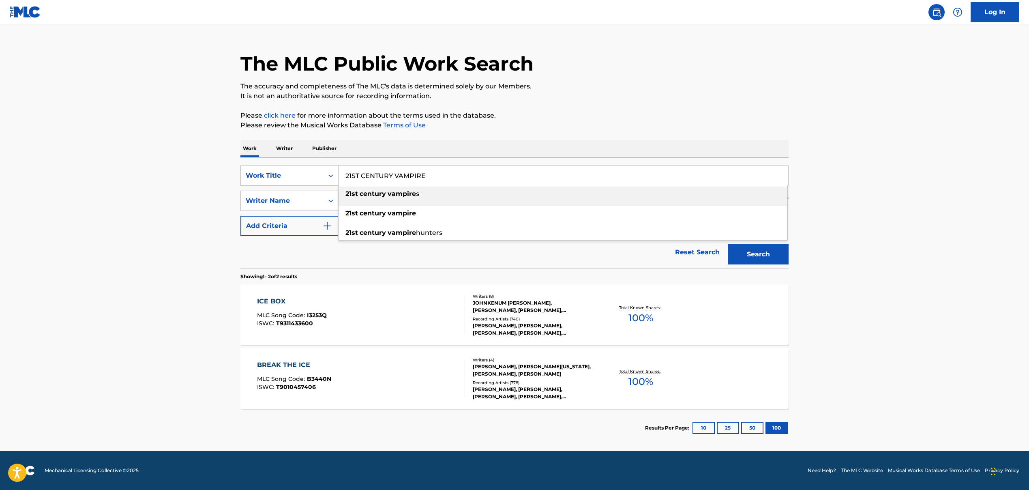
type input "21ST CENTURY VAMPIRE"
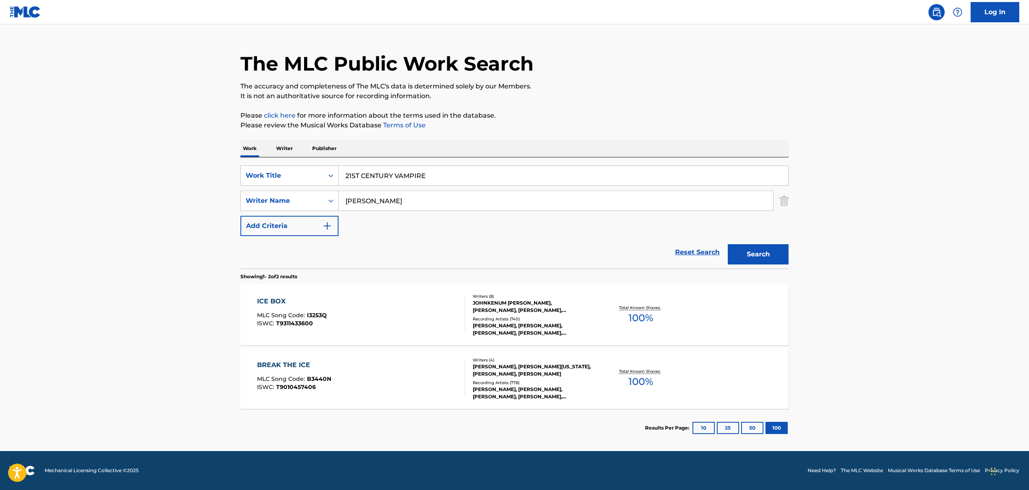
click at [366, 201] on input "[PERSON_NAME]" at bounding box center [555, 200] width 434 height 19
paste input "[PERSON_NAME], [PERSON_NAME], [PERSON_NAME], [PERSON_NAME], [PERSON_NAME], [PER…"
drag, startPoint x: 379, startPoint y: 203, endPoint x: 845, endPoint y: 256, distance: 468.7
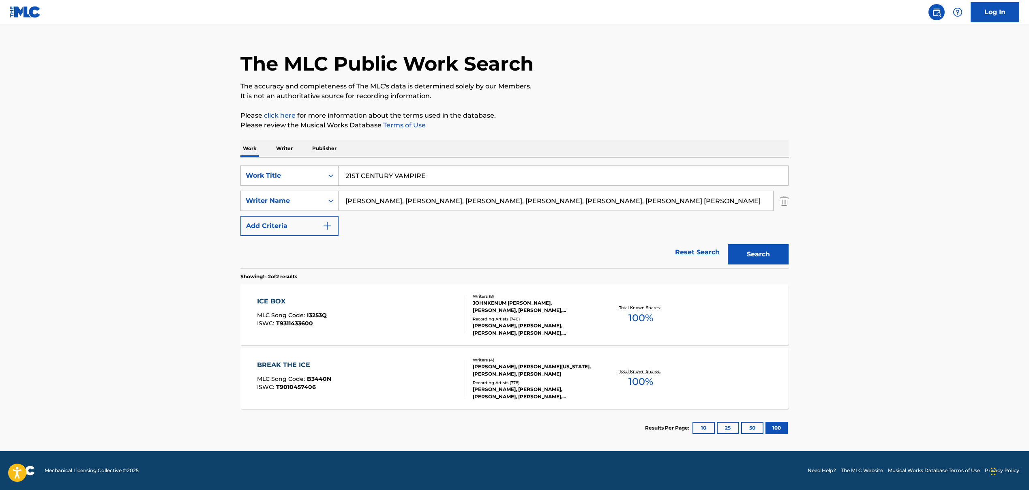
click at [845, 256] on main "The MLC Public Work Search The accuracy and completeness of The MLC's data is d…" at bounding box center [514, 229] width 1029 height 441
type input "[PERSON_NAME]"
click at [749, 256] on button "Search" at bounding box center [758, 254] width 61 height 20
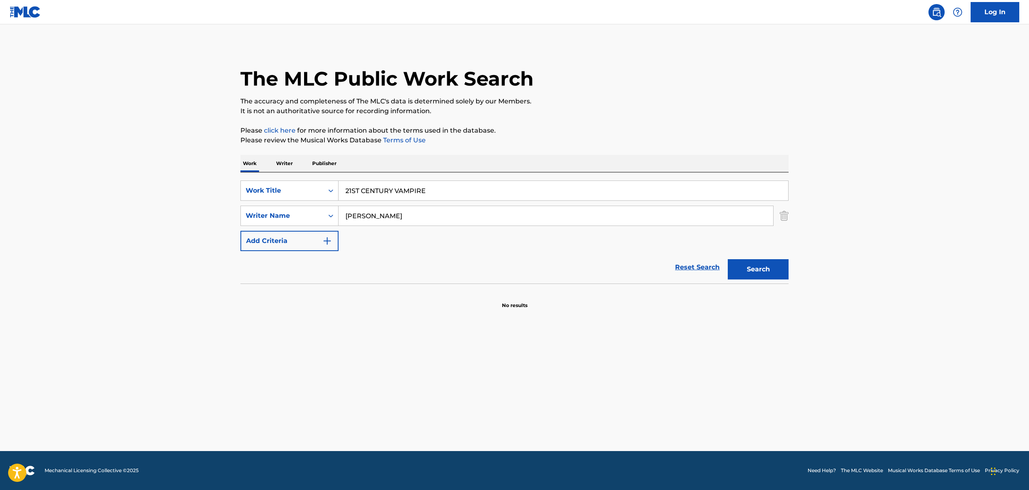
click at [400, 192] on input "21ST CENTURY VAMPIRE" at bounding box center [562, 190] width 449 height 19
click at [186, 208] on main "The MLC Public Work Search The accuracy and completeness of The MLC's data is d…" at bounding box center [514, 237] width 1029 height 426
click at [352, 216] on input "[PERSON_NAME]" at bounding box center [555, 215] width 434 height 19
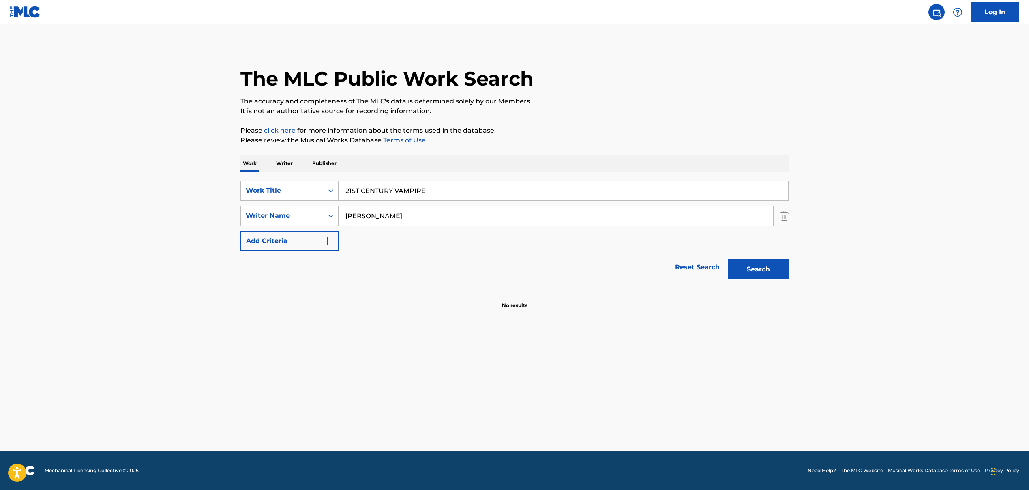
click at [352, 216] on input "[PERSON_NAME]" at bounding box center [555, 215] width 434 height 19
click at [381, 192] on input "21ST CENTURY VAMPIRE" at bounding box center [562, 190] width 449 height 19
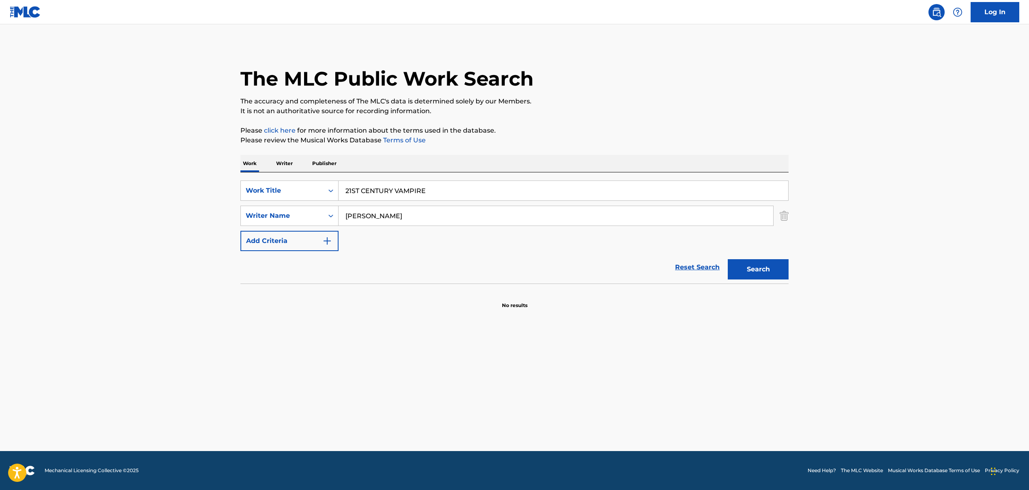
drag, startPoint x: 589, startPoint y: 342, endPoint x: 552, endPoint y: 319, distance: 44.1
click at [590, 342] on main "The MLC Public Work Search The accuracy and completeness of The MLC's data is d…" at bounding box center [514, 237] width 1029 height 426
click at [735, 272] on button "Search" at bounding box center [758, 269] width 61 height 20
click at [407, 193] on input "21ST CENTURY VAMPIRE" at bounding box center [562, 190] width 449 height 19
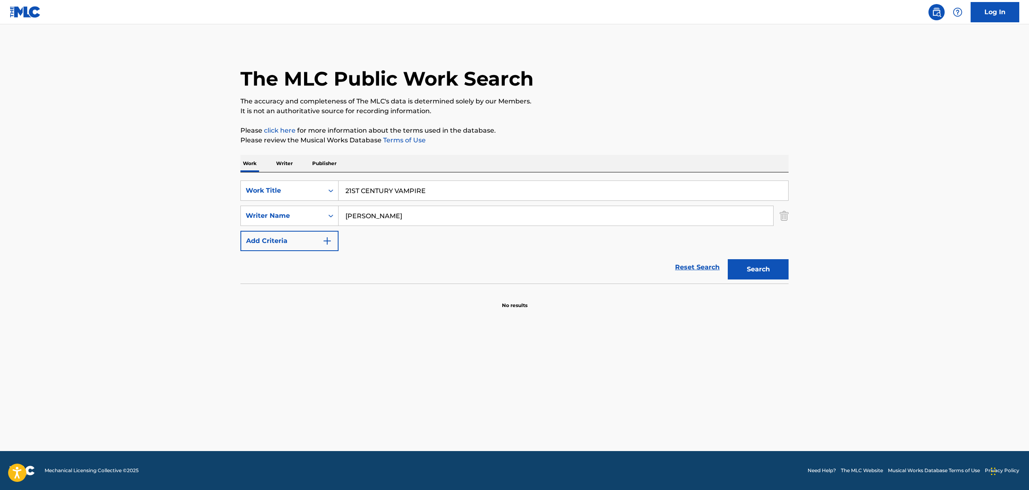
click at [407, 193] on input "21ST CENTURY VAMPIRE" at bounding box center [562, 190] width 449 height 19
paste input "LEVANTO UN ALELUYA"
type input "LEVANTO UN ALELUYA"
click at [428, 315] on main "The MLC Public Work Search The accuracy and completeness of The MLC's data is d…" at bounding box center [514, 237] width 1029 height 426
click at [361, 216] on input "[PERSON_NAME]" at bounding box center [555, 215] width 434 height 19
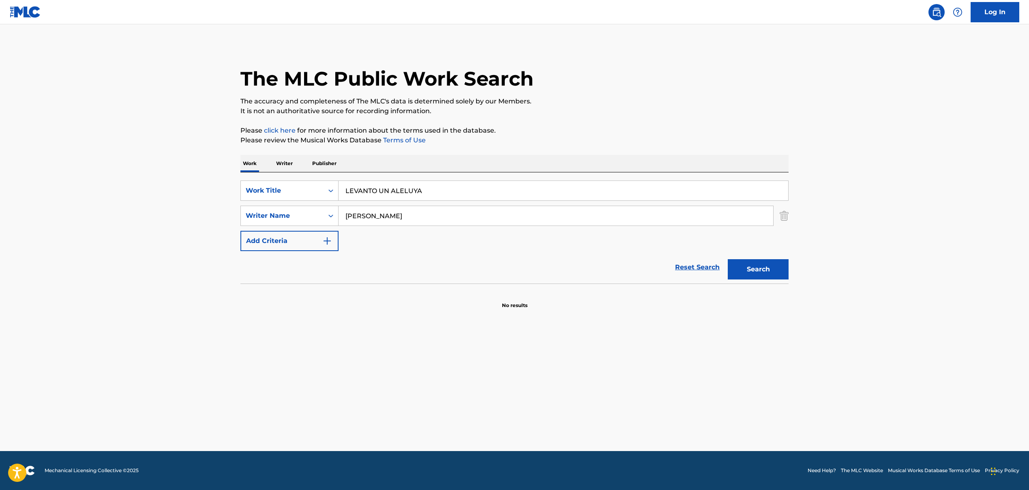
click at [361, 216] on input "[PERSON_NAME]" at bounding box center [555, 215] width 434 height 19
paste input "[PERSON_NAME] [PERSON_NAME], [PERSON_NAME] [PERSON_NAME], [PERSON_NAME], [PERSO…"
click at [435, 218] on input "[PERSON_NAME] [PERSON_NAME], [PERSON_NAME] [PERSON_NAME], [PERSON_NAME], [PERSO…" at bounding box center [555, 215] width 434 height 19
drag, startPoint x: 434, startPoint y: 216, endPoint x: 693, endPoint y: 216, distance: 258.2
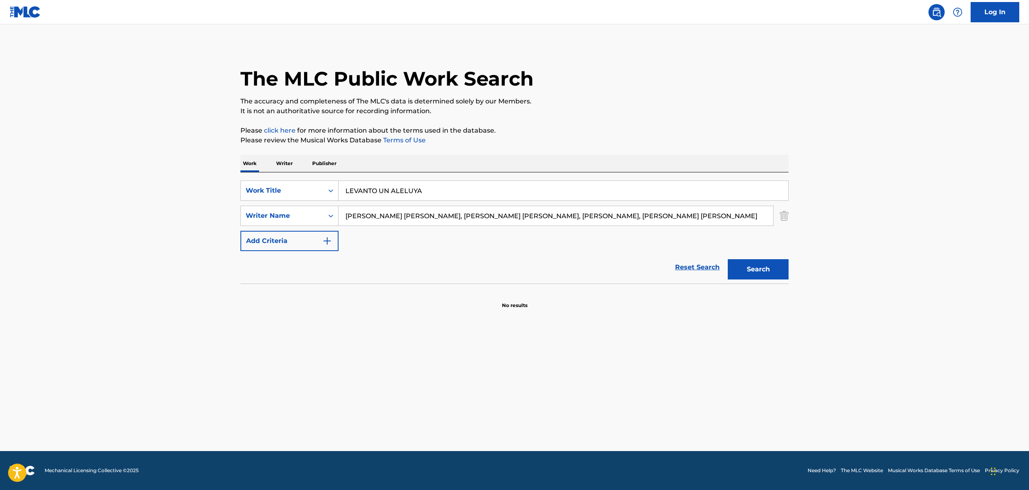
click at [693, 216] on input "[PERSON_NAME] [PERSON_NAME], [PERSON_NAME] [PERSON_NAME], [PERSON_NAME], [PERSO…" at bounding box center [555, 215] width 434 height 19
type input "[PERSON_NAME] [PERSON_NAME]"
click at [569, 259] on div "Reset Search Search" at bounding box center [514, 267] width 548 height 32
click at [747, 274] on button "Search" at bounding box center [758, 269] width 61 height 20
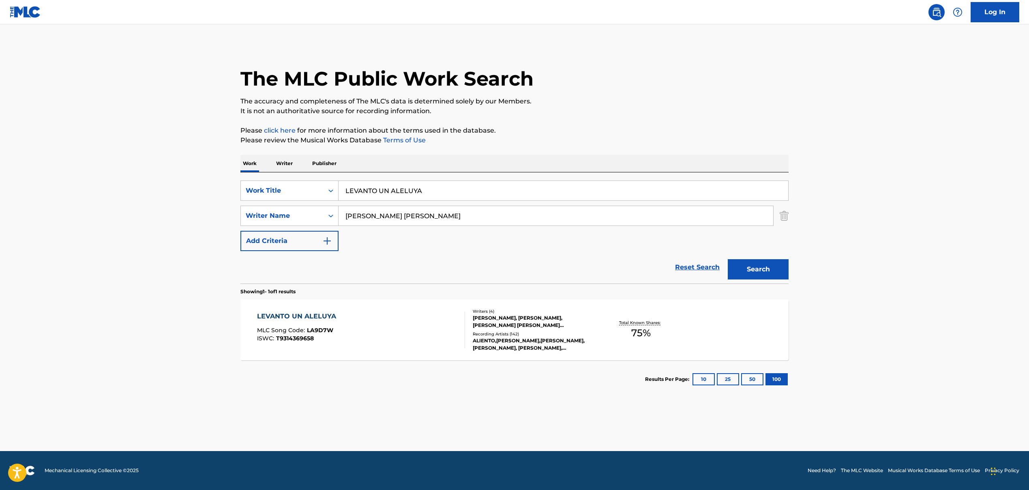
click at [307, 334] on span "T9314369658" at bounding box center [295, 337] width 38 height 7
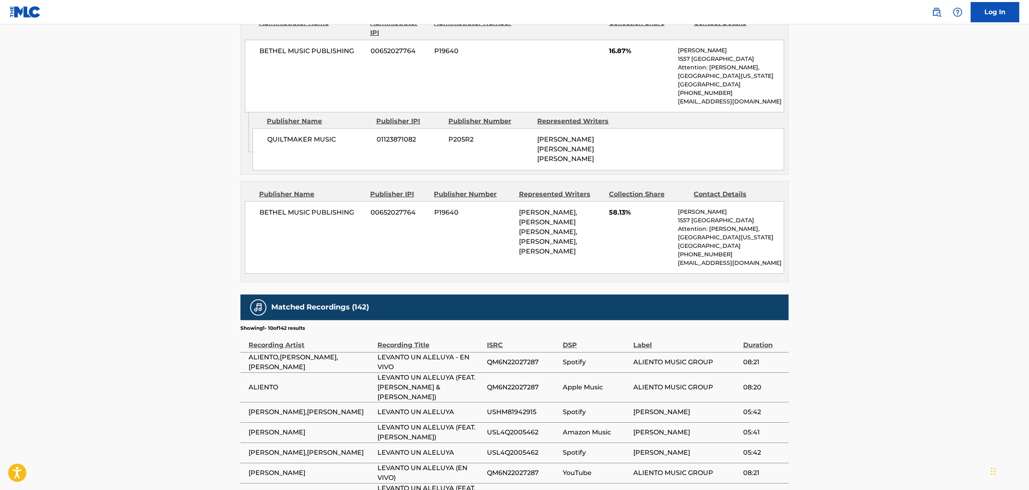
scroll to position [431, 0]
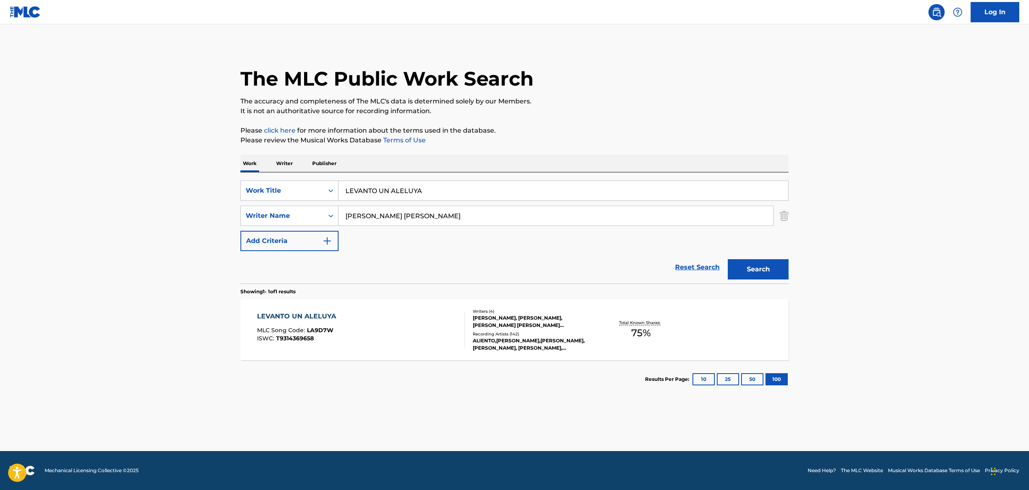
click at [347, 187] on input "LEVANTO UN ALELUYA" at bounding box center [562, 190] width 449 height 19
paste input "WORRY NO MORE', 'Worry No More"
drag, startPoint x: 407, startPoint y: 190, endPoint x: 514, endPoint y: 192, distance: 107.8
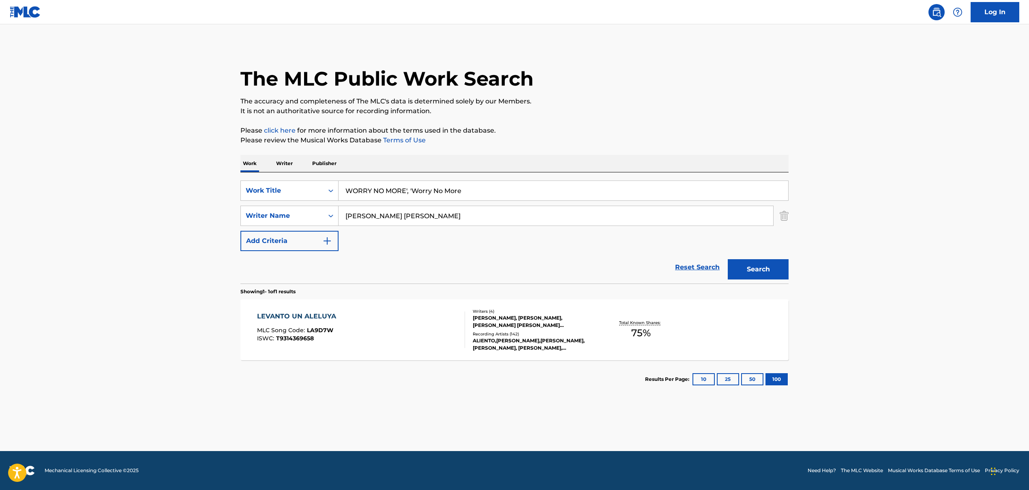
click at [514, 192] on input "WORRY NO MORE', 'Worry No More" at bounding box center [562, 190] width 449 height 19
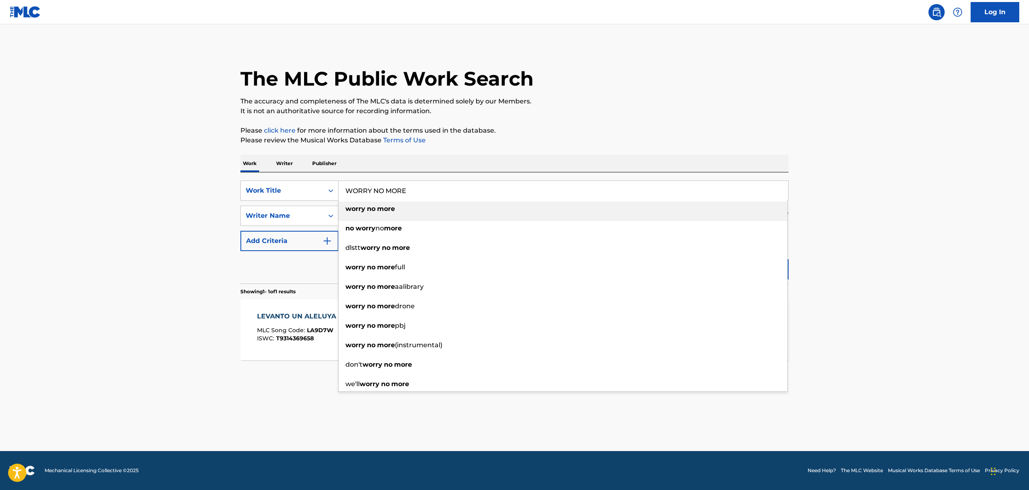
type input "WORRY NO MORE"
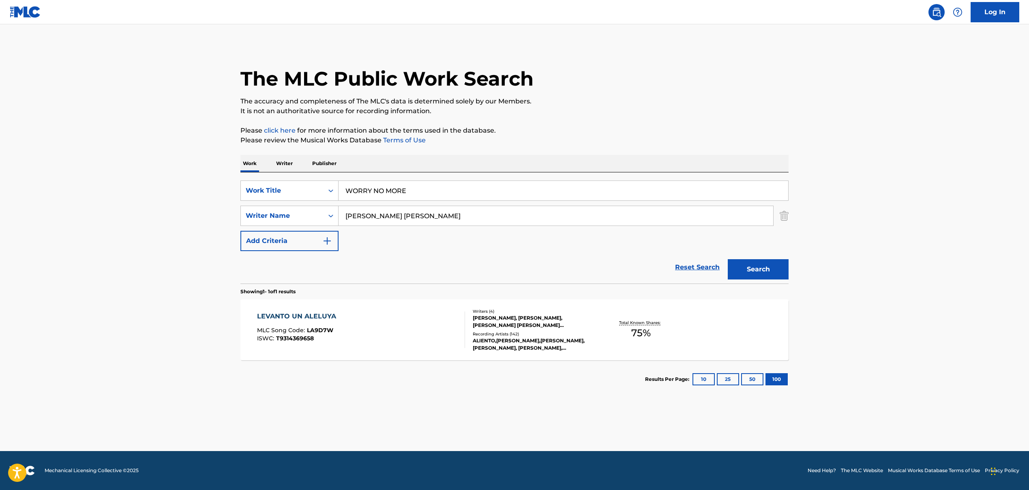
click at [374, 212] on input "[PERSON_NAME] [PERSON_NAME]" at bounding box center [555, 215] width 434 height 19
paste input "[PERSON_NAME] [PERSON_NAME], [PERSON_NAME], [PERSON_NAME], [PERSON_NAME] [PERSO…"
drag, startPoint x: 432, startPoint y: 216, endPoint x: 756, endPoint y: 240, distance: 325.1
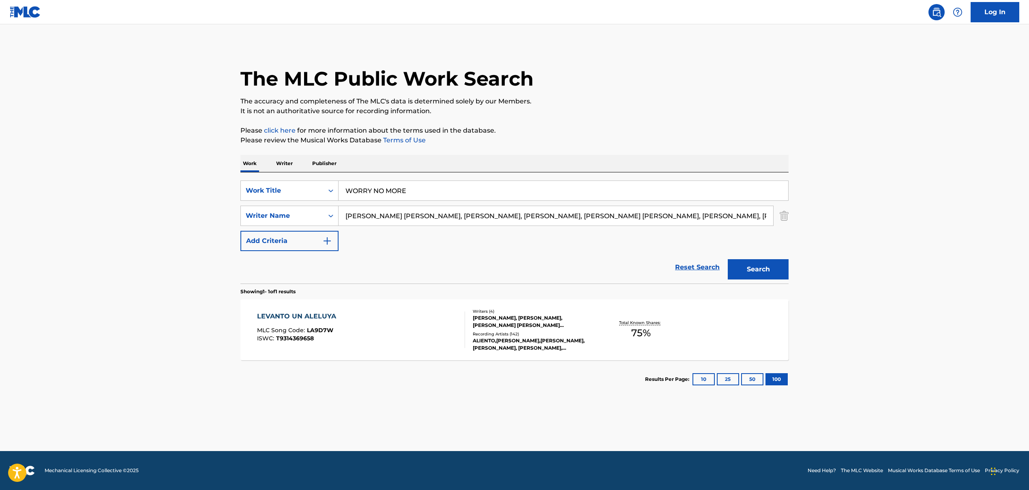
click at [755, 240] on div "SearchWithCriteriaa1e97277-a663-44e5-b9bf-726e9b3d4c83 Work Title WORRY NO MORE…" at bounding box center [514, 215] width 548 height 71
type input "[PERSON_NAME] MILES PARKS"
click at [766, 274] on button "Search" at bounding box center [758, 269] width 61 height 20
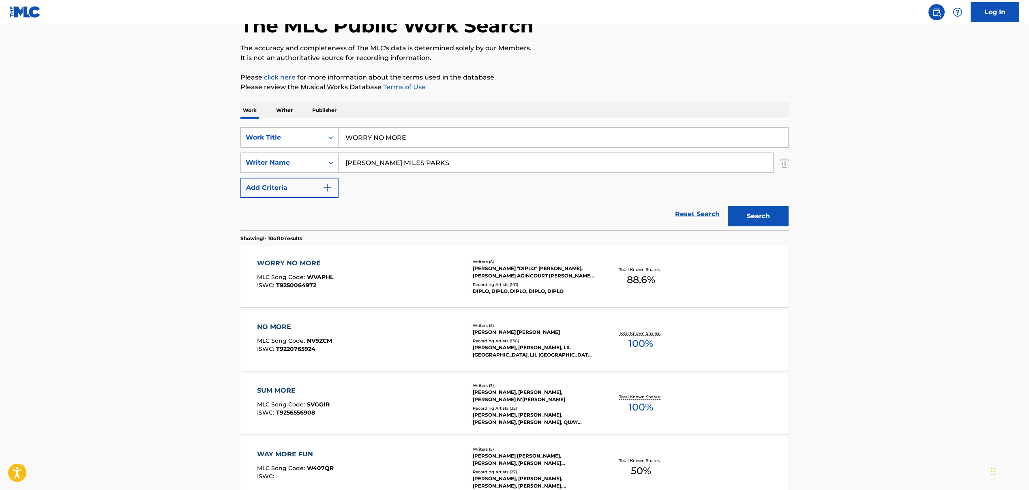
scroll to position [66, 0]
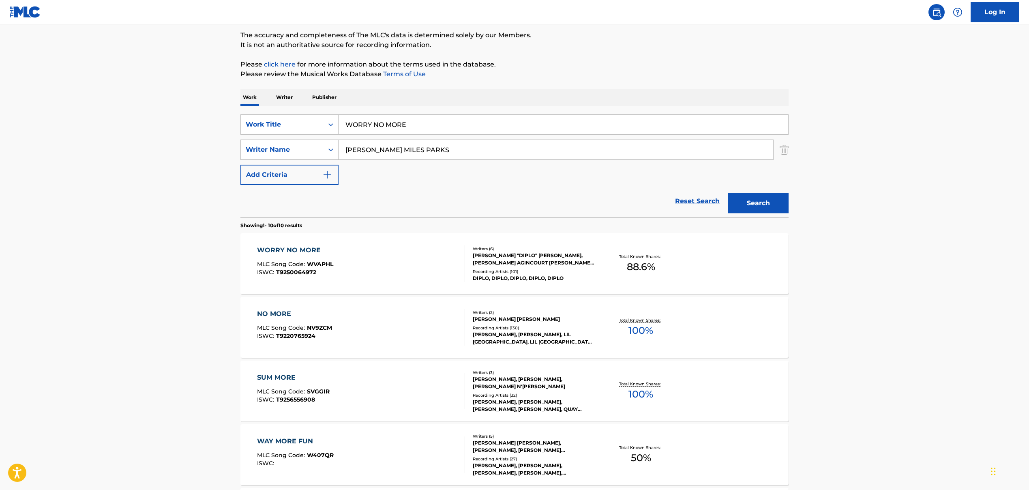
click at [310, 260] on span "WVAPHL" at bounding box center [320, 263] width 26 height 7
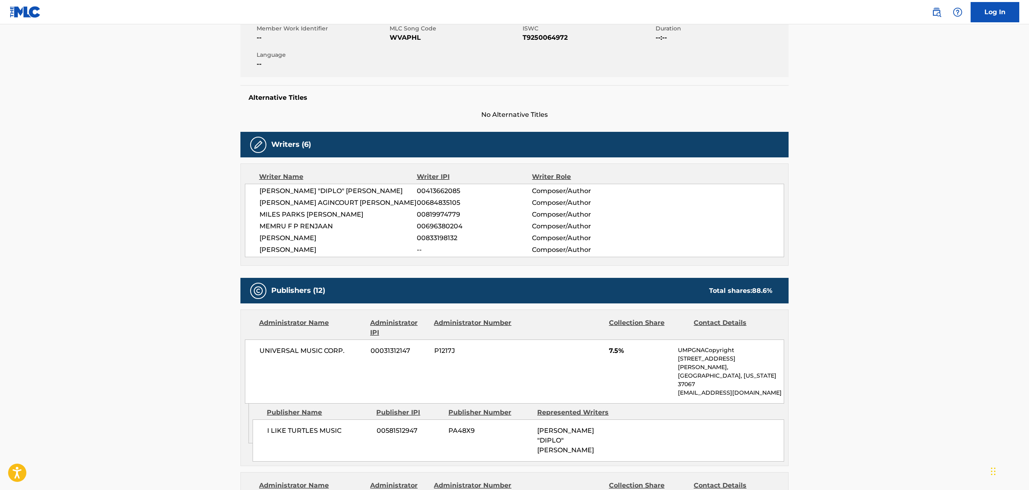
scroll to position [152, 0]
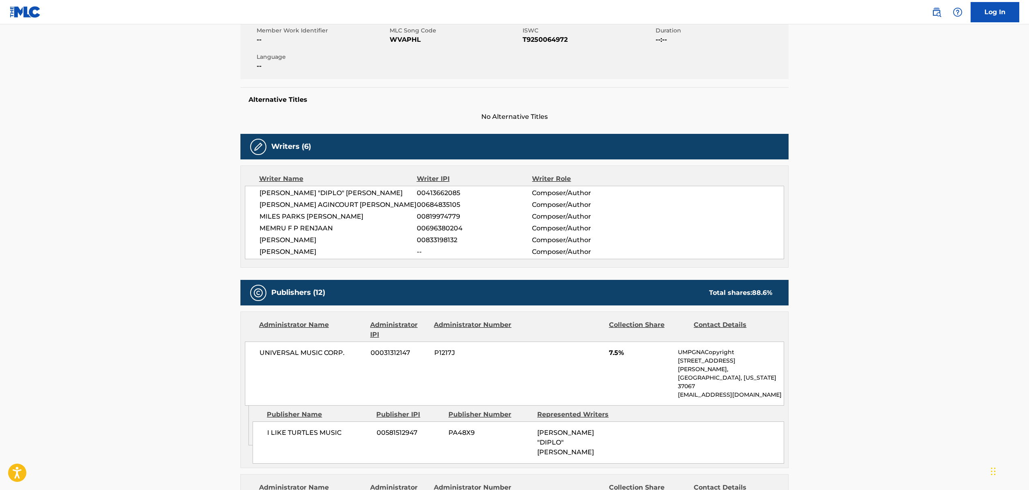
scroll to position [66, 0]
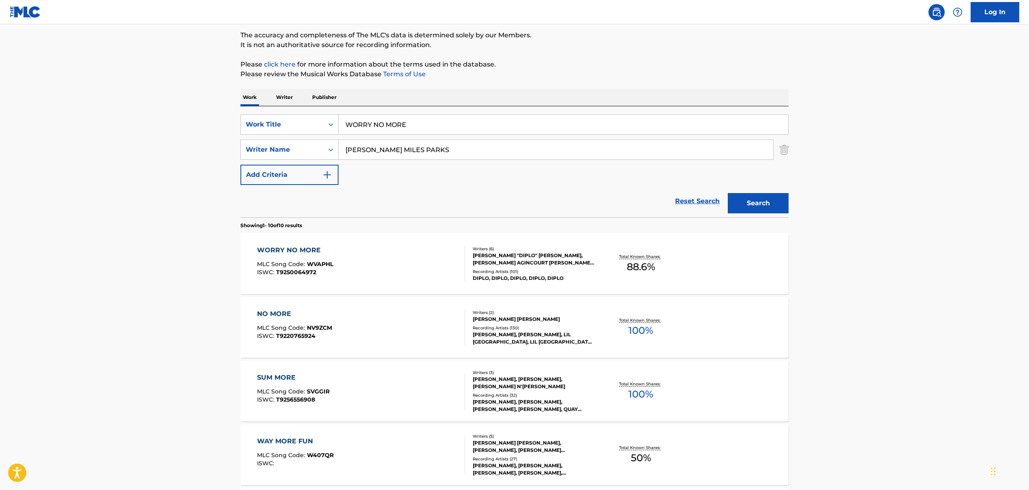
click at [381, 123] on input "WORRY NO MORE" at bounding box center [562, 124] width 449 height 19
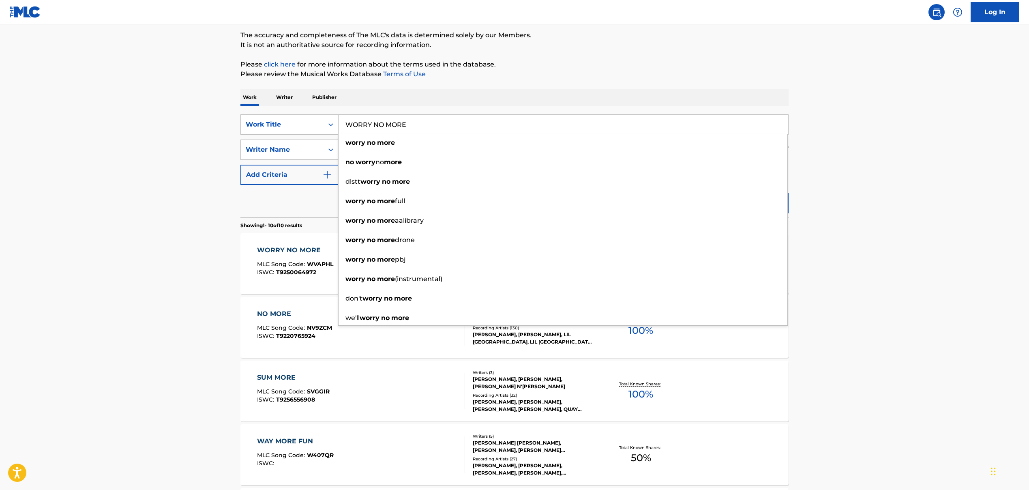
click at [183, 124] on main "The MLC Public Work Search The accuracy and completeness of The MLC's data is d…" at bounding box center [514, 433] width 1029 height 950
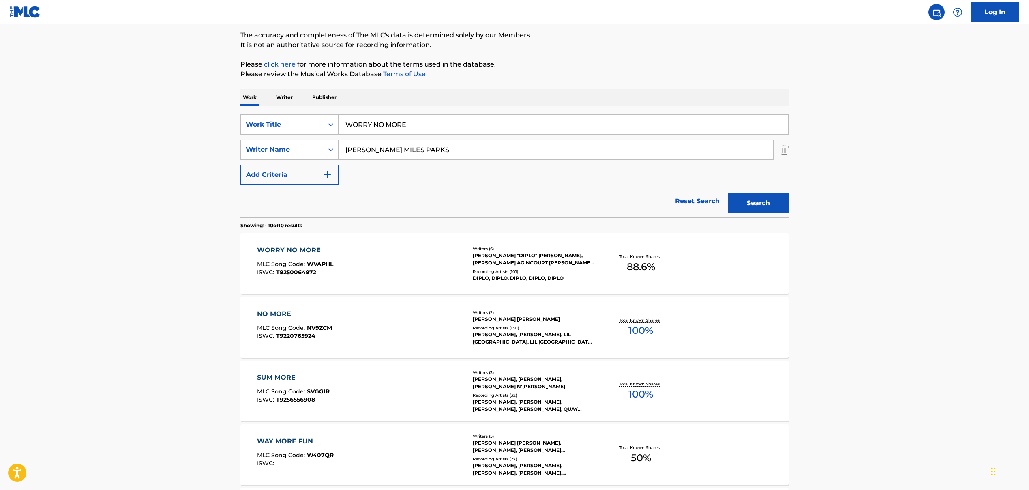
click at [392, 150] on input "[PERSON_NAME] MILES PARKS" at bounding box center [555, 149] width 434 height 19
click at [393, 150] on input "[PERSON_NAME] MILES PARKS" at bounding box center [555, 149] width 434 height 19
click at [375, 124] on input "WORRY NO MORE" at bounding box center [562, 124] width 449 height 19
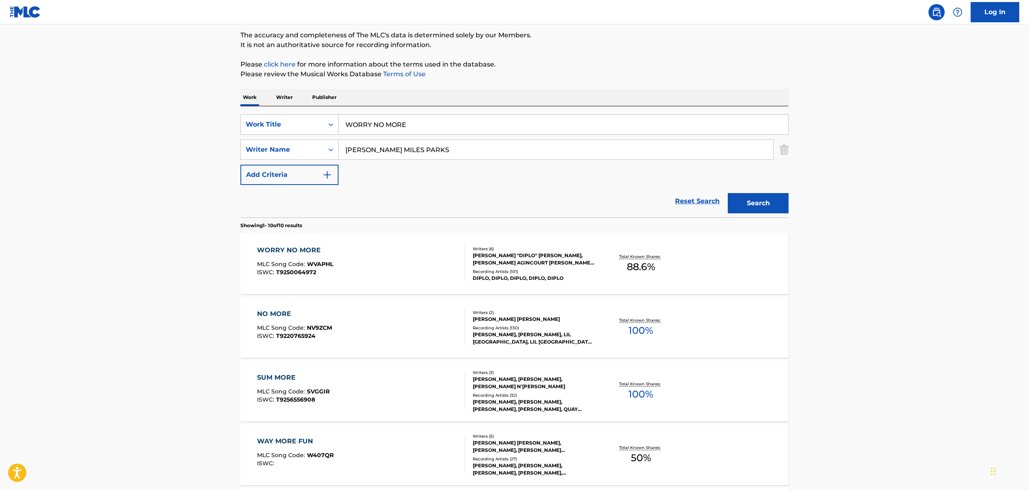
click at [375, 124] on input "WORRY NO MORE" at bounding box center [562, 124] width 449 height 19
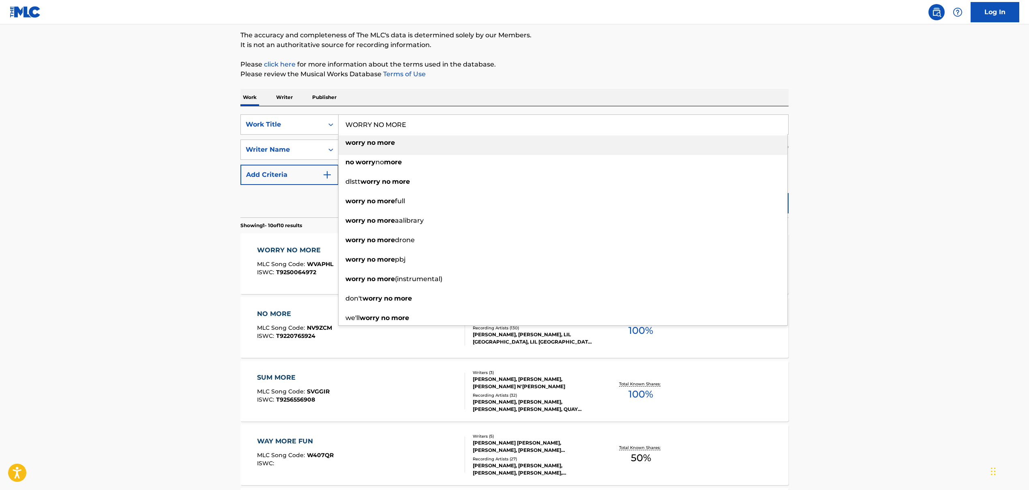
paste input "BALLA' BABY"
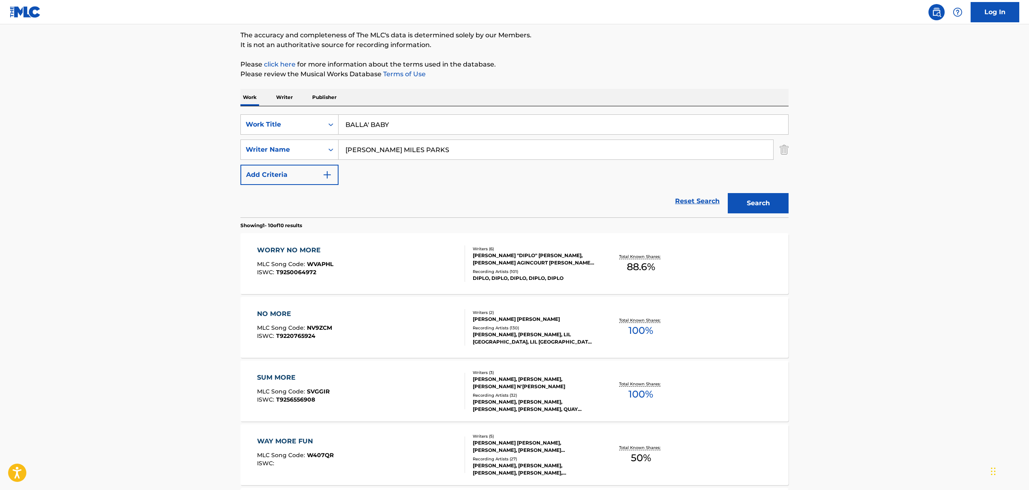
type input "BALLA' BABY"
click at [395, 150] on input "[PERSON_NAME] MILES PARKS" at bounding box center [555, 149] width 434 height 19
paste input "[PERSON_NAME] [PERSON_NAME], [PERSON_NAME] [PERSON_NAME]"
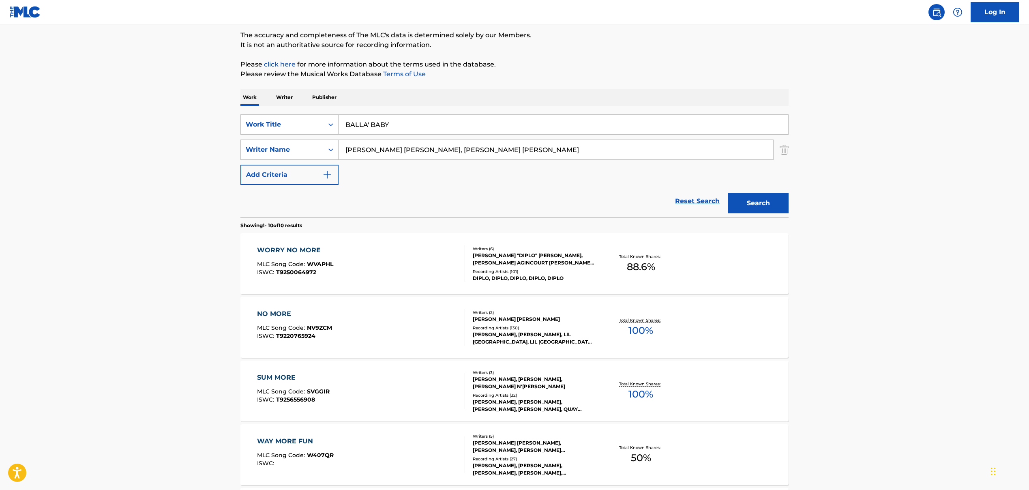
click at [411, 177] on div "SearchWithCriteriaa1e97277-a663-44e5-b9bf-726e9b3d4c83 Work Title BALLA' BABY S…" at bounding box center [514, 149] width 548 height 71
drag, startPoint x: 423, startPoint y: 151, endPoint x: 609, endPoint y: 163, distance: 186.8
click at [608, 163] on div "SearchWithCriteriaa1e97277-a663-44e5-b9bf-726e9b3d4c83 Work Title BALLA' BABY S…" at bounding box center [514, 149] width 548 height 71
type input "[PERSON_NAME] [PERSON_NAME]"
click at [491, 178] on div "SearchWithCriteriaa1e97277-a663-44e5-b9bf-726e9b3d4c83 Work Title BALLA' BABY S…" at bounding box center [514, 149] width 548 height 71
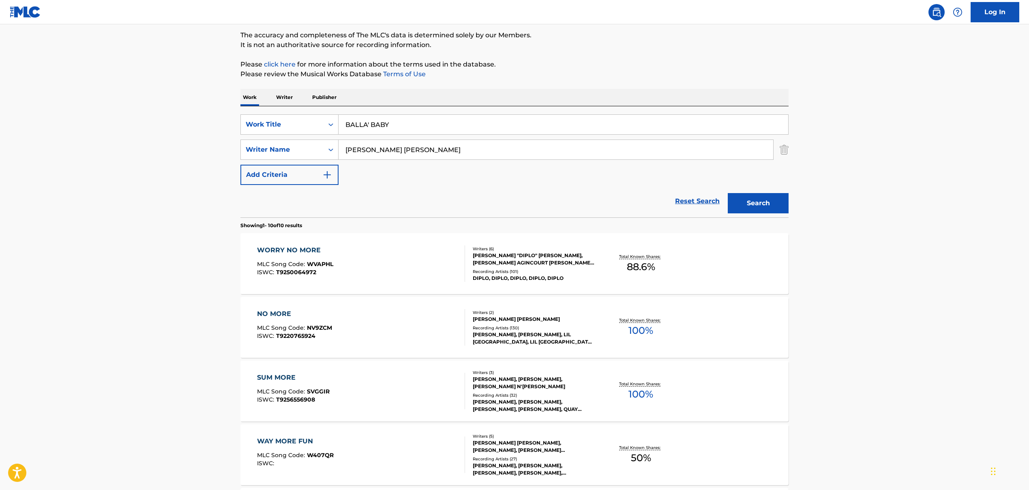
drag, startPoint x: 764, startPoint y: 207, endPoint x: 755, endPoint y: 214, distance: 11.3
click at [764, 207] on button "Search" at bounding box center [758, 203] width 61 height 20
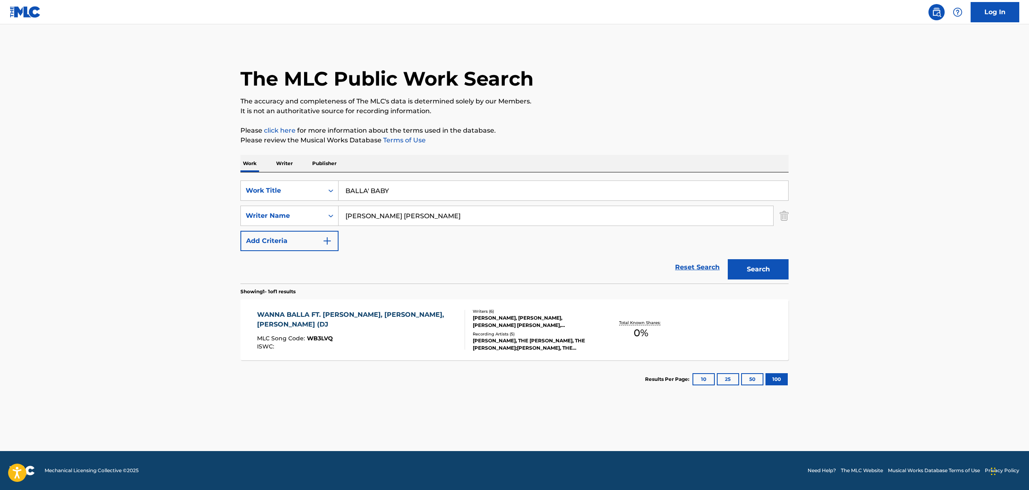
click at [343, 325] on div "WANNA BALLA FT. [PERSON_NAME], [PERSON_NAME],[PERSON_NAME] (DJ MLC Song Code : …" at bounding box center [357, 330] width 201 height 40
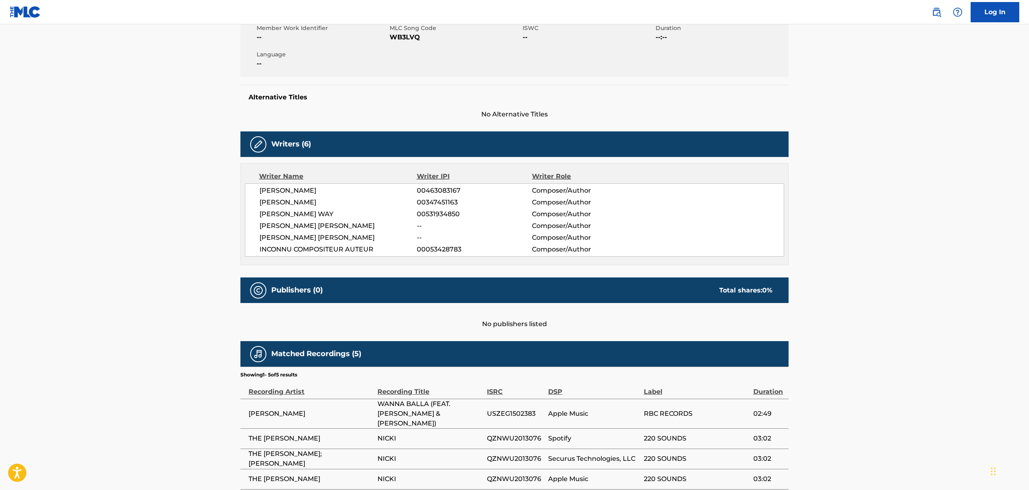
scroll to position [234, 0]
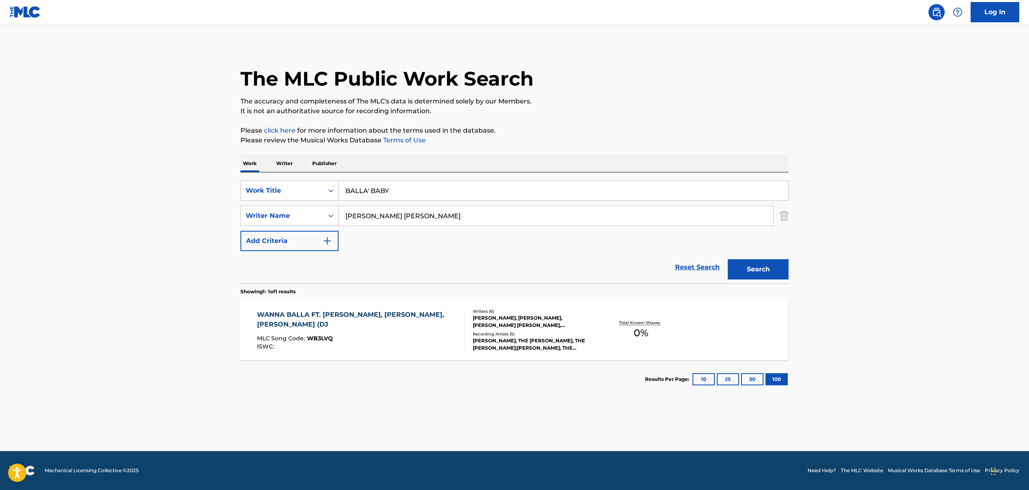
click at [362, 192] on input "BALLA' BABY" at bounding box center [562, 190] width 449 height 19
click at [369, 188] on input "BALLA' BABY" at bounding box center [562, 190] width 449 height 19
click at [369, 190] on input "BALLA' BABY" at bounding box center [562, 190] width 449 height 19
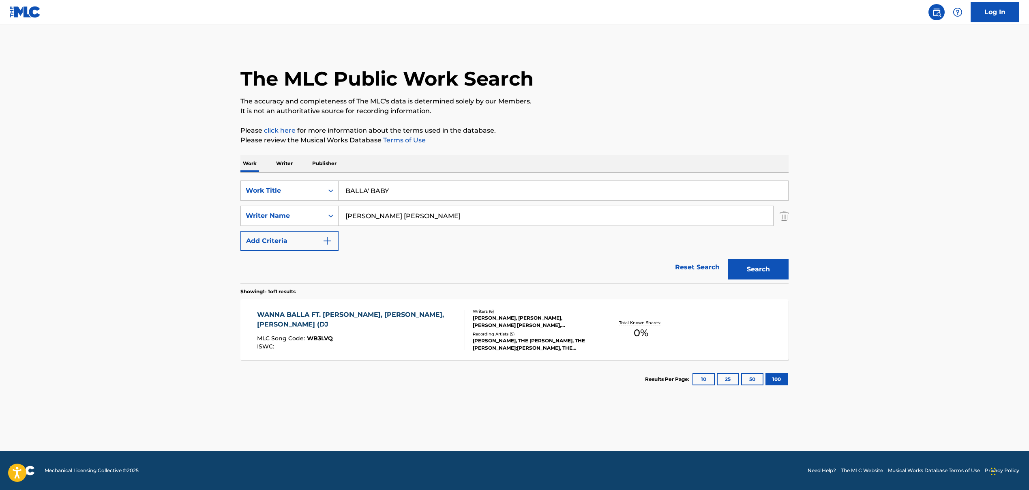
click at [369, 190] on input "BALLA' BABY" at bounding box center [562, 190] width 449 height 19
click at [402, 221] on input "[PERSON_NAME] [PERSON_NAME]" at bounding box center [555, 215] width 434 height 19
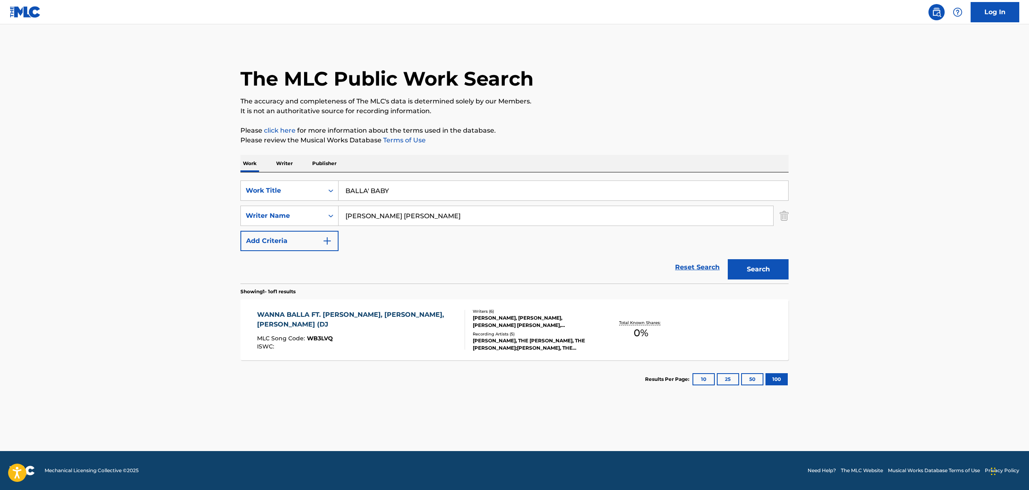
click at [402, 221] on input "[PERSON_NAME] [PERSON_NAME]" at bounding box center [555, 215] width 434 height 19
click at [386, 195] on input "BALLA' BABY" at bounding box center [562, 190] width 449 height 19
paste input "ALL HANDS ON DECK', 'All Hands On Deck"
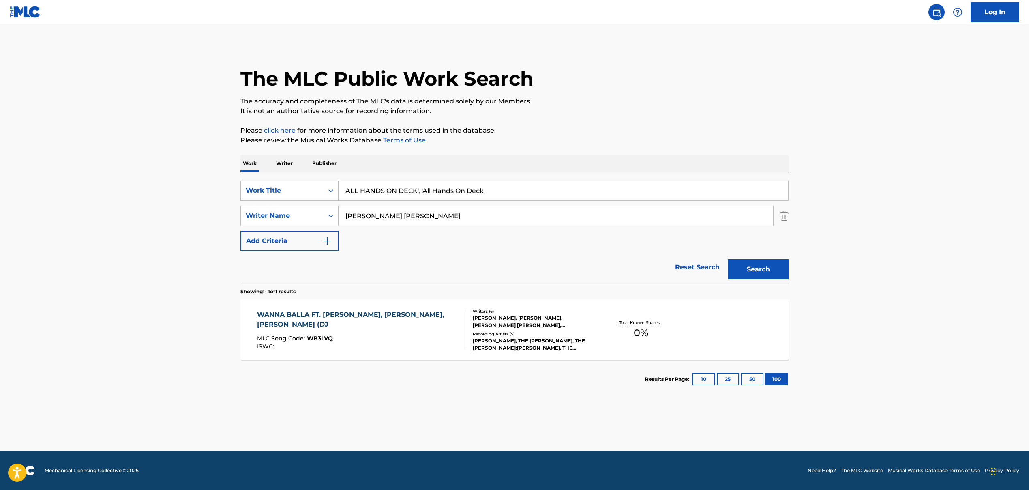
drag, startPoint x: 417, startPoint y: 190, endPoint x: 549, endPoint y: 194, distance: 131.8
click at [551, 193] on input "ALL HANDS ON DECK', 'All Hands On Deck" at bounding box center [562, 190] width 449 height 19
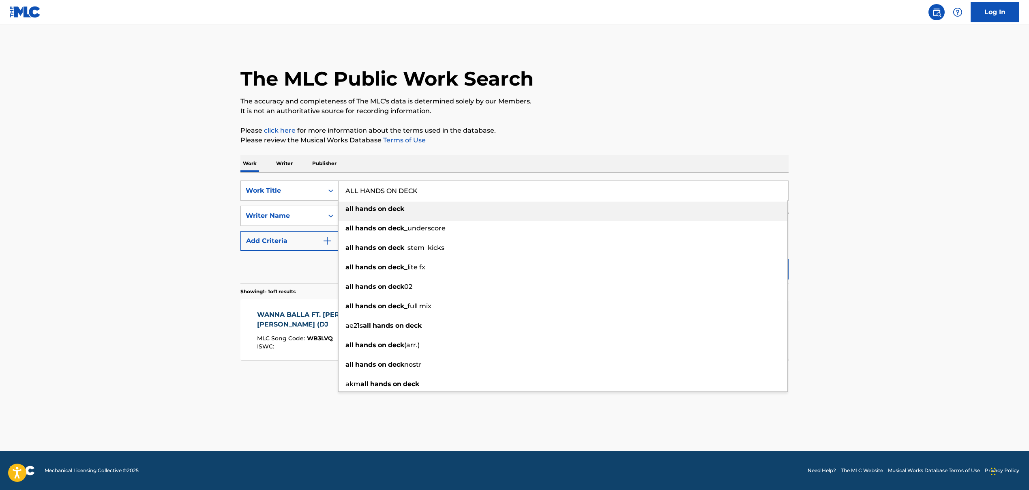
type input "ALL HANDS ON DECK"
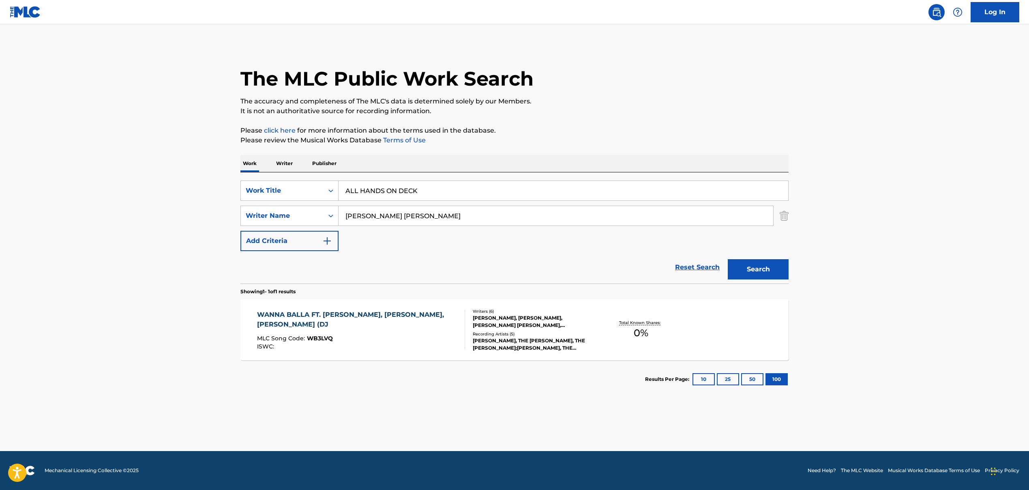
click at [354, 214] on input "[PERSON_NAME] [PERSON_NAME]" at bounding box center [555, 215] width 434 height 19
paste input "[PERSON_NAME], [PERSON_NAME], [PERSON_NAME], [PERSON_NAME], [PERSON_NAME], [PER…"
click at [398, 247] on div "SearchWithCriteriaa1e97277-a663-44e5-b9bf-726e9b3d4c83 Work Title ALL HANDS ON …" at bounding box center [514, 215] width 548 height 71
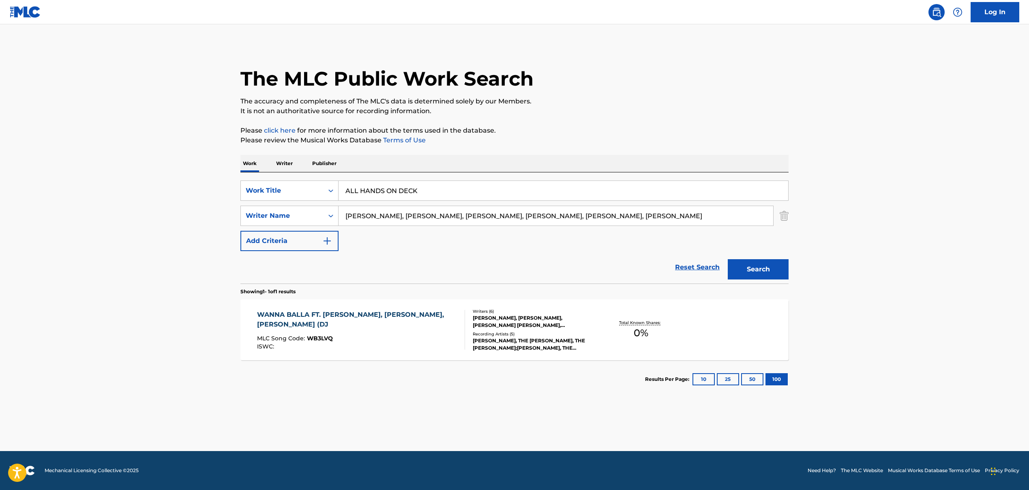
drag, startPoint x: 386, startPoint y: 218, endPoint x: 708, endPoint y: 232, distance: 321.7
click at [708, 232] on div "SearchWithCriteriaa1e97277-a663-44e5-b9bf-726e9b3d4c83 Work Title ALL HANDS ON …" at bounding box center [514, 215] width 548 height 71
type input "[PERSON_NAME]"
click at [414, 241] on div "SearchWithCriteriaa1e97277-a663-44e5-b9bf-726e9b3d4c83 Work Title ALL HANDS ON …" at bounding box center [514, 215] width 548 height 71
click at [766, 266] on button "Search" at bounding box center [758, 269] width 61 height 20
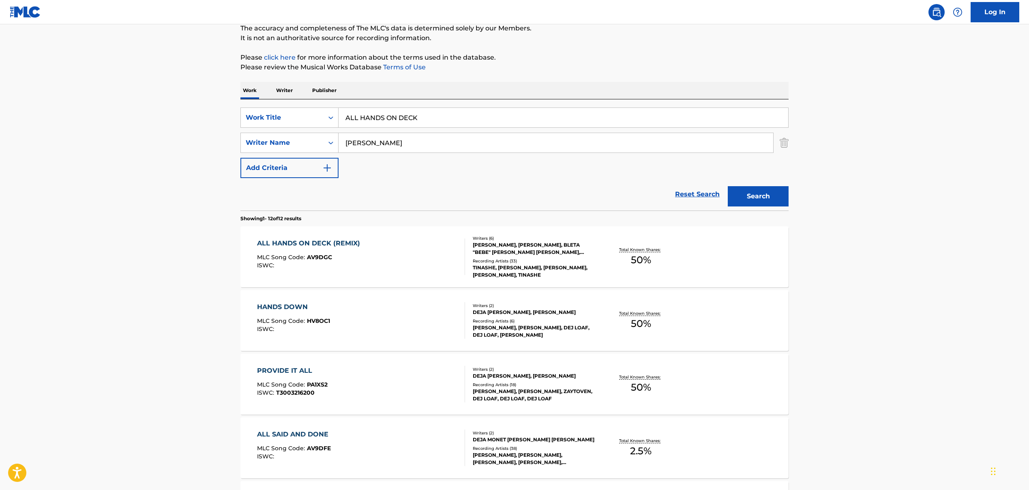
scroll to position [77, 0]
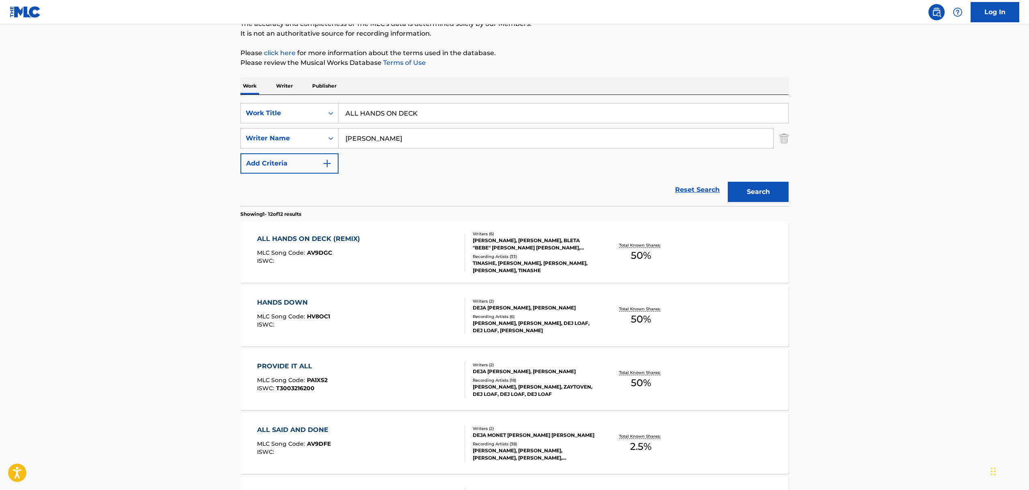
click at [326, 239] on div "ALL HANDS ON DECK (REMIX)" at bounding box center [310, 239] width 107 height 10
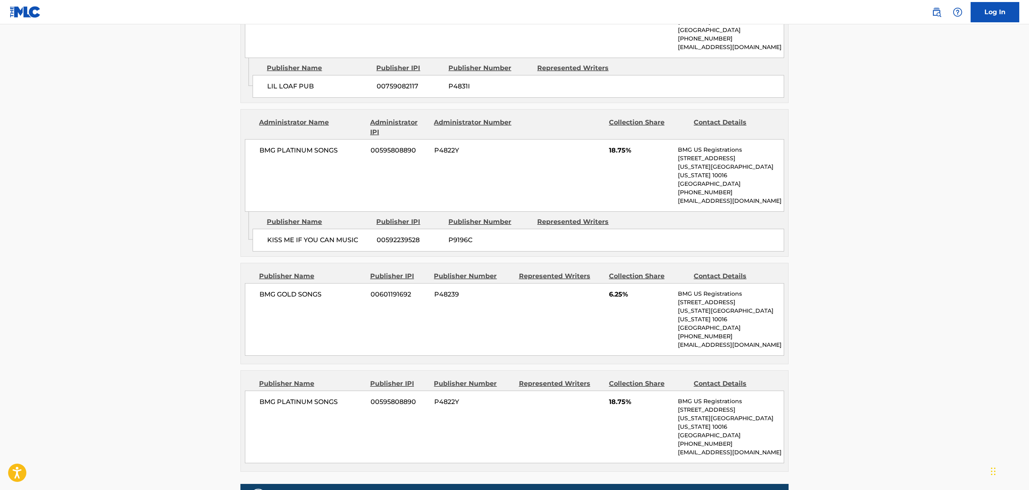
scroll to position [502, 0]
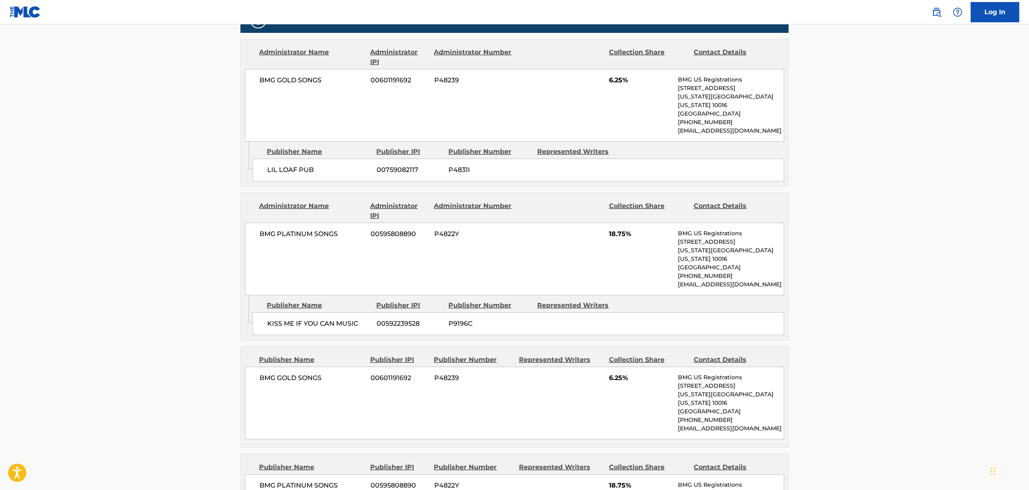
scroll to position [77, 0]
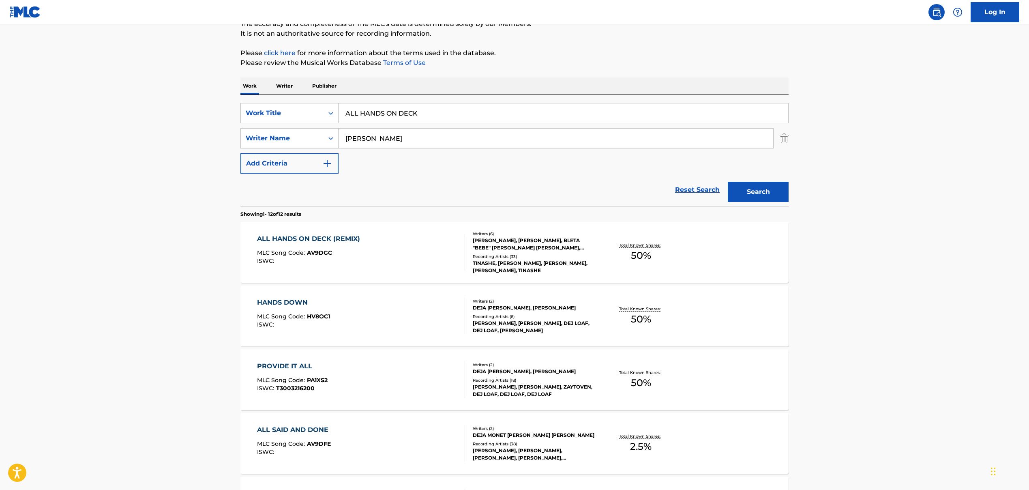
click at [365, 116] on input "ALL HANDS ON DECK" at bounding box center [562, 112] width 449 height 19
paste input "PAY YA BILLS"
type input "PAY YA BILLS"
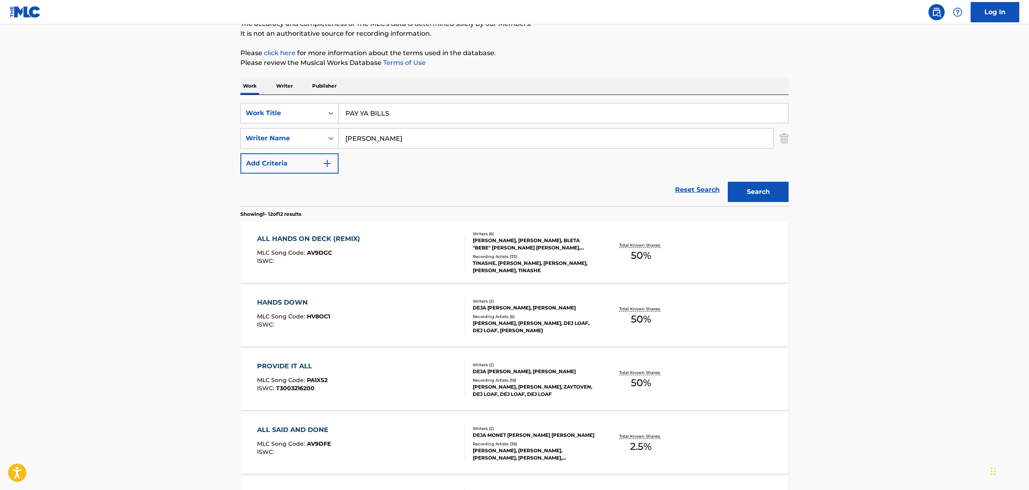
click at [221, 111] on main "The MLC Public Work Search The accuracy and completeness of The MLC's data is d…" at bounding box center [514, 486] width 1029 height 1078
click at [367, 141] on input "[PERSON_NAME]" at bounding box center [555, 137] width 434 height 19
paste input "[PERSON_NAME], [PERSON_NAME] [PERSON_NAME], [PERSON_NAME], [PERSON_NAME] [PERSO…"
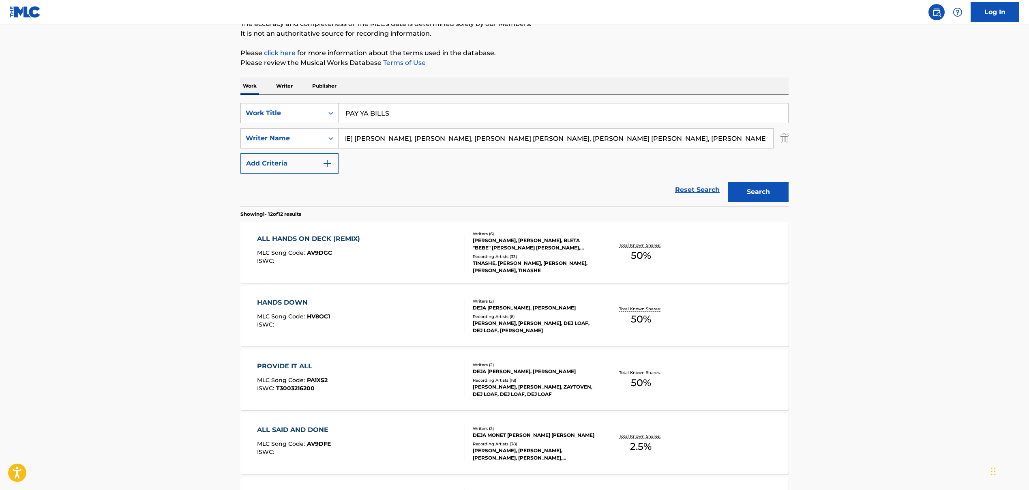
scroll to position [0, 275]
drag, startPoint x: 348, startPoint y: 139, endPoint x: 438, endPoint y: 136, distance: 90.0
click at [438, 136] on input "[PERSON_NAME], [PERSON_NAME] [PERSON_NAME], [PERSON_NAME], [PERSON_NAME] [PERSO…" at bounding box center [555, 137] width 434 height 19
click at [372, 135] on input "[PERSON_NAME], [PERSON_NAME] [PERSON_NAME], [PERSON_NAME], [PERSON_NAME] [PERSO…" at bounding box center [555, 137] width 434 height 19
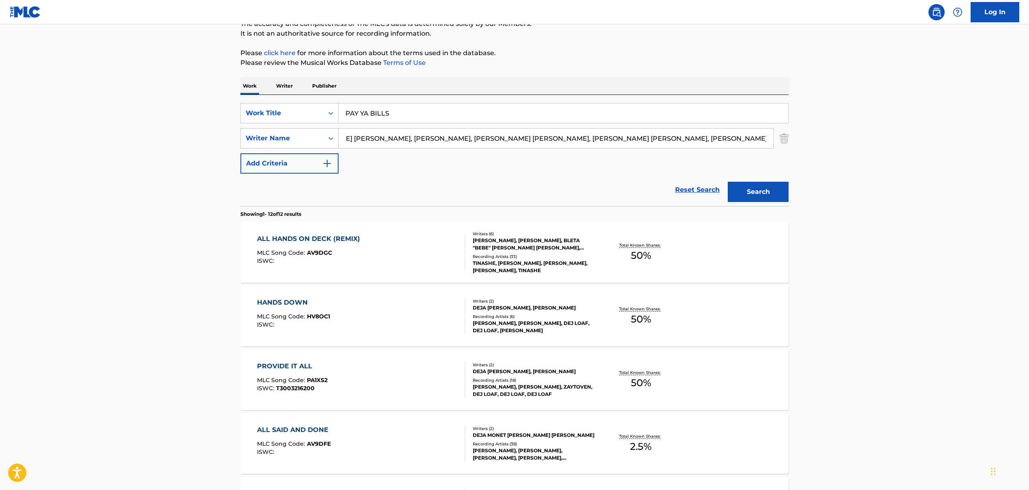
drag, startPoint x: 360, startPoint y: 139, endPoint x: 766, endPoint y: 163, distance: 406.4
click at [766, 163] on div "SearchWithCriteriaa1e97277-a663-44e5-b9bf-726e9b3d4c83 Work Title PAY YA BILLS …" at bounding box center [514, 138] width 548 height 71
drag, startPoint x: 393, startPoint y: 140, endPoint x: 643, endPoint y: 147, distance: 250.2
click at [642, 147] on input "[PERSON_NAME], [PERSON_NAME] [PERSON_NAME], [PERSON_NAME], [PERSON_NAME]" at bounding box center [555, 137] width 434 height 19
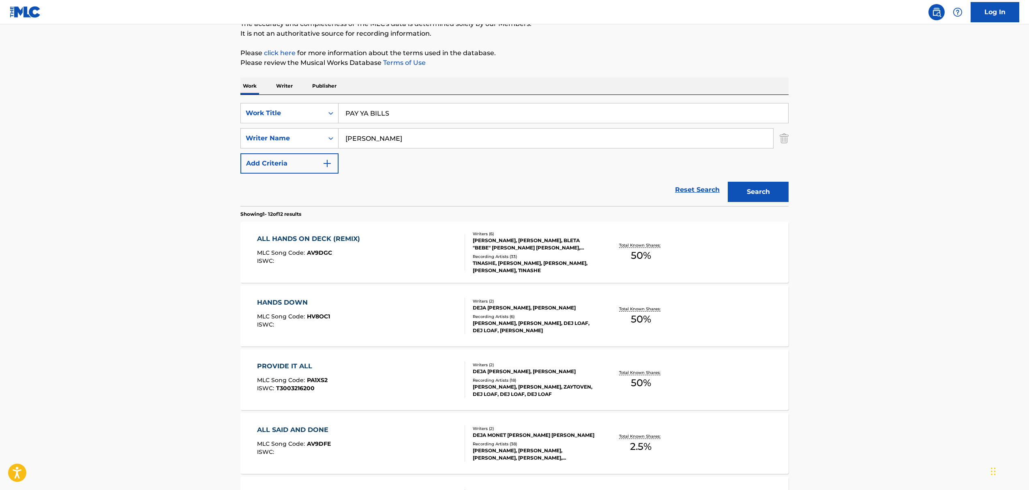
type input "[PERSON_NAME]"
click at [484, 163] on div "SearchWithCriteriaa1e97277-a663-44e5-b9bf-726e9b3d4c83 Work Title PAY YA BILLS …" at bounding box center [514, 138] width 548 height 71
click at [763, 196] on button "Search" at bounding box center [758, 192] width 61 height 20
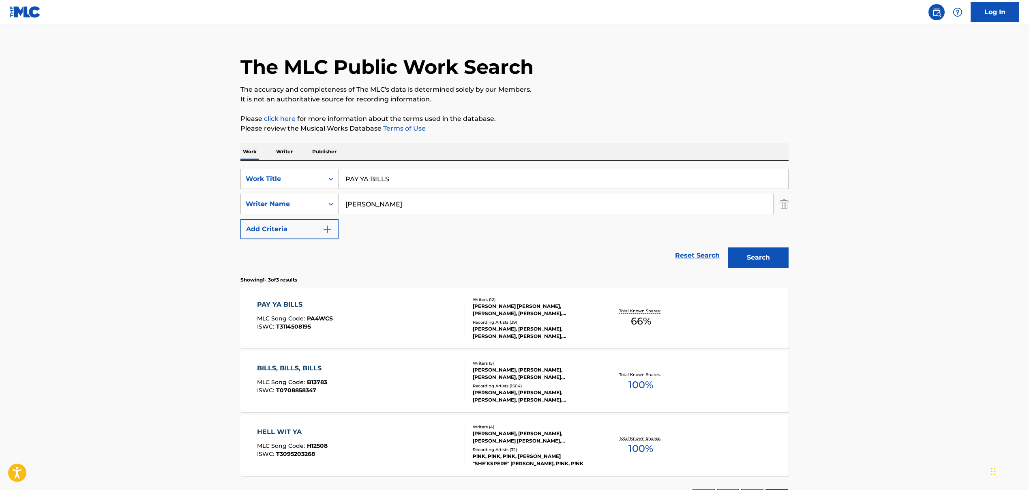
scroll to position [14, 0]
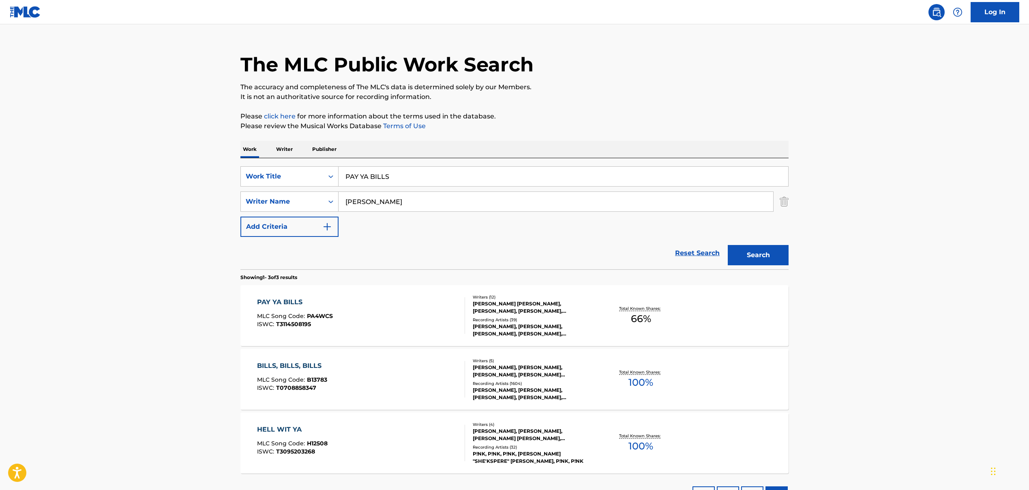
click at [372, 308] on div "PAY YA BILLS MLC Song Code : PA4WCS ISWC : T3114508195" at bounding box center [361, 315] width 208 height 36
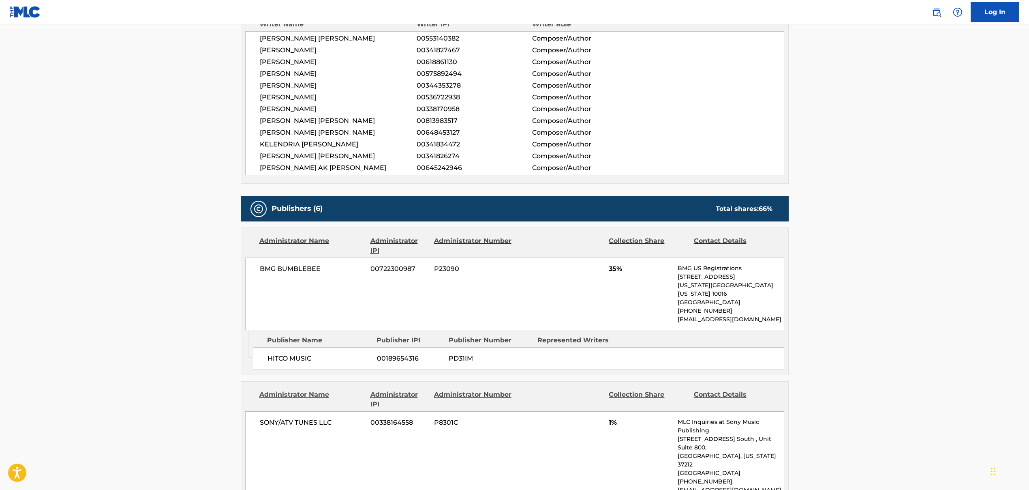
scroll to position [310, 0]
